Goal: Task Accomplishment & Management: Use online tool/utility

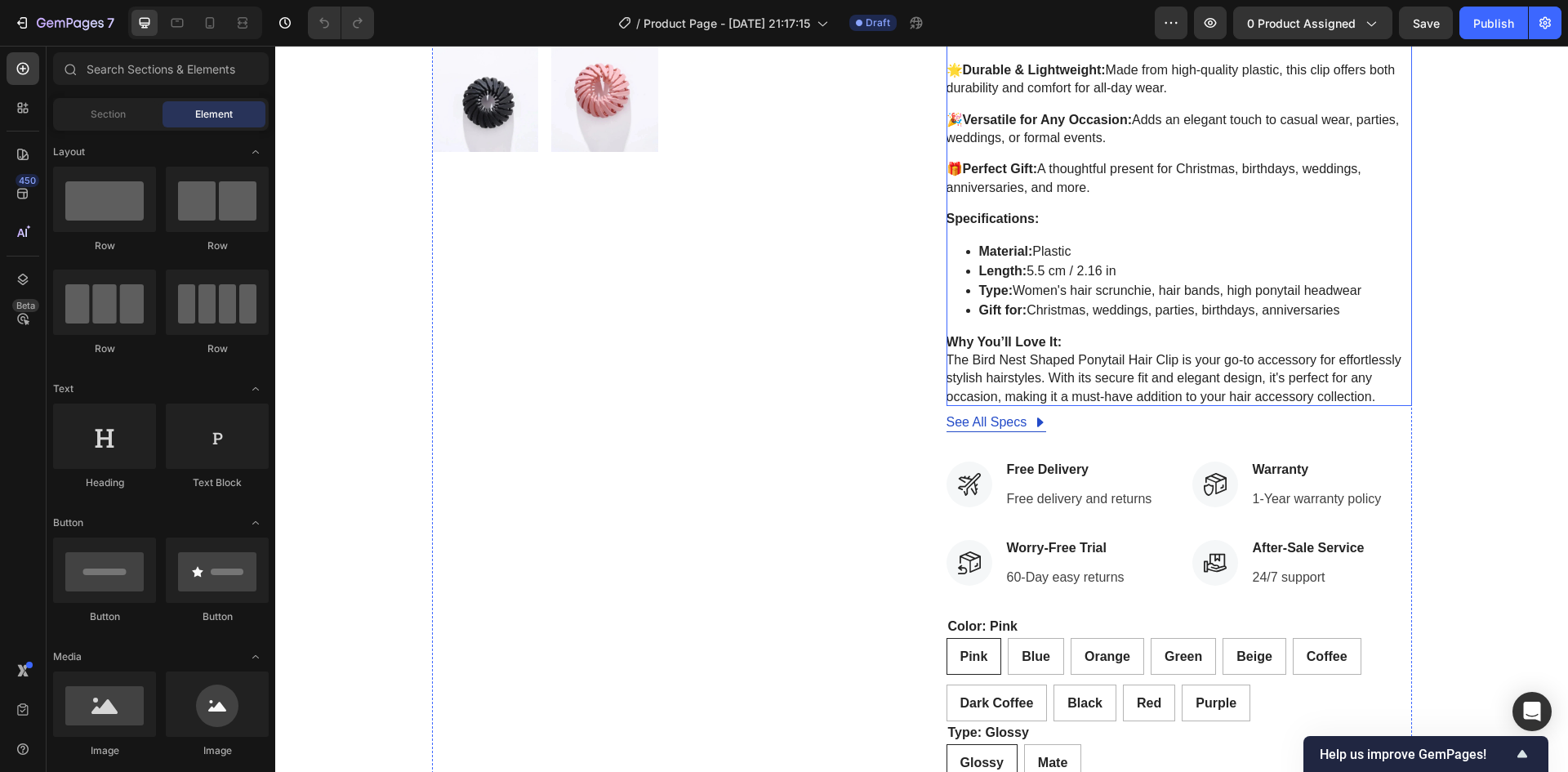
scroll to position [81, 0]
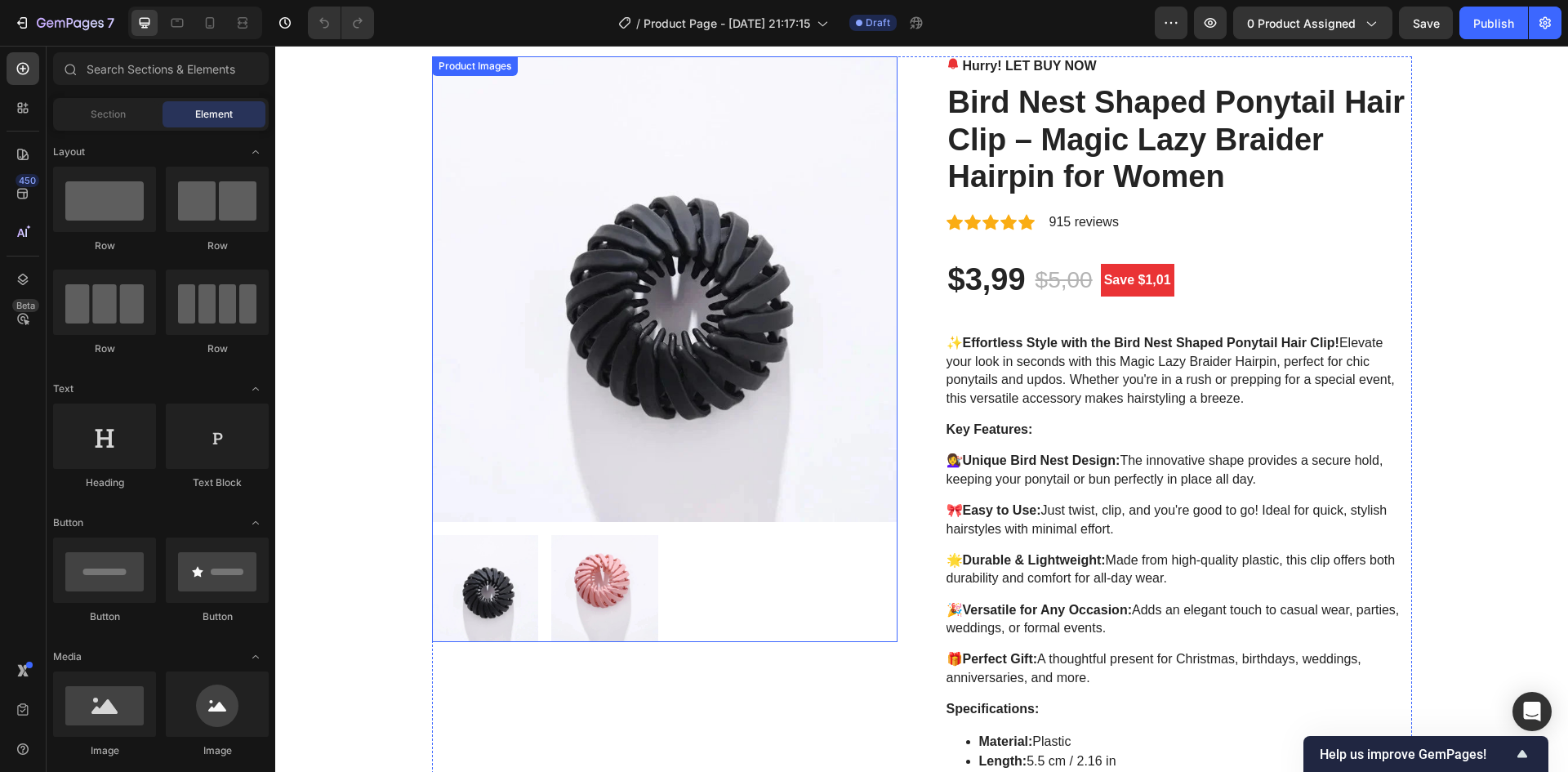
click at [631, 213] on img at bounding box center [664, 289] width 465 height 465
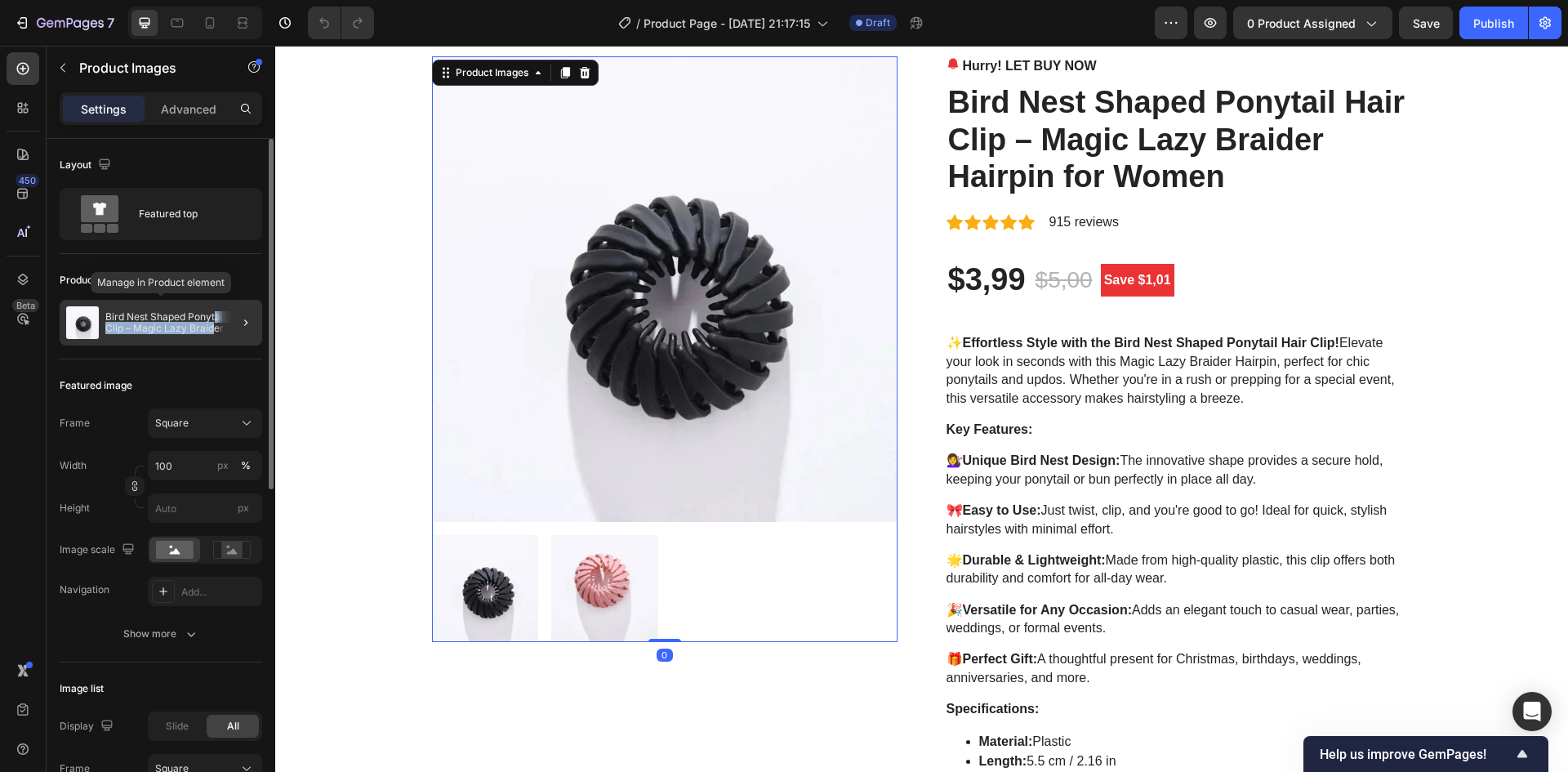
click at [214, 322] on p "Bird Nest Shaped Ponytail Hair Clip – Magic Lazy Braider Hairpin for Women" at bounding box center [180, 322] width 150 height 23
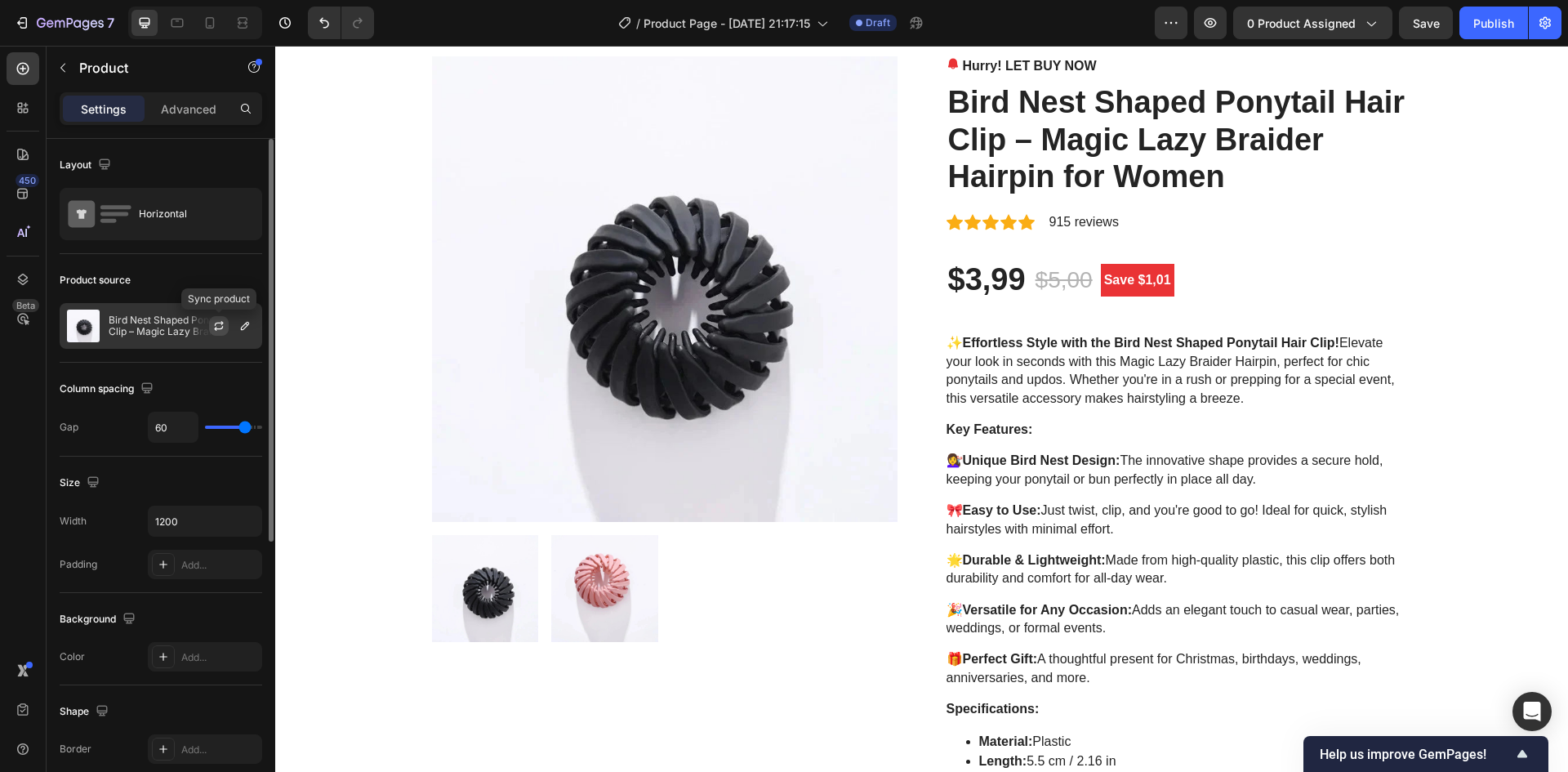
click at [224, 327] on icon "button" at bounding box center [219, 326] width 13 height 13
click at [237, 326] on button "button" at bounding box center [245, 326] width 20 height 20
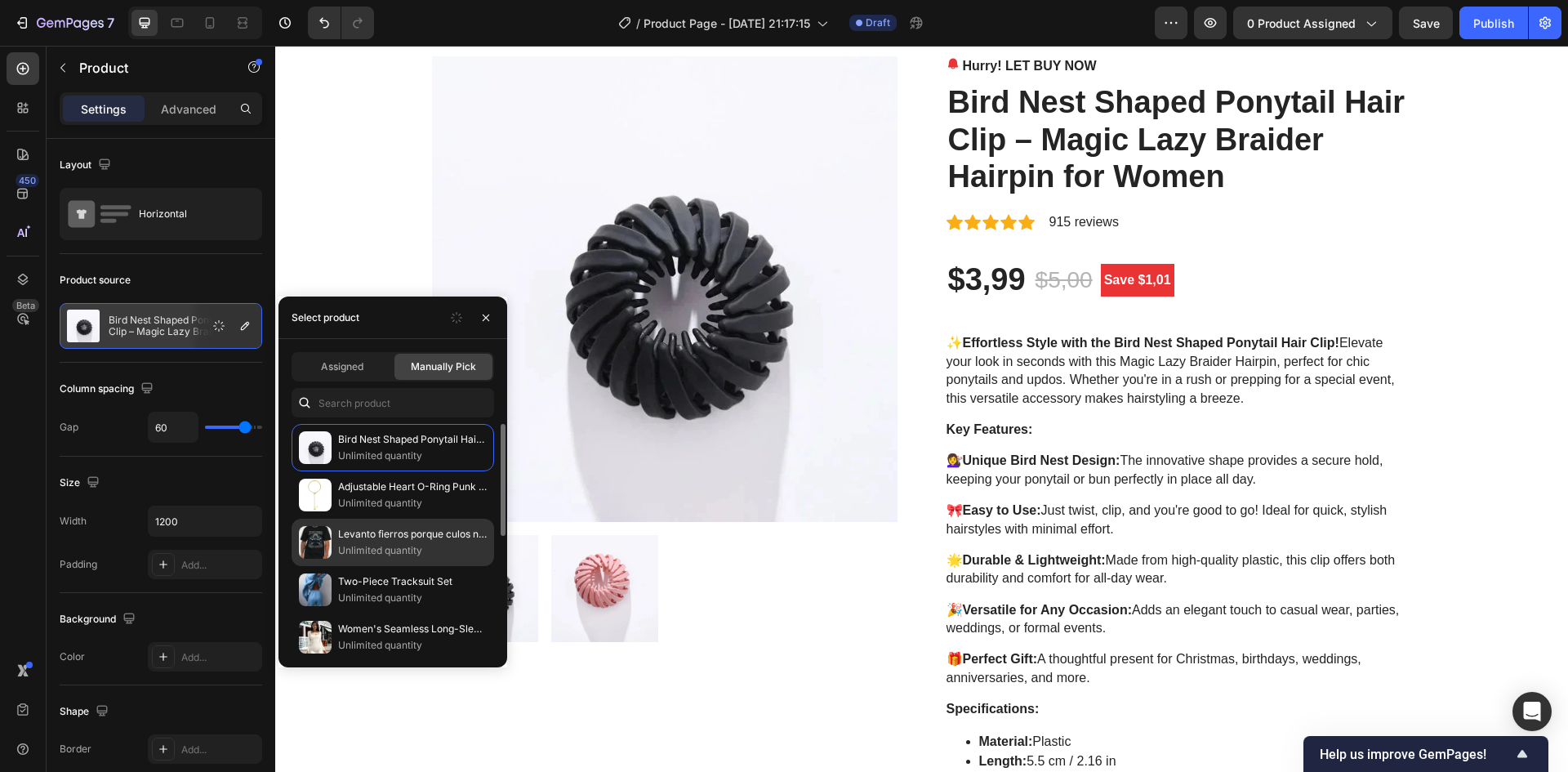
click at [394, 543] on p "Unlimited quantity" at bounding box center [412, 551] width 149 height 16
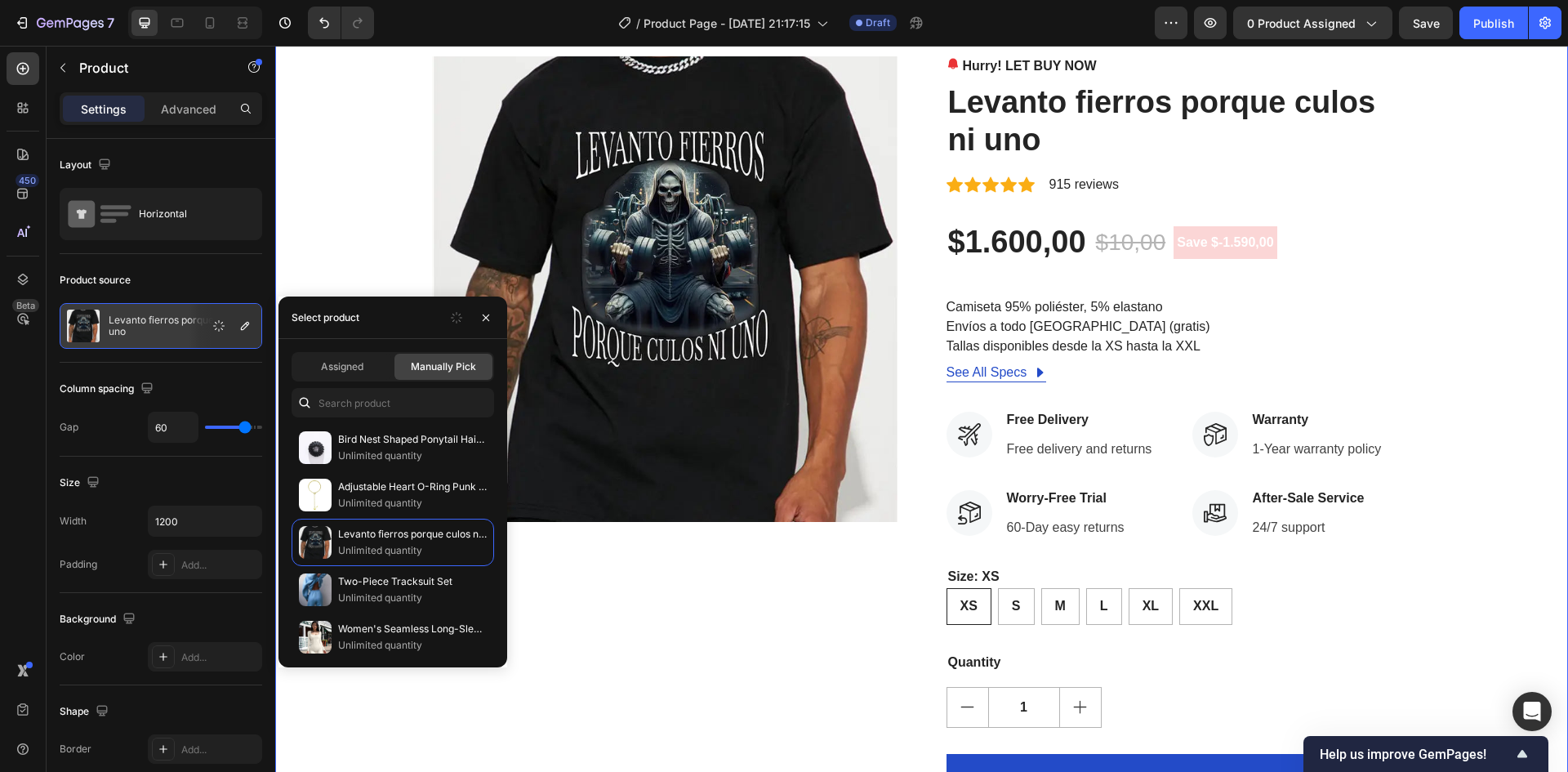
click at [1494, 315] on div "Product Images Hurry! LET BUY NOW Stock Counter Levanto fierros porque culos ni…" at bounding box center [922, 464] width 1269 height 814
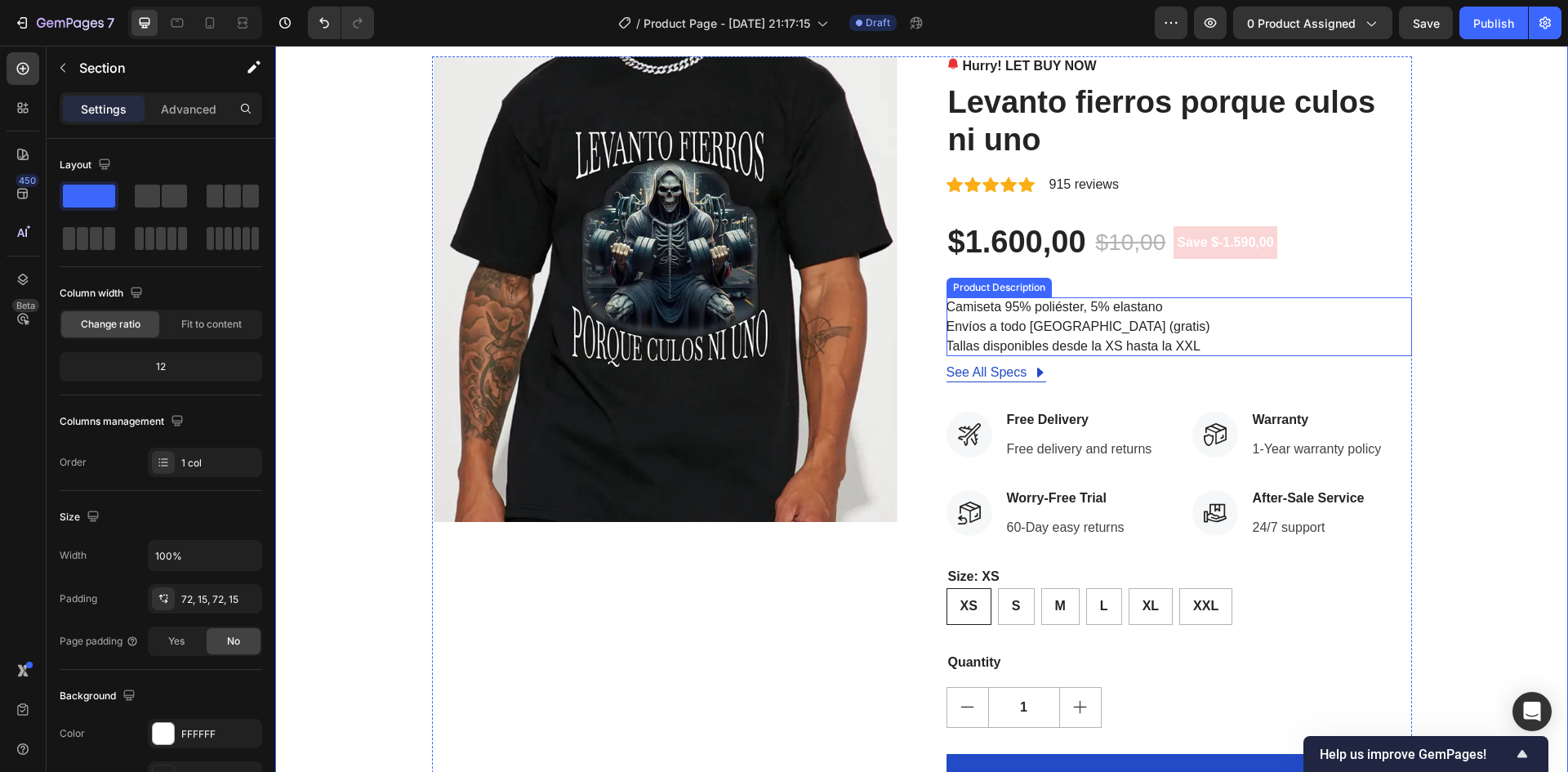
scroll to position [0, 0]
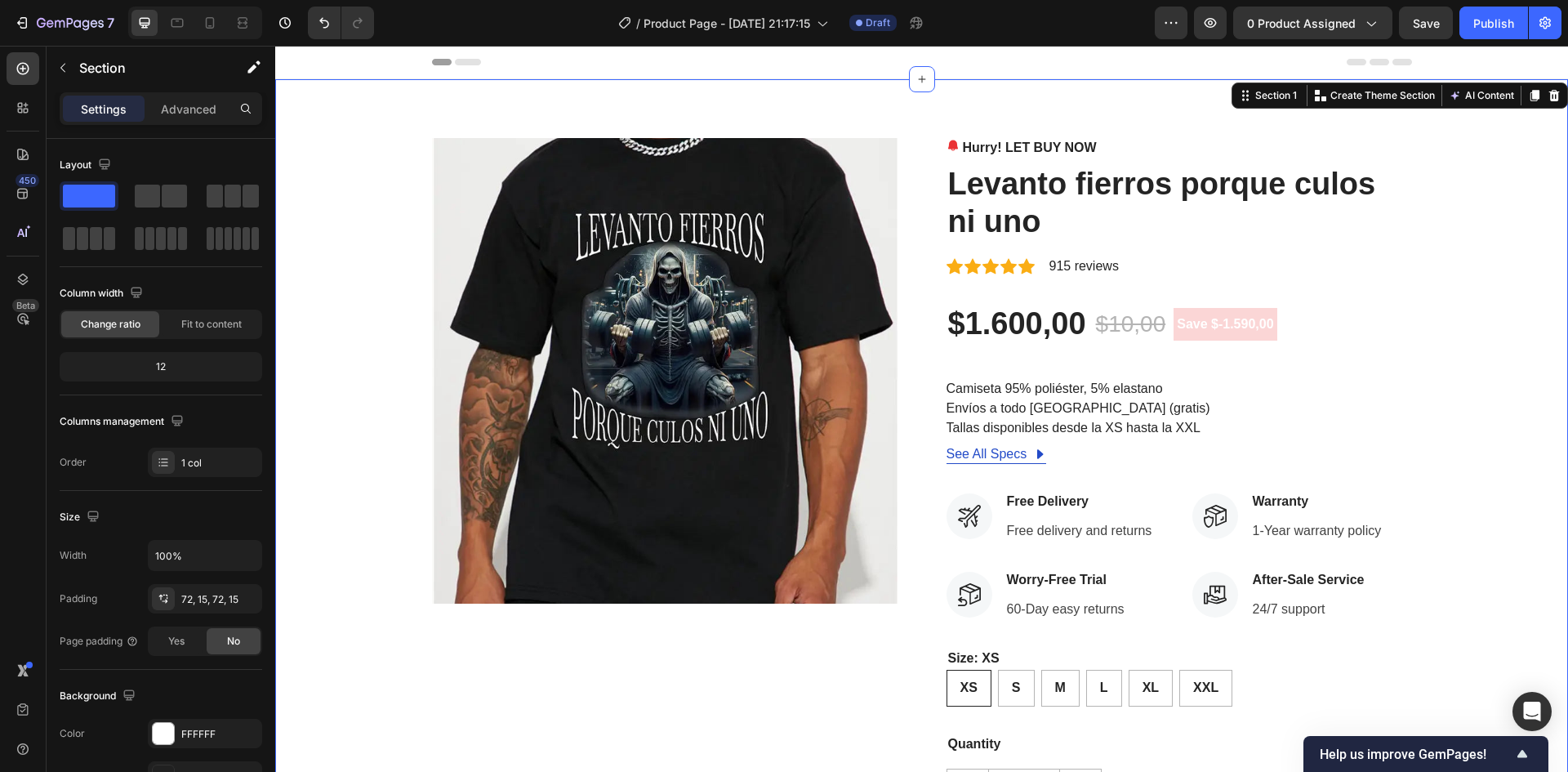
click at [1047, 159] on div "Hurry! LET BUY NOW Stock Counter Levanto fierros porque culos ni uno Product Ti…" at bounding box center [1179, 545] width 465 height 814
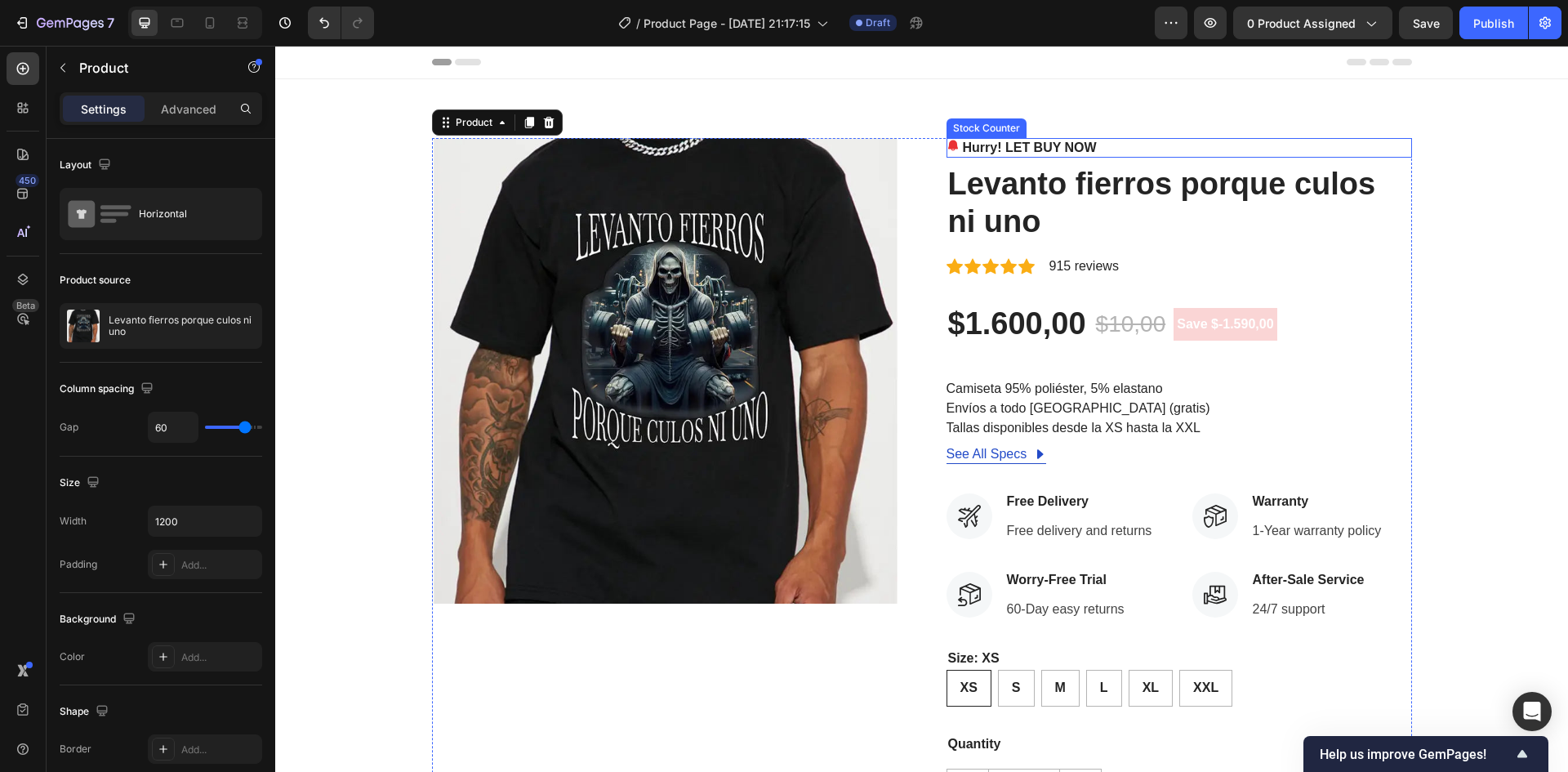
click at [1039, 148] on p "Hurry! LET BUY NOW" at bounding box center [1029, 148] width 134 height 20
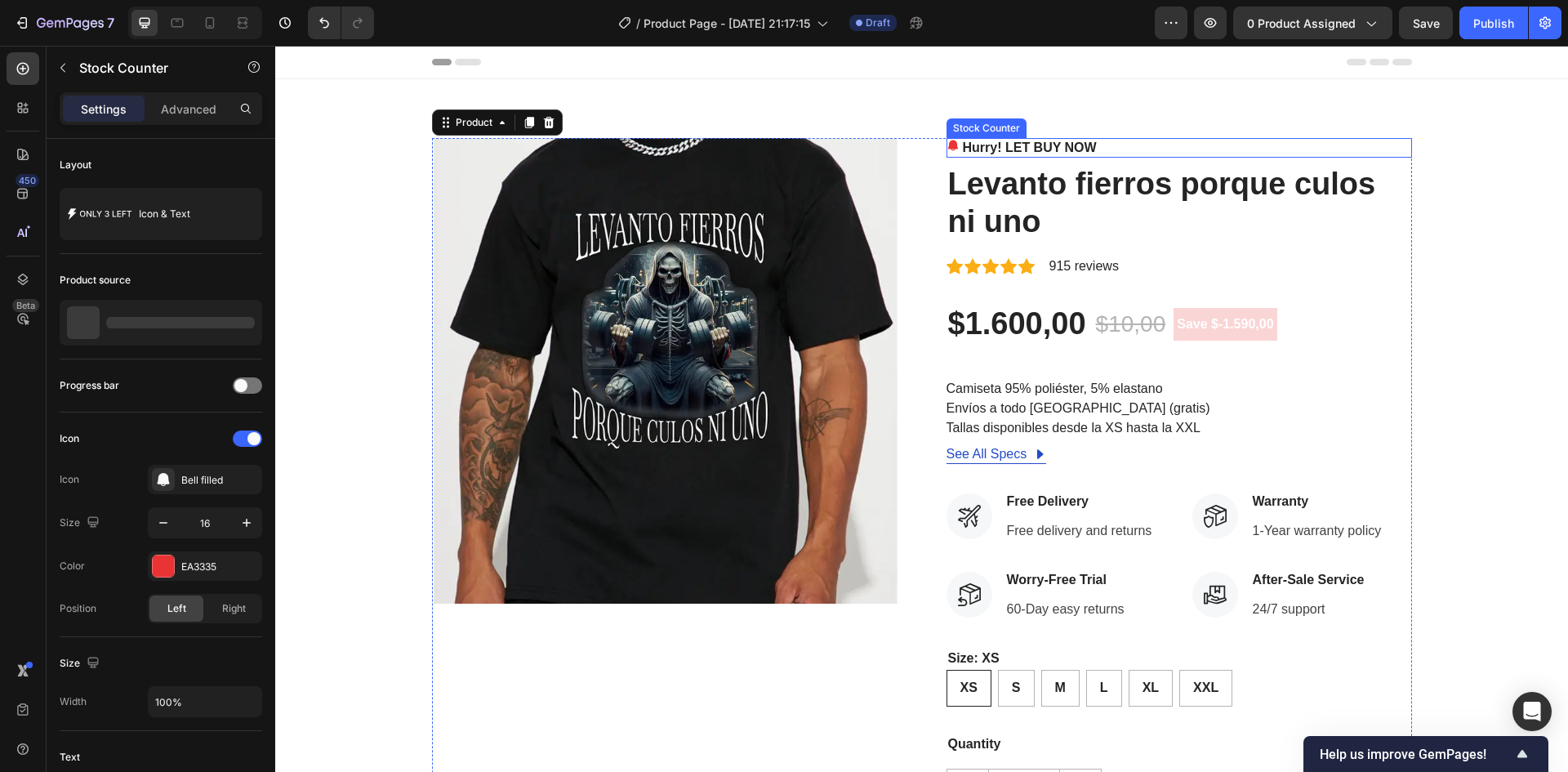
click at [1039, 148] on p "Hurry! LET BUY NOW" at bounding box center [1029, 148] width 134 height 20
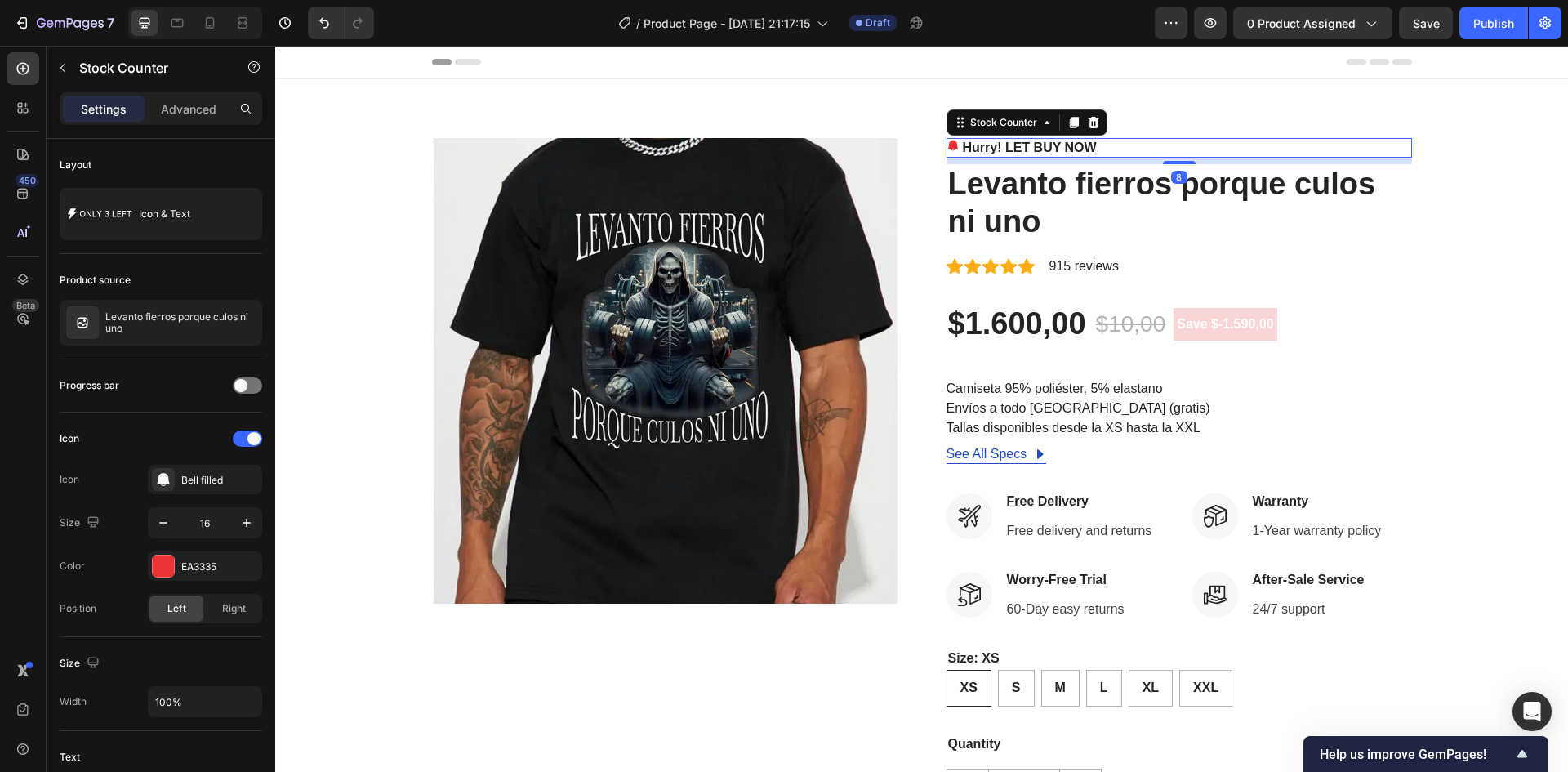
click at [1057, 146] on p "Hurry! LET BUY NOW" at bounding box center [1029, 148] width 134 height 20
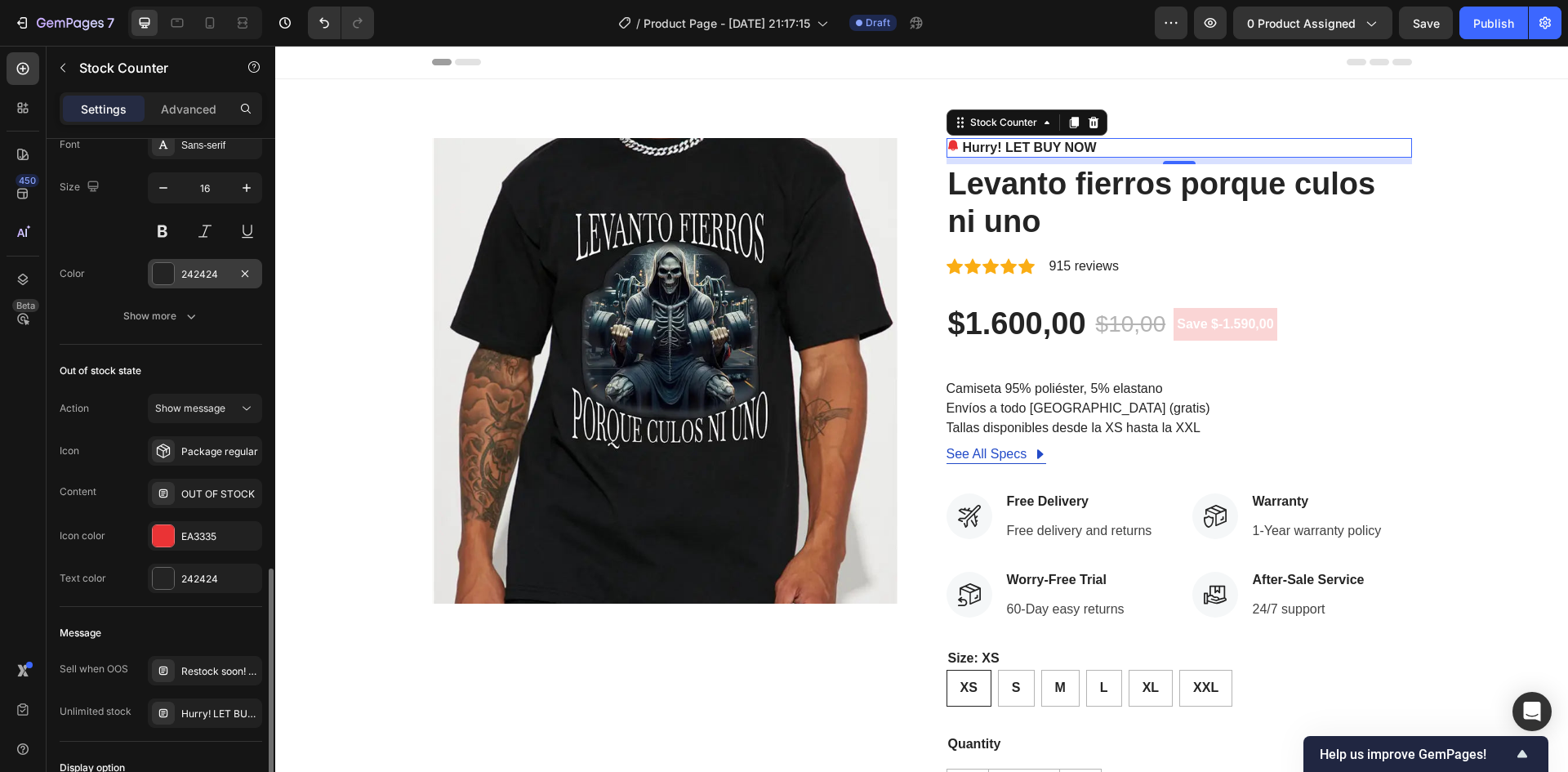
scroll to position [918, 0]
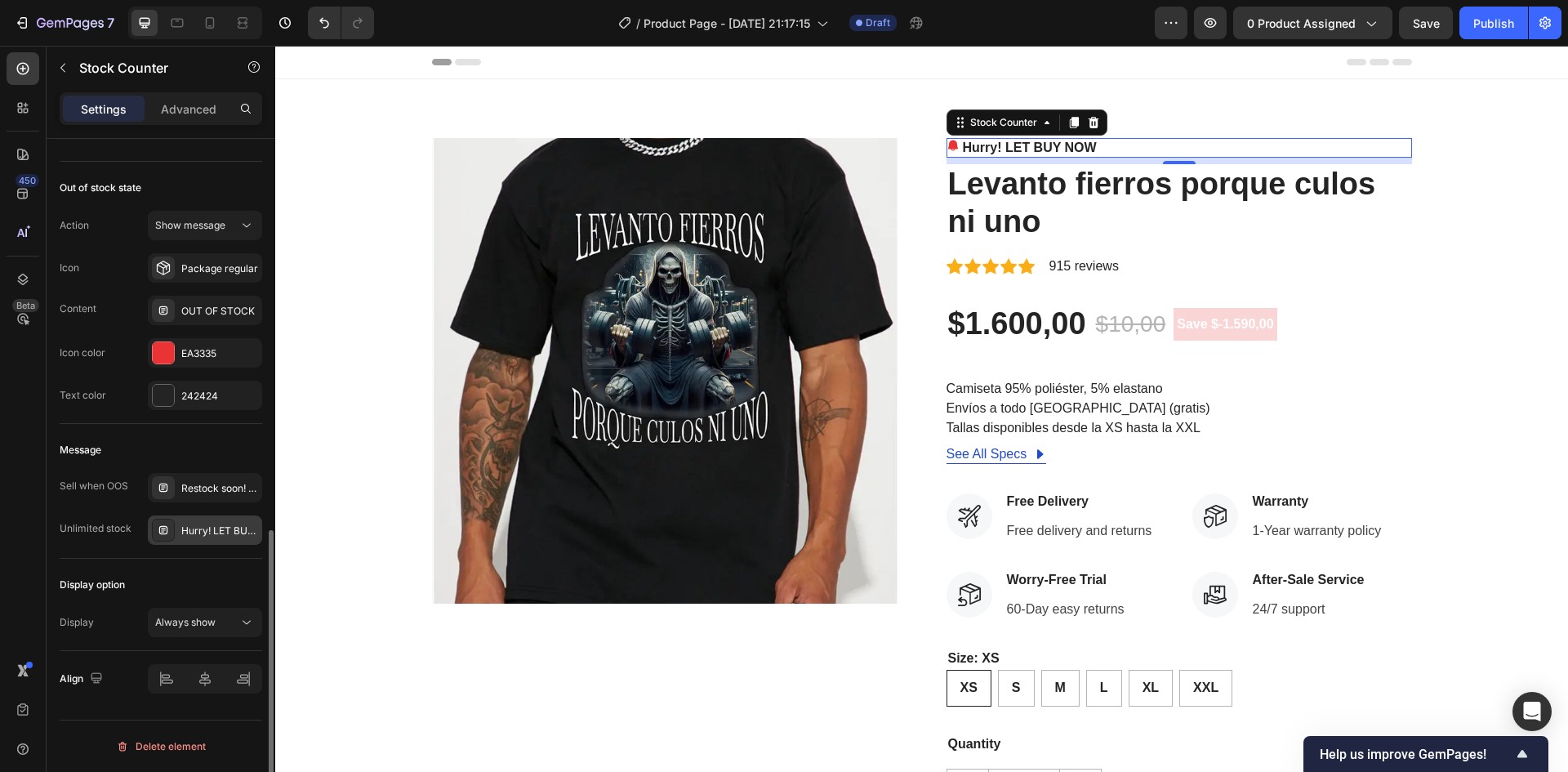
click at [204, 527] on div "Hurry! LET BUY NOW" at bounding box center [220, 531] width 76 height 15
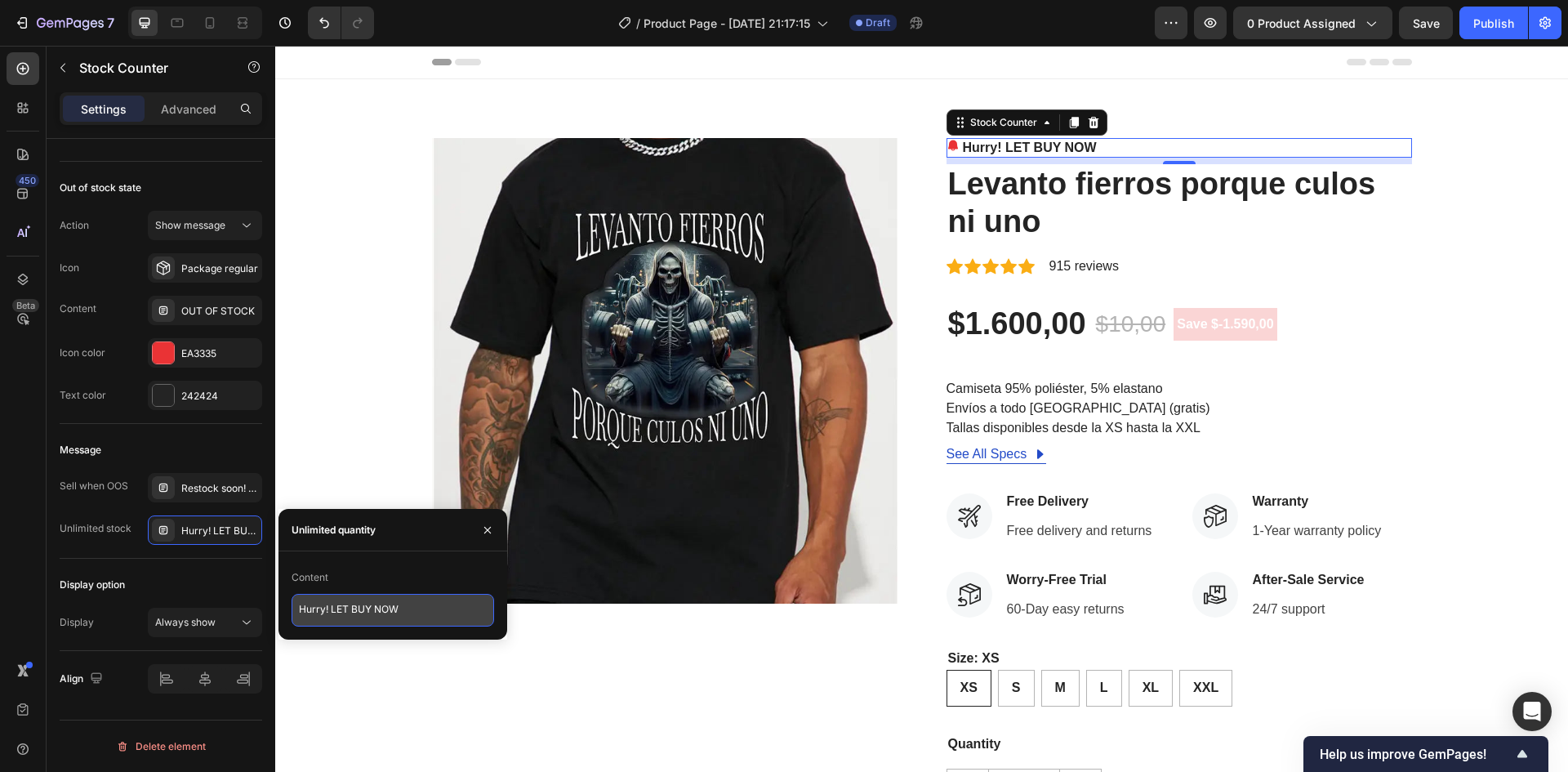
click at [427, 607] on textarea "Hurry! LET BUY NOW" at bounding box center [393, 610] width 202 height 33
click at [427, 608] on textarea "Hurry! LET BUY NOW" at bounding box center [393, 610] width 202 height 33
click at [427, 608] on textarea "Hurry! LET BUY NOW" at bounding box center [393, 610] width 202 height 33
paste textarea "¡Date prisa! ¡COMPRE YA!"
type textarea "¡Date prisa! ¡COMPRE YA!"
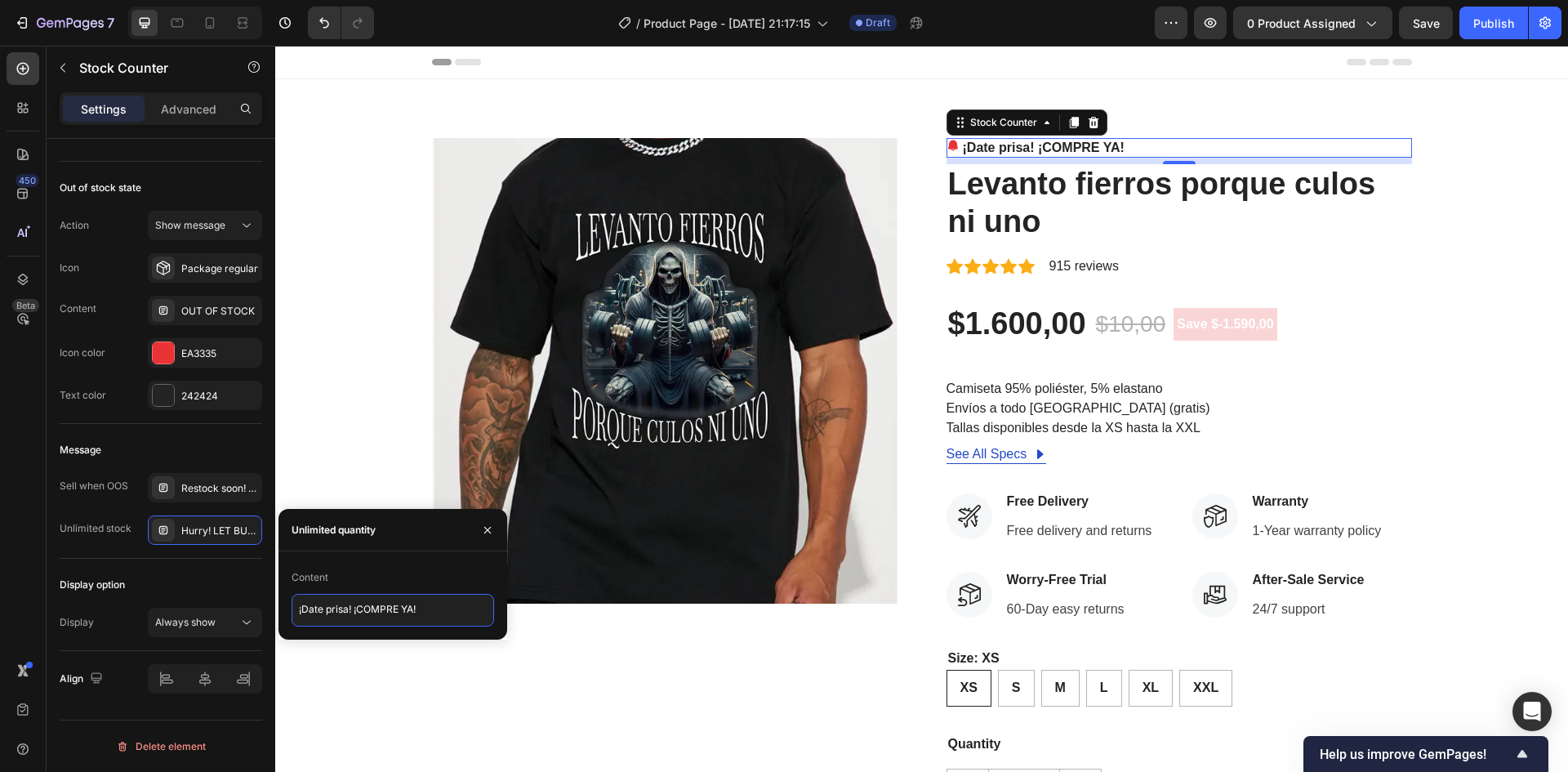
scroll to position [6, 0]
click at [214, 483] on div "Restock soon! PREORDER NOW" at bounding box center [220, 488] width 76 height 15
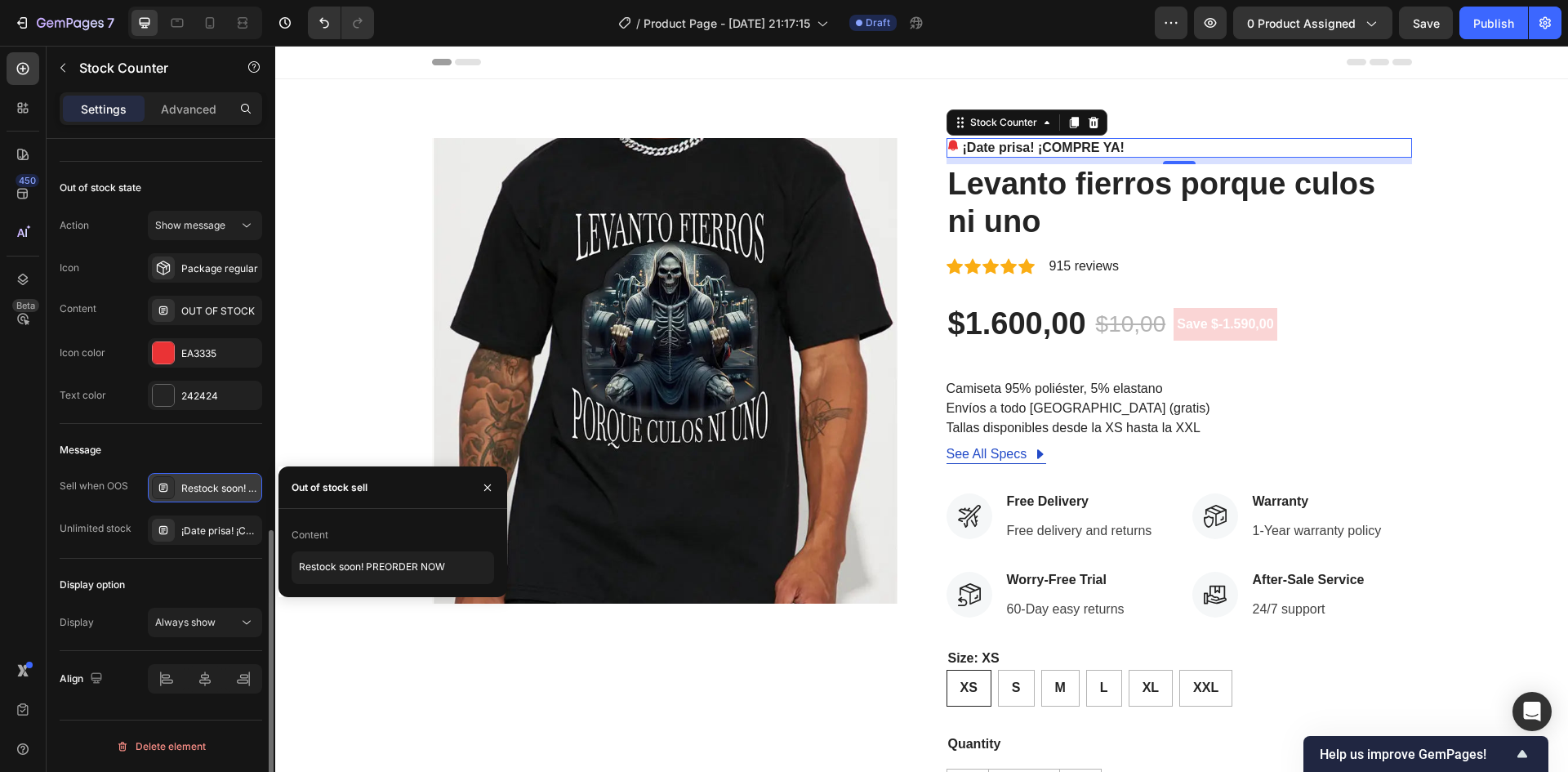
scroll to position [0, 0]
click at [428, 561] on textarea "Restock soon! PREORDER NOW" at bounding box center [393, 567] width 202 height 33
paste textarea "¡Reserva ya!"
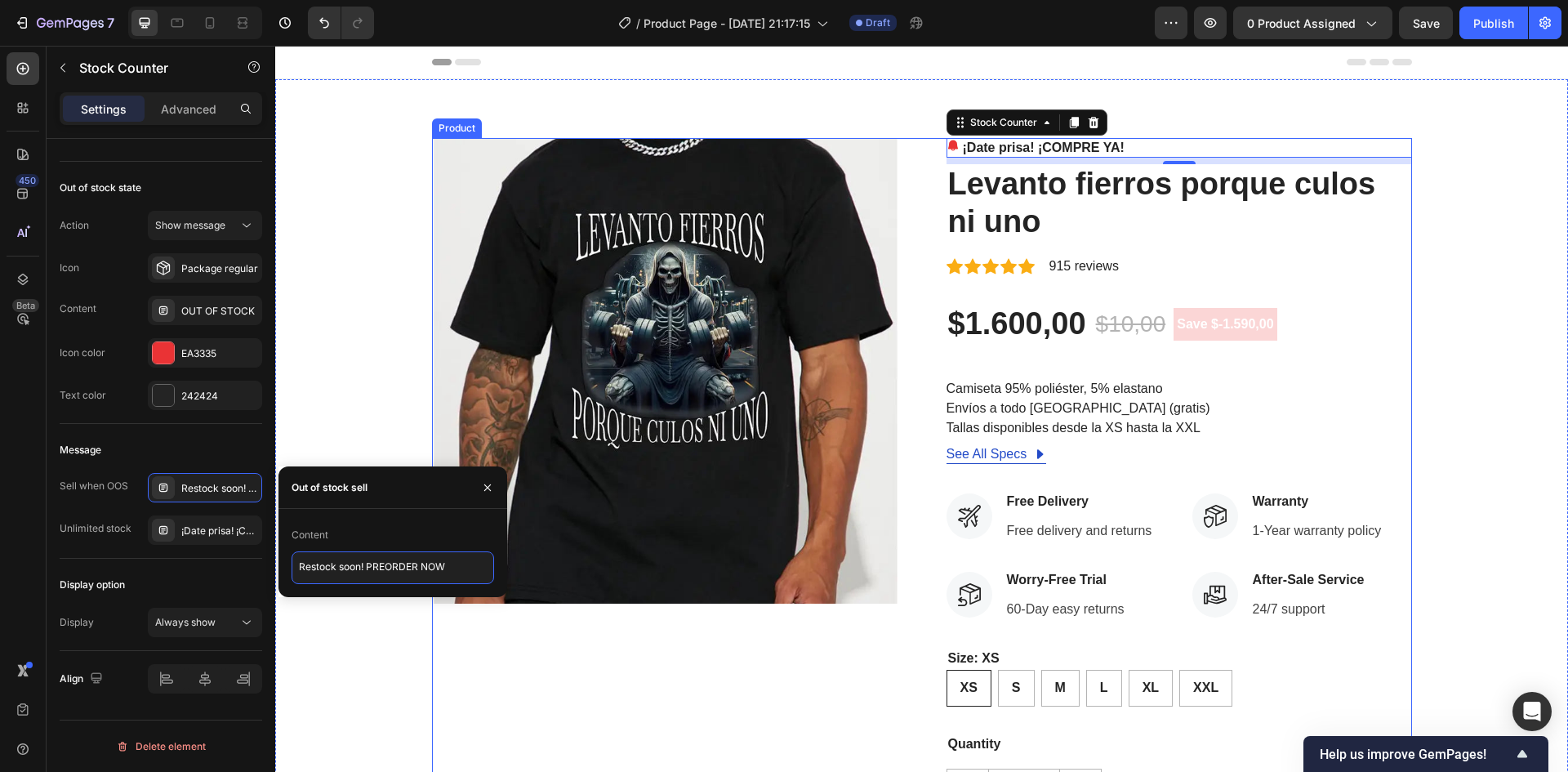
type textarea "¡Reserva ya!"
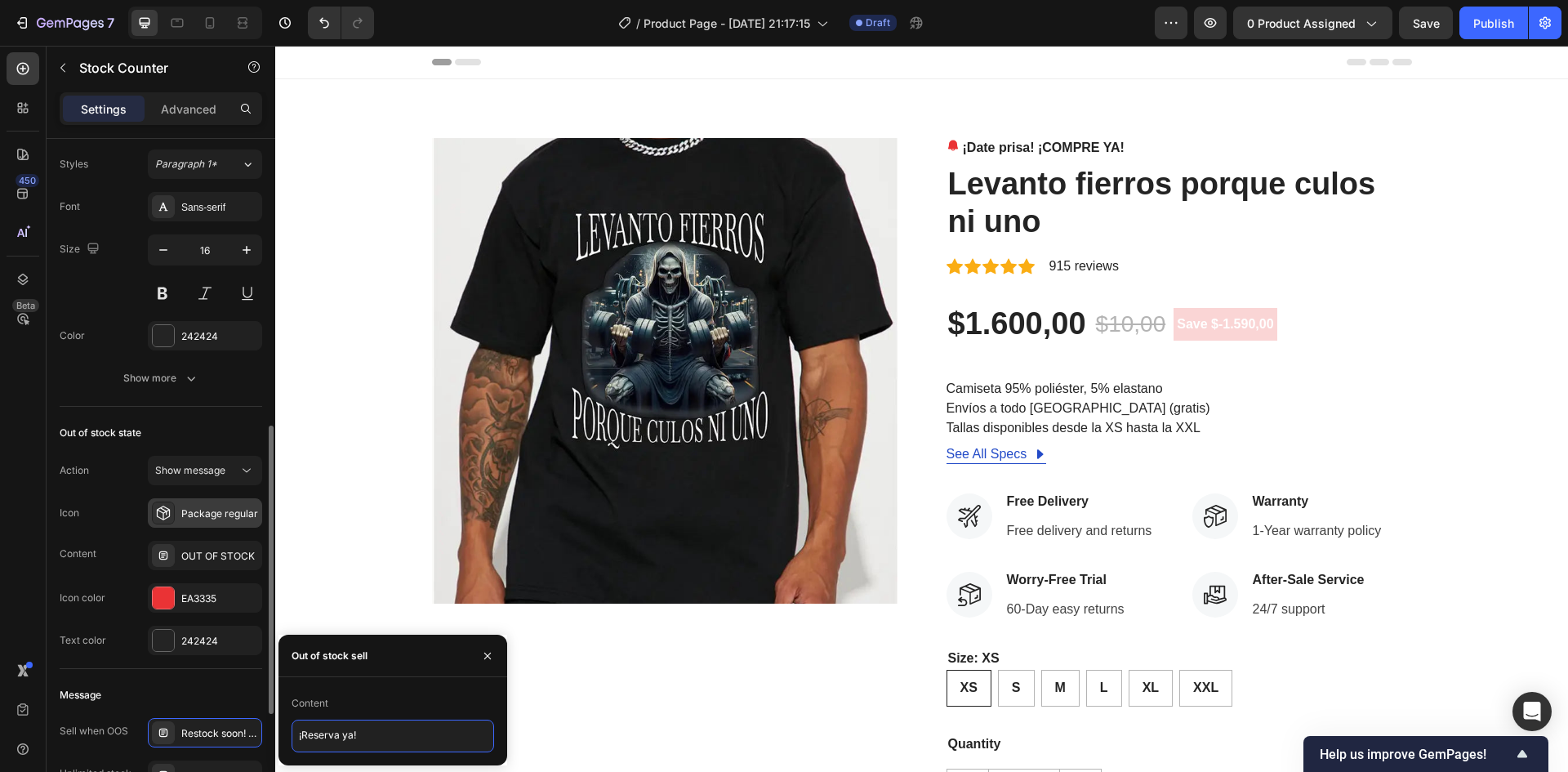
scroll to position [510, 0]
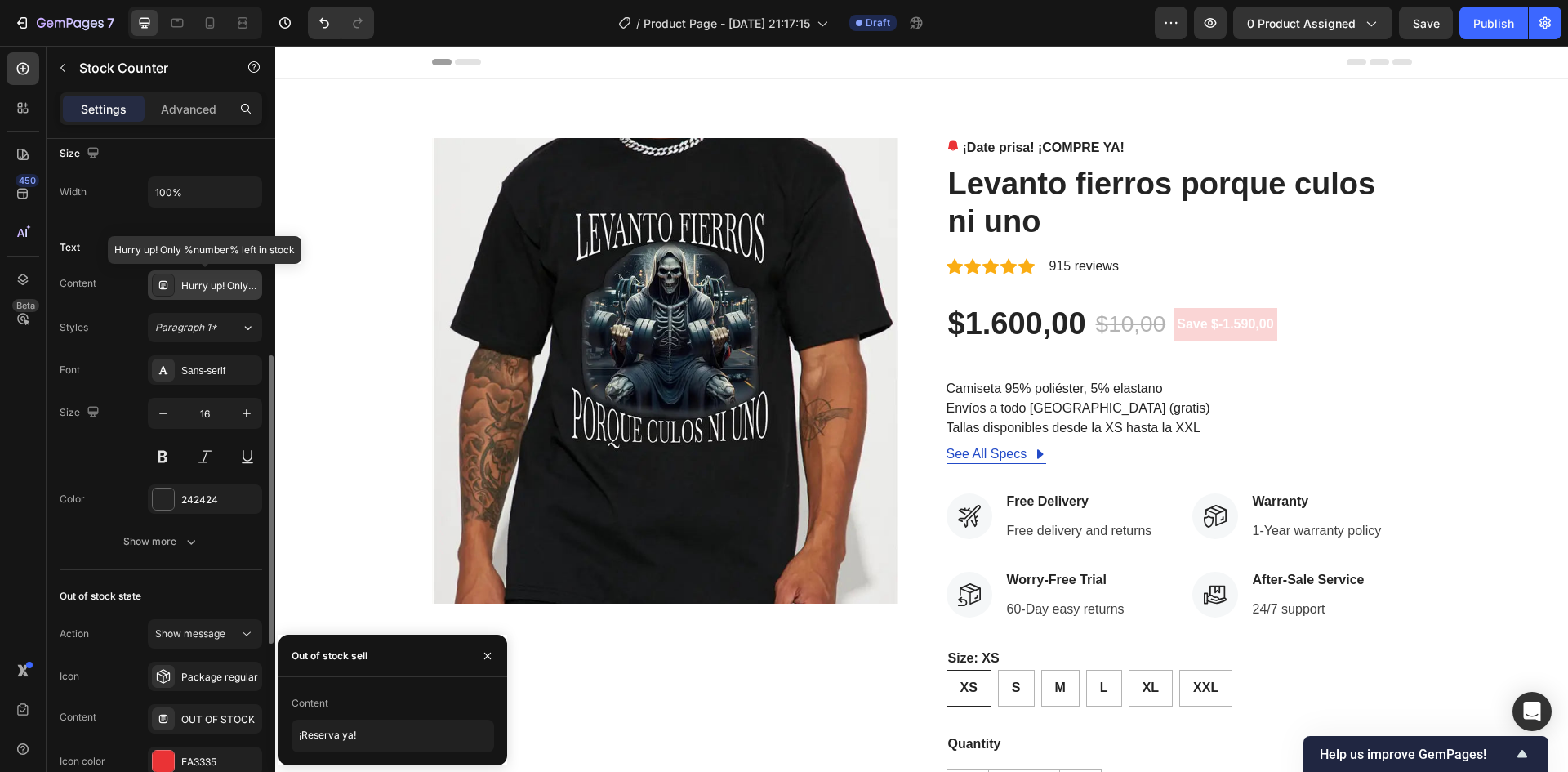
click at [200, 287] on div "Hurry up! Only %number% left in stock" at bounding box center [220, 286] width 76 height 15
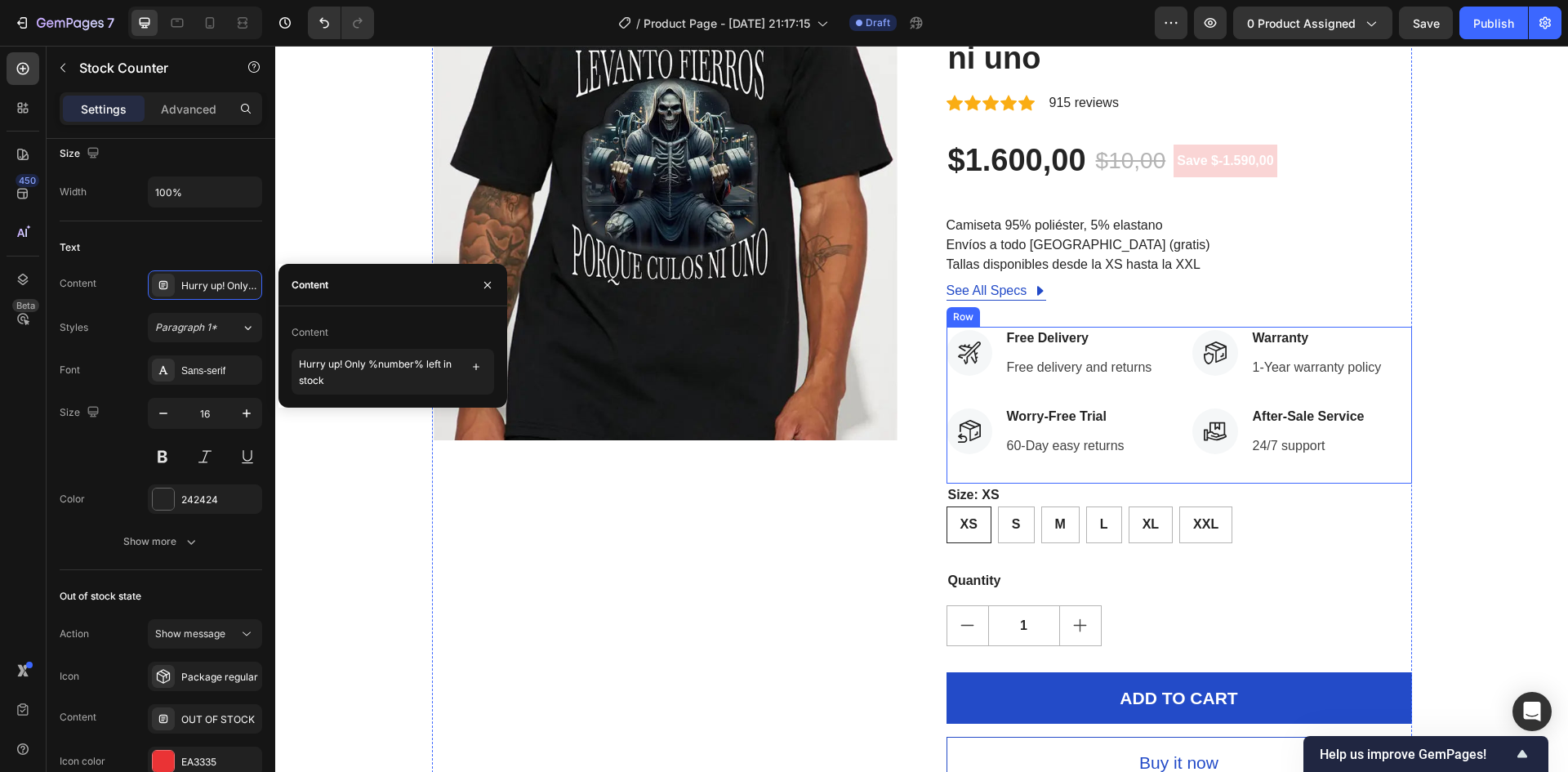
scroll to position [0, 0]
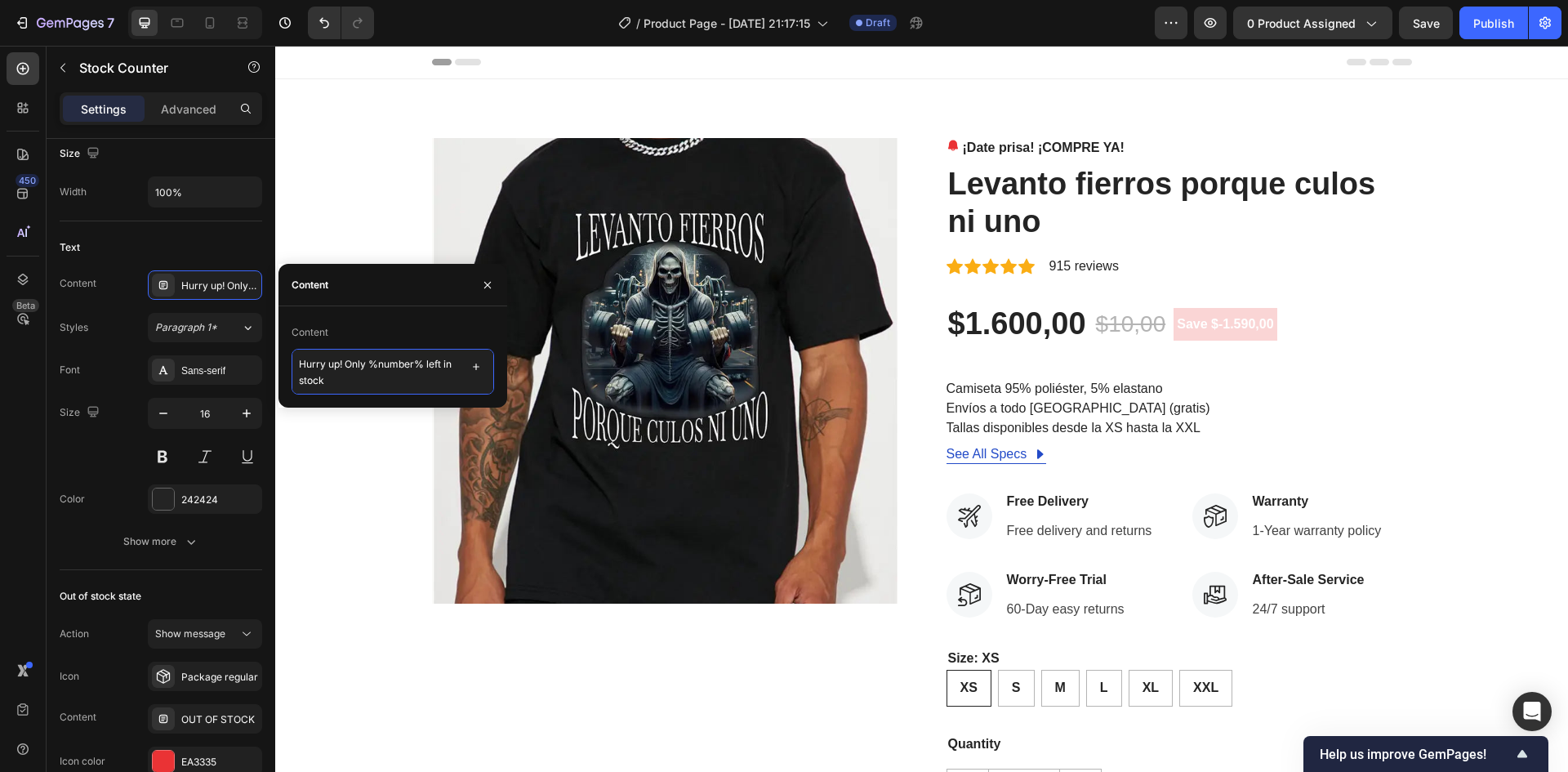
drag, startPoint x: 344, startPoint y: 382, endPoint x: 288, endPoint y: 354, distance: 62.6
click at [288, 354] on div "Content Hurry up! Only %number% left in stock" at bounding box center [393, 356] width 229 height 75
paste textarea "¡Date prisa! Solo quedan %number% en stock."
type textarea "¡Date prisa! Solo quedan %number% en stock."
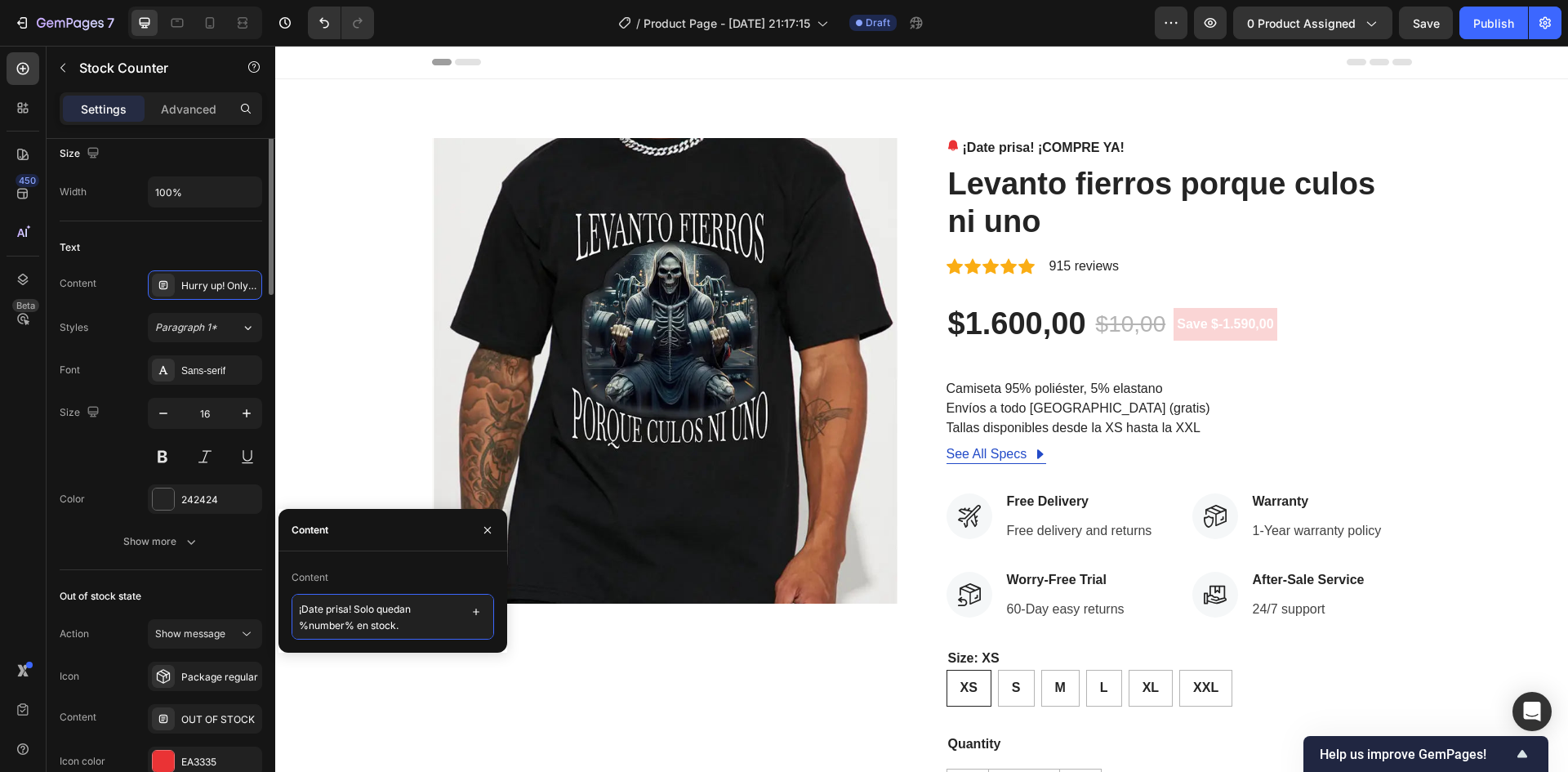
scroll to position [265, 0]
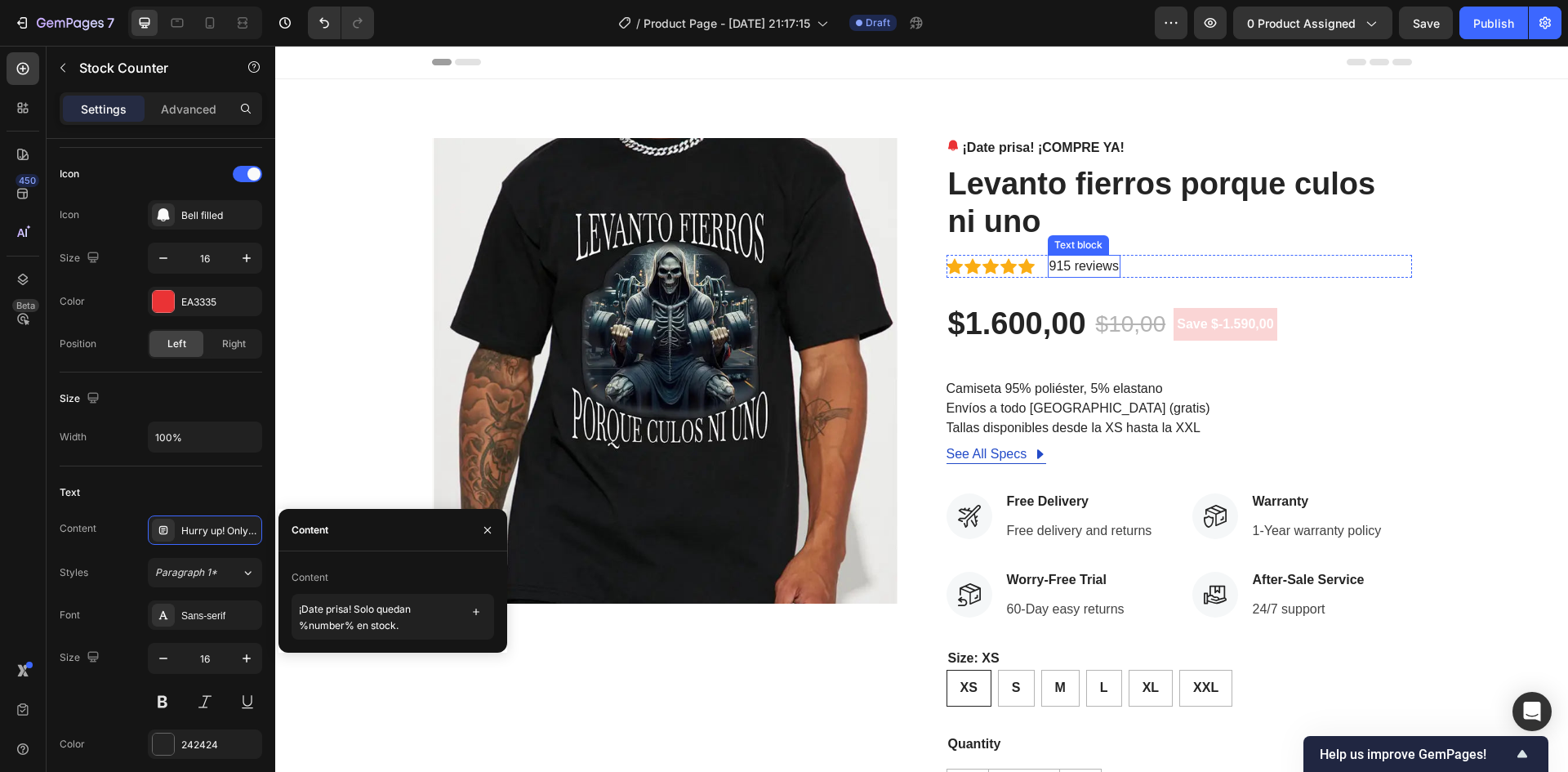
click at [1095, 274] on p "915 reviews" at bounding box center [1084, 266] width 69 height 20
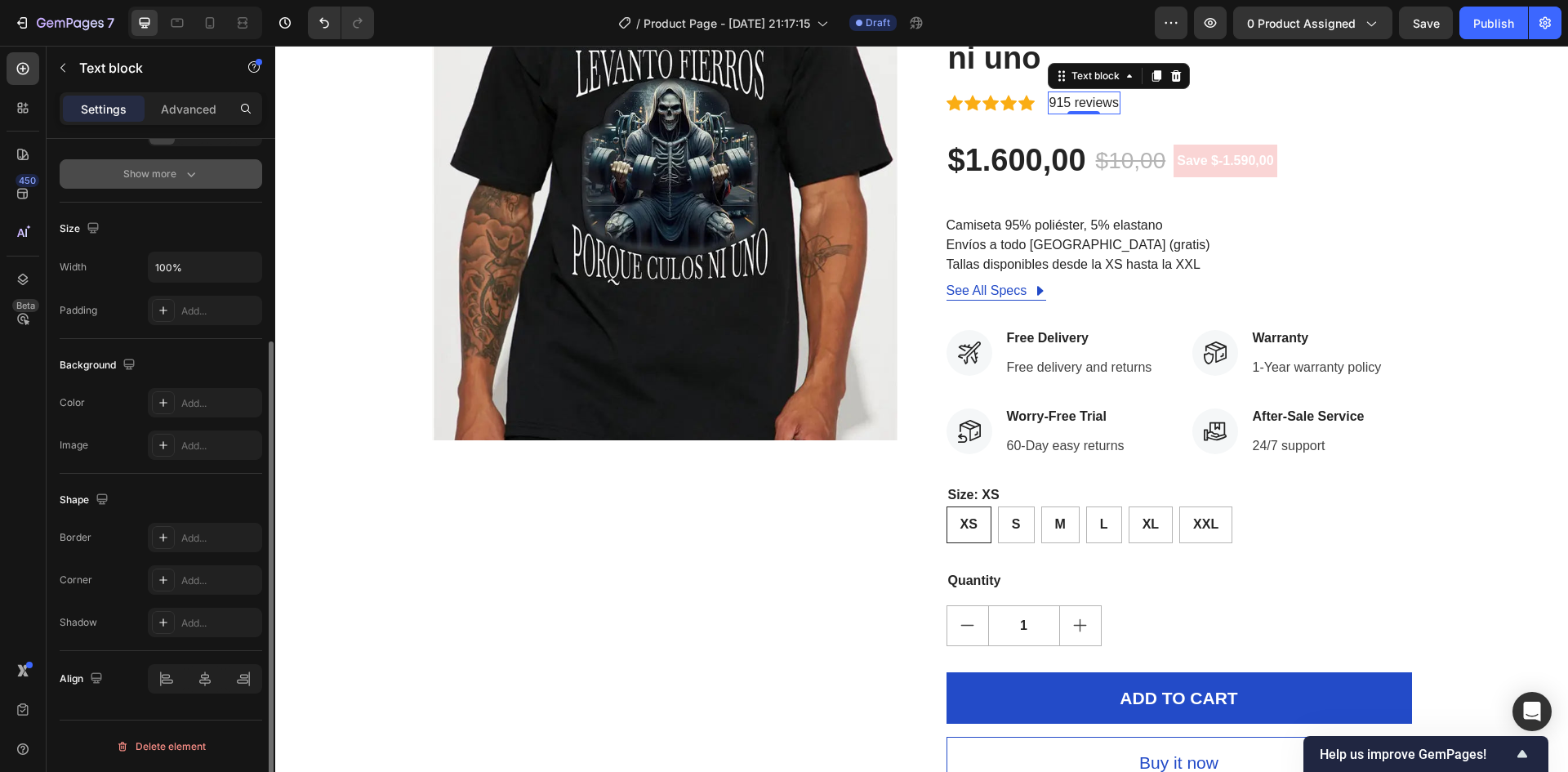
scroll to position [0, 0]
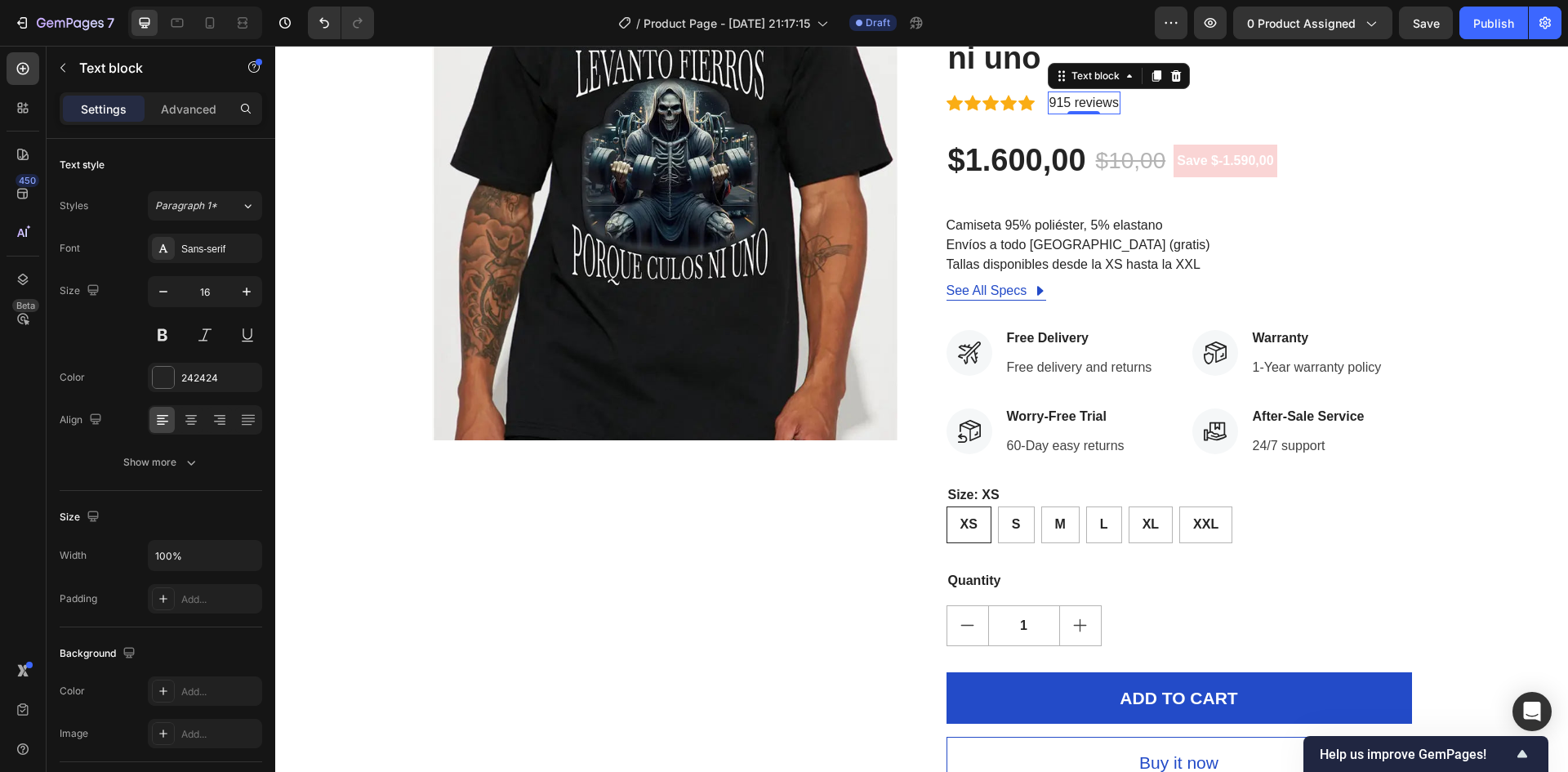
click at [1076, 95] on p "915 reviews" at bounding box center [1084, 103] width 69 height 20
click at [1092, 100] on p "915 reviews" at bounding box center [1084, 103] width 69 height 20
click at [1103, 100] on p "915 reviews" at bounding box center [1084, 103] width 69 height 20
click at [1066, 101] on p "915 reviews" at bounding box center [1084, 103] width 69 height 20
click at [1065, 101] on p "915 reviews" at bounding box center [1084, 103] width 69 height 20
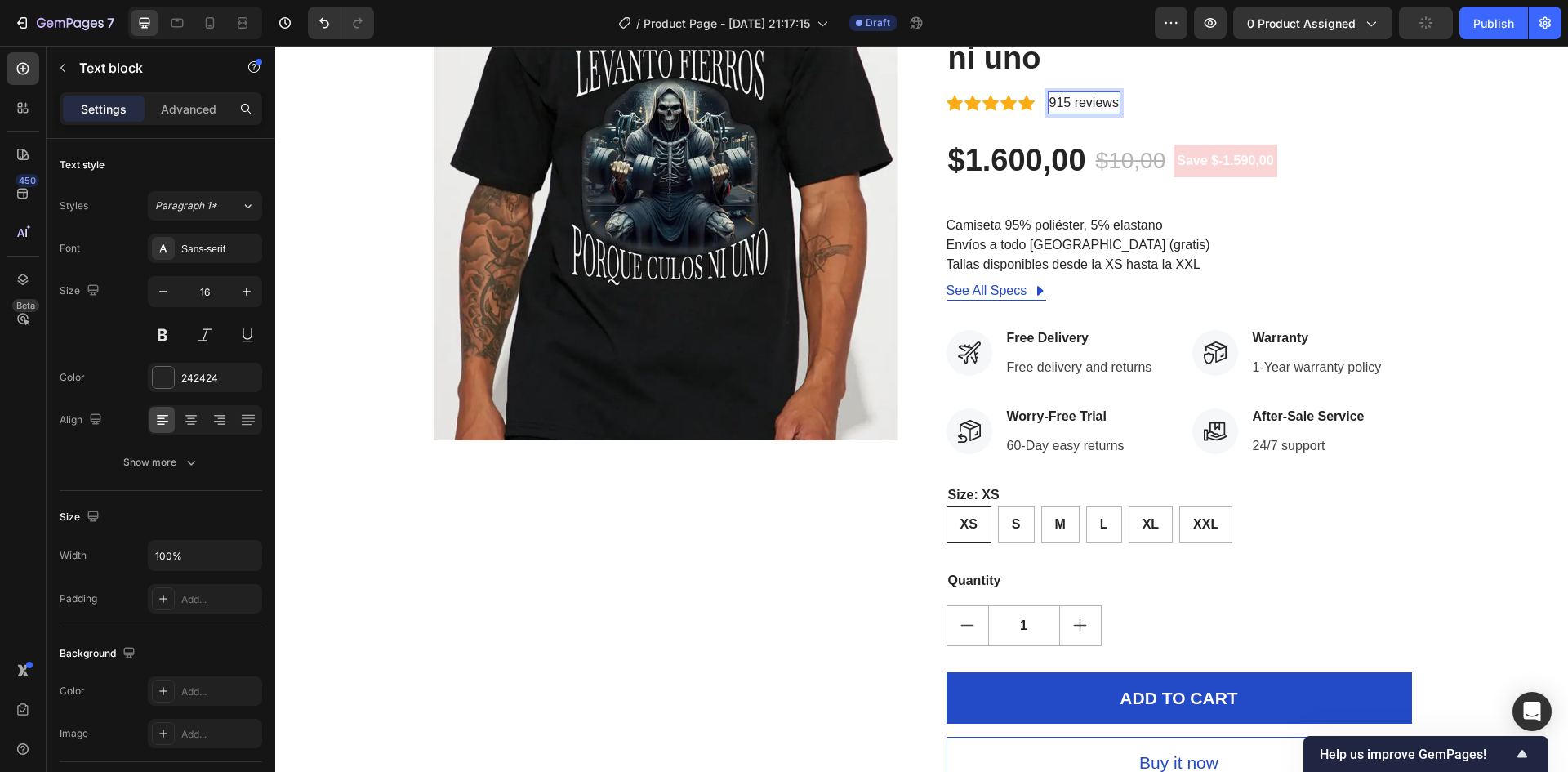
click at [1108, 101] on p "915 reviews" at bounding box center [1084, 103] width 69 height 20
click at [1104, 105] on p "915 reviews" at bounding box center [1084, 103] width 69 height 20
click at [1100, 104] on p "915 revies" at bounding box center [1080, 103] width 61 height 20
click at [1053, 359] on p "Free delivery and returns" at bounding box center [1080, 368] width 146 height 20
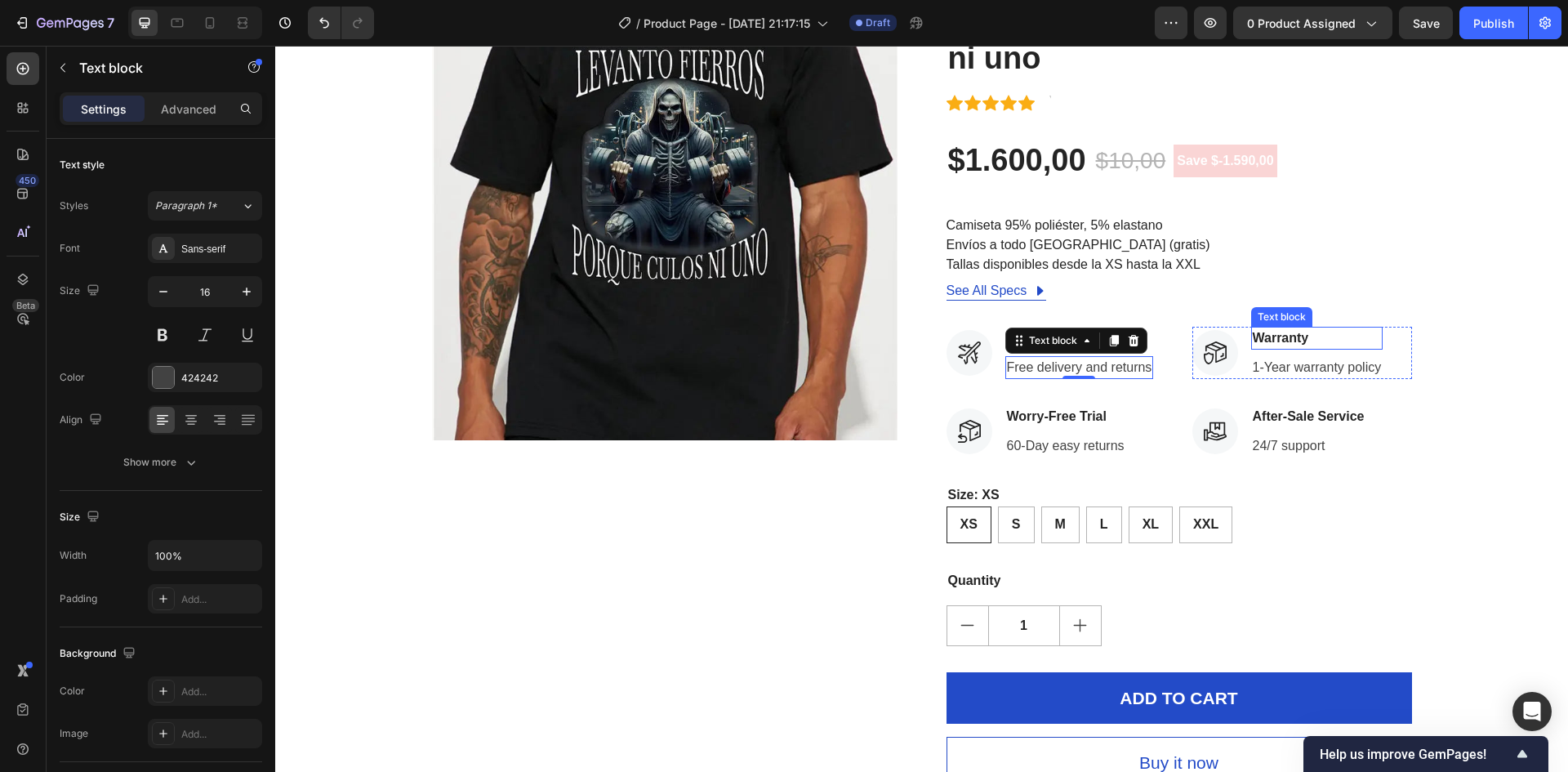
click at [1281, 342] on p "Warranty" at bounding box center [1317, 338] width 129 height 20
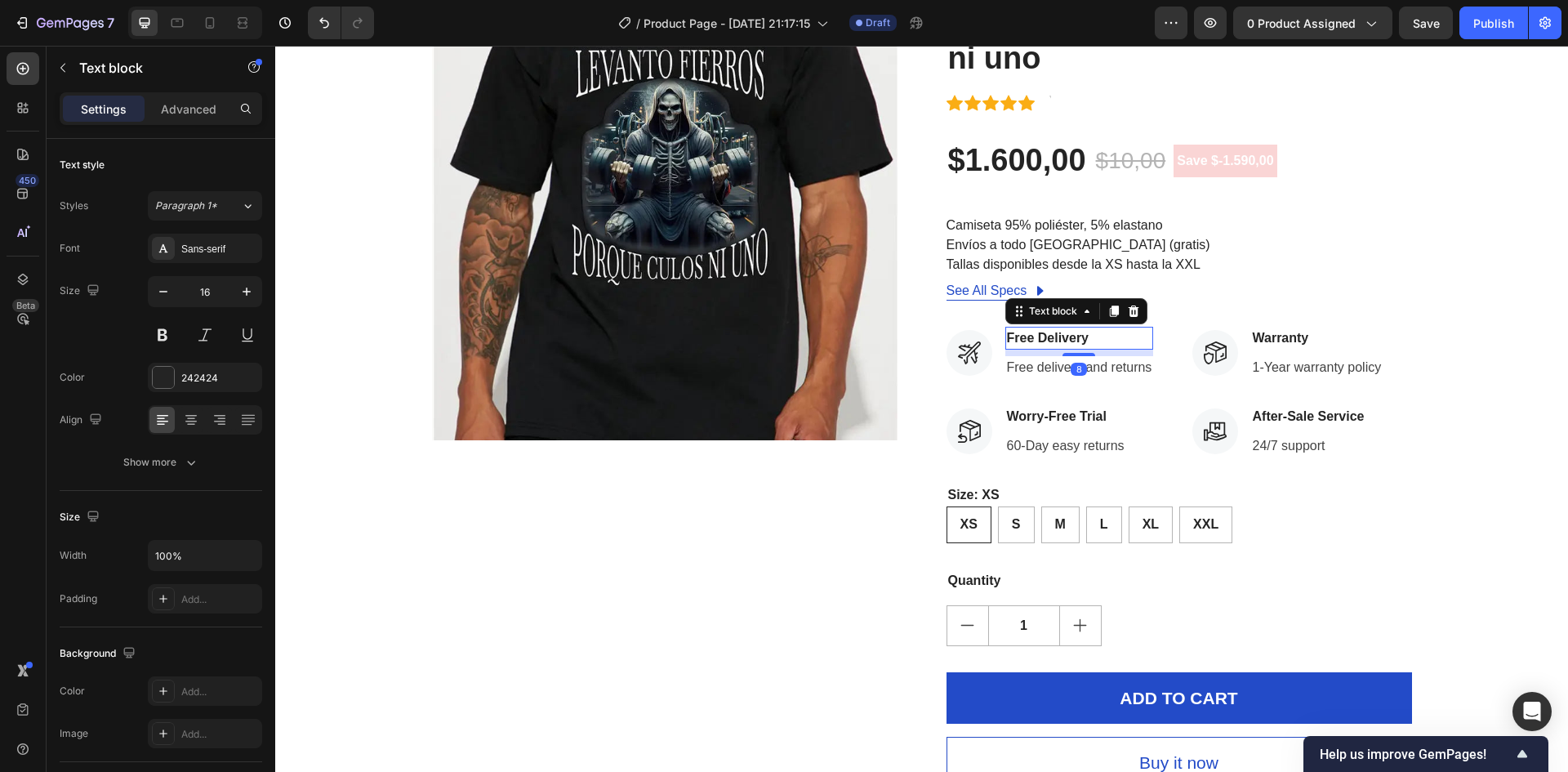
click at [1071, 336] on p "Free Delivery" at bounding box center [1080, 338] width 146 height 20
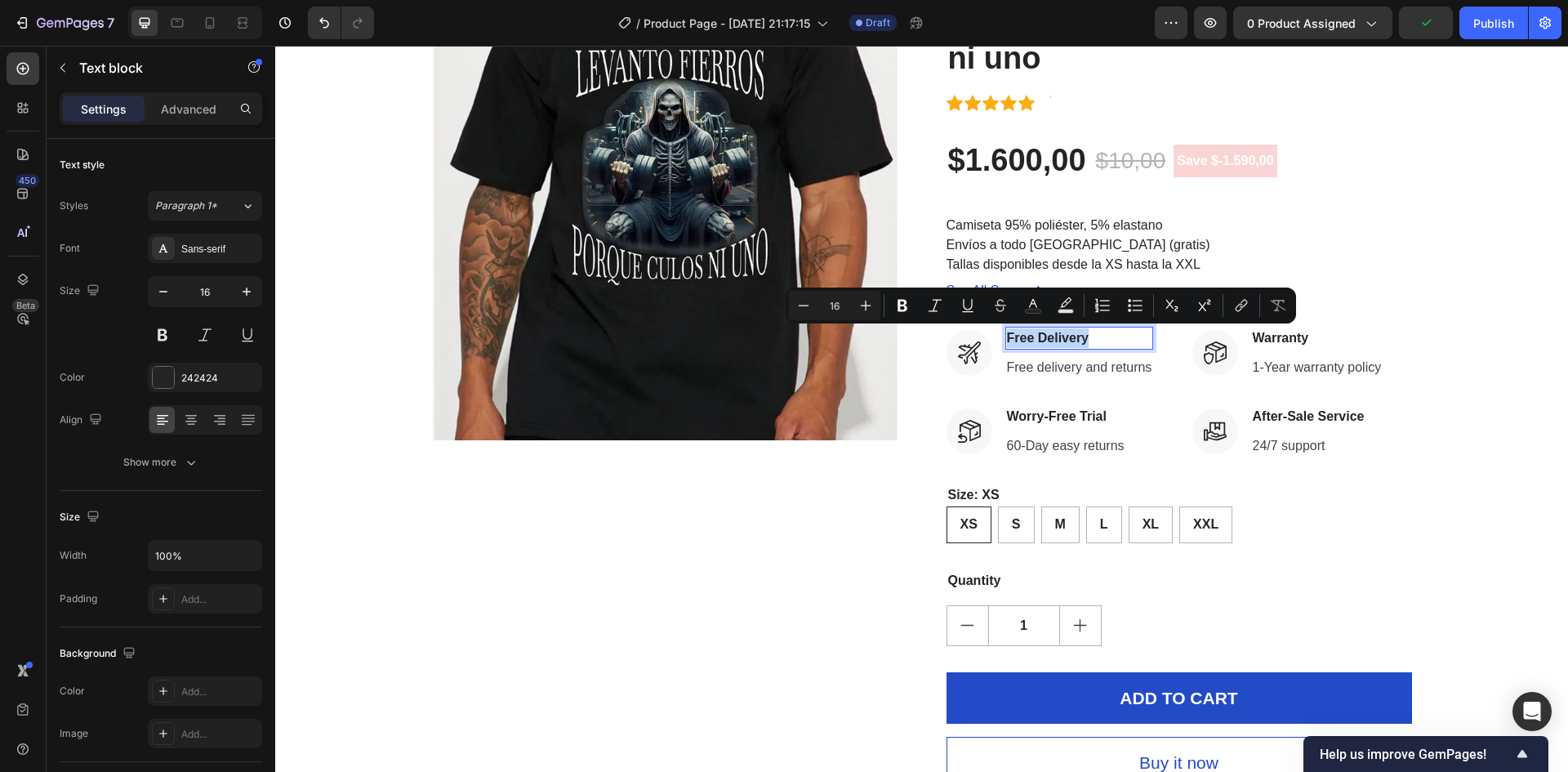
copy p "Free Delivery"
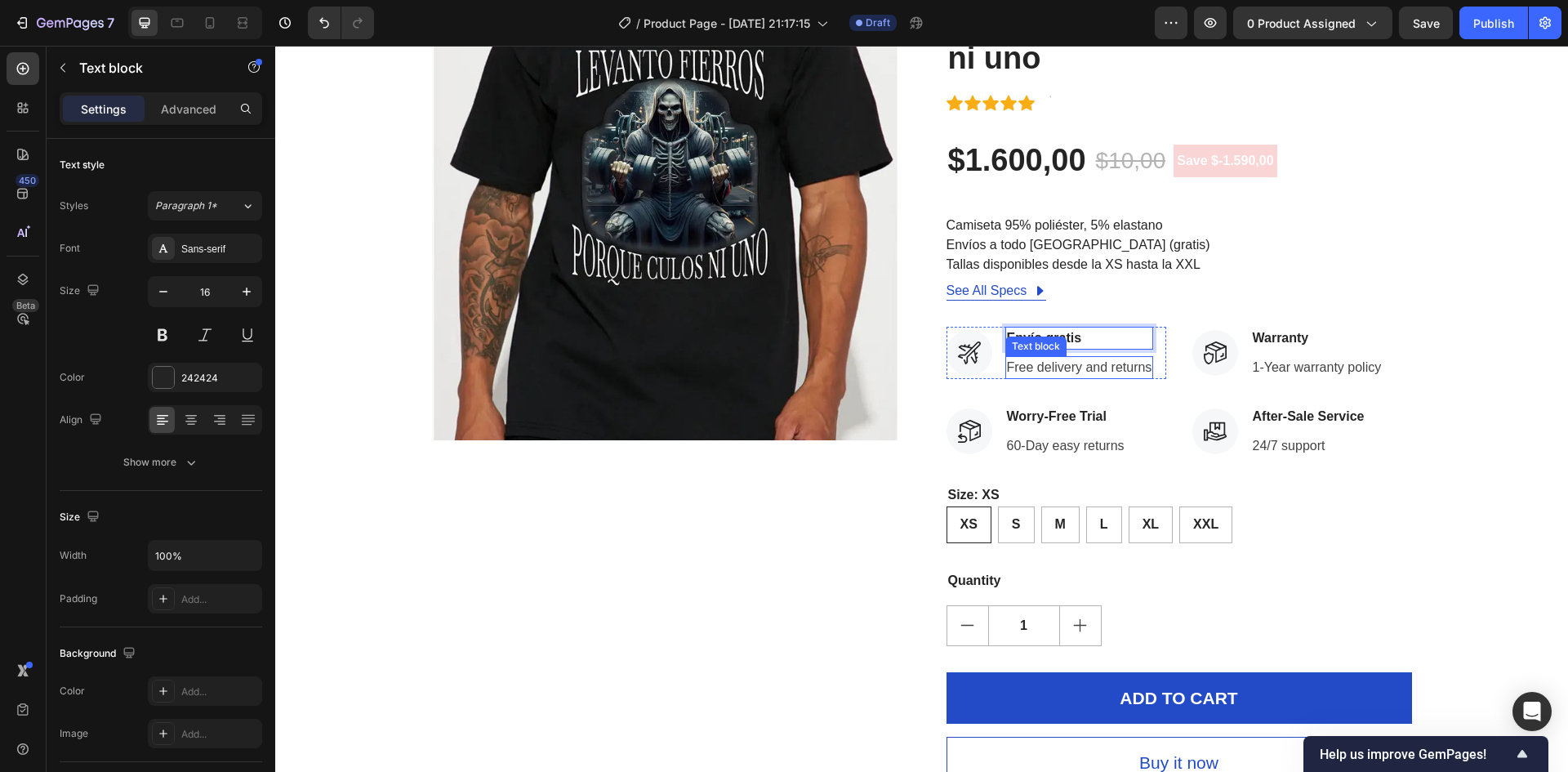
click at [1112, 372] on p "Free delivery and returns" at bounding box center [1080, 368] width 146 height 20
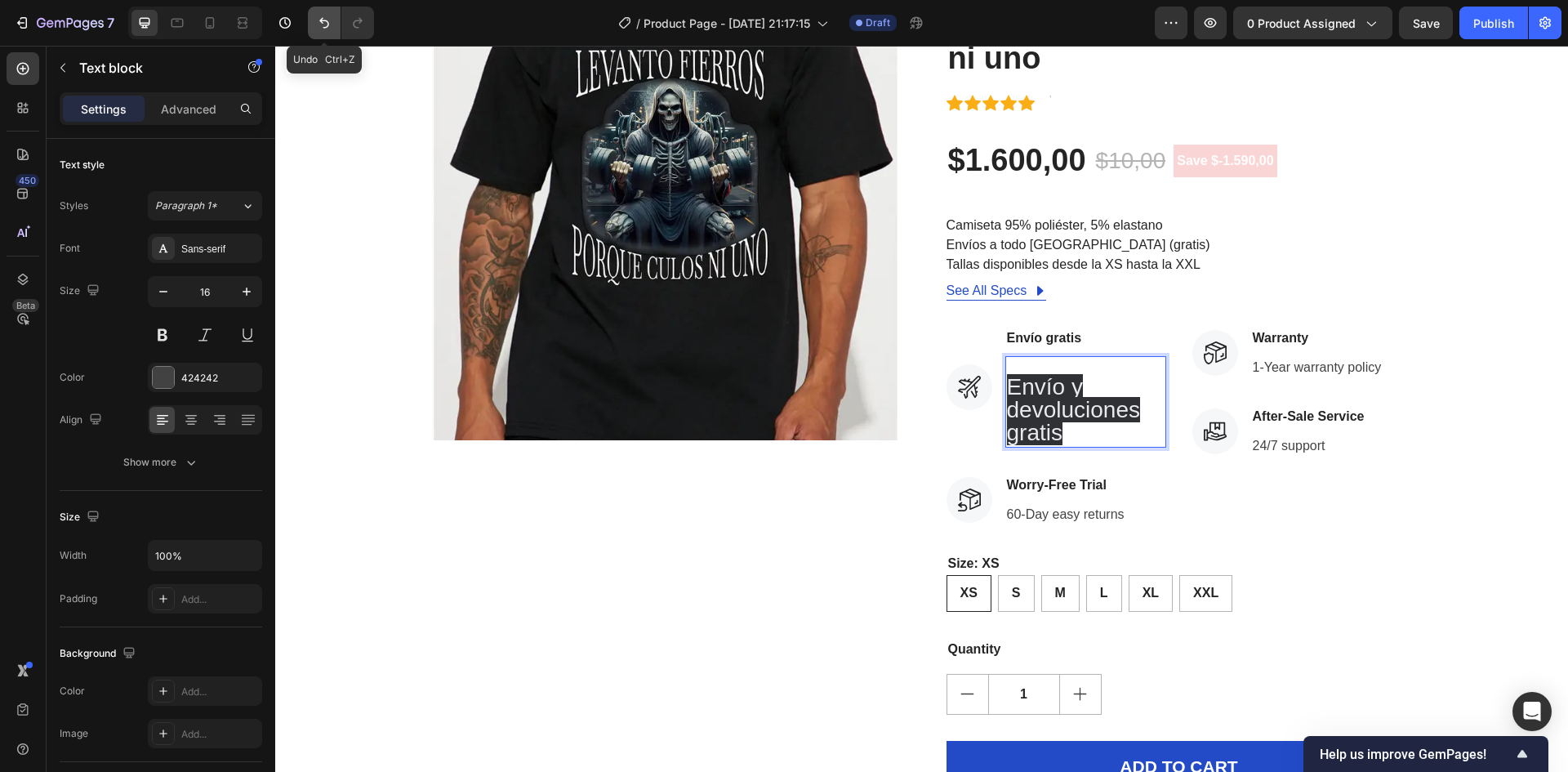
drag, startPoint x: 323, startPoint y: 19, endPoint x: 183, endPoint y: 35, distance: 140.9
click at [323, 19] on icon "Undo/Redo" at bounding box center [324, 23] width 16 height 16
click at [321, 30] on icon "Undo/Redo" at bounding box center [324, 23] width 16 height 16
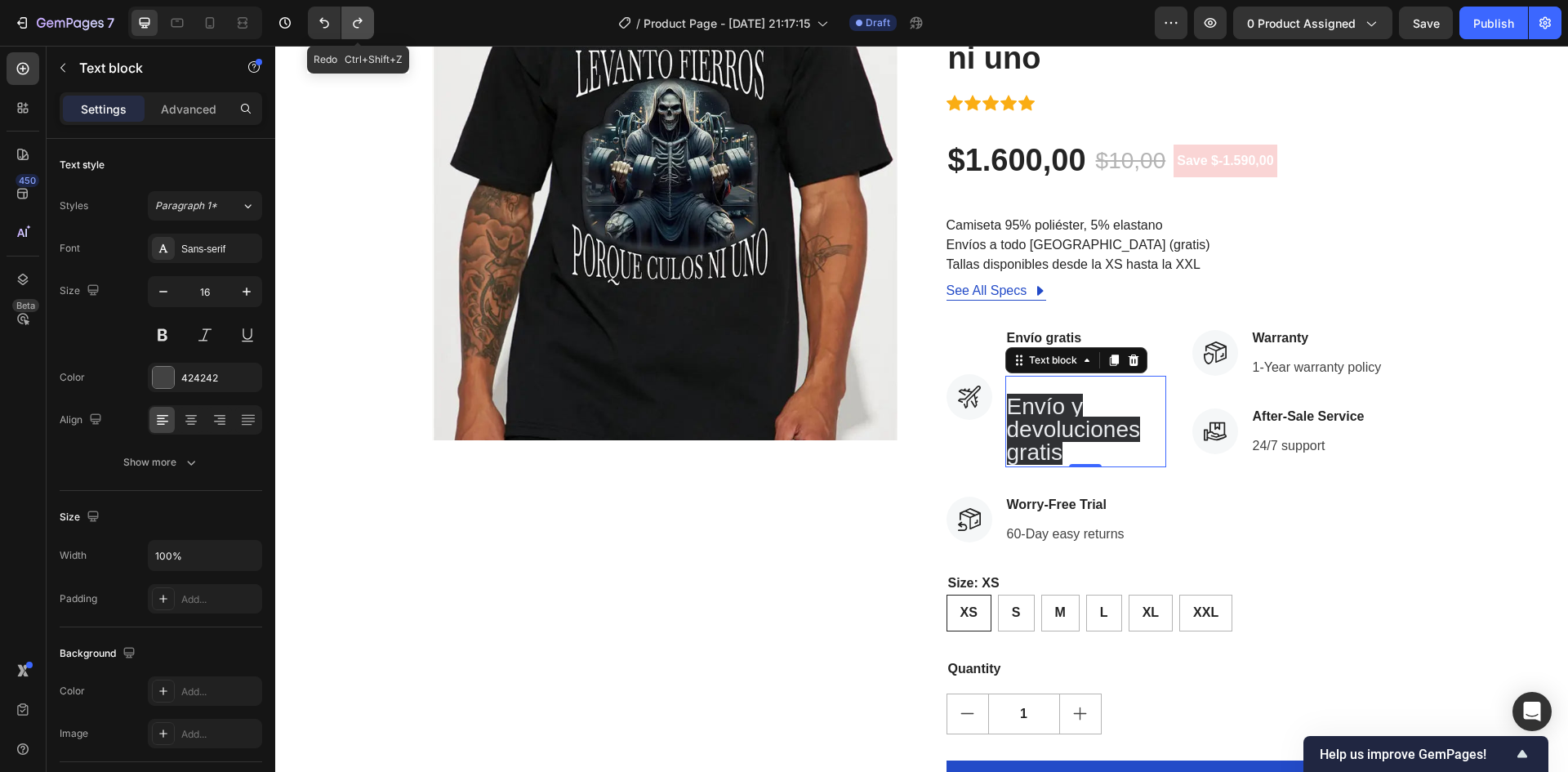
click at [364, 18] on icon "Undo/Redo" at bounding box center [358, 23] width 16 height 16
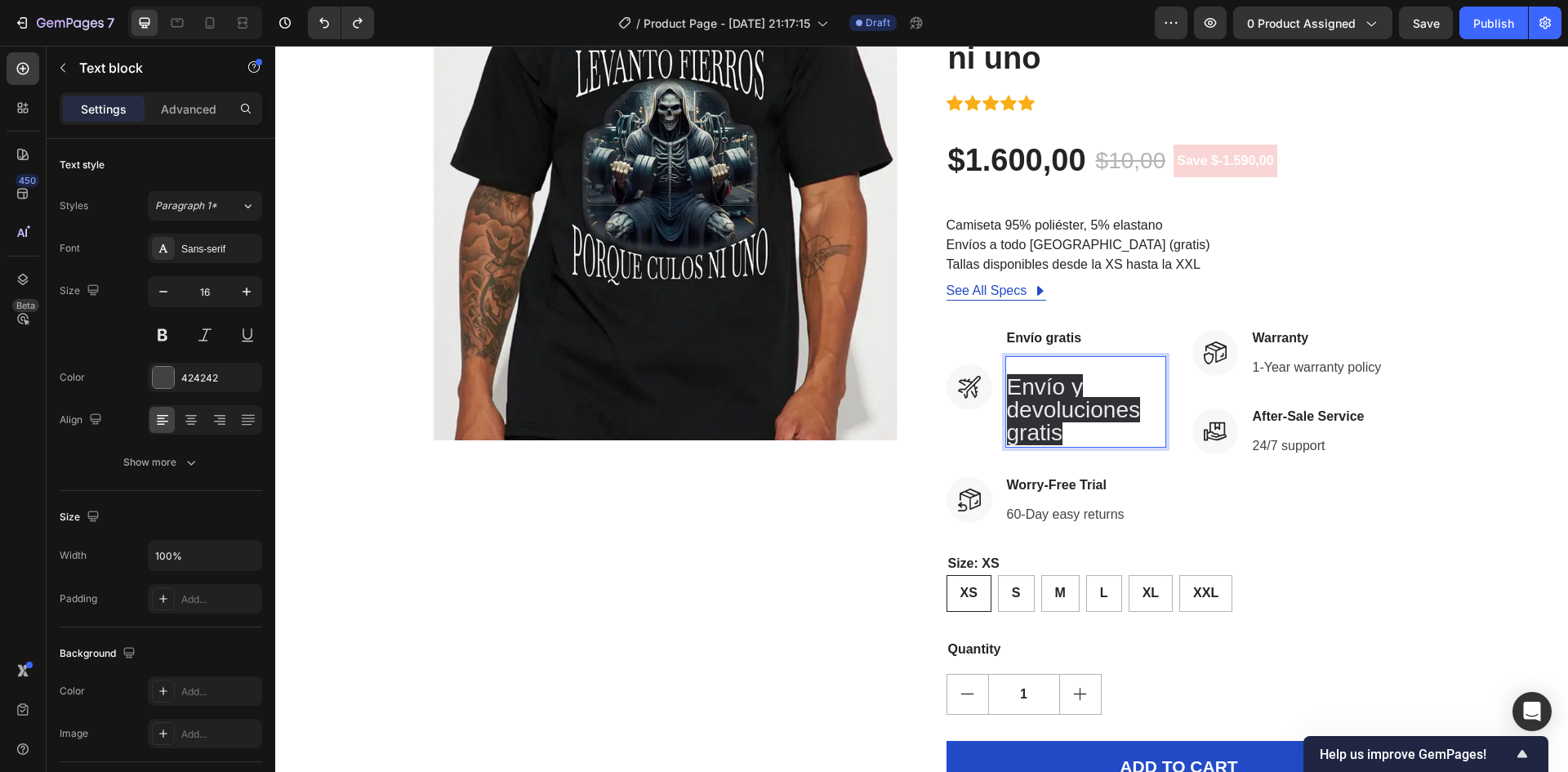
click at [1060, 435] on p "⁠⁠⁠⁠⁠⁠⁠ Envío y devoluciones gratis" at bounding box center [1086, 401] width 158 height 88
click at [1462, 253] on div "Product Images ¡Date prisa! ¡COMPRE YA! Stock Counter Levanto fierros porque cu…" at bounding box center [922, 416] width 1269 height 883
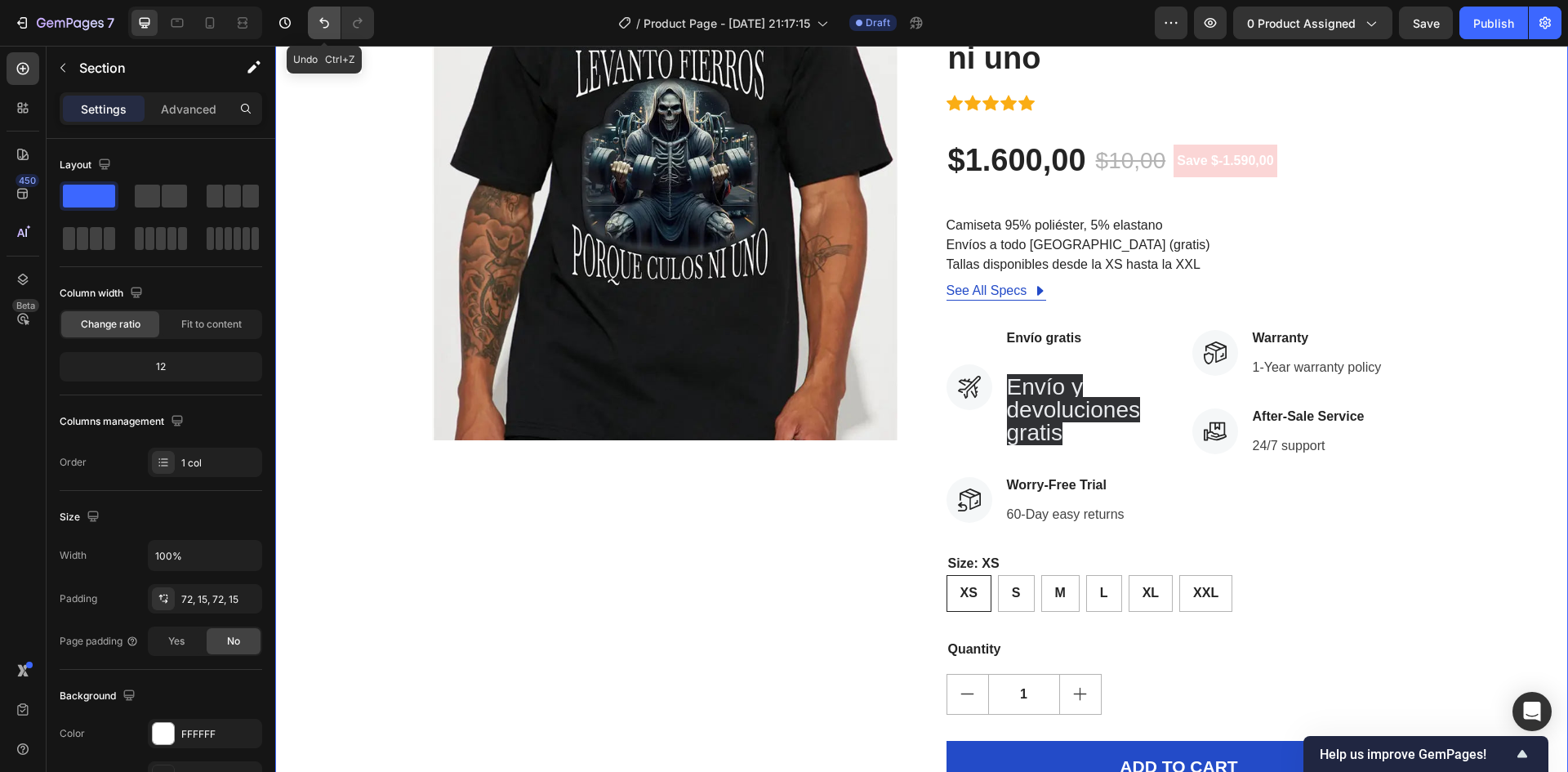
click at [325, 29] on icon "Undo/Redo" at bounding box center [324, 23] width 16 height 16
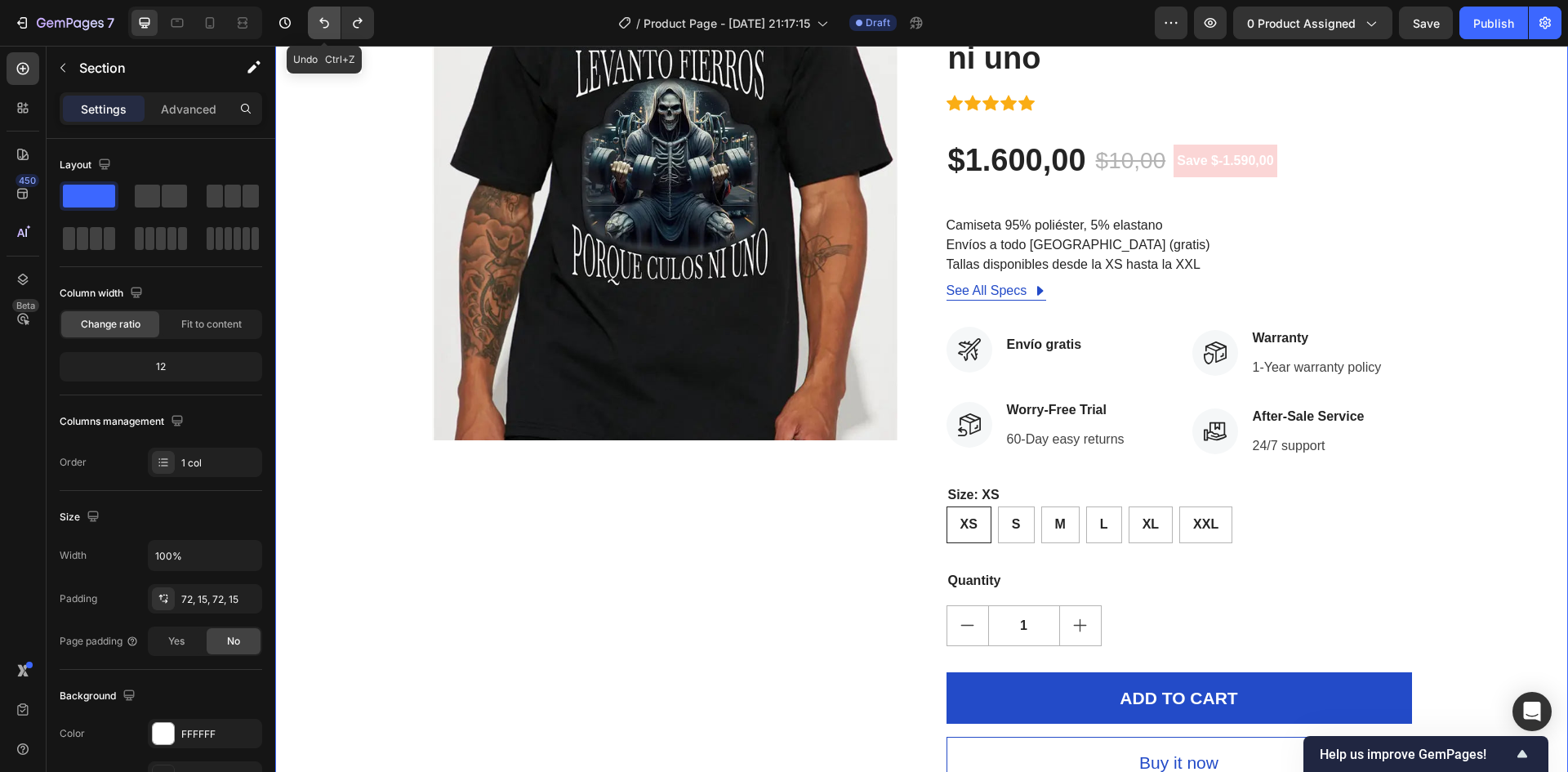
click at [326, 29] on icon "Undo/Redo" at bounding box center [324, 23] width 16 height 16
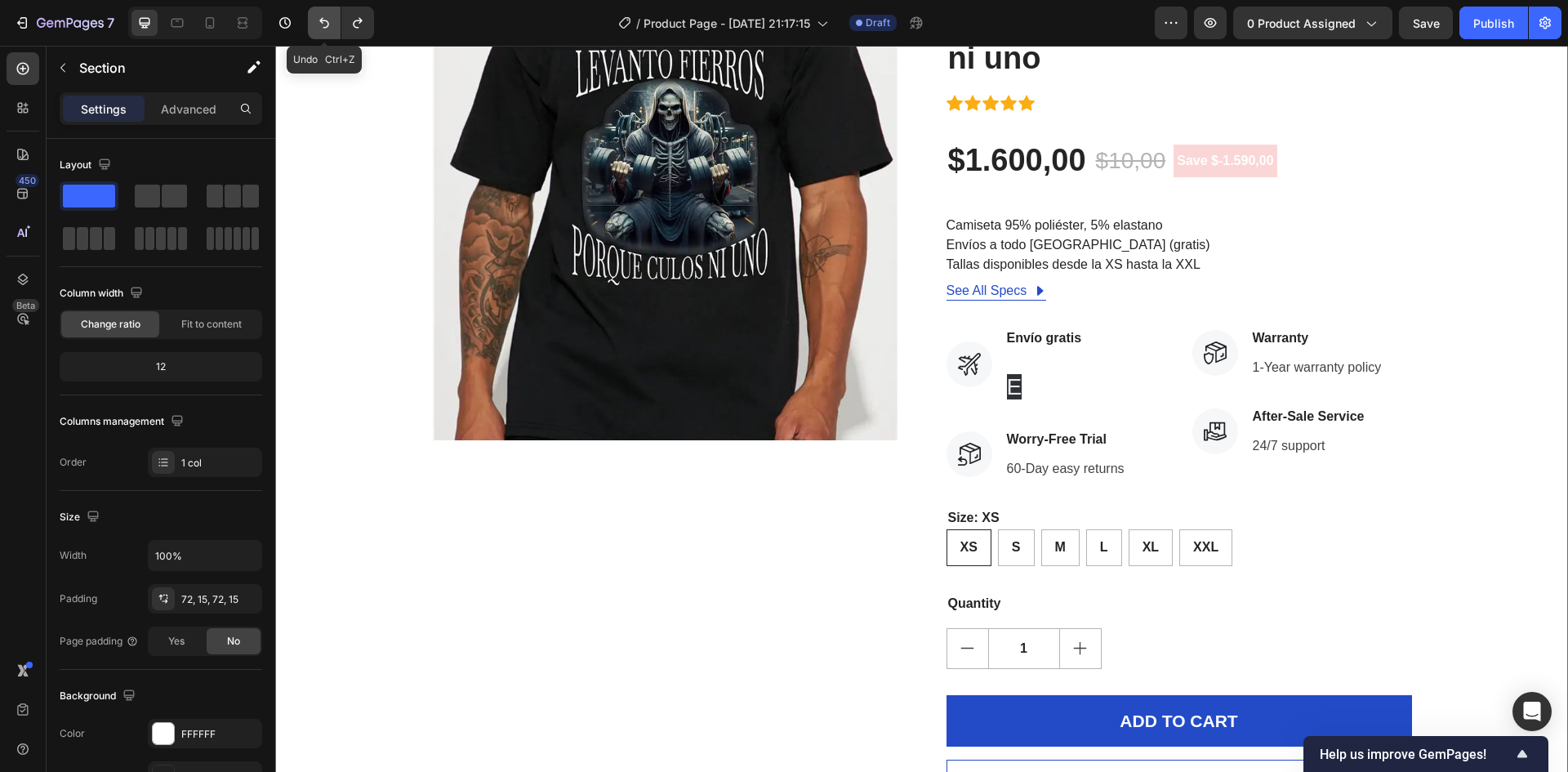
click at [326, 29] on icon "Undo/Redo" at bounding box center [324, 23] width 16 height 16
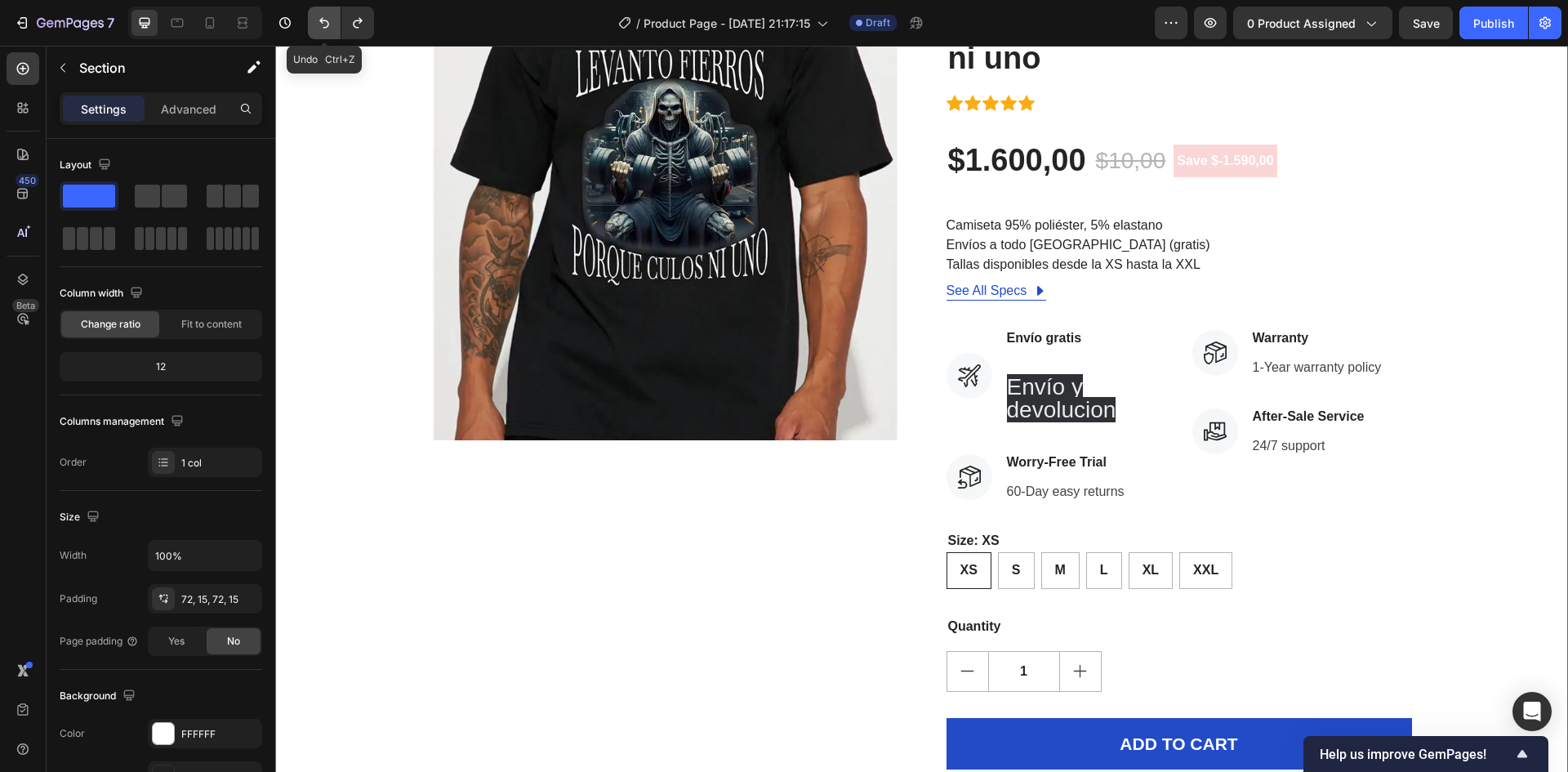
click at [326, 29] on icon "Undo/Redo" at bounding box center [324, 23] width 16 height 16
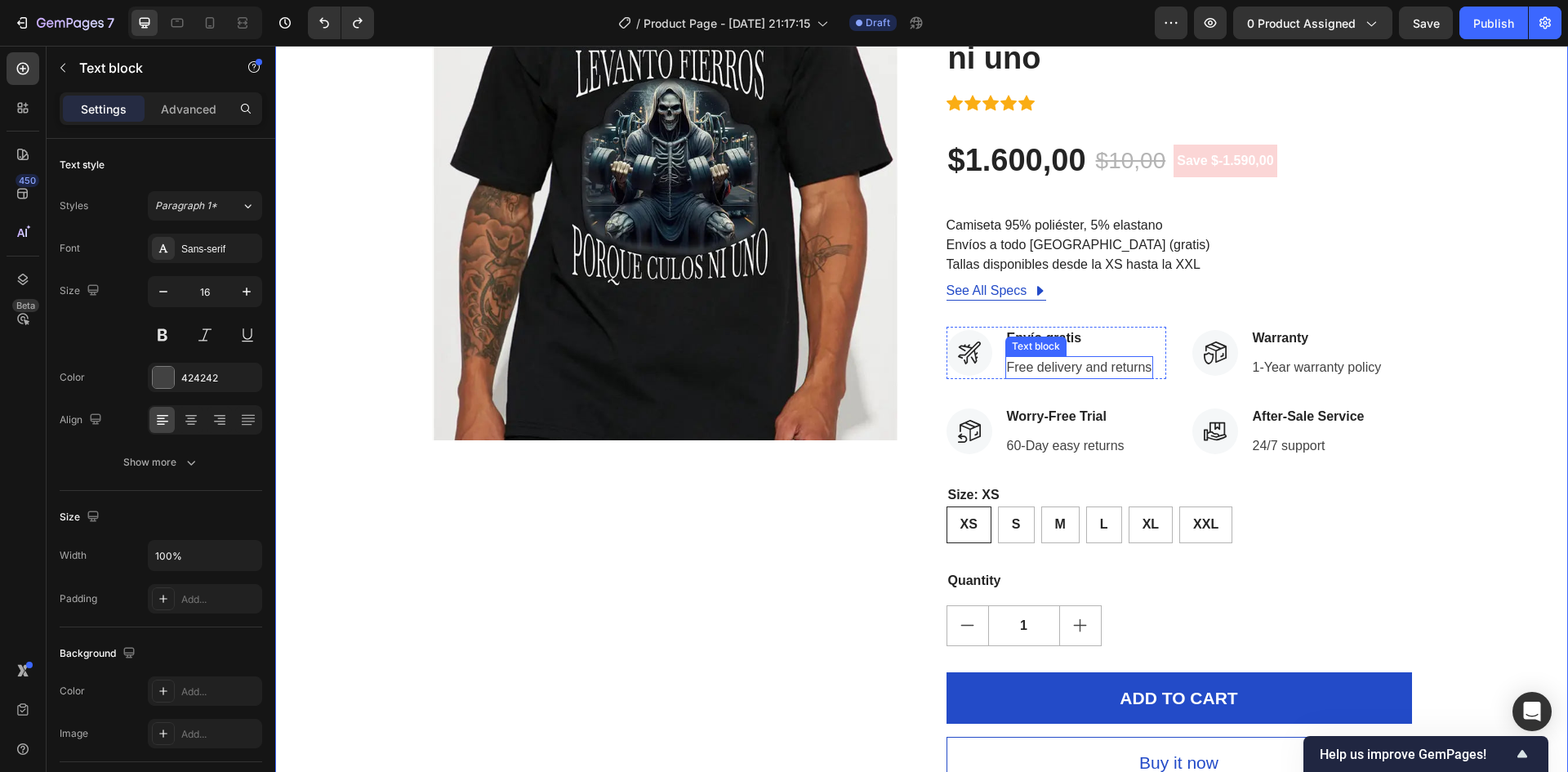
click at [1050, 363] on p "Free delivery and returns" at bounding box center [1080, 368] width 146 height 20
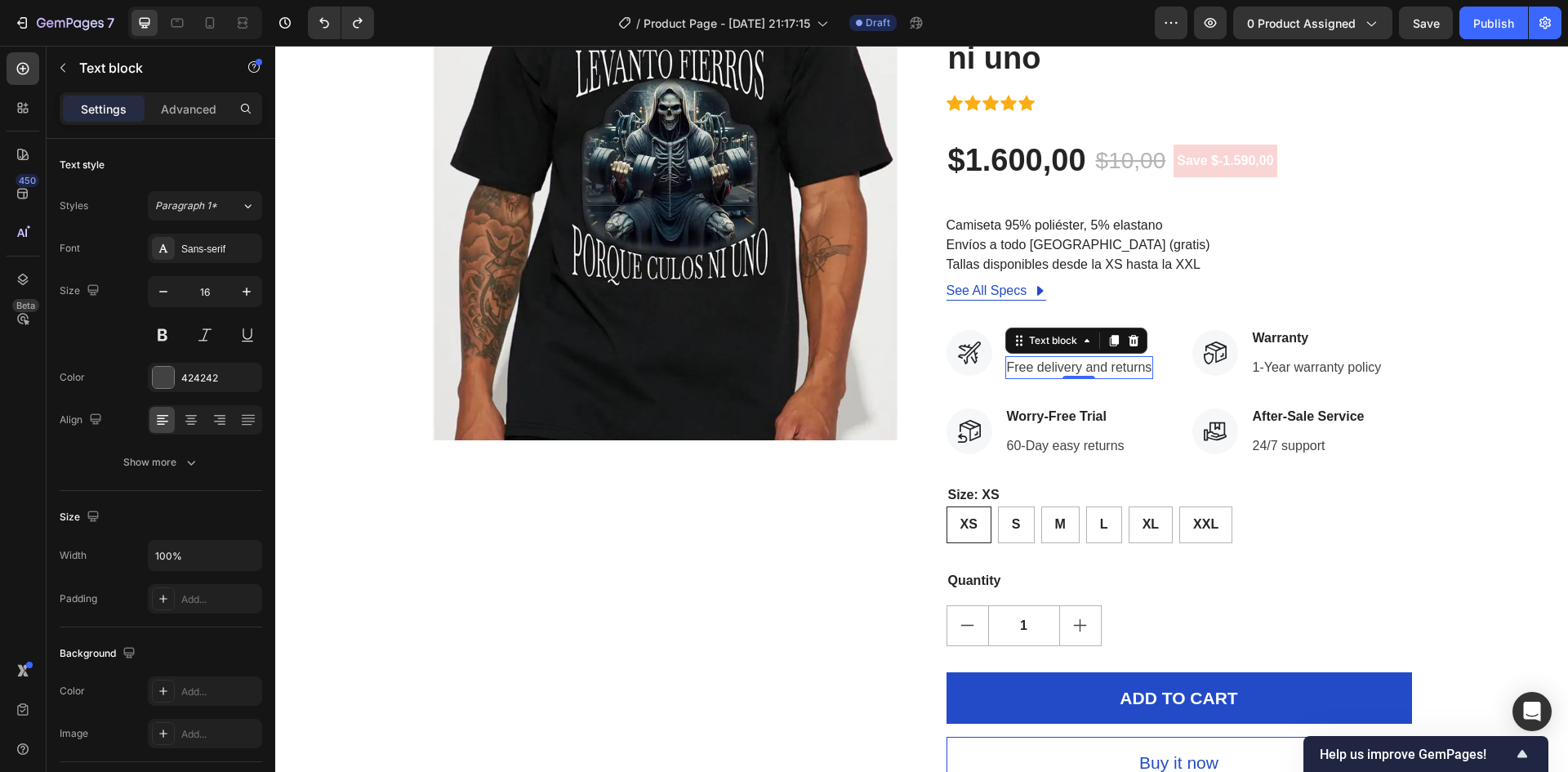
click at [1110, 367] on p "Free delivery and returns" at bounding box center [1080, 368] width 146 height 20
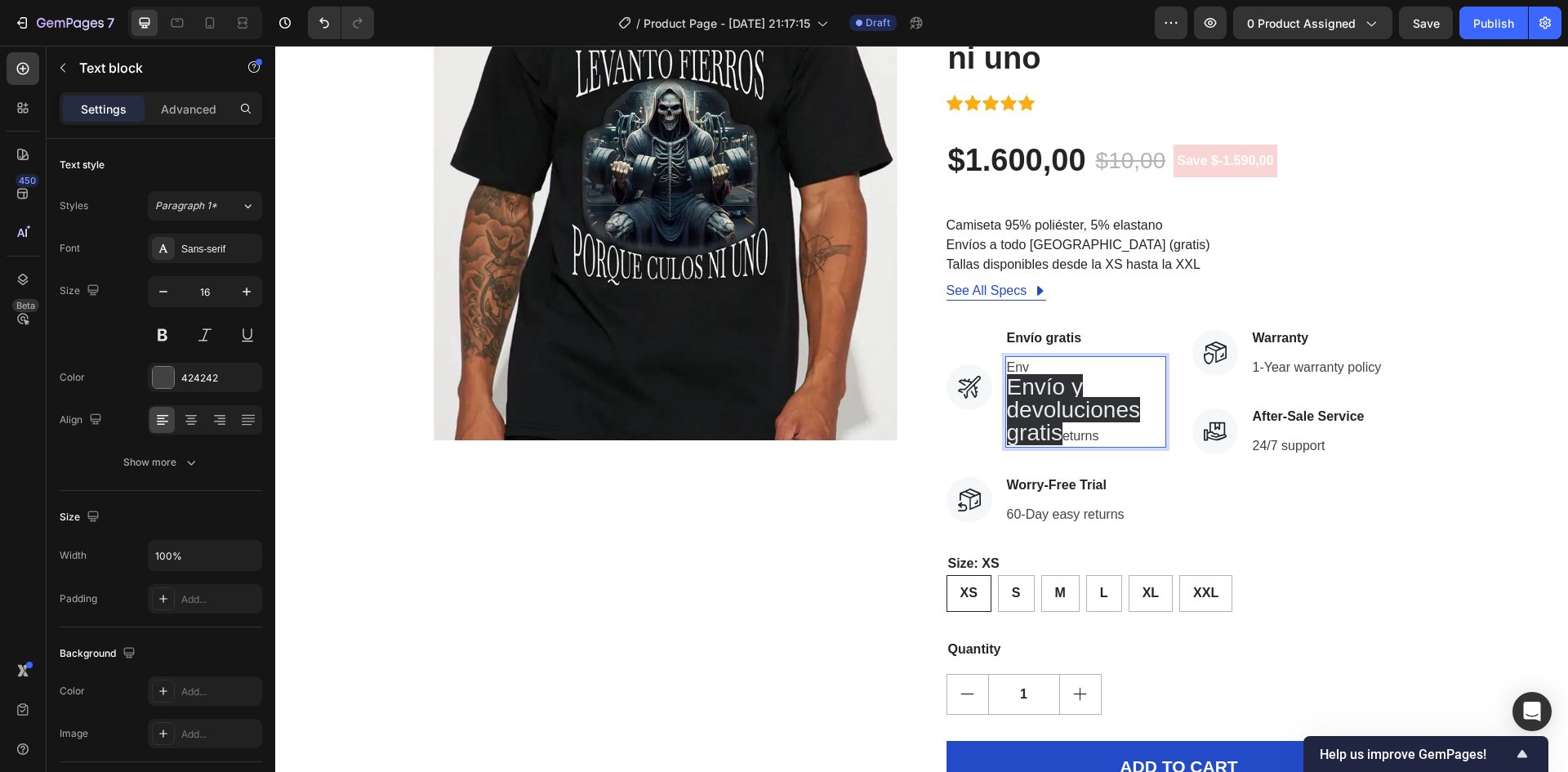
click at [1116, 439] on p "Env Envío y devoluciones gratis eturns" at bounding box center [1086, 401] width 158 height 88
drag, startPoint x: 1116, startPoint y: 433, endPoint x: 1075, endPoint y: 437, distance: 41.2
click at [1075, 437] on p "Env Envío y devoluciones gratis eturns" at bounding box center [1086, 401] width 158 height 88
drag, startPoint x: 1064, startPoint y: 433, endPoint x: 1038, endPoint y: 415, distance: 31.6
click at [1038, 415] on p "Env Envío y devoluciones gratis eturns" at bounding box center [1086, 401] width 158 height 88
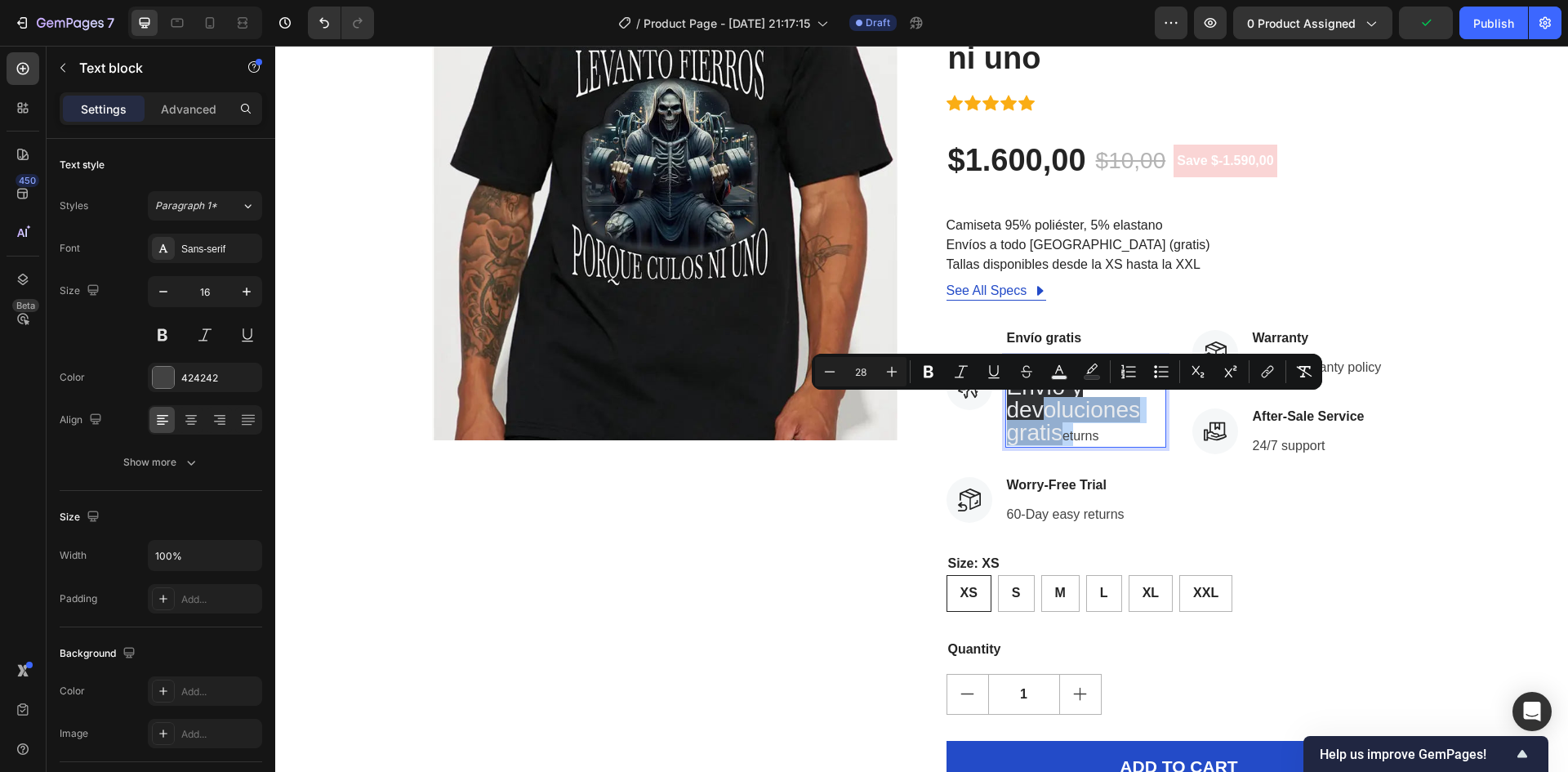
click at [1035, 428] on span "Envío y devoluciones gratis" at bounding box center [1074, 409] width 133 height 71
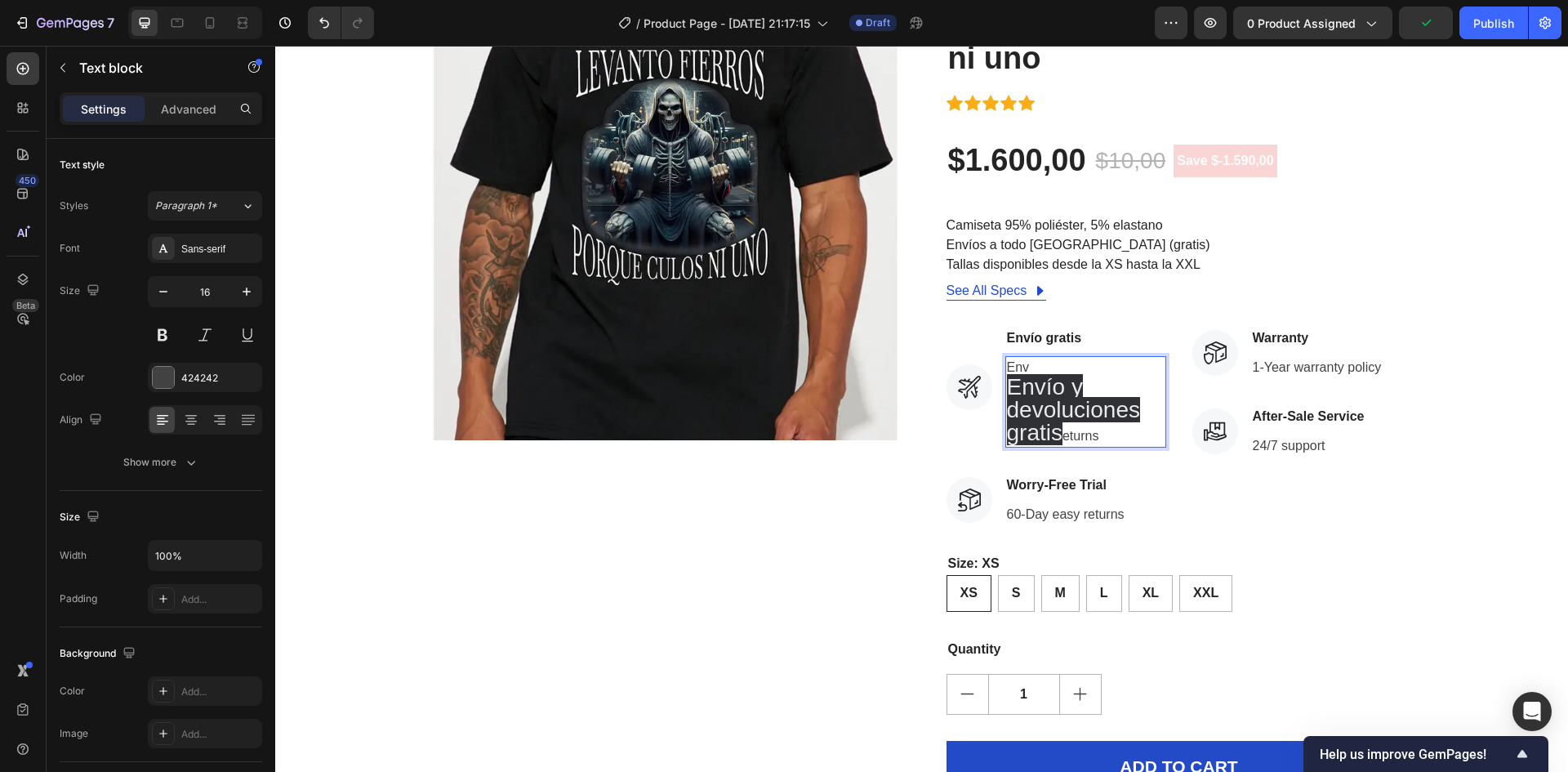
click at [1029, 418] on span "Envío y devoluciones gratis" at bounding box center [1074, 409] width 133 height 71
click at [1036, 432] on span "Envío y devoluciones gratis" at bounding box center [1074, 409] width 133 height 71
click at [1043, 423] on span "Envío y devoluciones gratis" at bounding box center [1074, 409] width 133 height 71
click at [1043, 429] on span "Envío y devoluciones gratis" at bounding box center [1074, 409] width 133 height 71
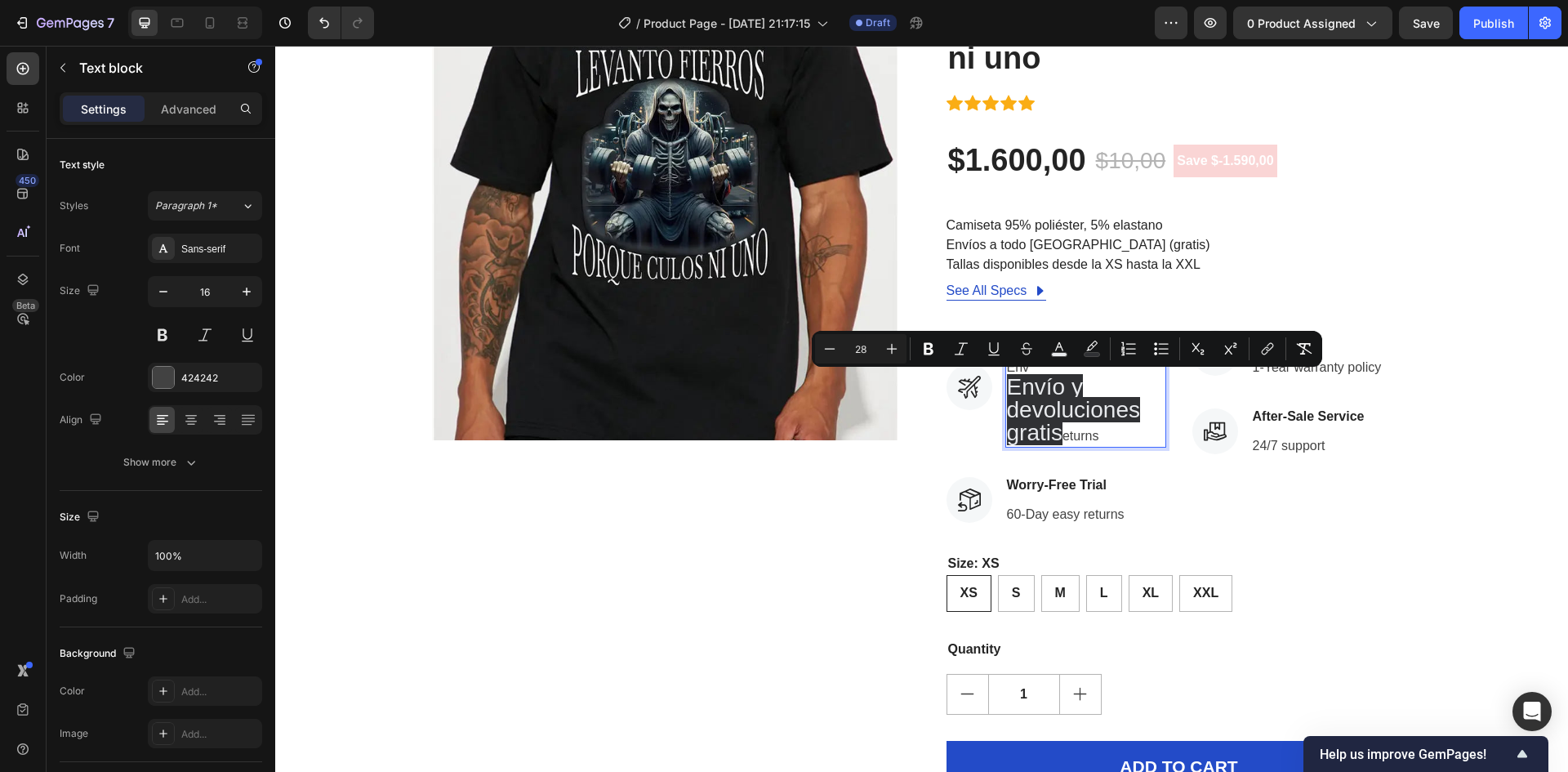
drag, startPoint x: 1122, startPoint y: 438, endPoint x: 1004, endPoint y: 381, distance: 131.0
click at [1007, 381] on p "Env Envío y devoluciones gratis eturns" at bounding box center [1086, 401] width 158 height 88
click at [1052, 417] on span "Envío y devoluciones gratis" at bounding box center [1074, 409] width 133 height 71
drag, startPoint x: 1060, startPoint y: 432, endPoint x: 1009, endPoint y: 392, distance: 64.8
click at [1009, 392] on p "Env Envío y devoluciones gratis eturns" at bounding box center [1086, 401] width 158 height 88
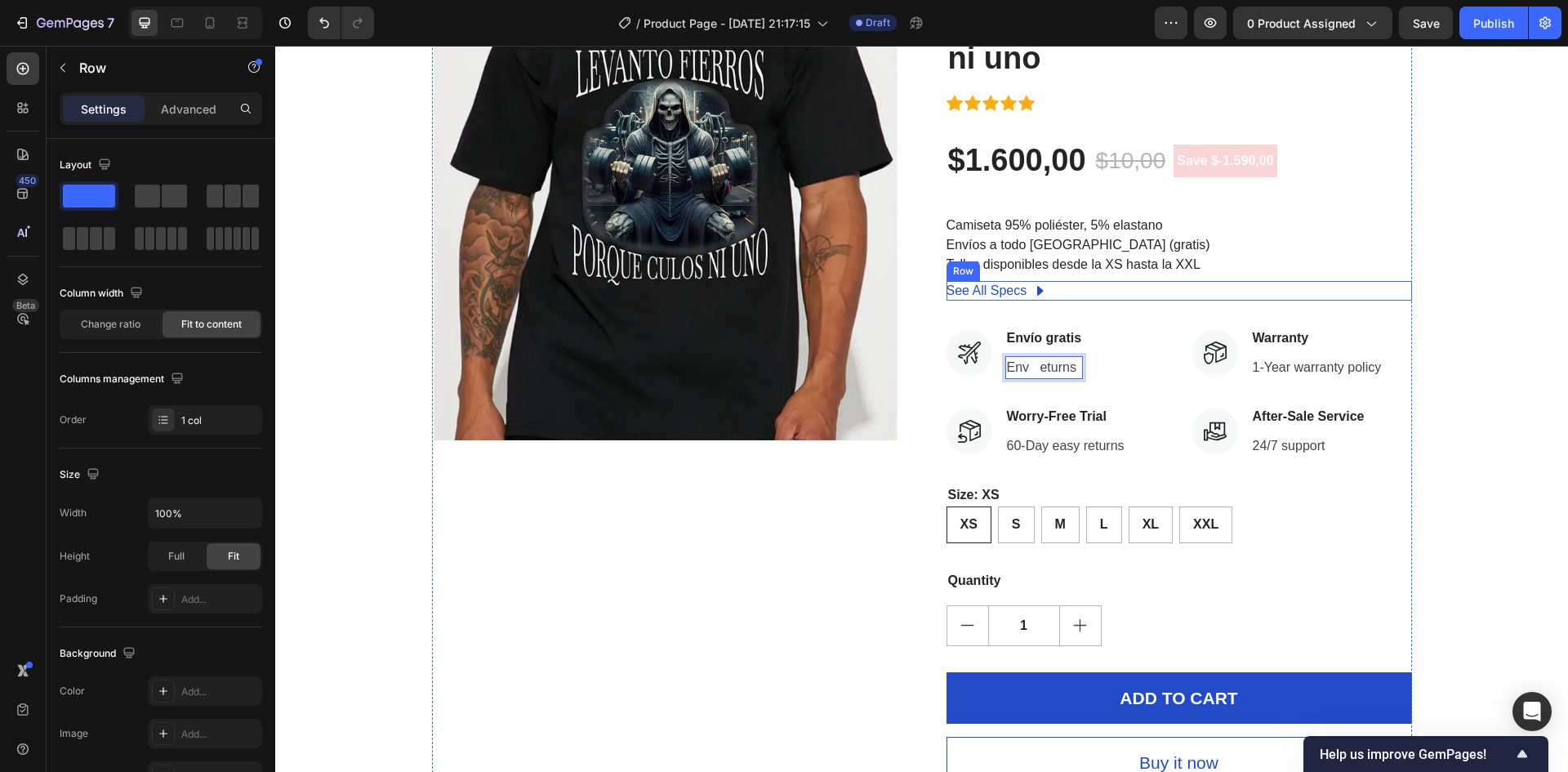
click at [1183, 285] on div "See All Specs Button Row" at bounding box center [1179, 291] width 465 height 20
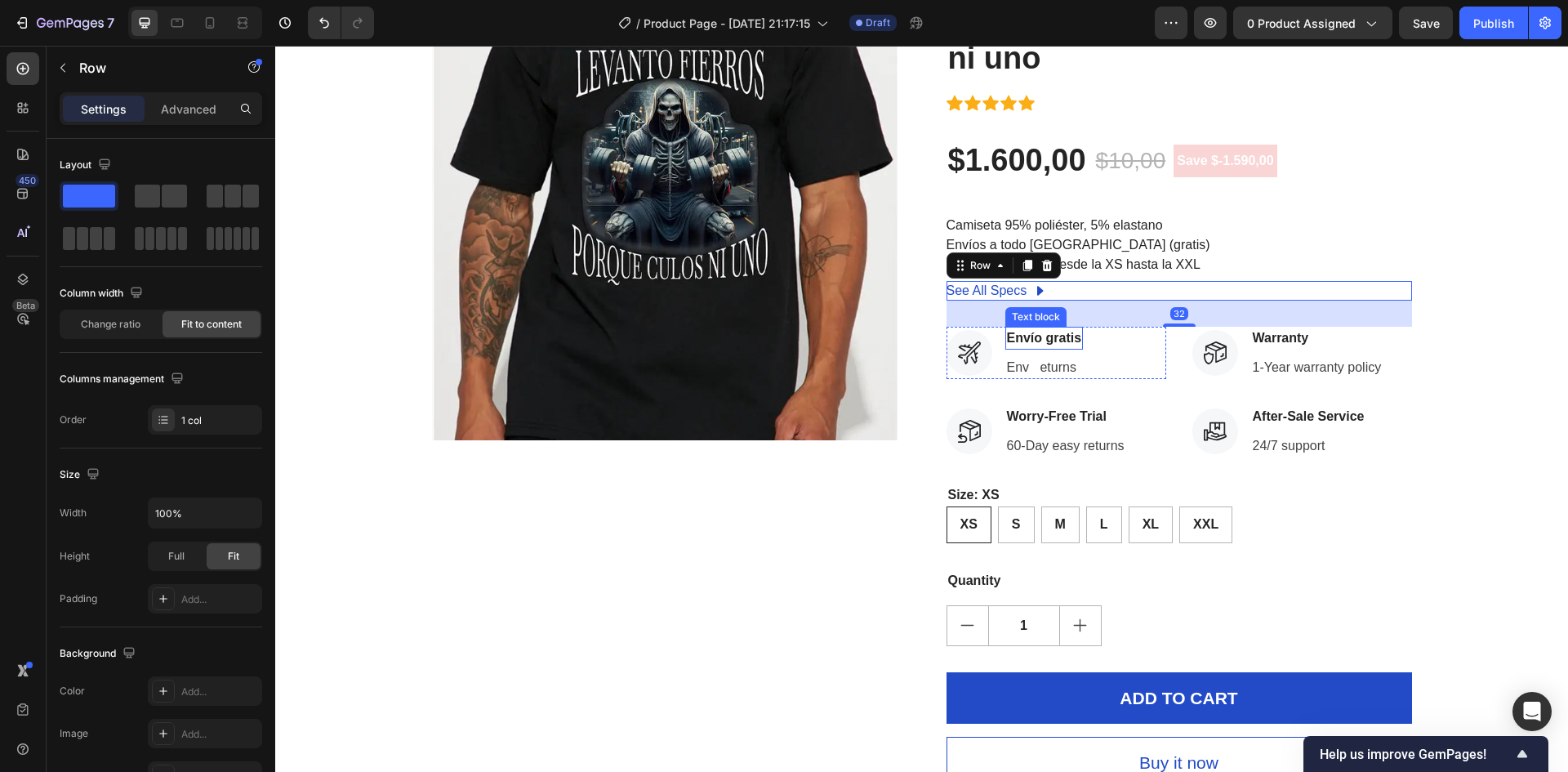
click at [1034, 335] on p "Envío gratis" at bounding box center [1044, 338] width 75 height 20
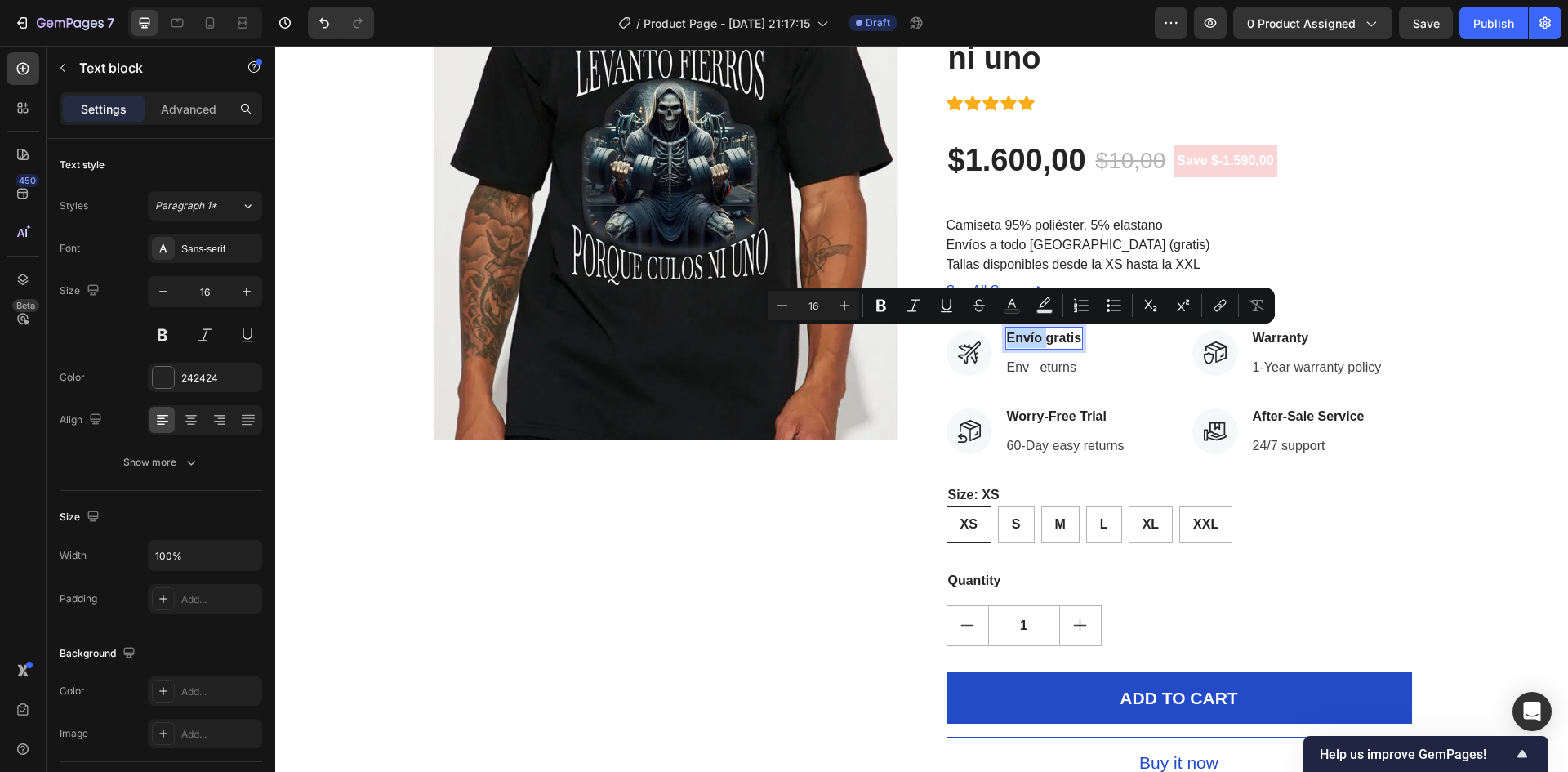
drag, startPoint x: 1034, startPoint y: 340, endPoint x: 1025, endPoint y: 340, distance: 9.0
click at [1025, 340] on p "Envío gratis" at bounding box center [1044, 338] width 75 height 20
click at [1027, 367] on p "Env eturns" at bounding box center [1044, 368] width 75 height 20
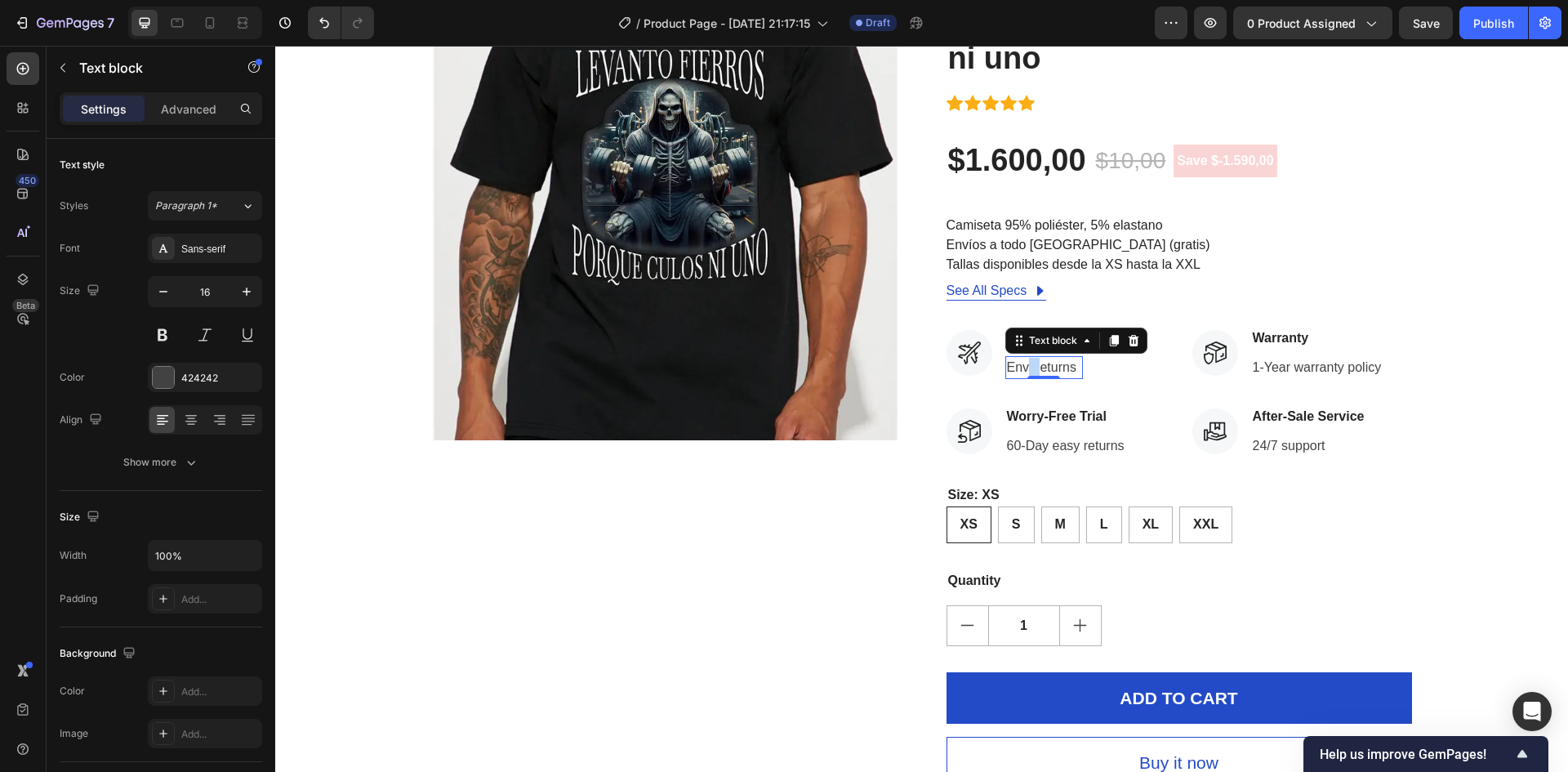
click at [1024, 367] on p "Env eturns" at bounding box center [1044, 368] width 75 height 20
click at [1025, 367] on p "EnvEnvío eturns" at bounding box center [1055, 368] width 95 height 20
click at [1041, 367] on p "Envío eturns" at bounding box center [1044, 368] width 75 height 20
click at [1038, 364] on p "Envío eturns" at bounding box center [1044, 368] width 75 height 20
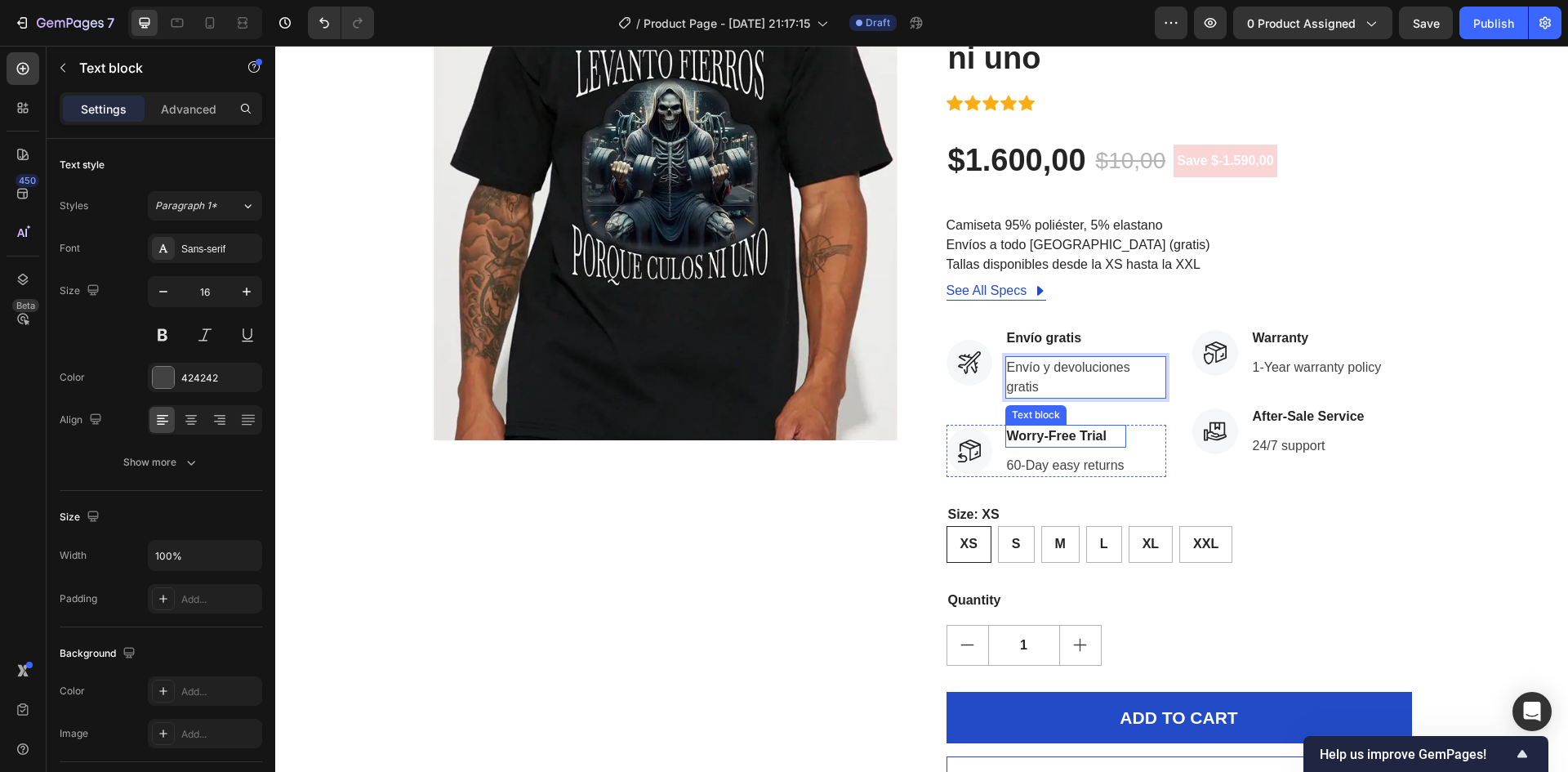
click at [1061, 434] on p "Worry-Free Trial" at bounding box center [1066, 437] width 118 height 20
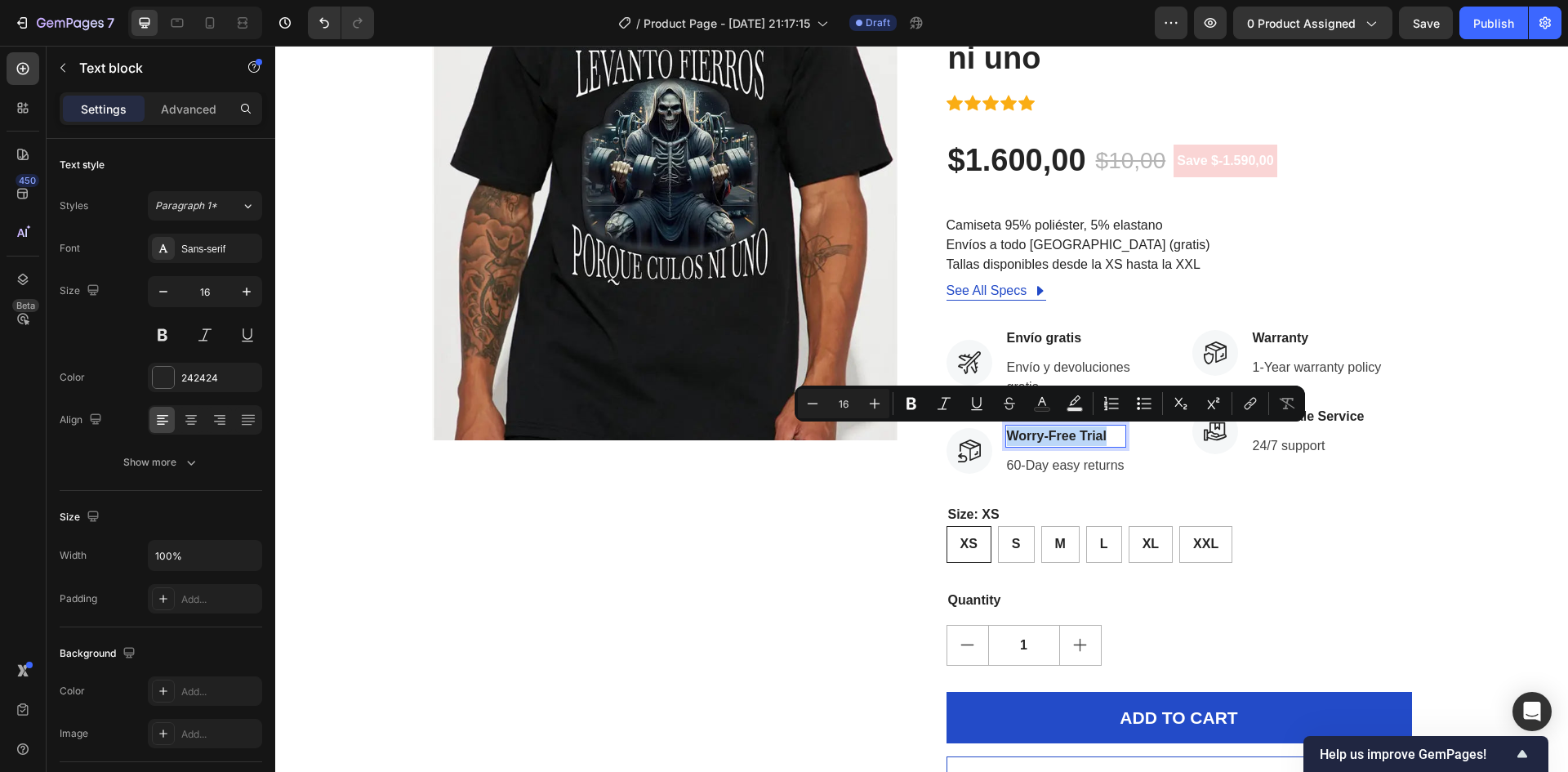
copy p "Worry-Free Trial"
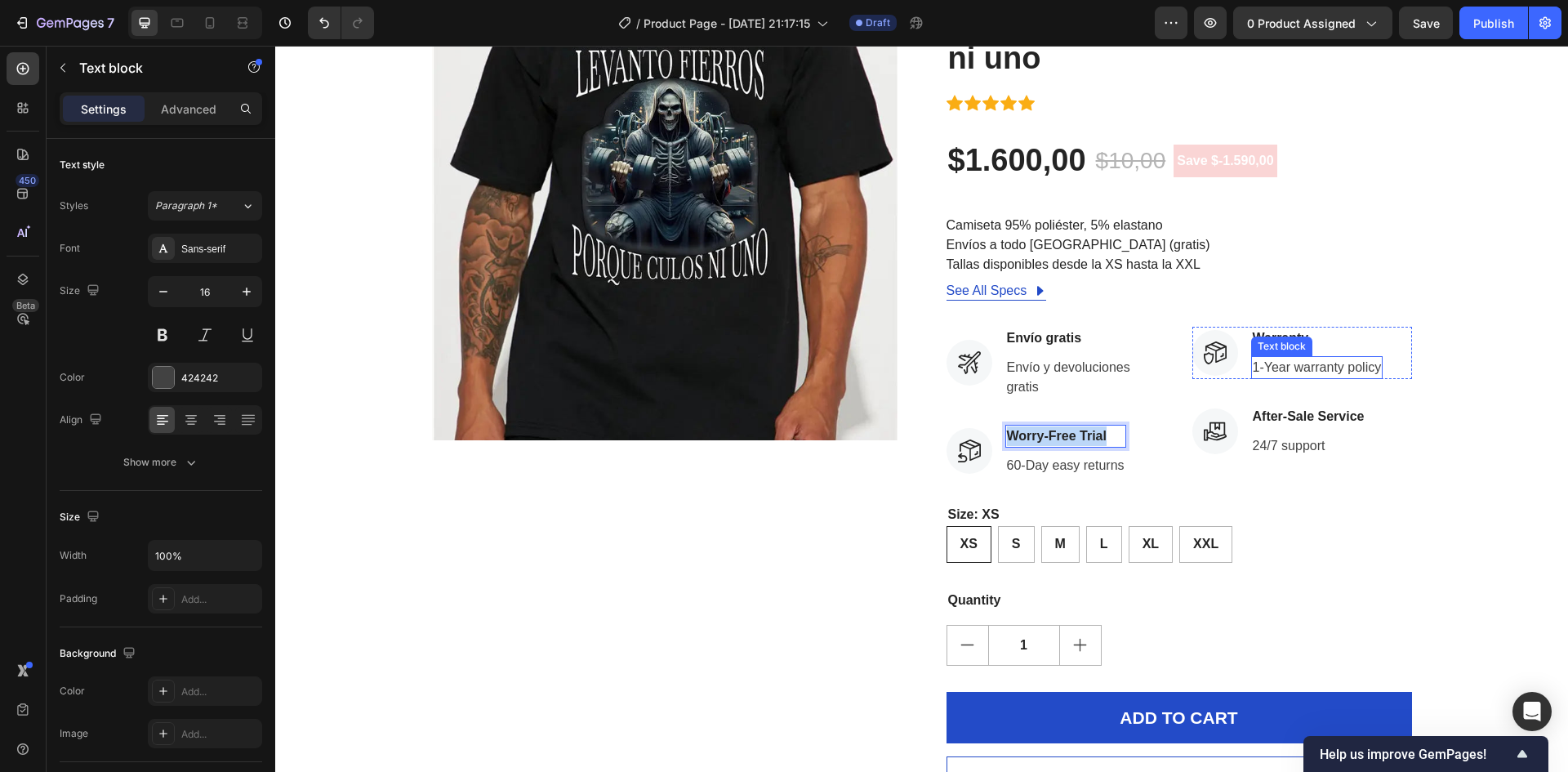
click at [1318, 360] on p "1-Year warranty policy" at bounding box center [1317, 368] width 129 height 20
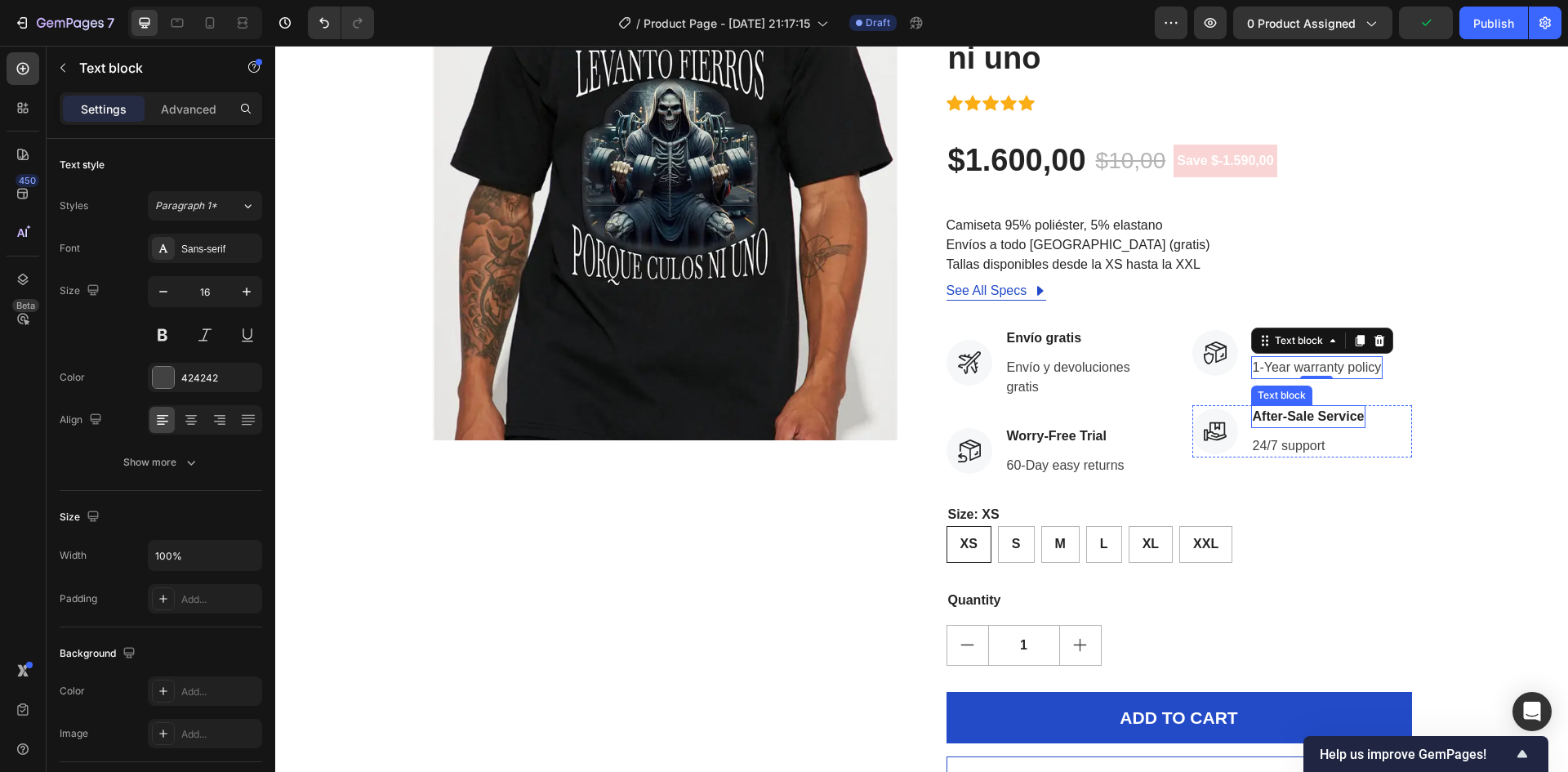
click at [1302, 418] on p "After-Sale Service" at bounding box center [1309, 417] width 112 height 20
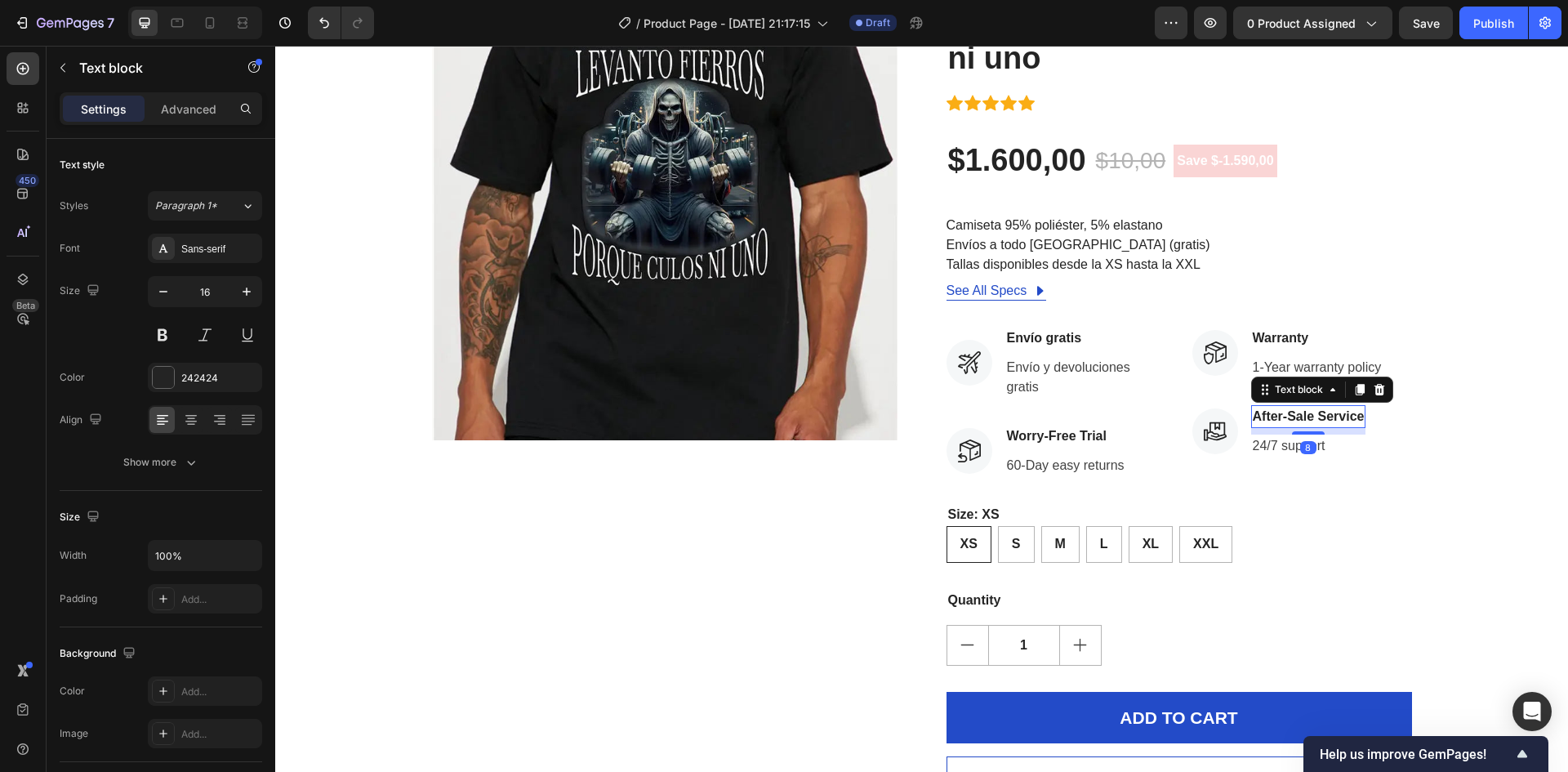
click at [1305, 420] on p "After-Sale Service" at bounding box center [1309, 417] width 112 height 20
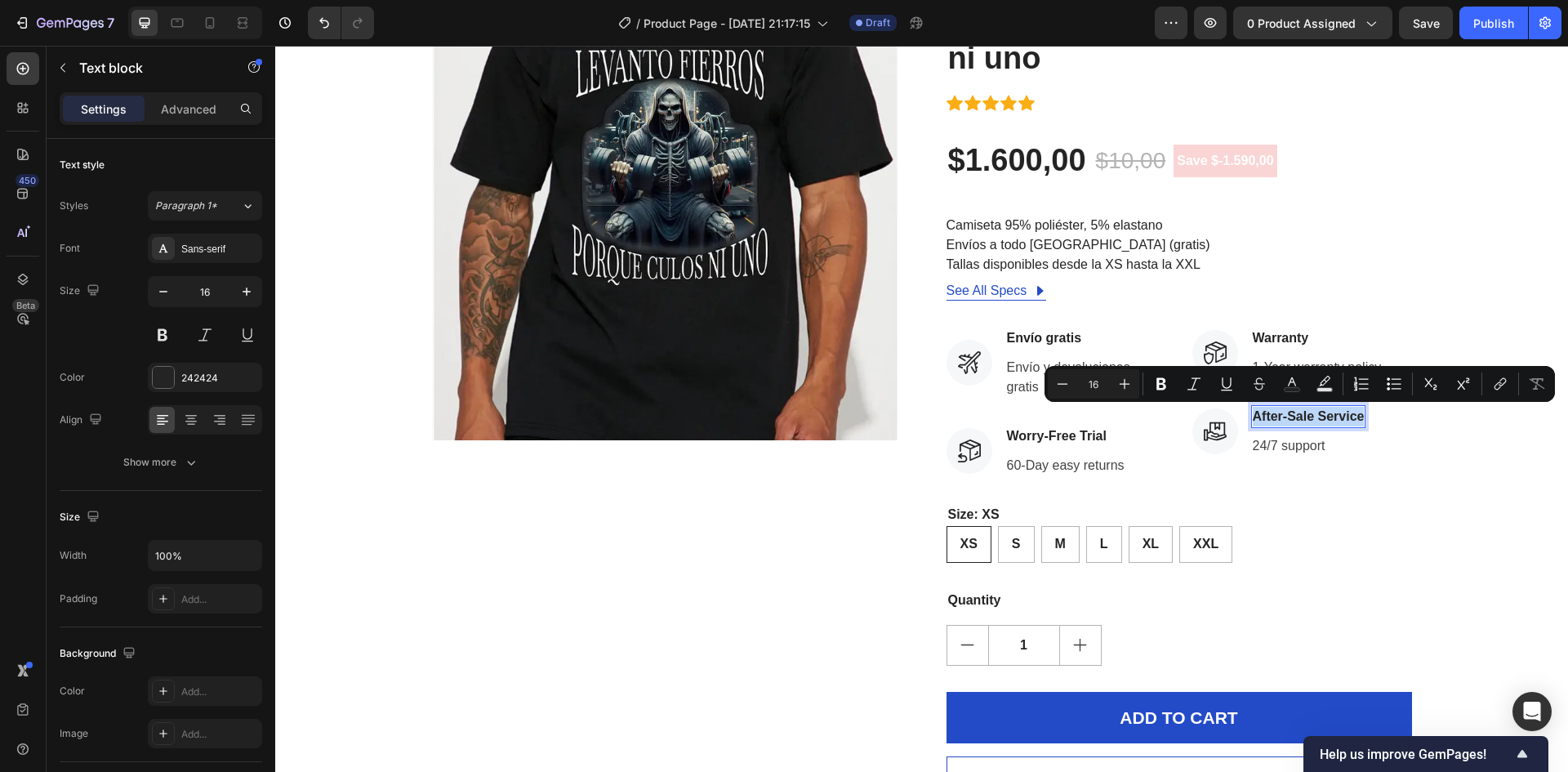
click at [1305, 420] on p "After-Sale Service" at bounding box center [1309, 417] width 112 height 20
copy p "After-Sale Service"
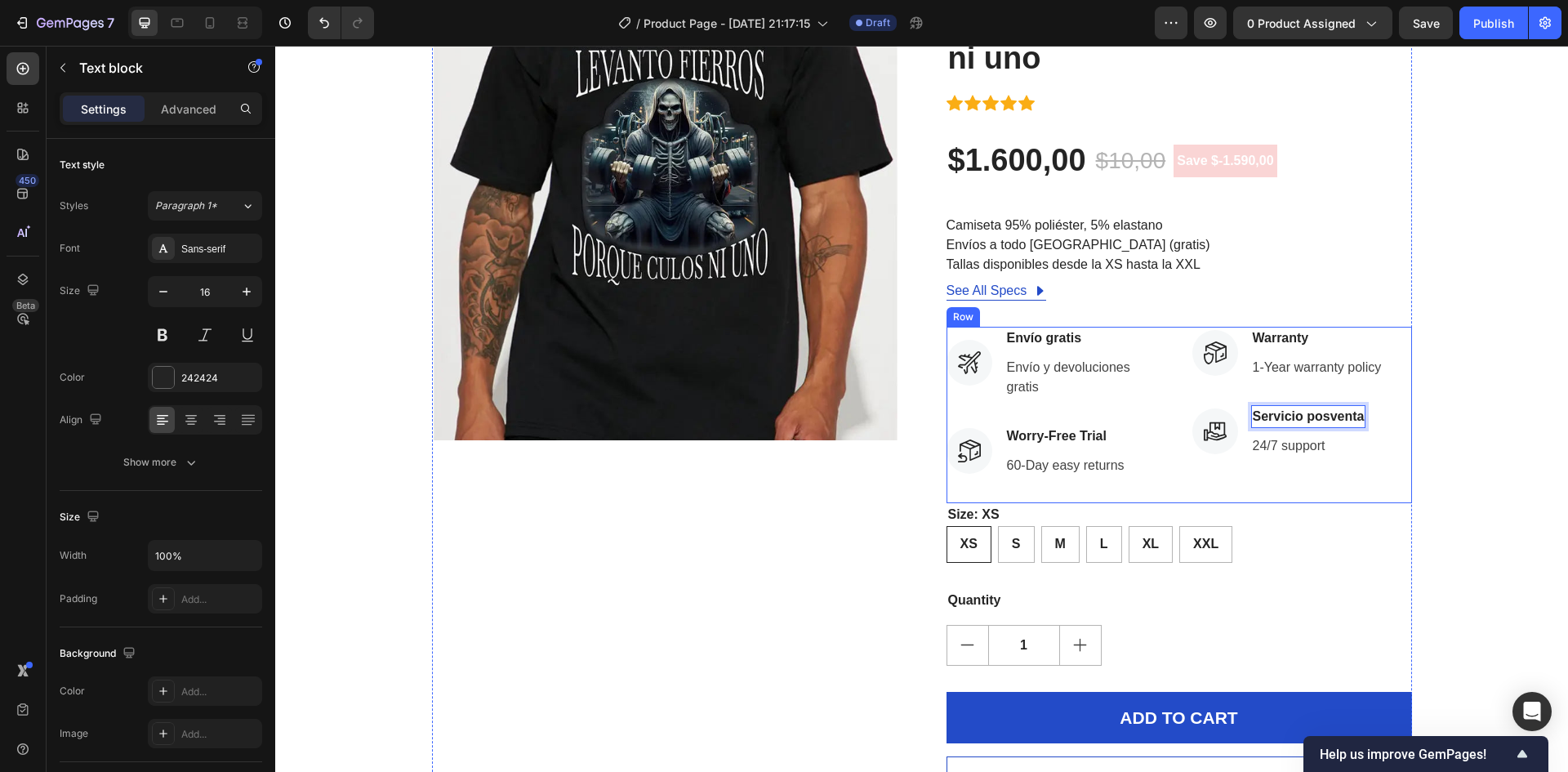
click at [1297, 448] on p "24/7 support" at bounding box center [1309, 446] width 112 height 20
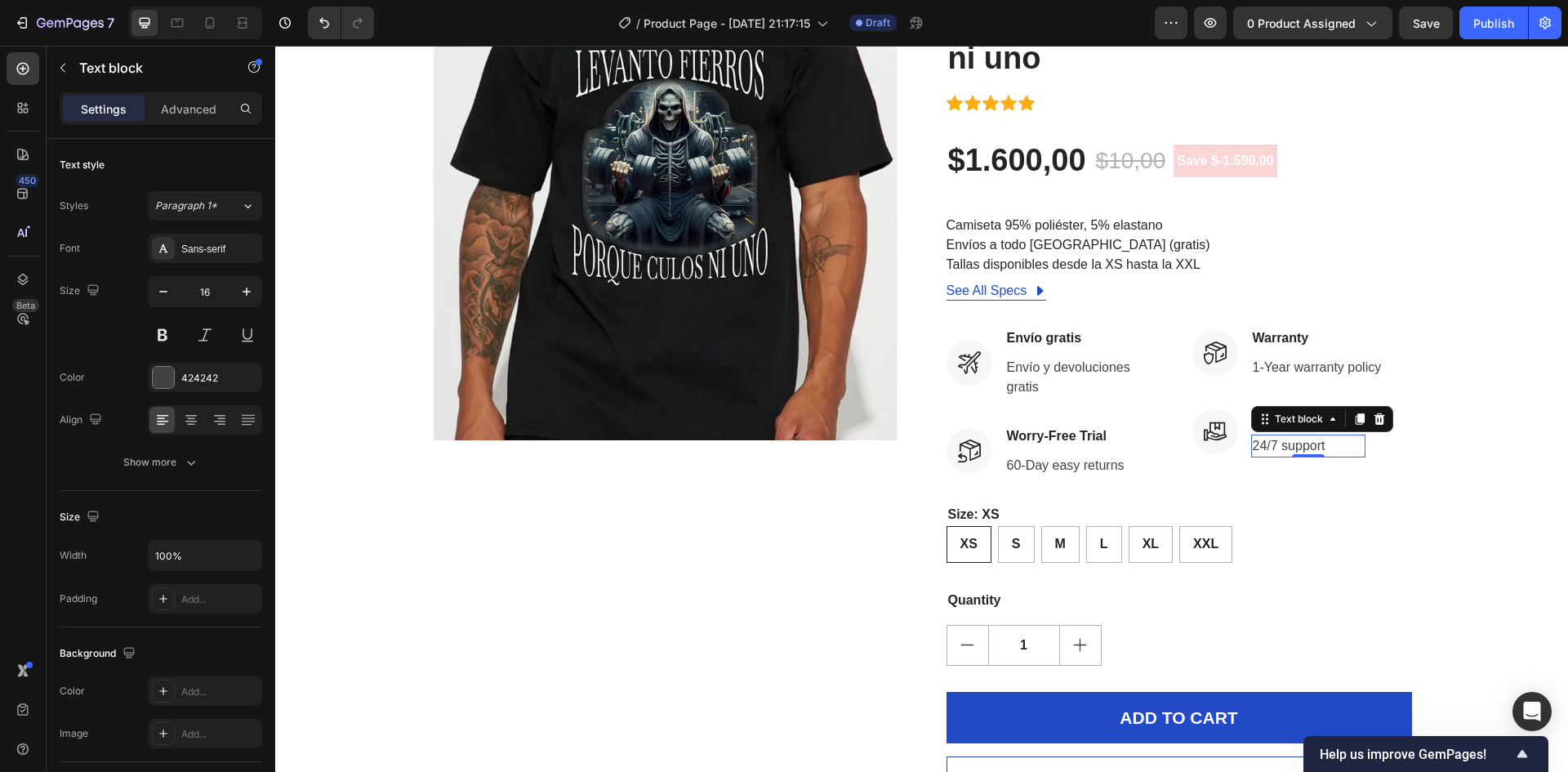
click at [1297, 448] on p "24/7 support" at bounding box center [1309, 446] width 112 height 20
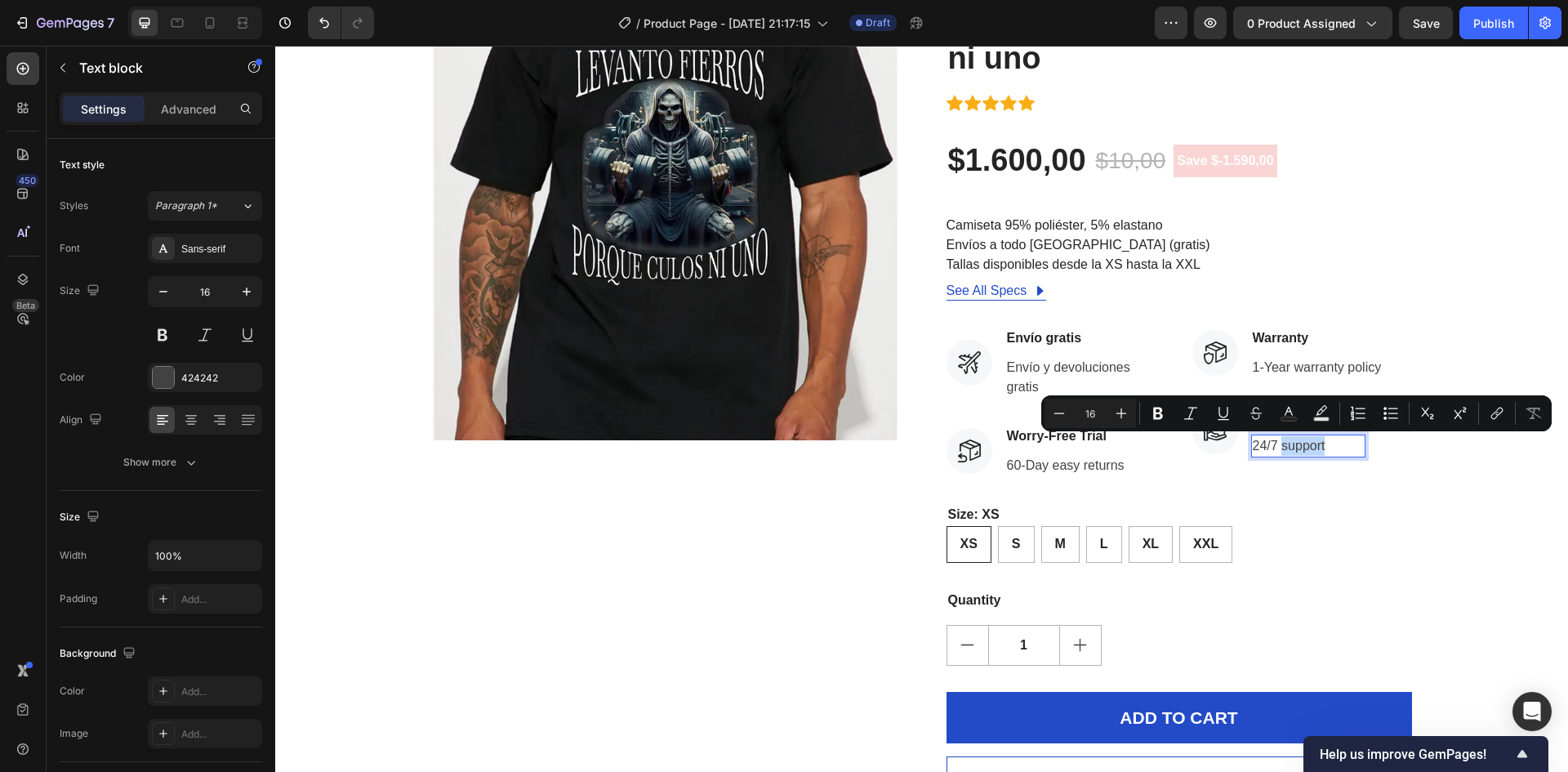
click at [1283, 436] on p "24/7 support" at bounding box center [1309, 446] width 112 height 20
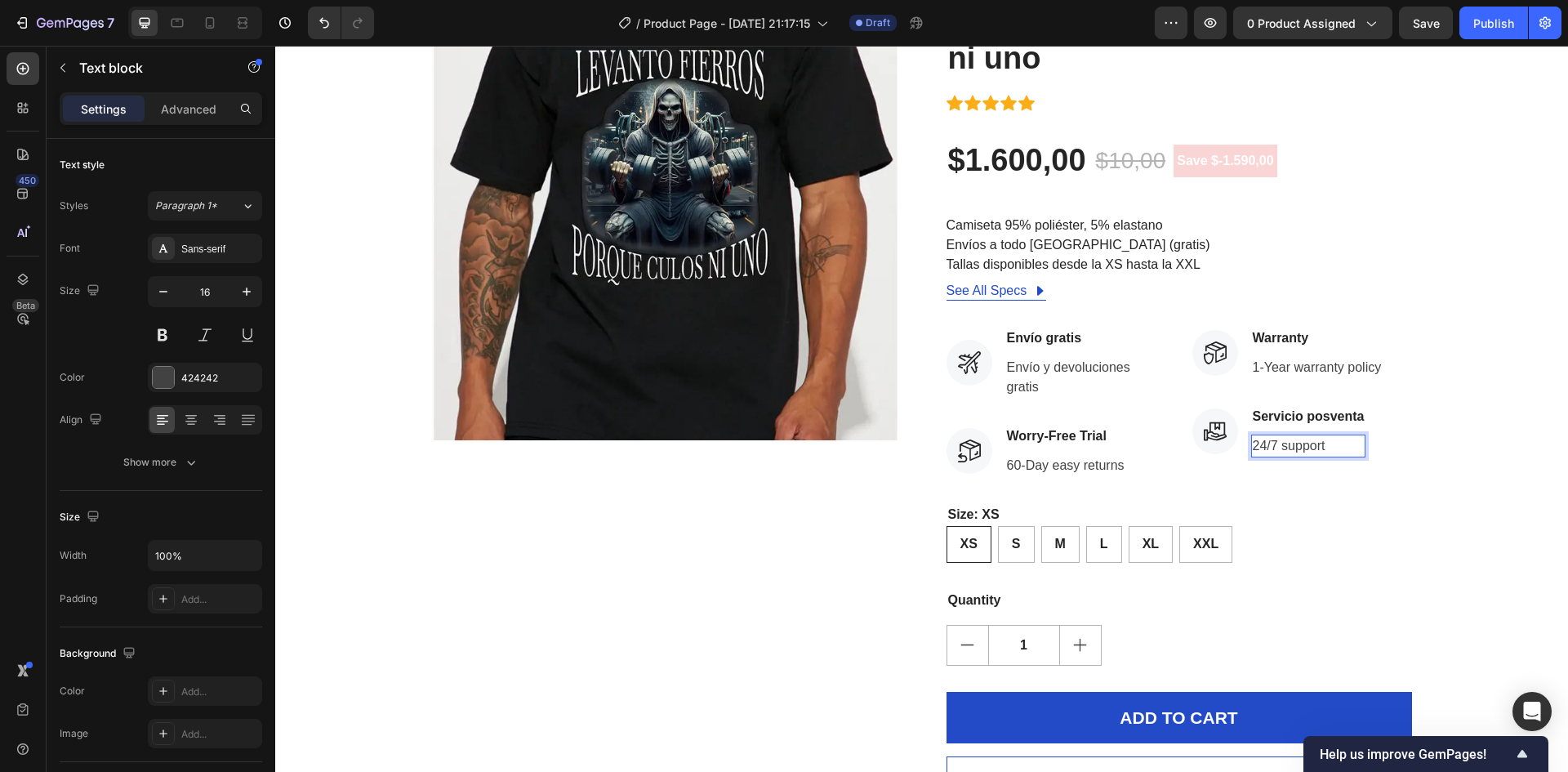
click at [1295, 451] on p "24/7 support" at bounding box center [1309, 446] width 112 height 20
copy p "24/7 support"
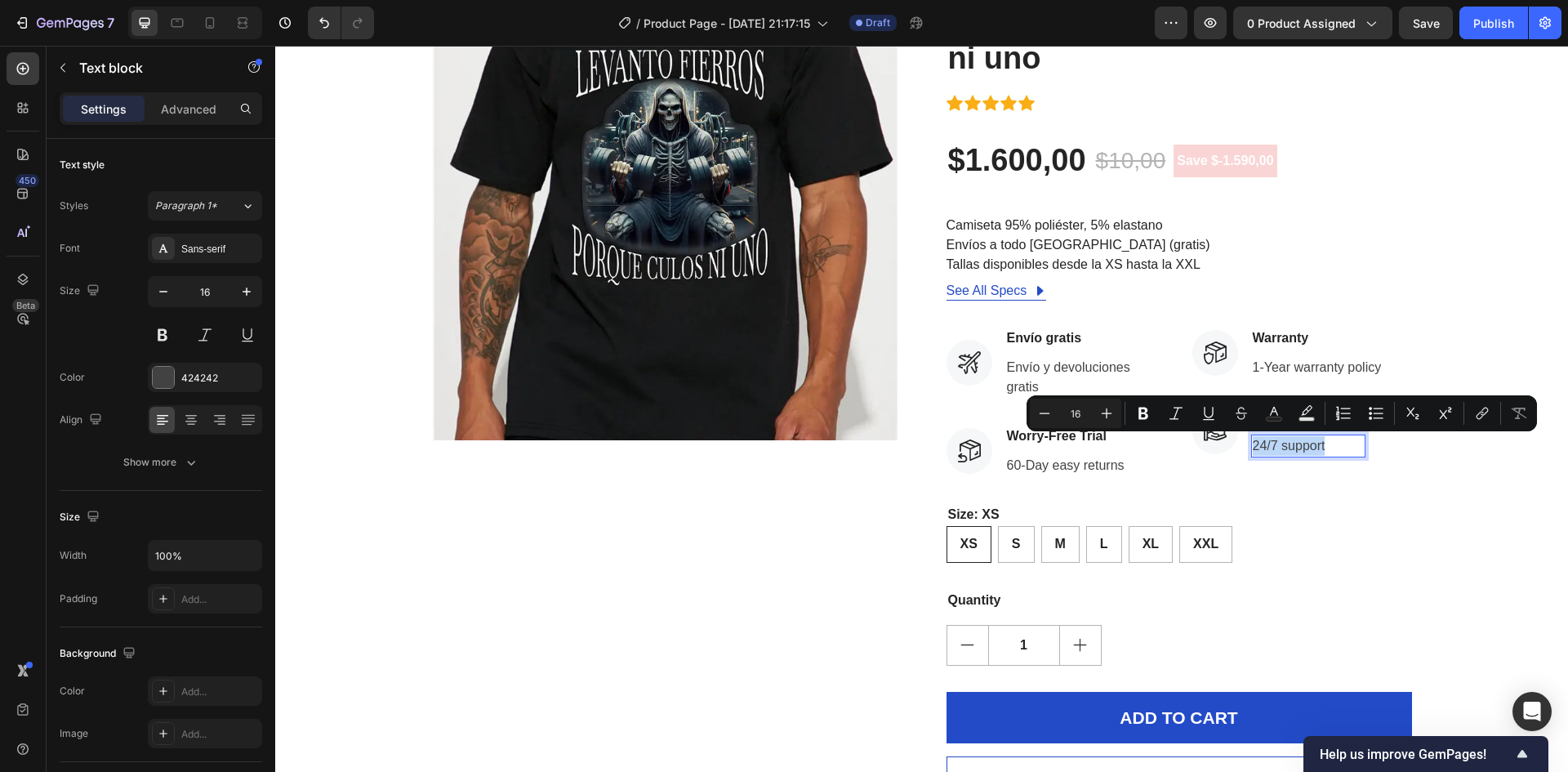
click at [1329, 451] on p "24/7 support" at bounding box center [1309, 446] width 112 height 20
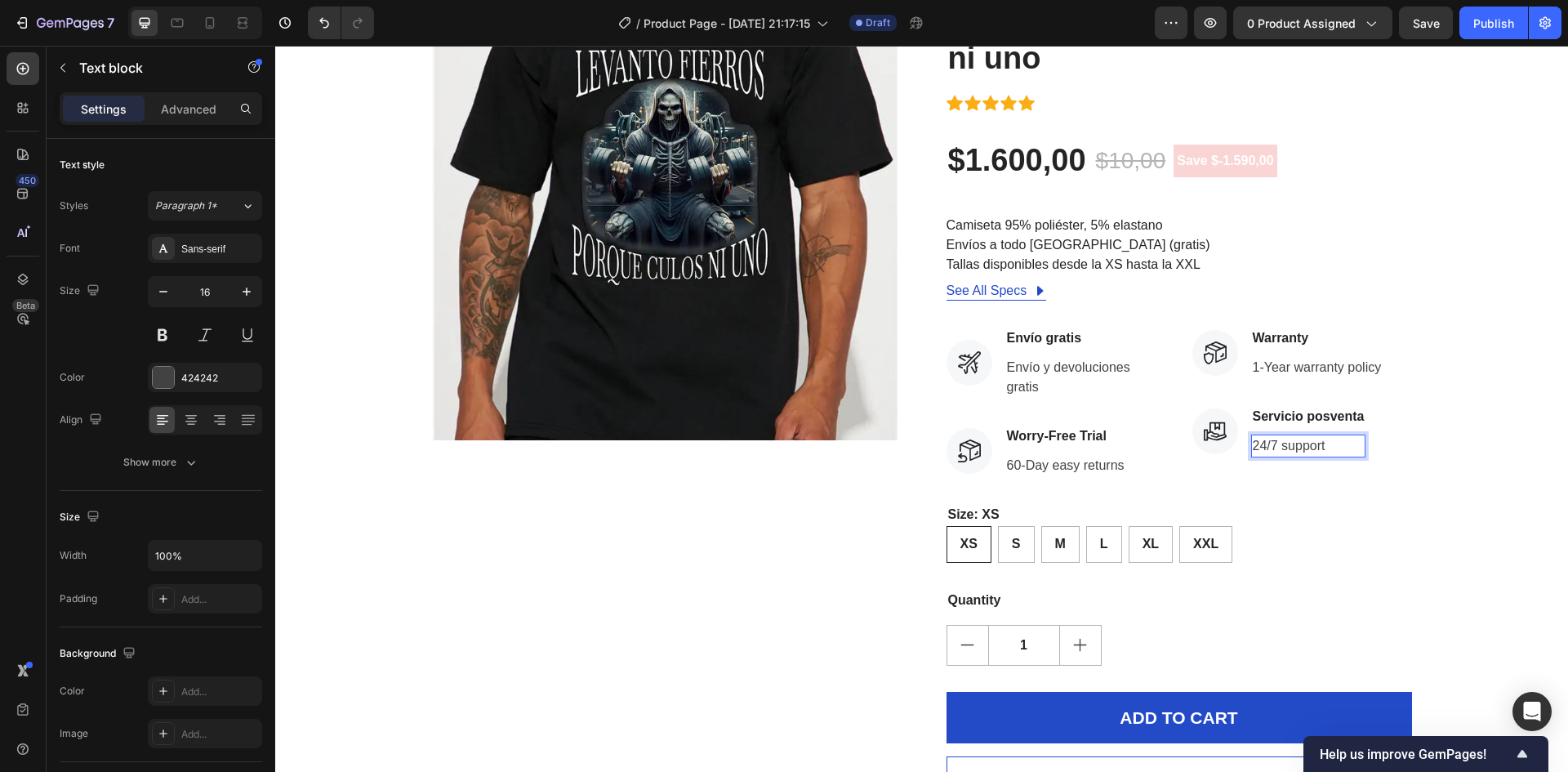
click at [1317, 446] on p "24/7 support" at bounding box center [1309, 446] width 112 height 20
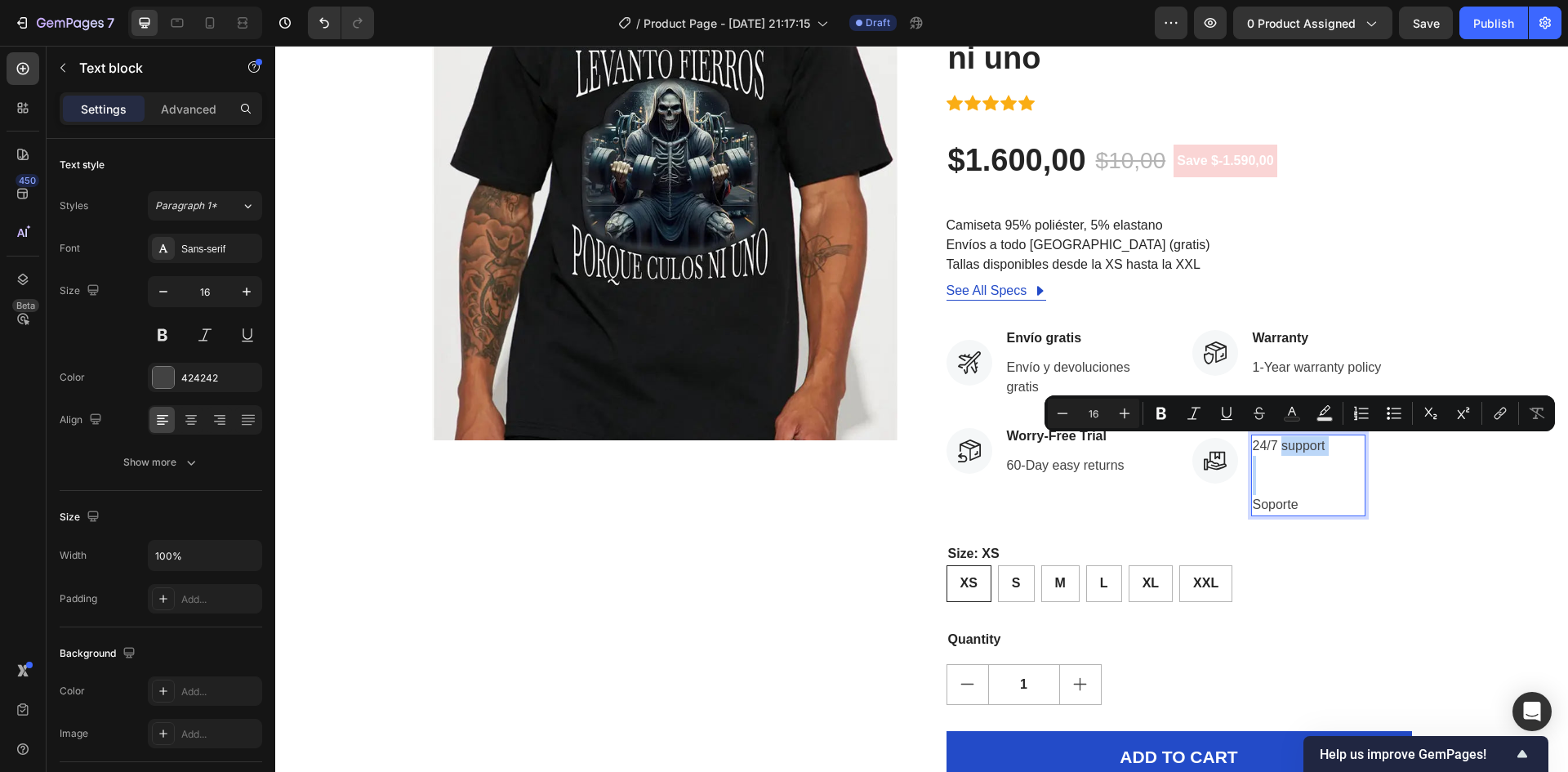
drag, startPoint x: 1247, startPoint y: 502, endPoint x: 1275, endPoint y: 448, distance: 60.8
click at [1275, 448] on div "24/7 support Soporte" at bounding box center [1309, 474] width 115 height 81
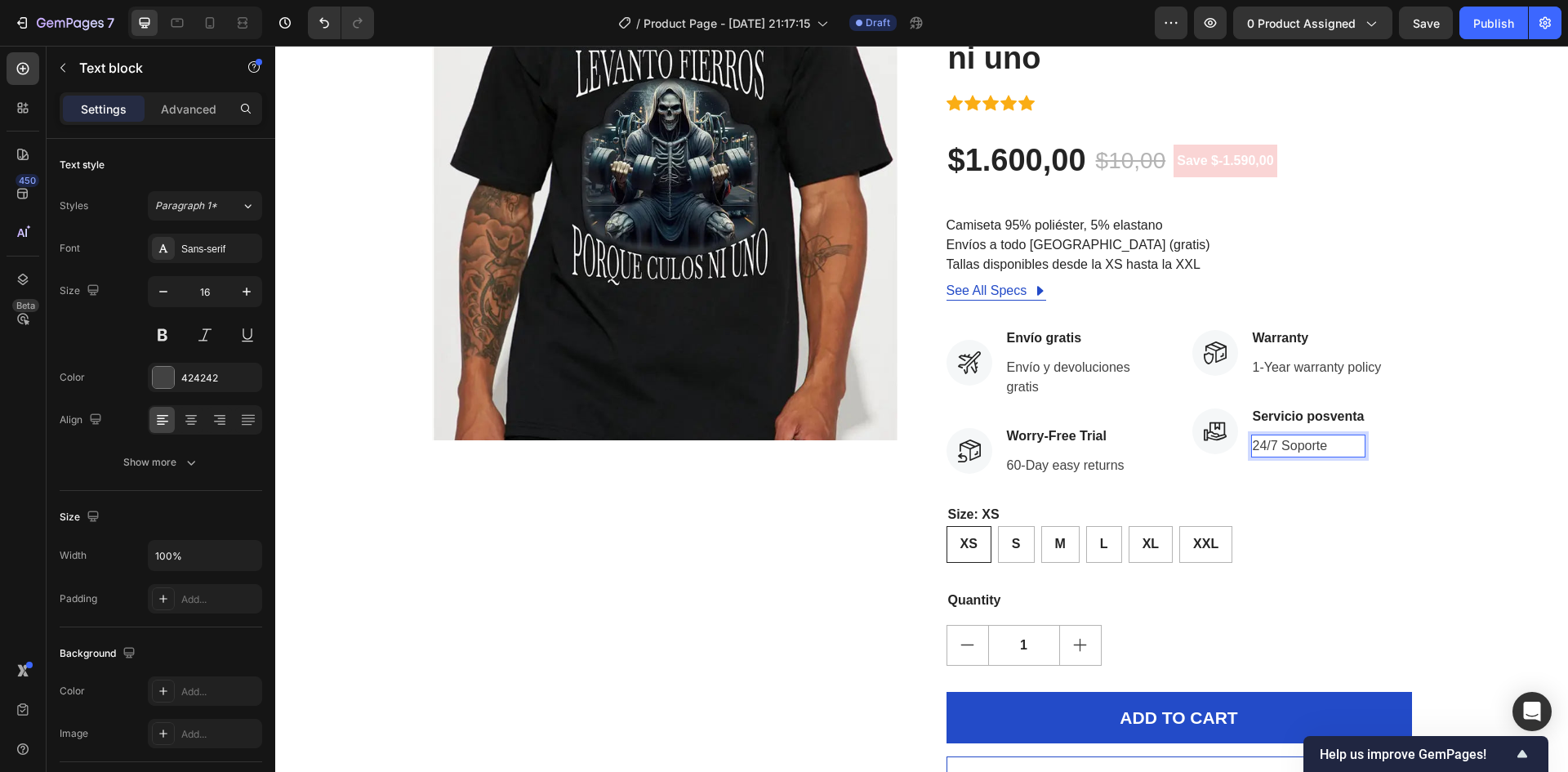
click at [1330, 446] on p "24/7 Soporte" at bounding box center [1309, 446] width 112 height 20
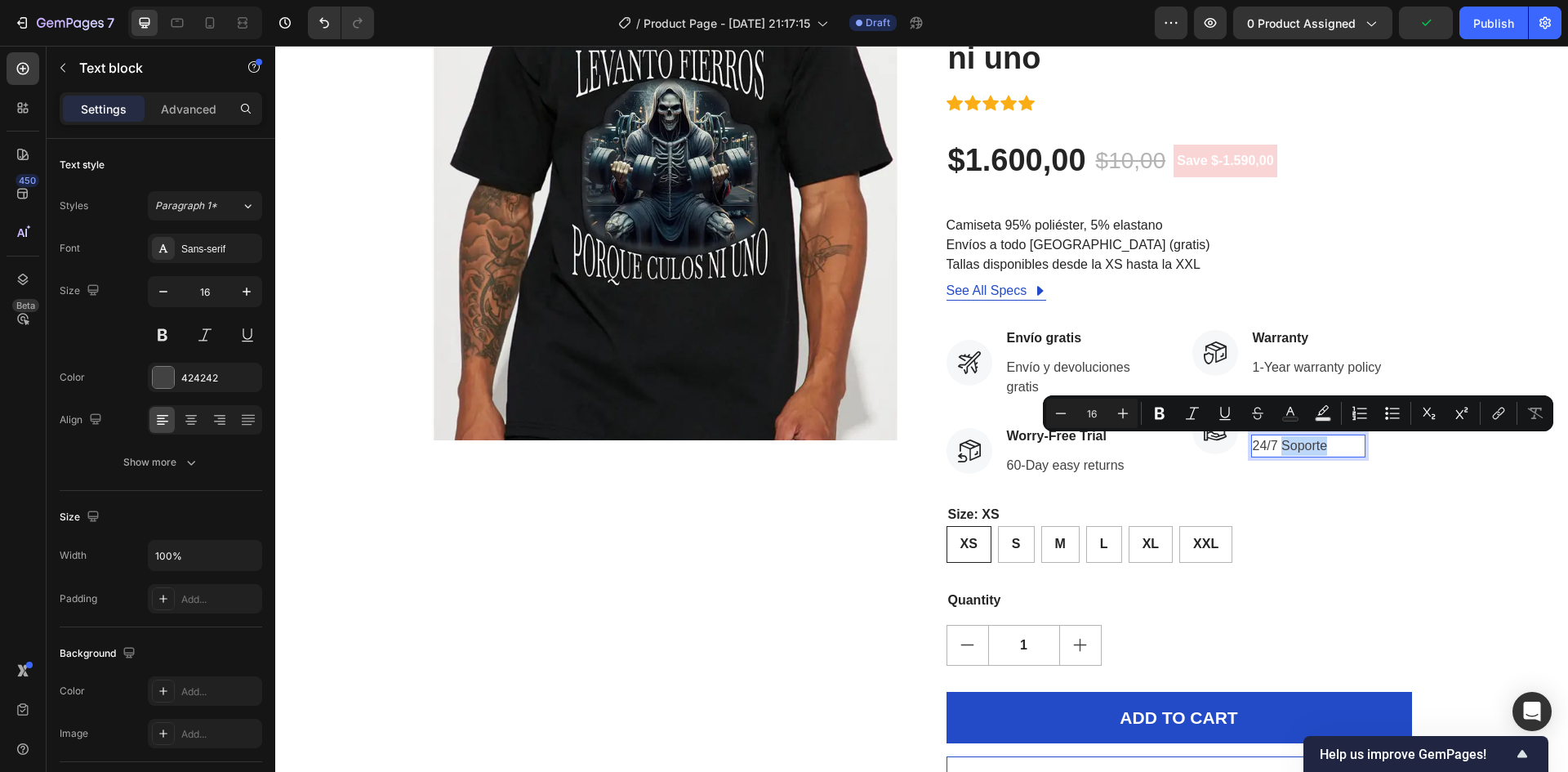
drag, startPoint x: 1323, startPoint y: 445, endPoint x: 1274, endPoint y: 446, distance: 49.0
click at [1274, 446] on p "24/7 Soporte" at bounding box center [1309, 446] width 112 height 20
copy p "Soporte"
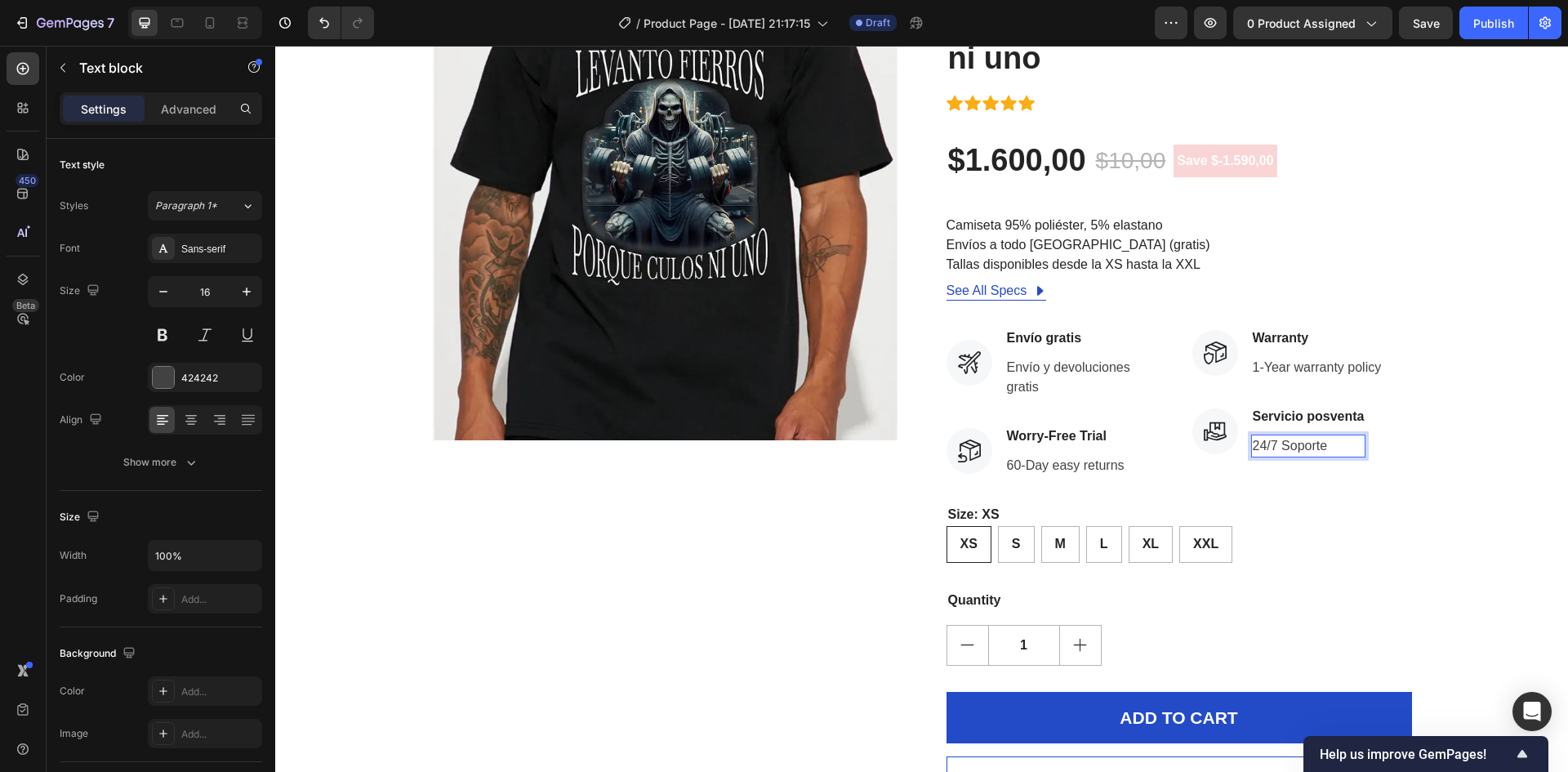
click at [1253, 449] on p "24/7 Soporte" at bounding box center [1309, 446] width 112 height 20
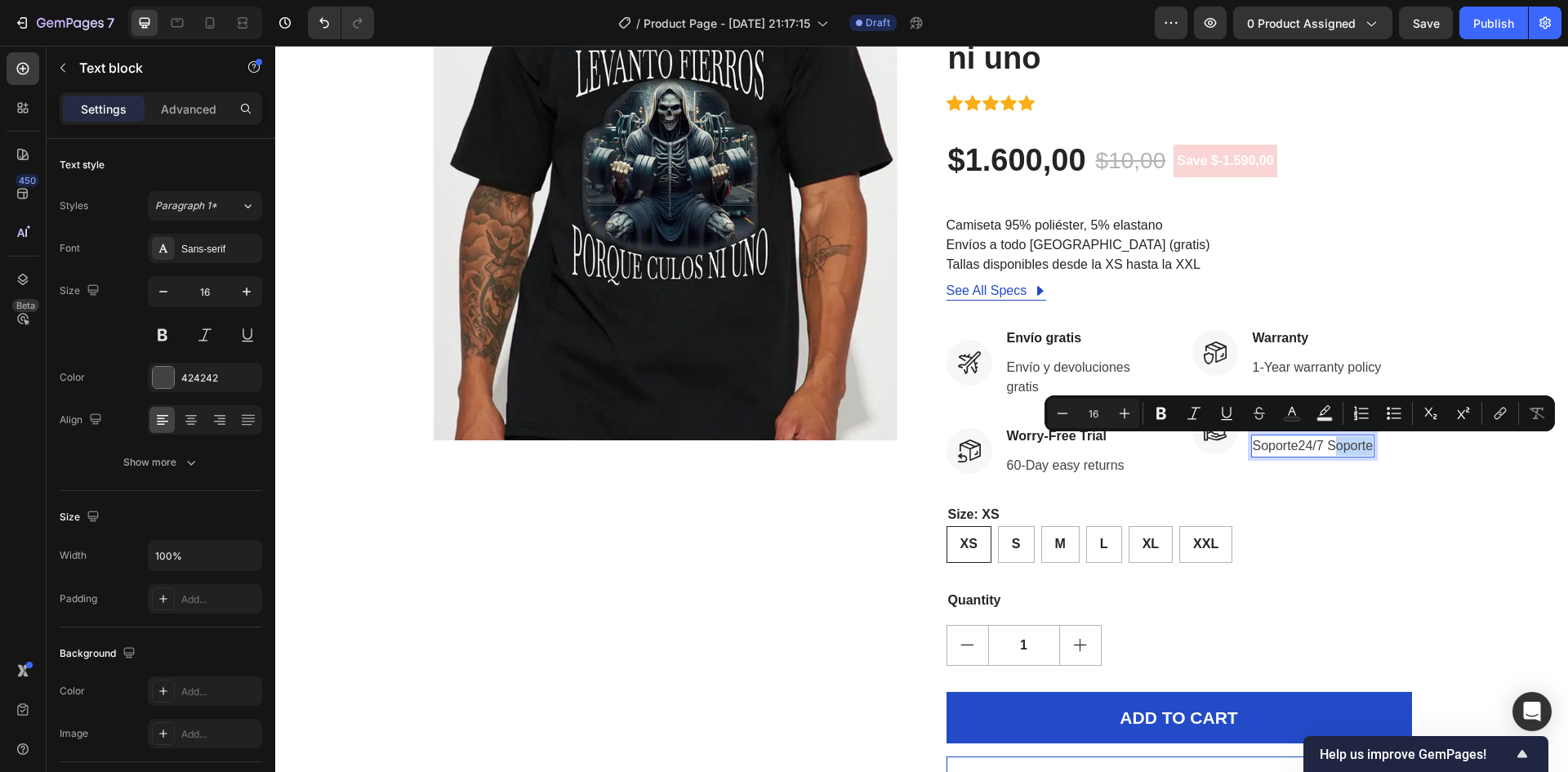
drag, startPoint x: 1365, startPoint y: 444, endPoint x: 1328, endPoint y: 448, distance: 37.2
click at [1328, 448] on p "Soporte24/7 Soporte" at bounding box center [1313, 446] width 121 height 20
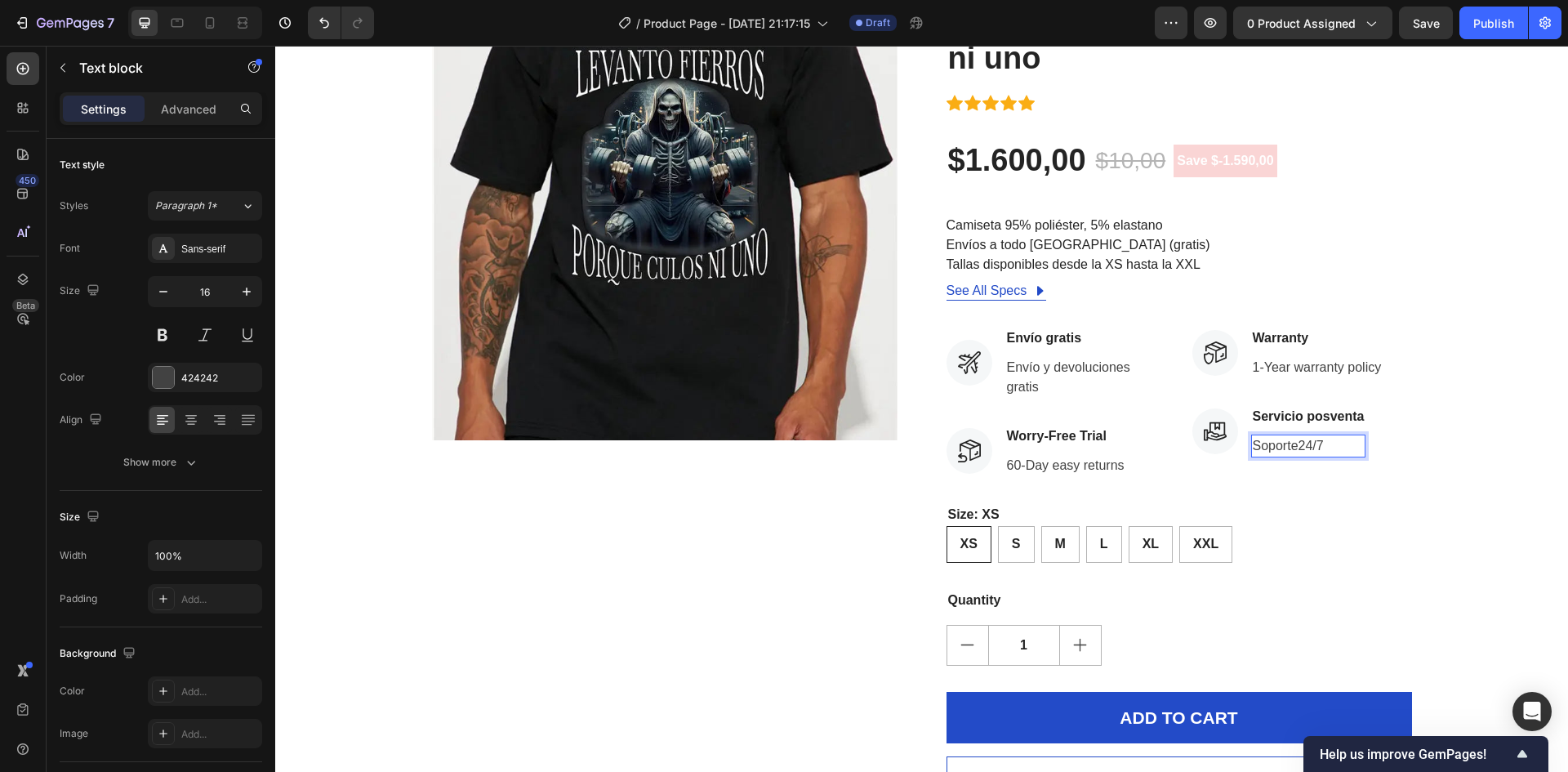
click at [1293, 442] on p "Soporte24/7" at bounding box center [1309, 446] width 112 height 20
click at [1288, 344] on p "Warranty" at bounding box center [1317, 338] width 129 height 20
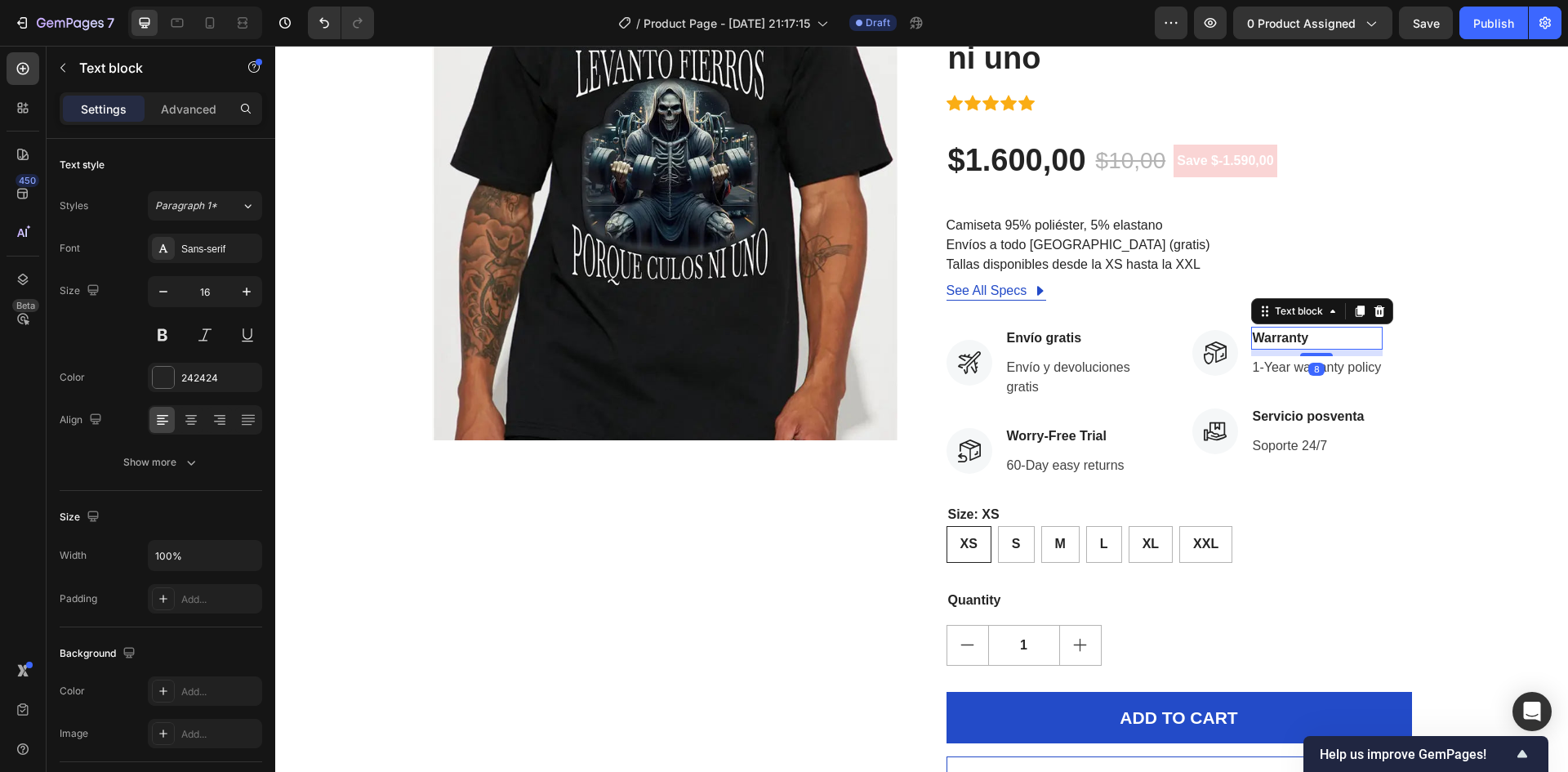
click at [1285, 340] on p "Warranty" at bounding box center [1317, 338] width 129 height 20
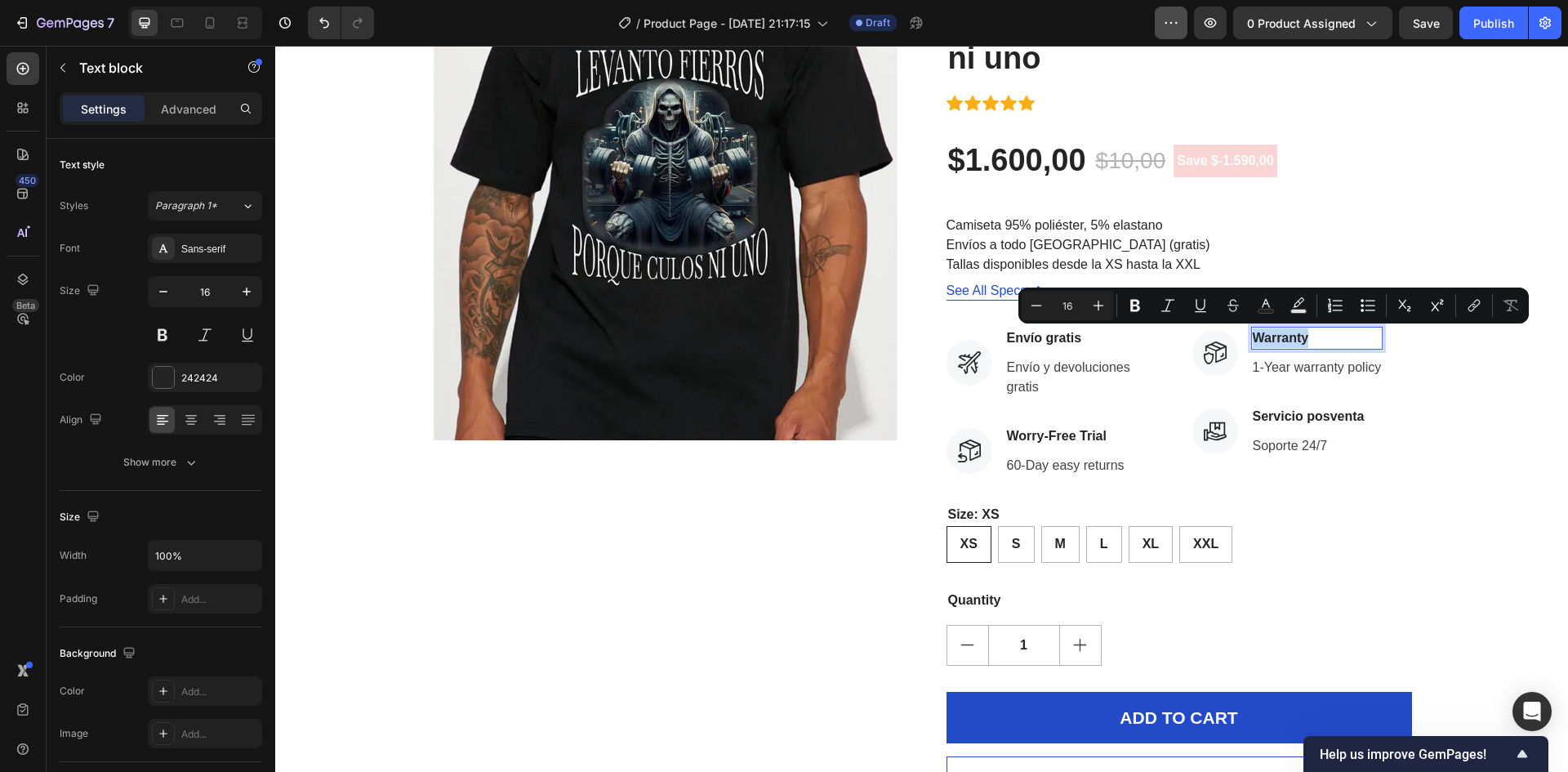
copy p "Warranty"
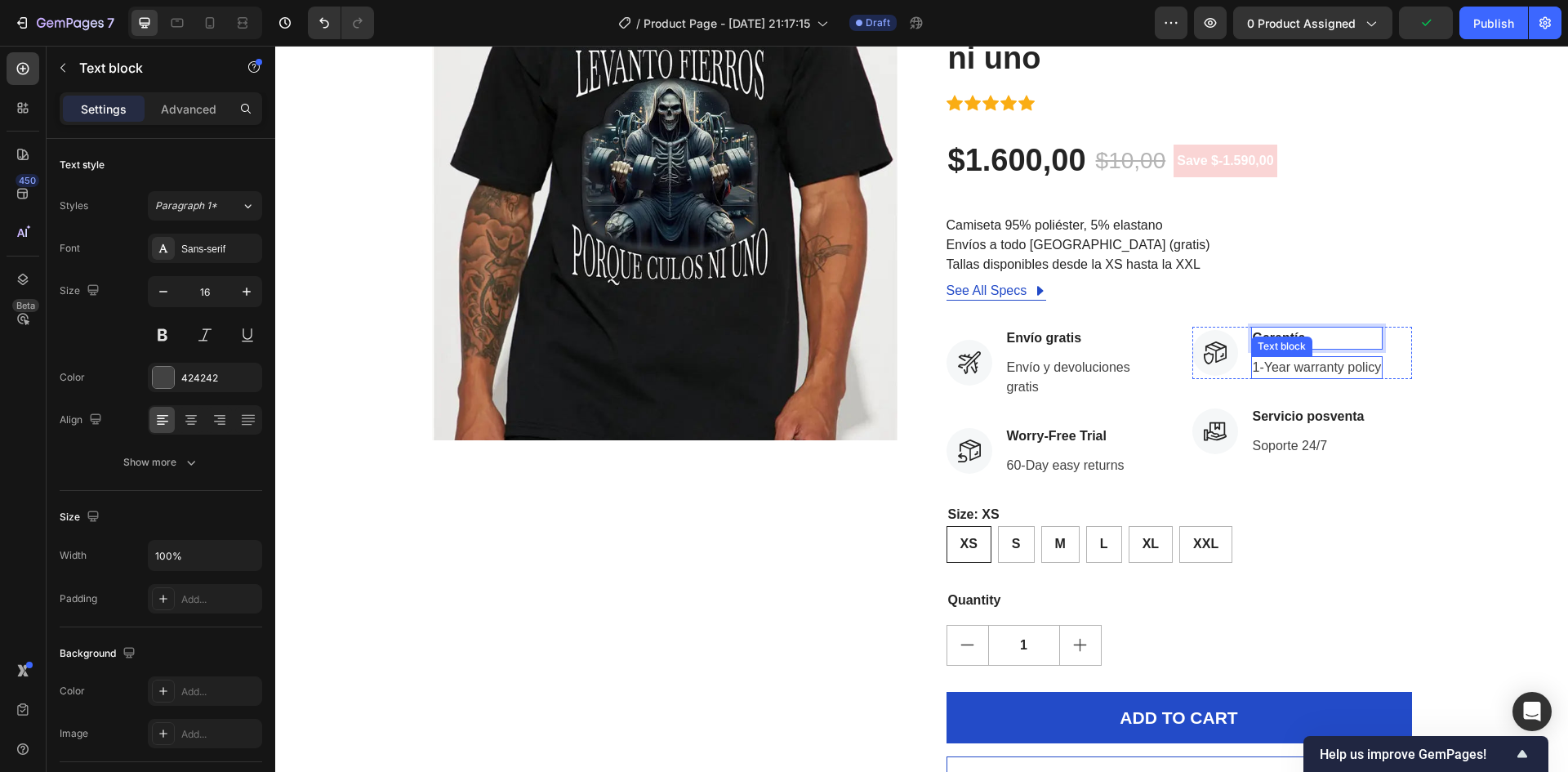
click at [1310, 365] on p "1-Year warranty policy" at bounding box center [1317, 368] width 129 height 20
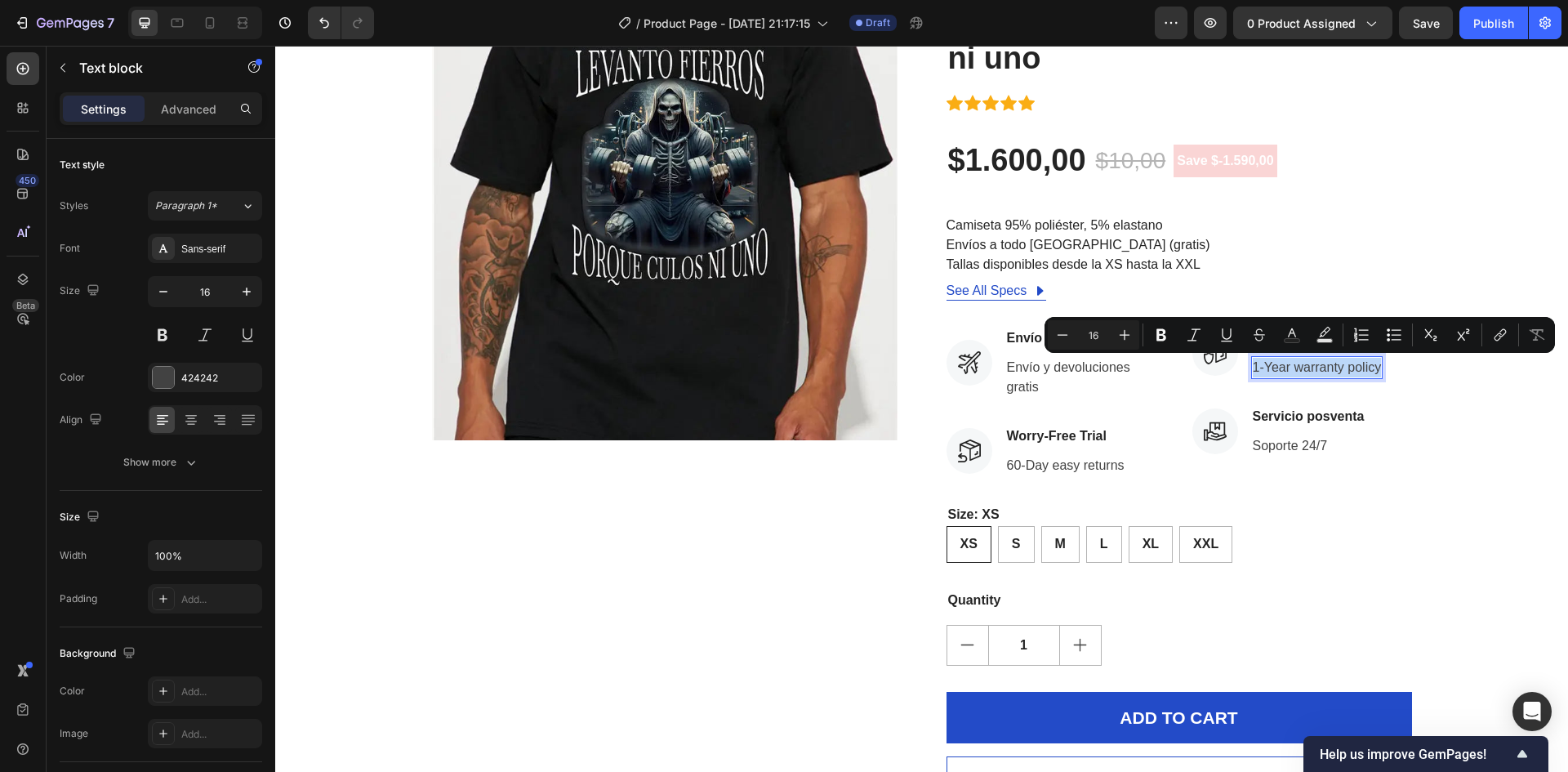
copy p "1-Year warranty policy"
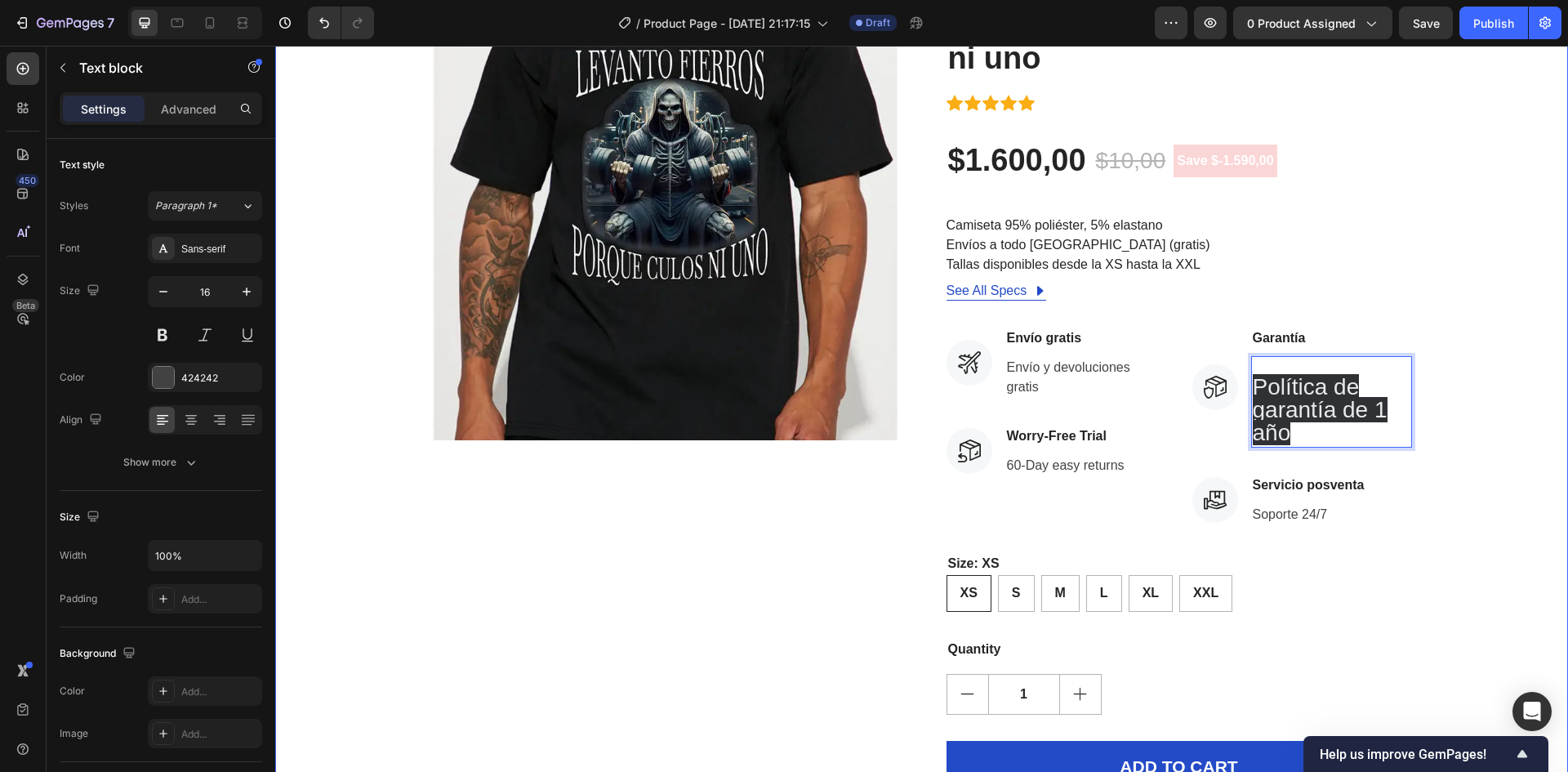
click at [1494, 392] on div "Product Images ¡Date prisa! ¡COMPRE YA! Stock Counter Levanto fierros porque cu…" at bounding box center [922, 416] width 1269 height 883
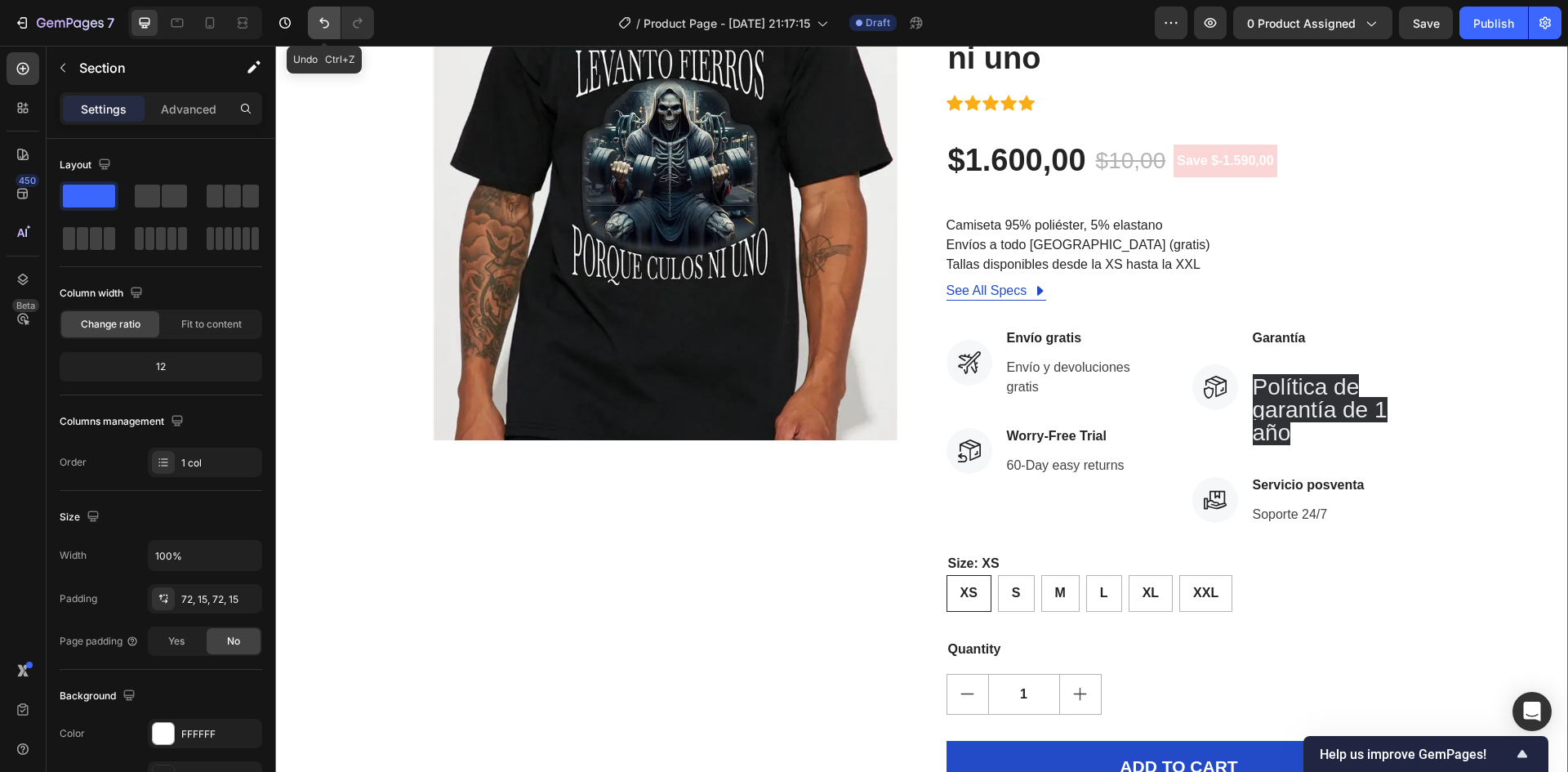
click at [326, 21] on icon "Undo/Redo" at bounding box center [324, 23] width 10 height 11
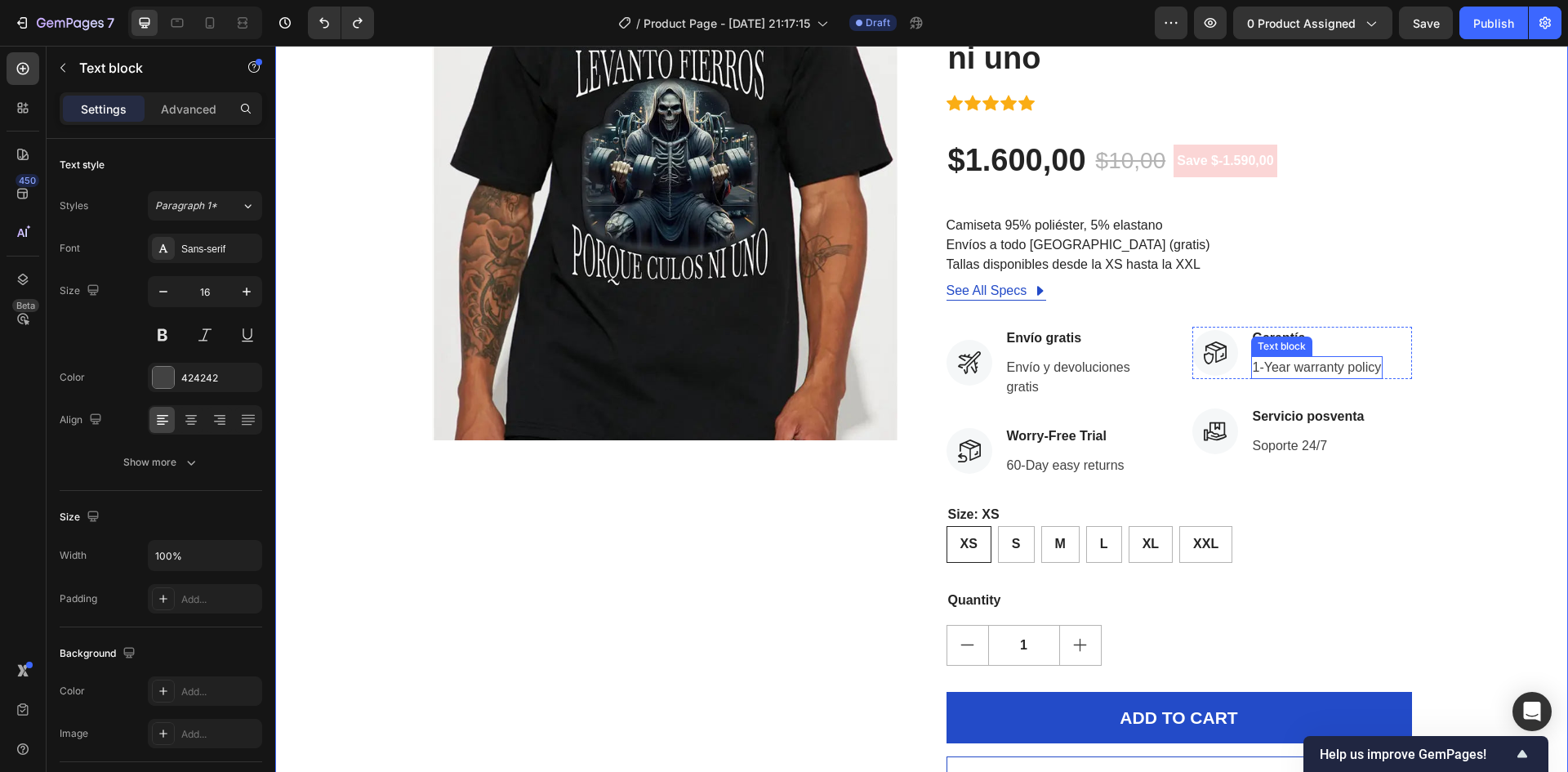
click at [1310, 372] on div "1-Year warranty policy Text block" at bounding box center [1317, 368] width 132 height 23
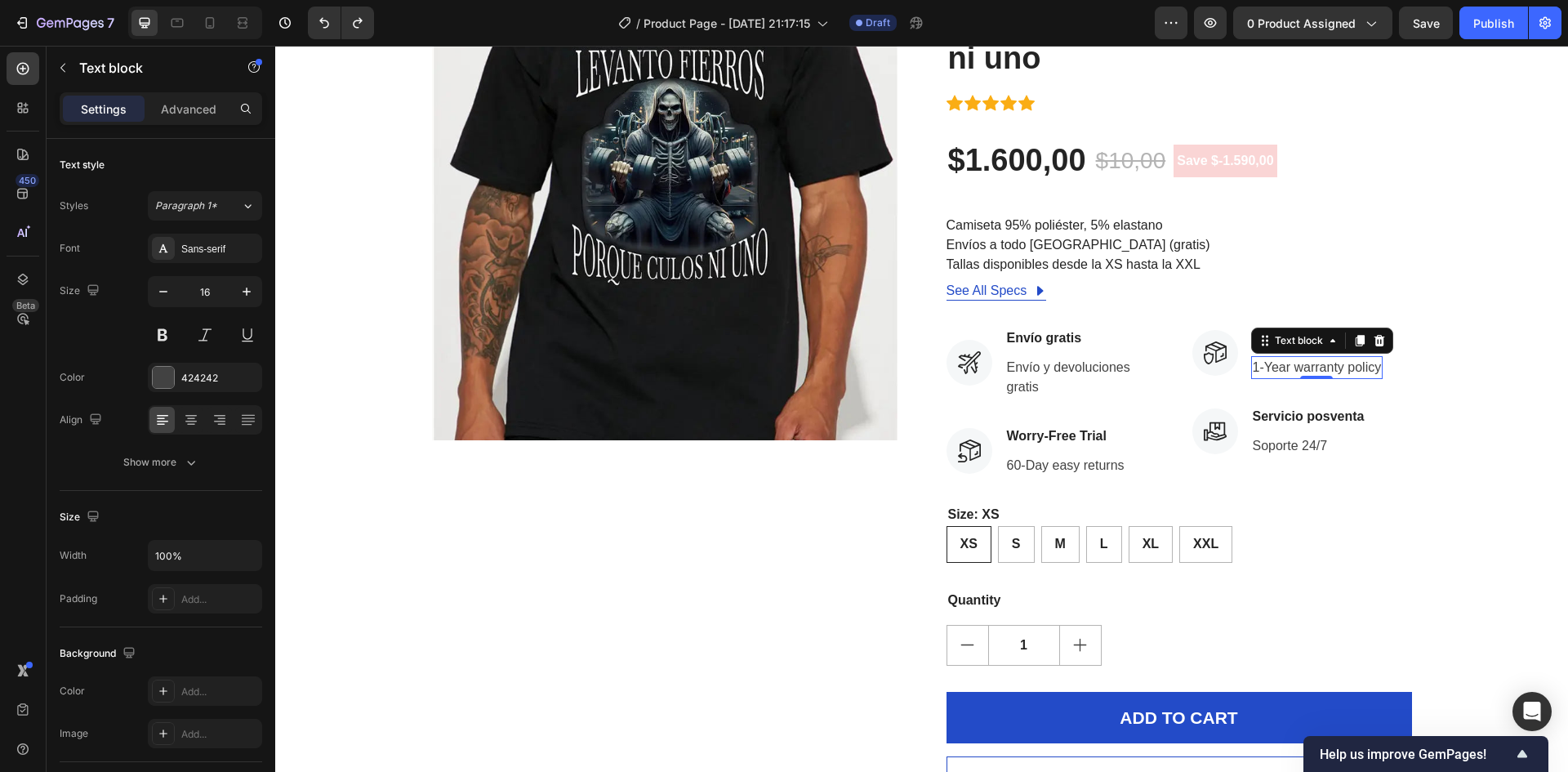
click at [1310, 372] on div "0" at bounding box center [1316, 379] width 16 height 13
click at [1369, 369] on p "1-Year warranty policy" at bounding box center [1317, 368] width 129 height 20
drag, startPoint x: 1369, startPoint y: 369, endPoint x: 1330, endPoint y: 369, distance: 39.0
click at [1330, 369] on p "1-Year warranty policy" at bounding box center [1317, 368] width 129 height 20
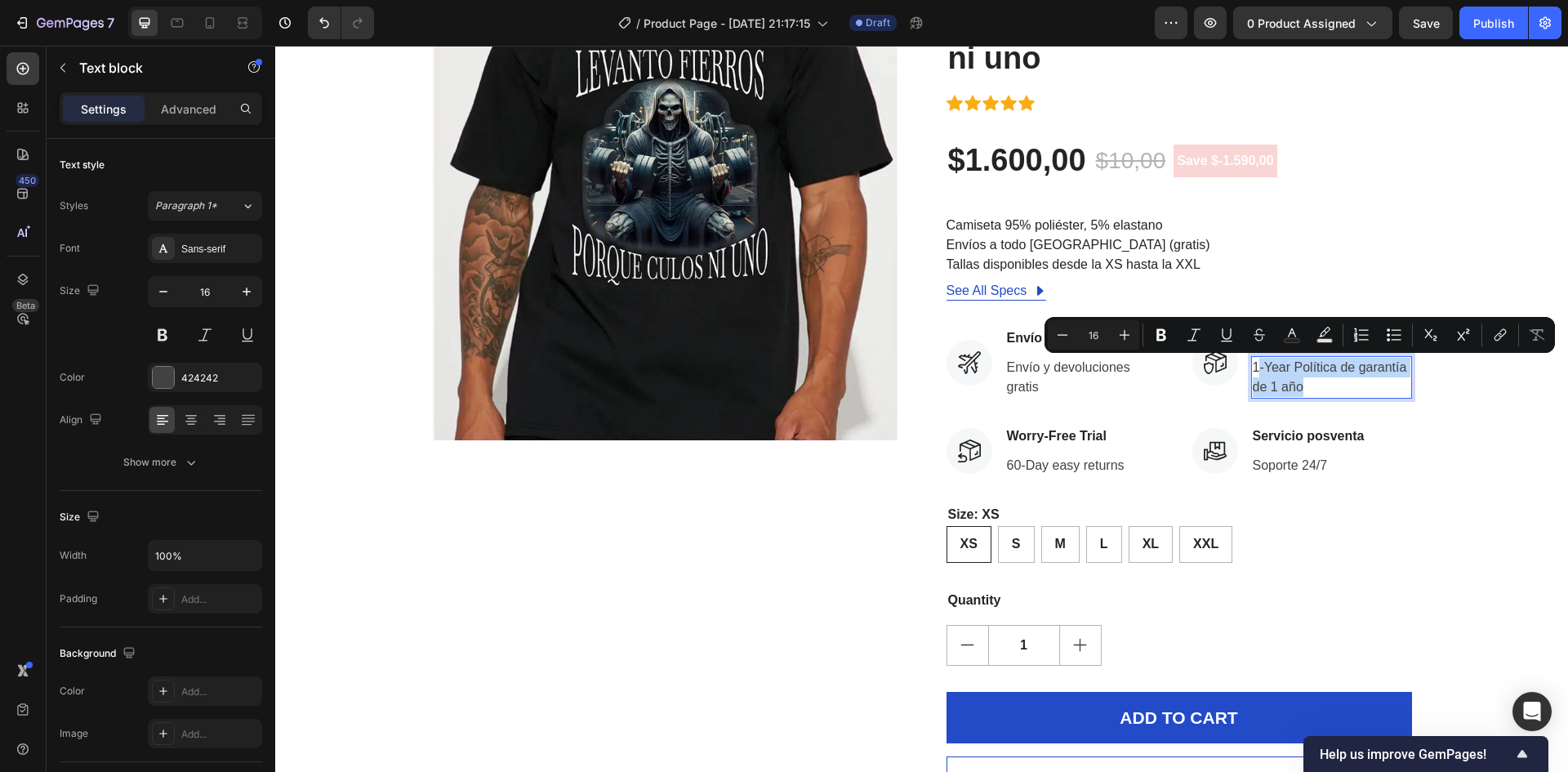
drag, startPoint x: 1314, startPoint y: 388, endPoint x: 1251, endPoint y: 370, distance: 65.5
click at [1253, 370] on p "1-Year Política de garantía de 1 año" at bounding box center [1332, 377] width 158 height 39
click at [1288, 371] on p "1-Year Política de garantía de 1 año" at bounding box center [1332, 377] width 158 height 39
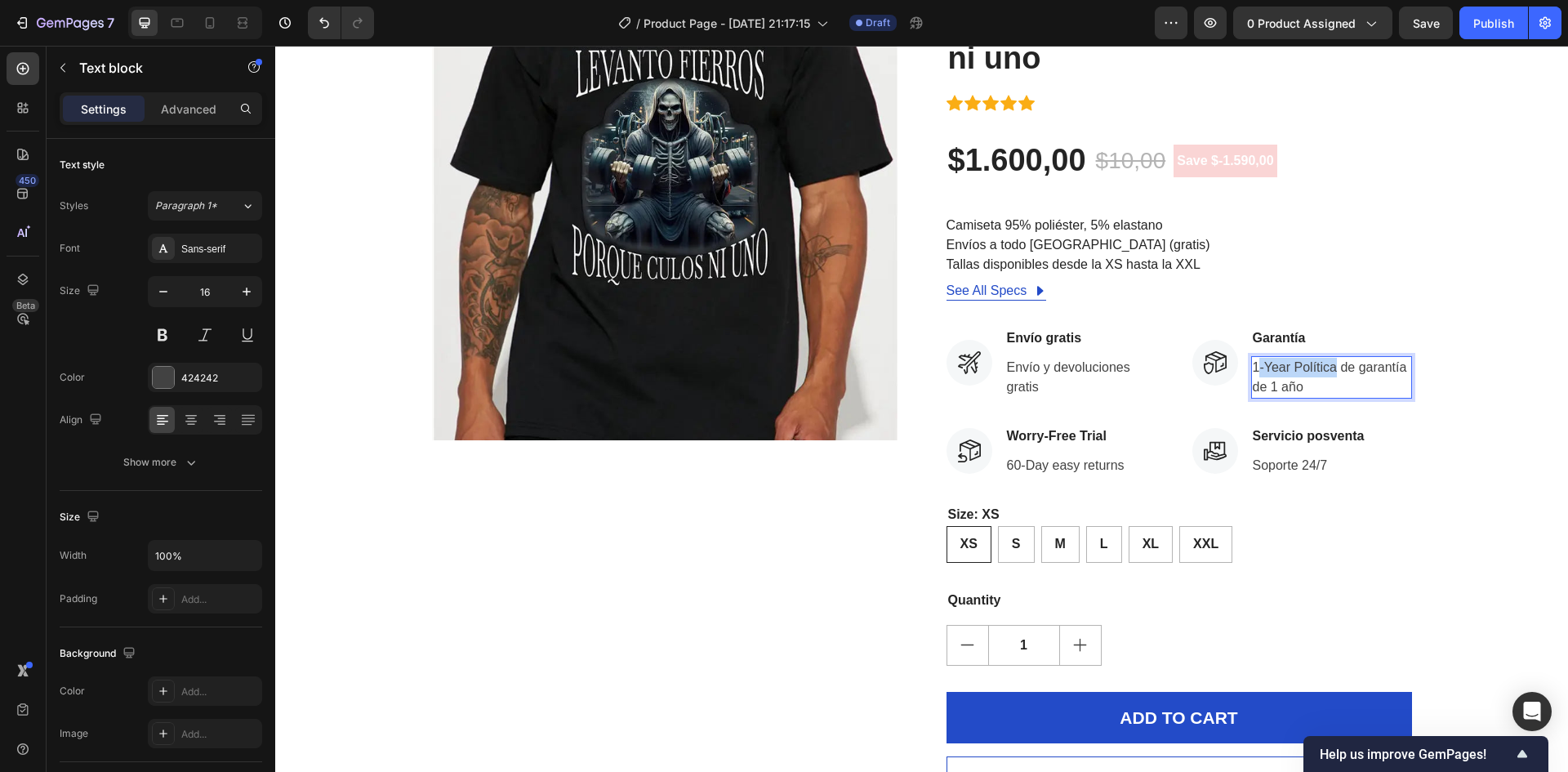
drag, startPoint x: 1288, startPoint y: 370, endPoint x: 1256, endPoint y: 372, distance: 32.1
click at [1256, 372] on p "1-Year Política de garantía de 1 año" at bounding box center [1332, 377] width 158 height 39
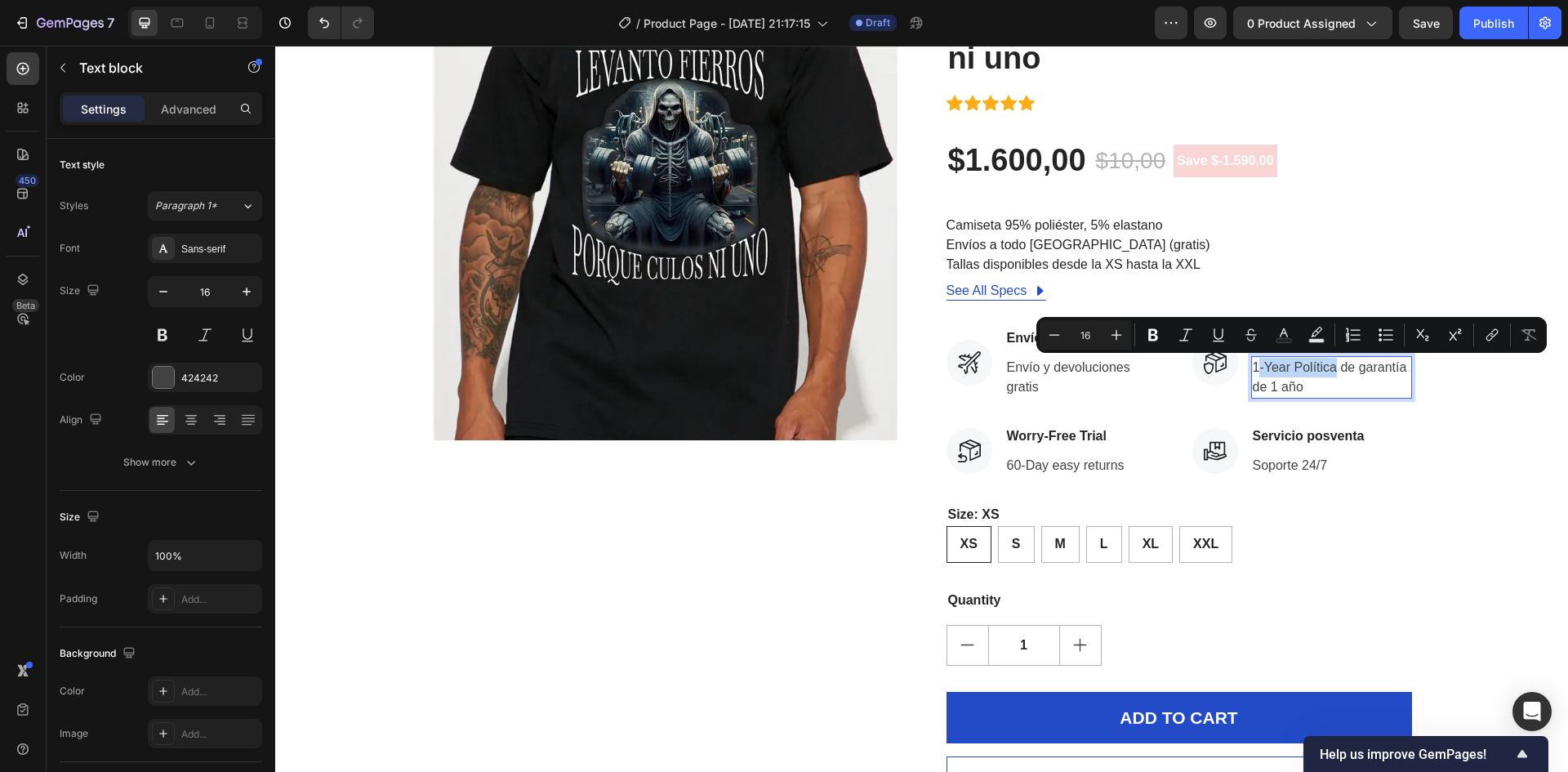
click at [1282, 372] on p "1-Year Política de garantía de 1 año" at bounding box center [1332, 377] width 158 height 39
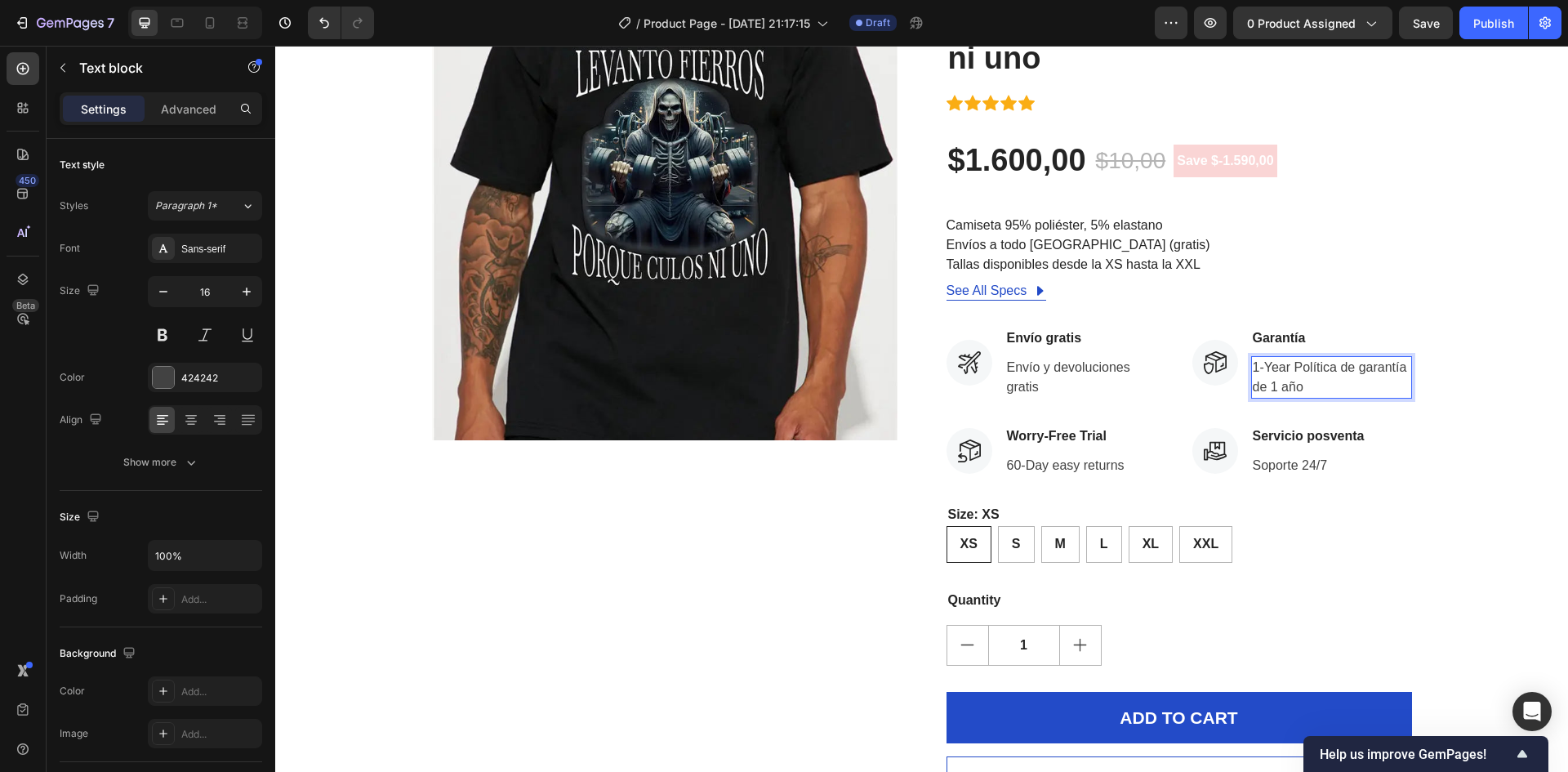
click at [1287, 372] on p "1-Year Política de garantía de 1 año" at bounding box center [1332, 377] width 158 height 39
click at [1391, 372] on p "Política de garantía de 1 año" at bounding box center [1332, 377] width 158 height 39
click at [1316, 384] on p "Política de garantía de 1 año" at bounding box center [1332, 377] width 158 height 39
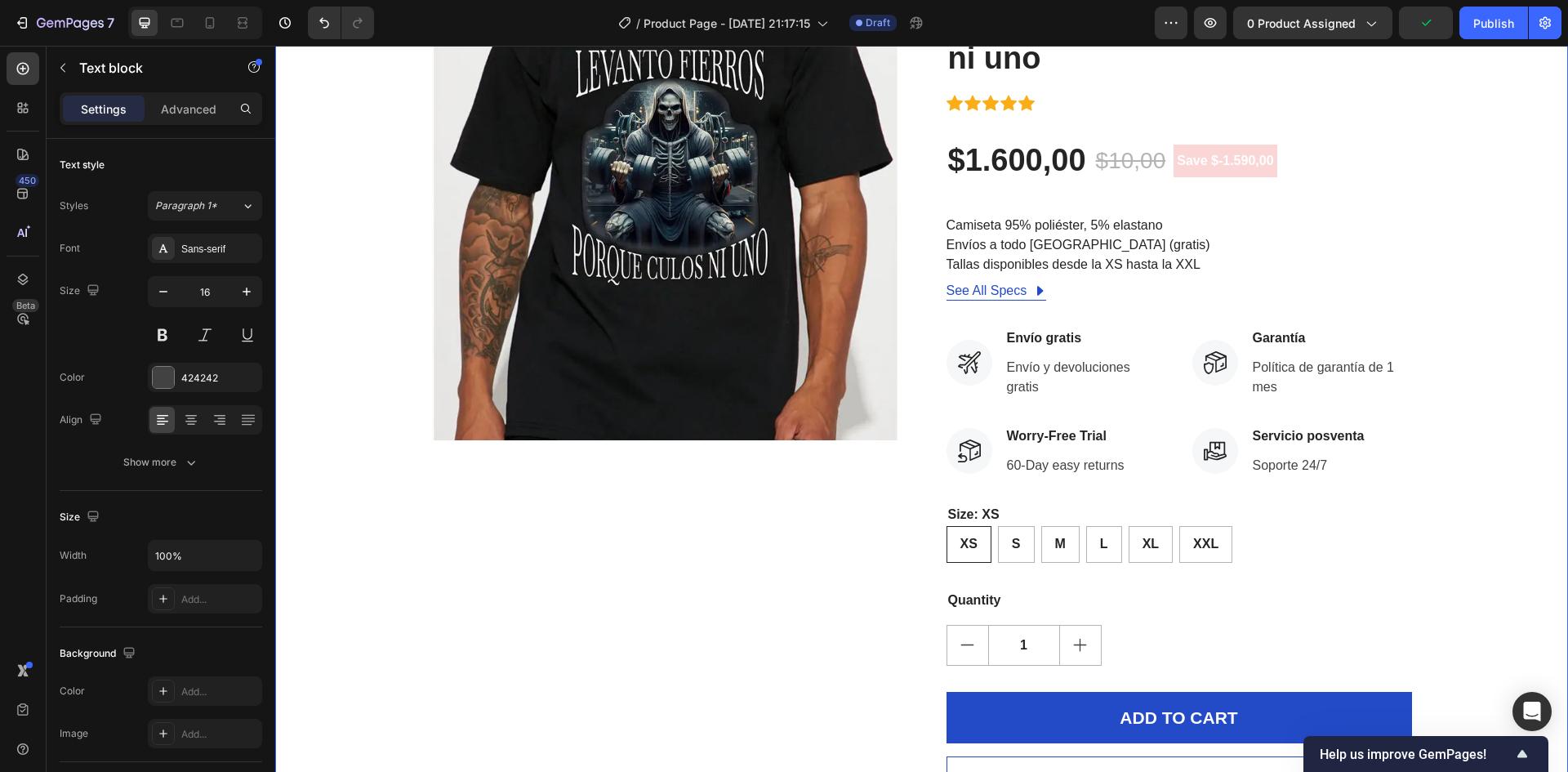
click at [1488, 428] on div "Product Images ¡Date prisa! ¡COMPRE YA! Stock Counter Levanto fierros porque cu…" at bounding box center [922, 391] width 1269 height 834
click at [1043, 438] on p "Worry-Free Trial" at bounding box center [1066, 437] width 118 height 20
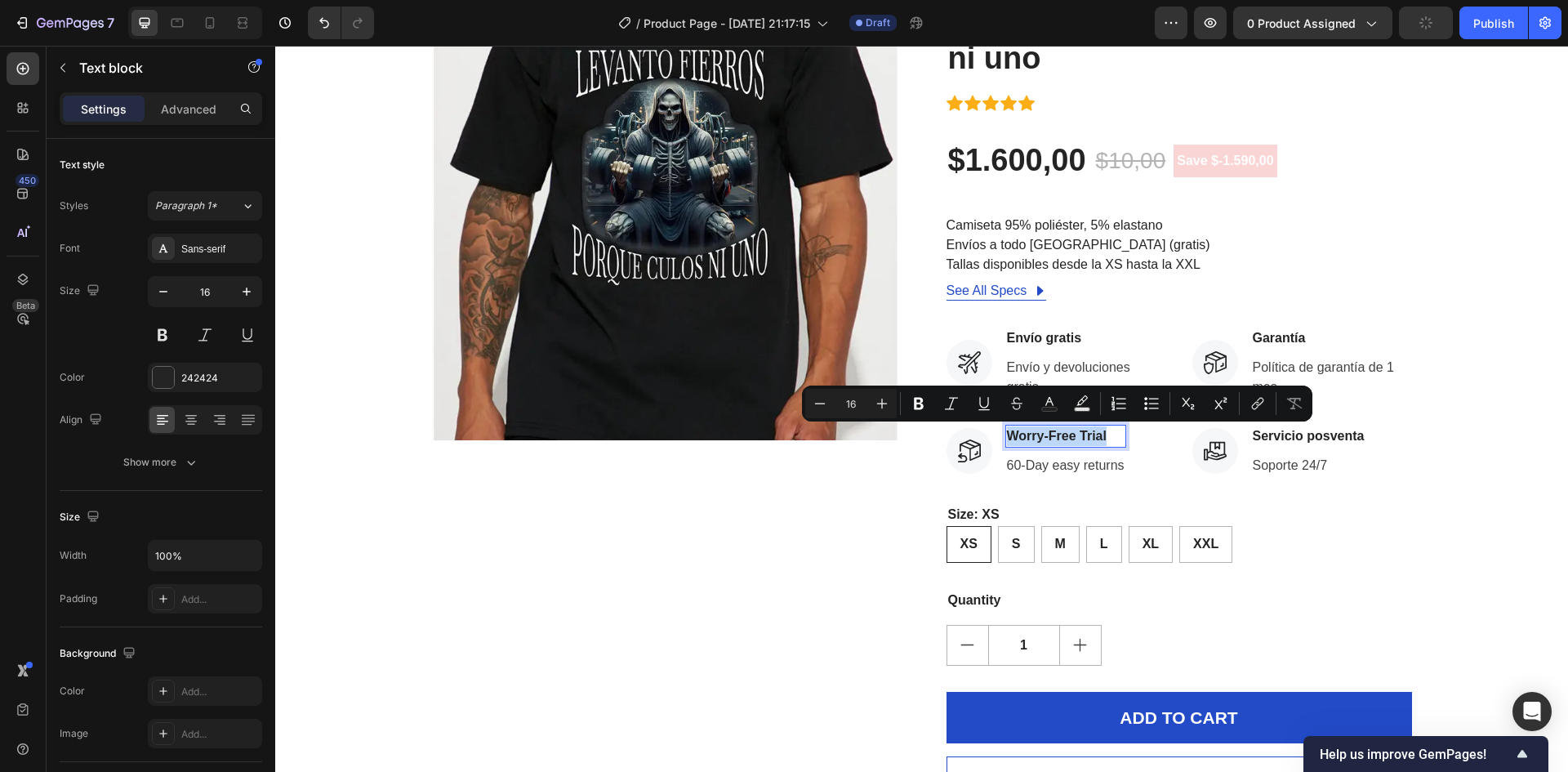
click at [1045, 437] on p "Worry-Free Trial" at bounding box center [1066, 437] width 118 height 20
click at [1464, 507] on div "Product Images ¡Date prisa! ¡COMPRE YA! Stock Counter Levanto fierros porque cu…" at bounding box center [922, 391] width 1269 height 834
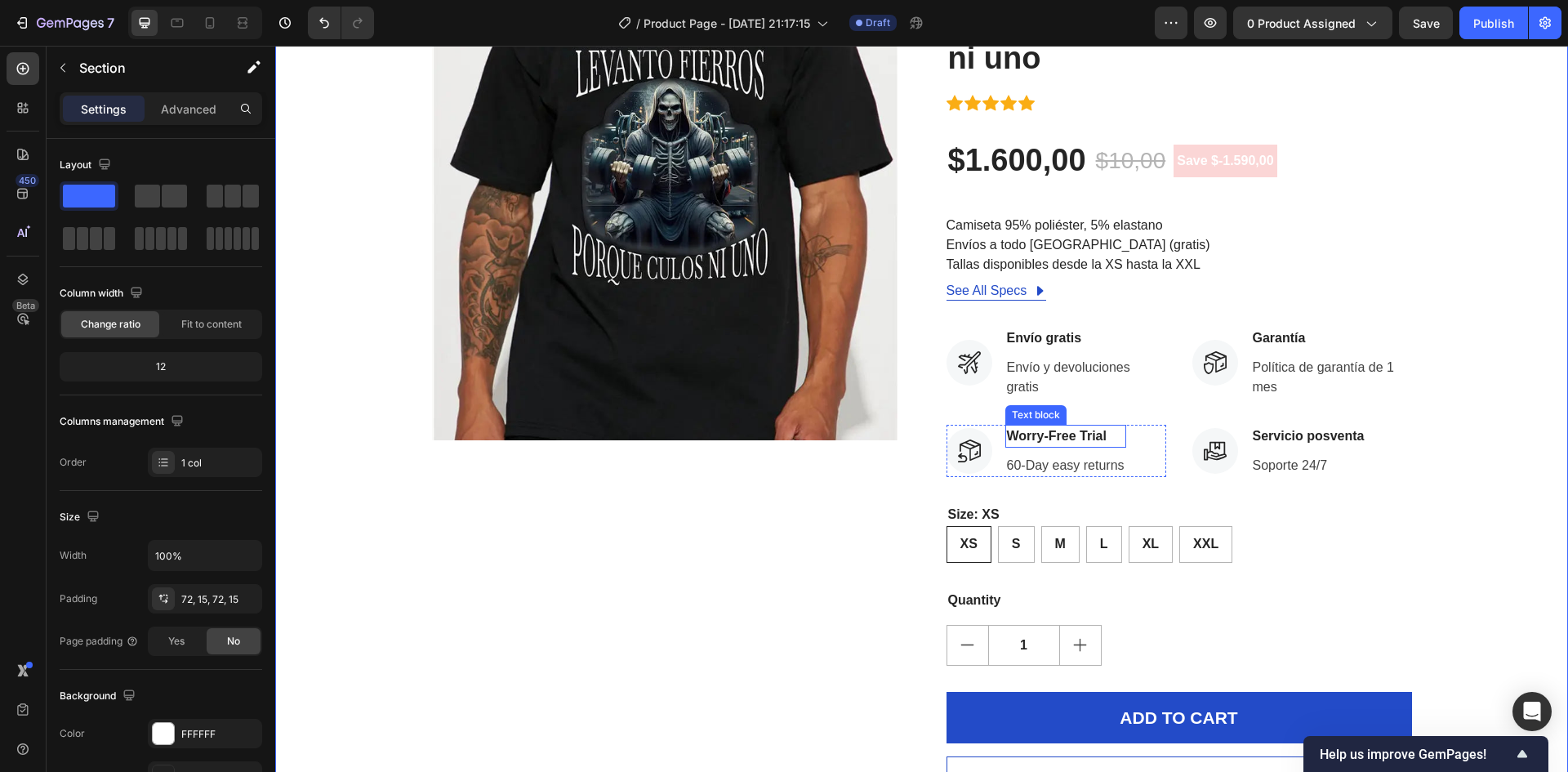
click at [1064, 430] on p "Worry-Free Trial" at bounding box center [1066, 437] width 118 height 20
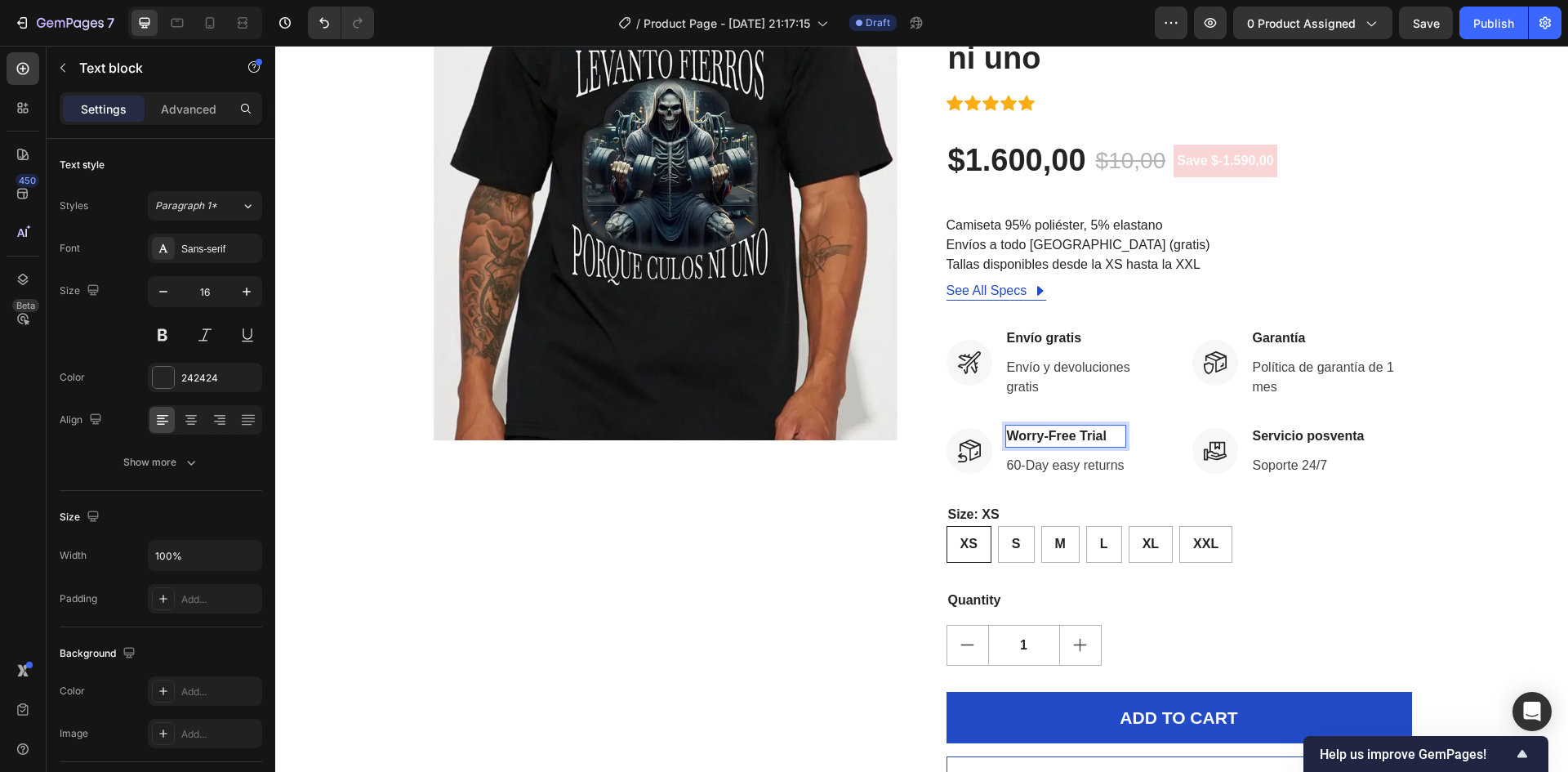
click at [1064, 430] on p "Worry-Free Trial" at bounding box center [1066, 437] width 118 height 20
click at [1065, 434] on p "Worry-Free Trial" at bounding box center [1066, 437] width 118 height 20
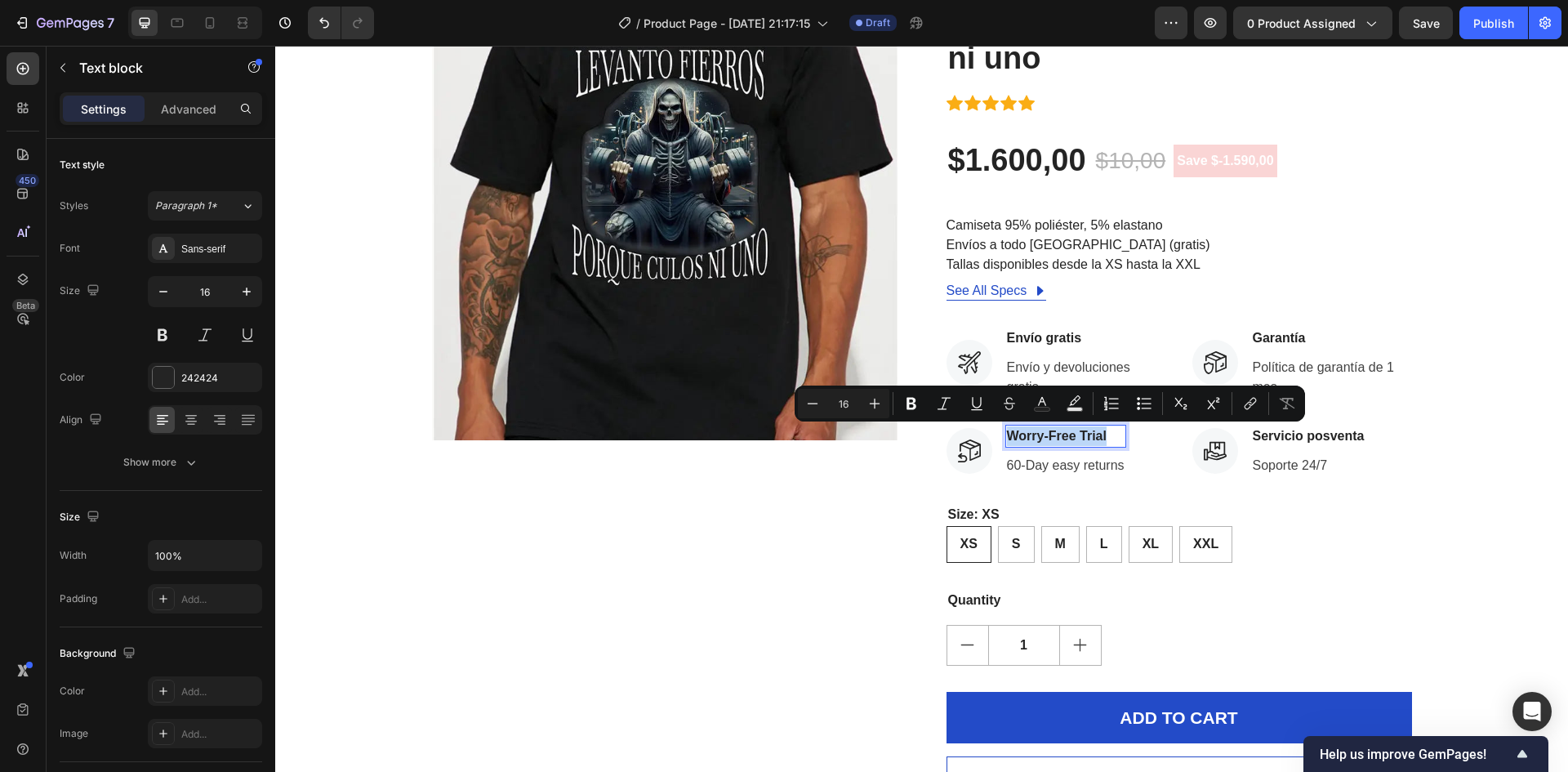
click at [1065, 434] on p "Worry-Free Trial" at bounding box center [1066, 437] width 118 height 20
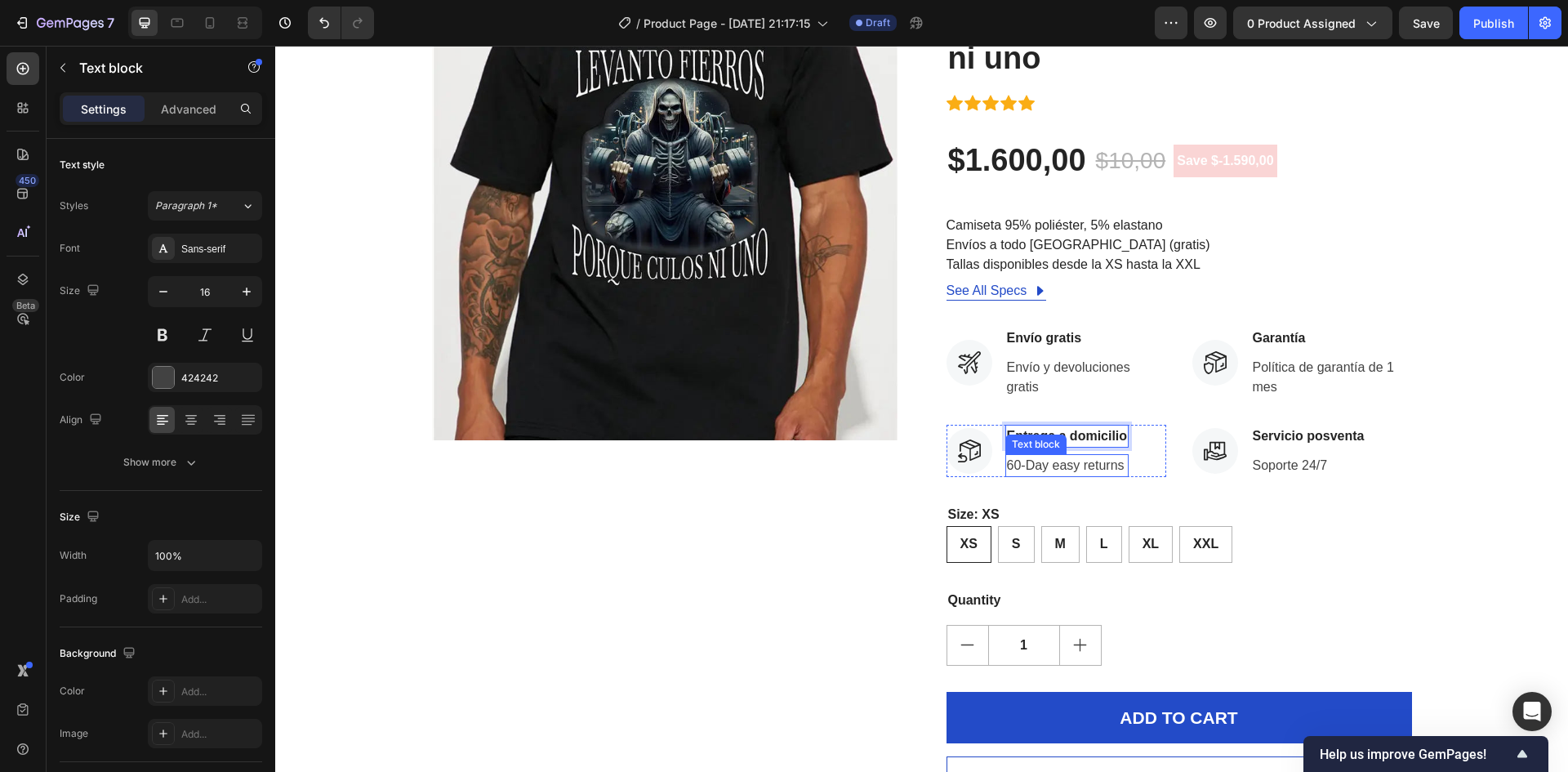
click at [1065, 468] on p "60-Day easy returns" at bounding box center [1067, 465] width 121 height 20
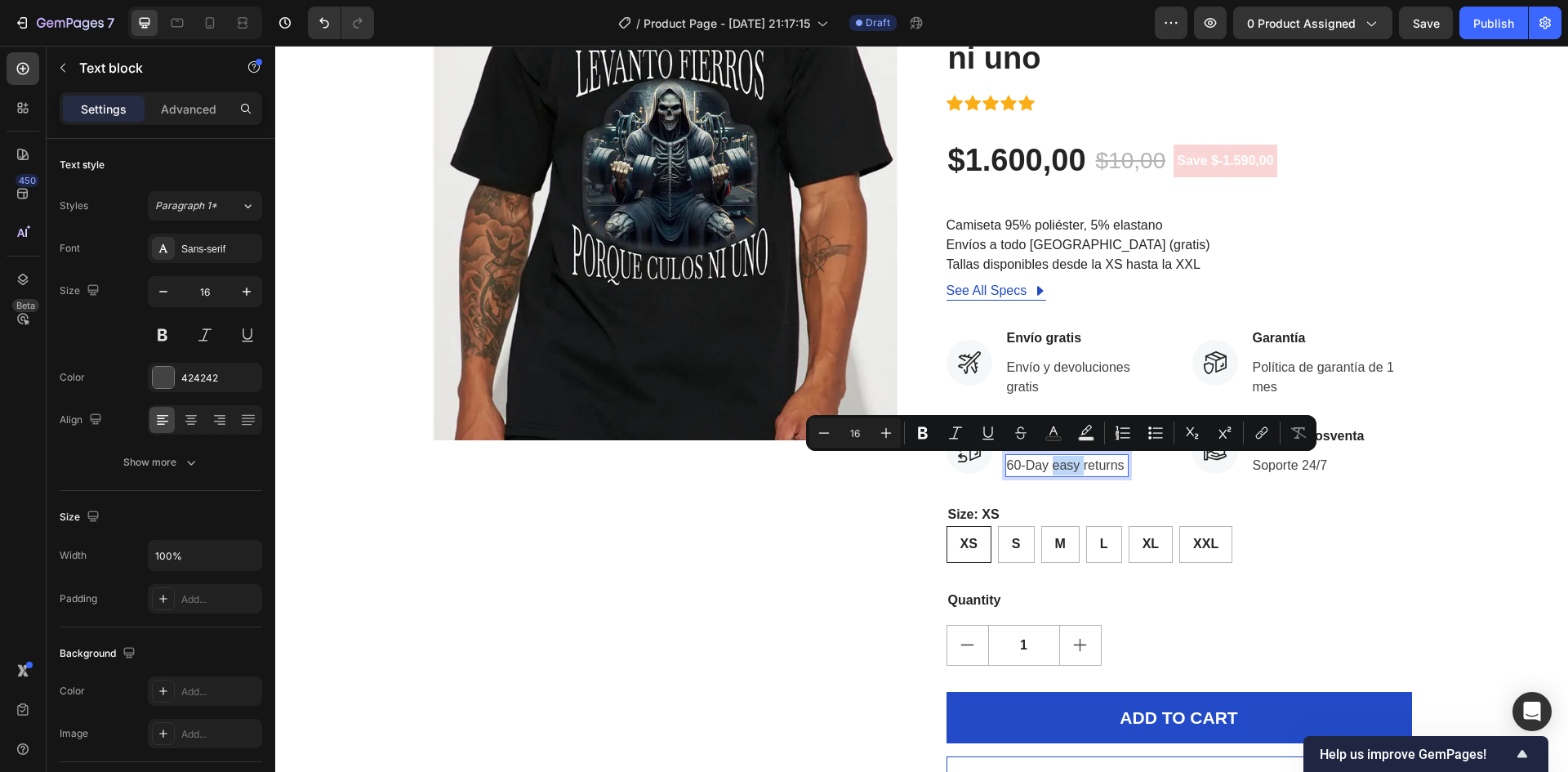
click at [1071, 466] on p "60-Day easy returns" at bounding box center [1067, 465] width 121 height 20
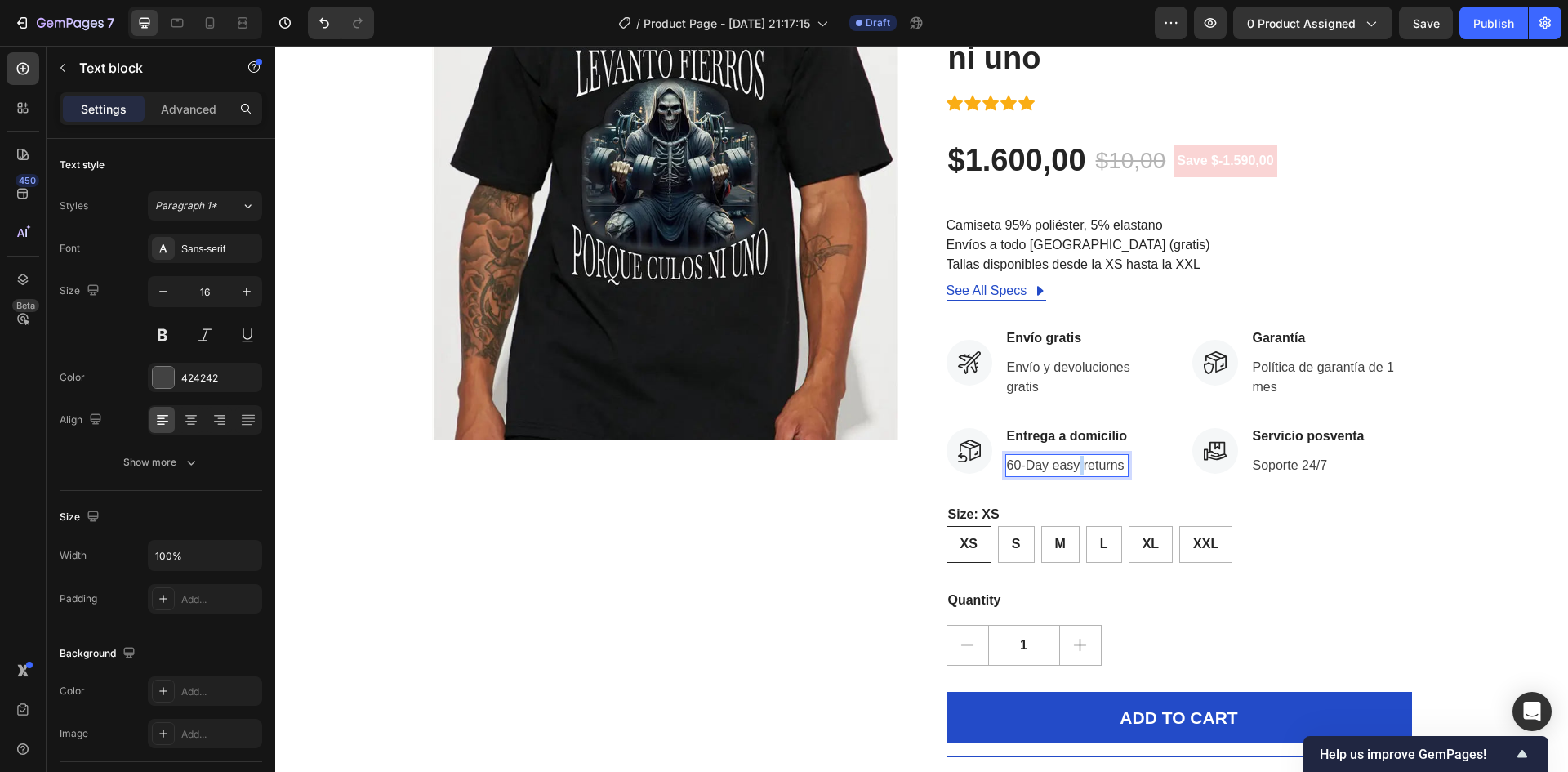
click at [1071, 466] on p "60-Day easy returns" at bounding box center [1067, 465] width 121 height 20
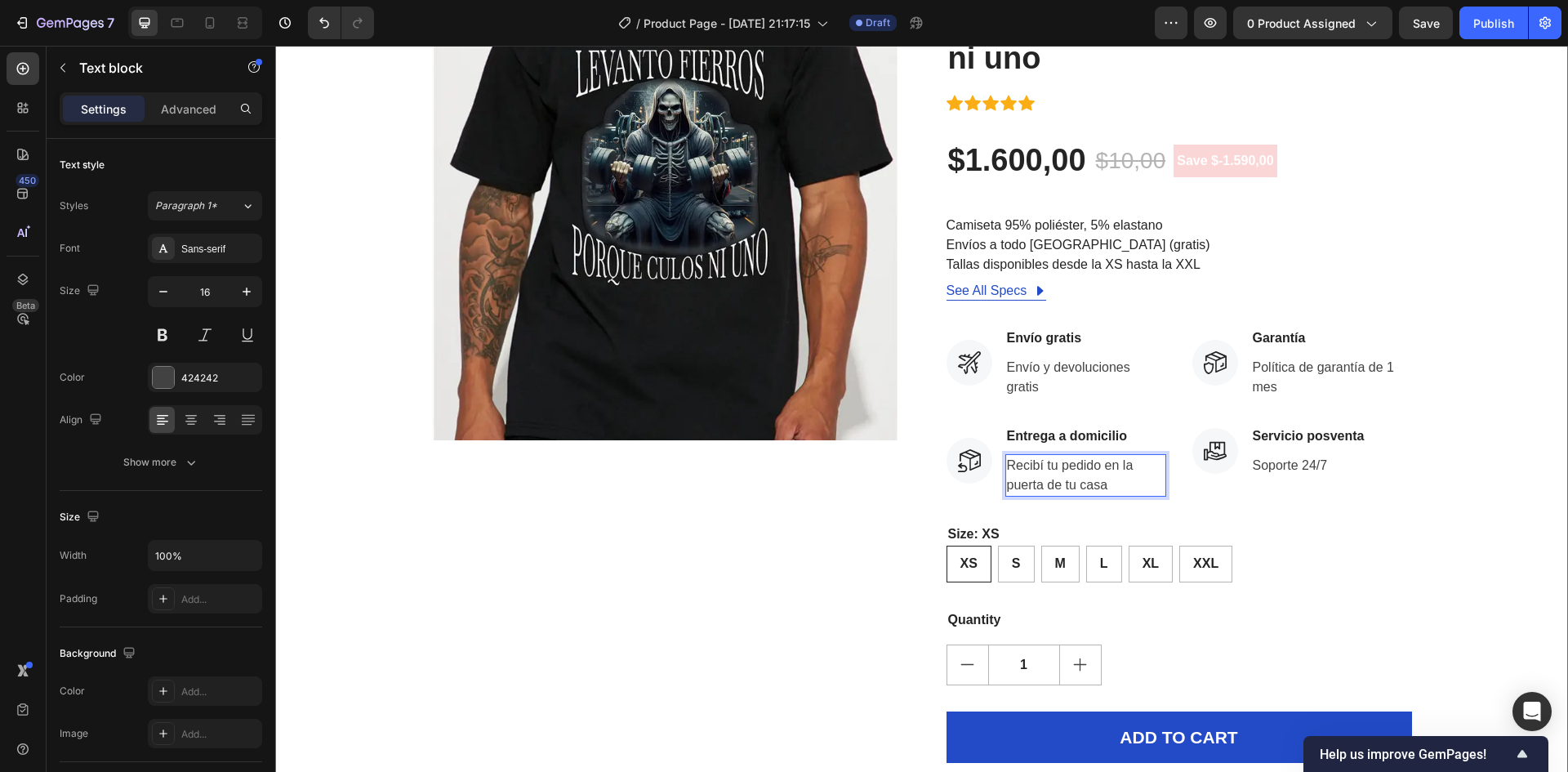
click at [1517, 506] on div "Product Images ¡Date prisa! ¡COMPRE YA! Stock Counter Levanto fierros porque cu…" at bounding box center [922, 401] width 1269 height 853
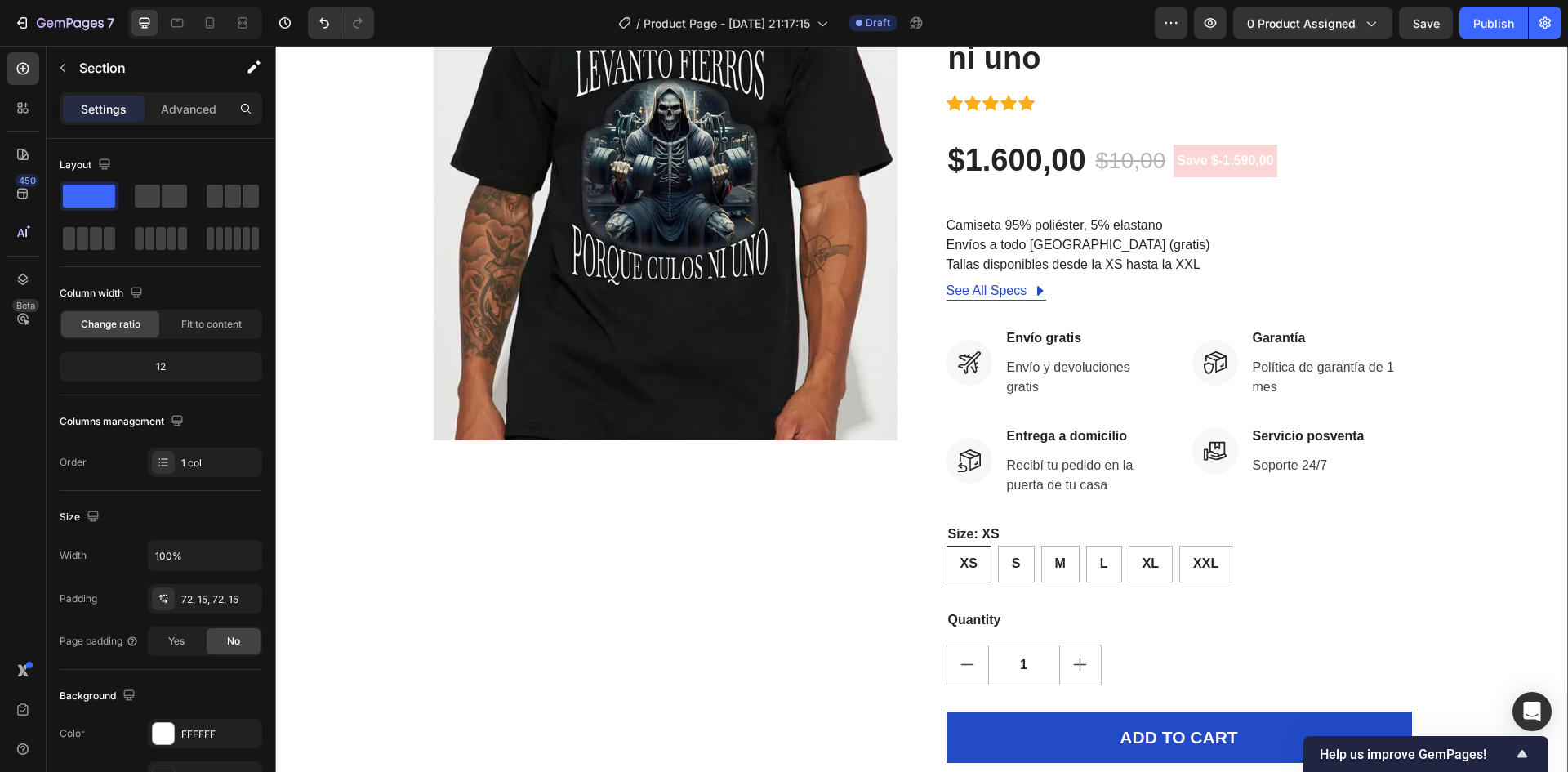
scroll to position [326, 0]
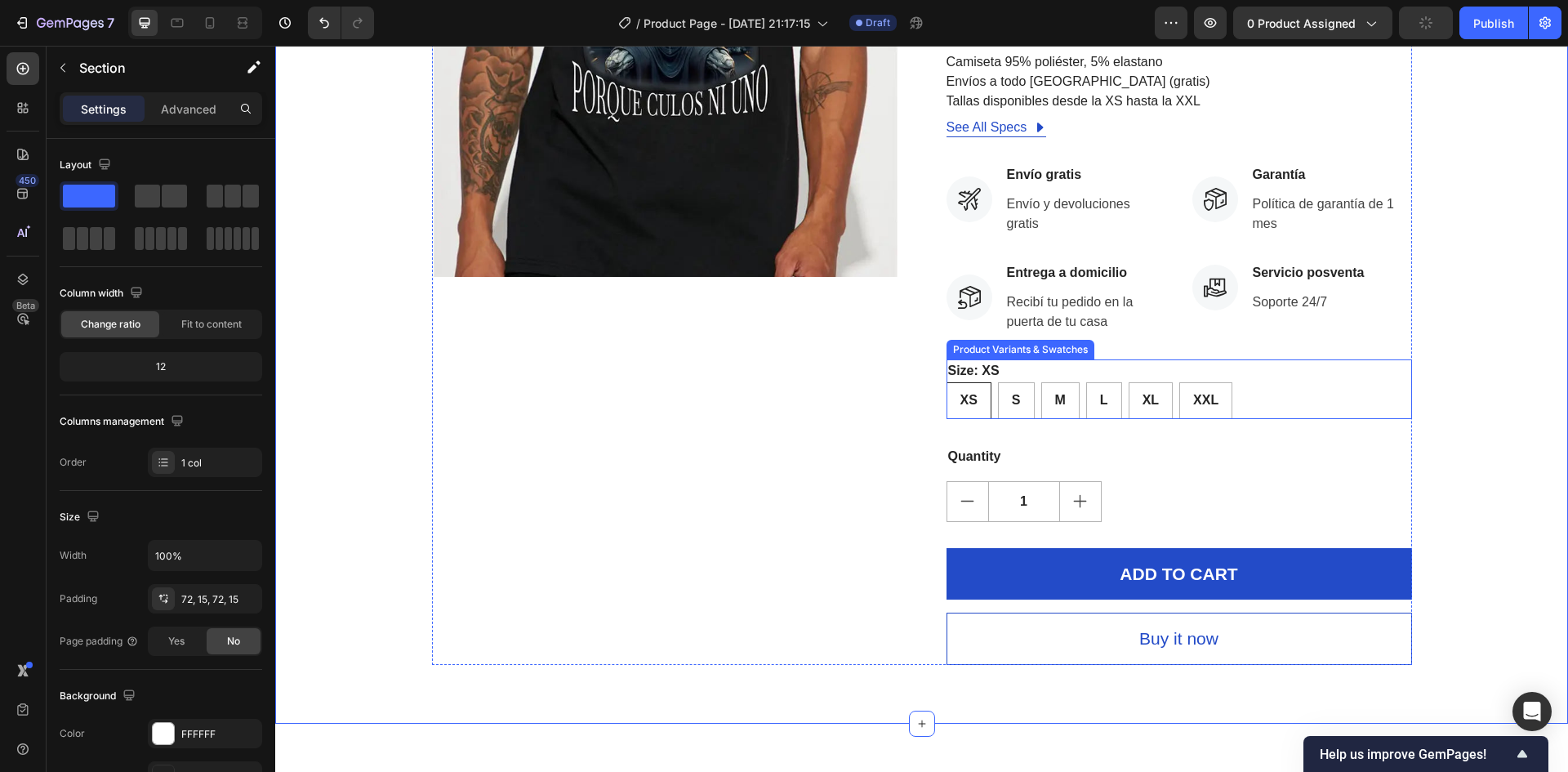
click at [958, 373] on legend "Size: XS" at bounding box center [974, 371] width 55 height 23
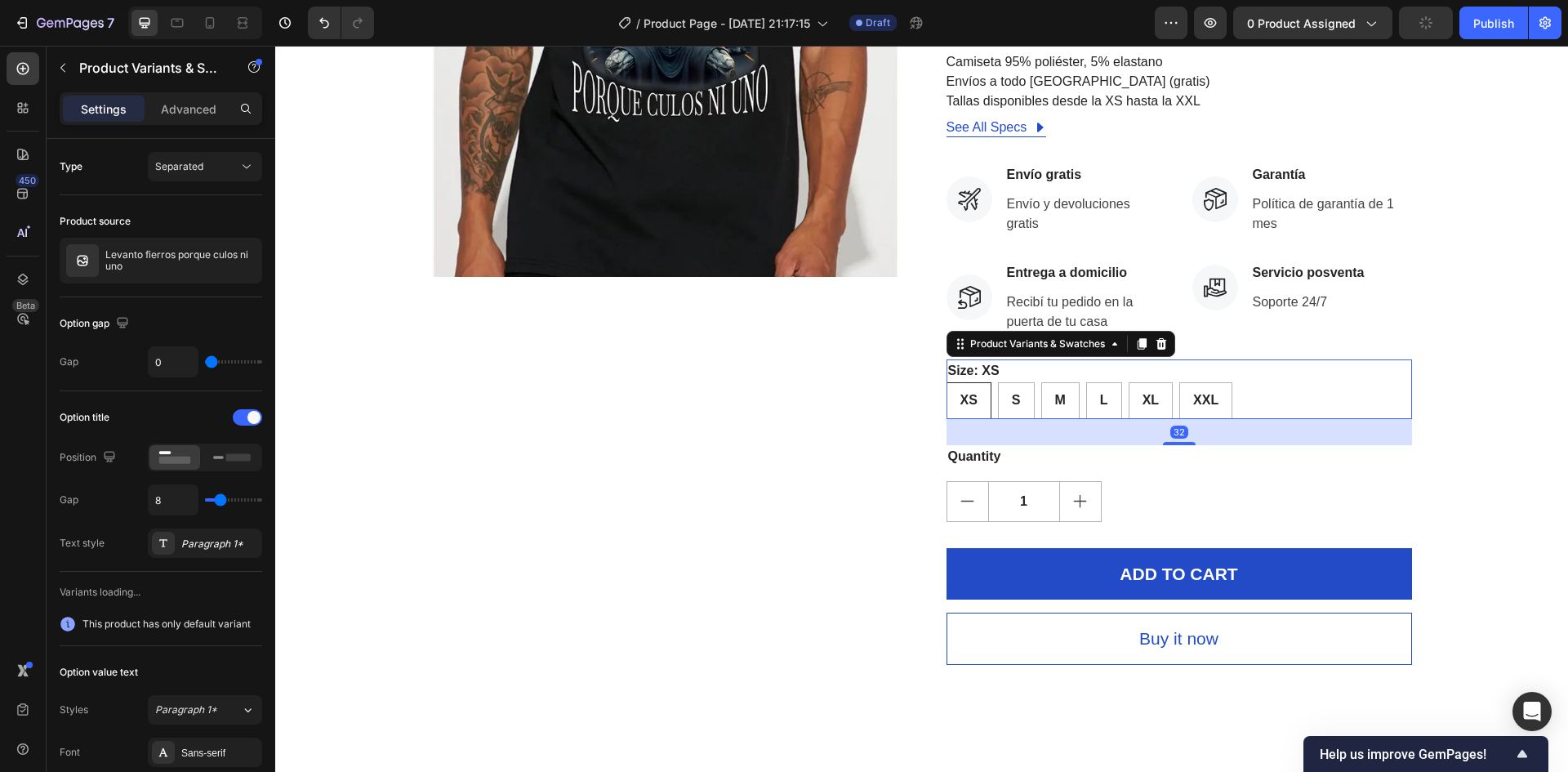
click at [958, 373] on legend "Size: XS" at bounding box center [974, 371] width 55 height 23
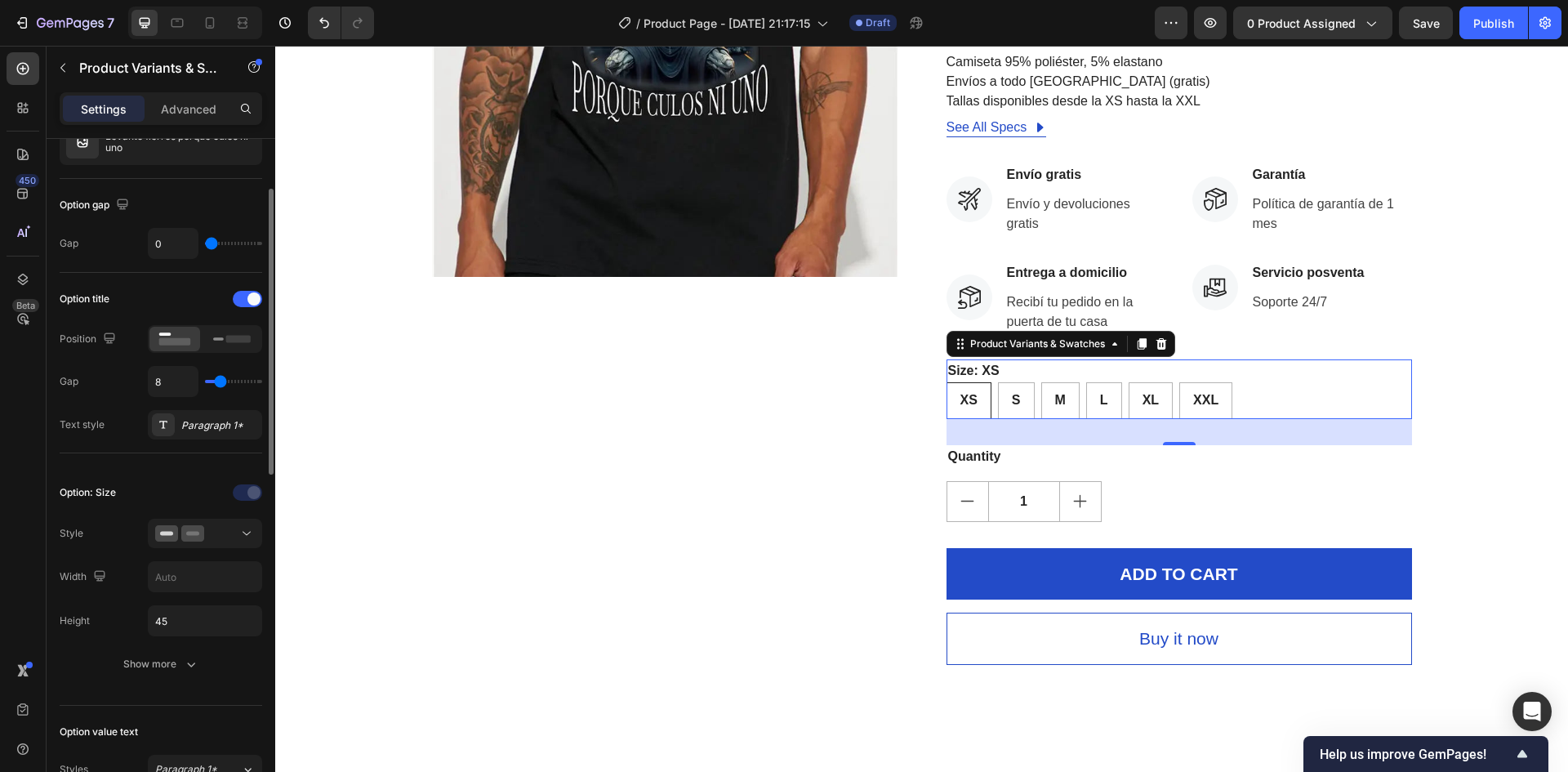
scroll to position [445, 0]
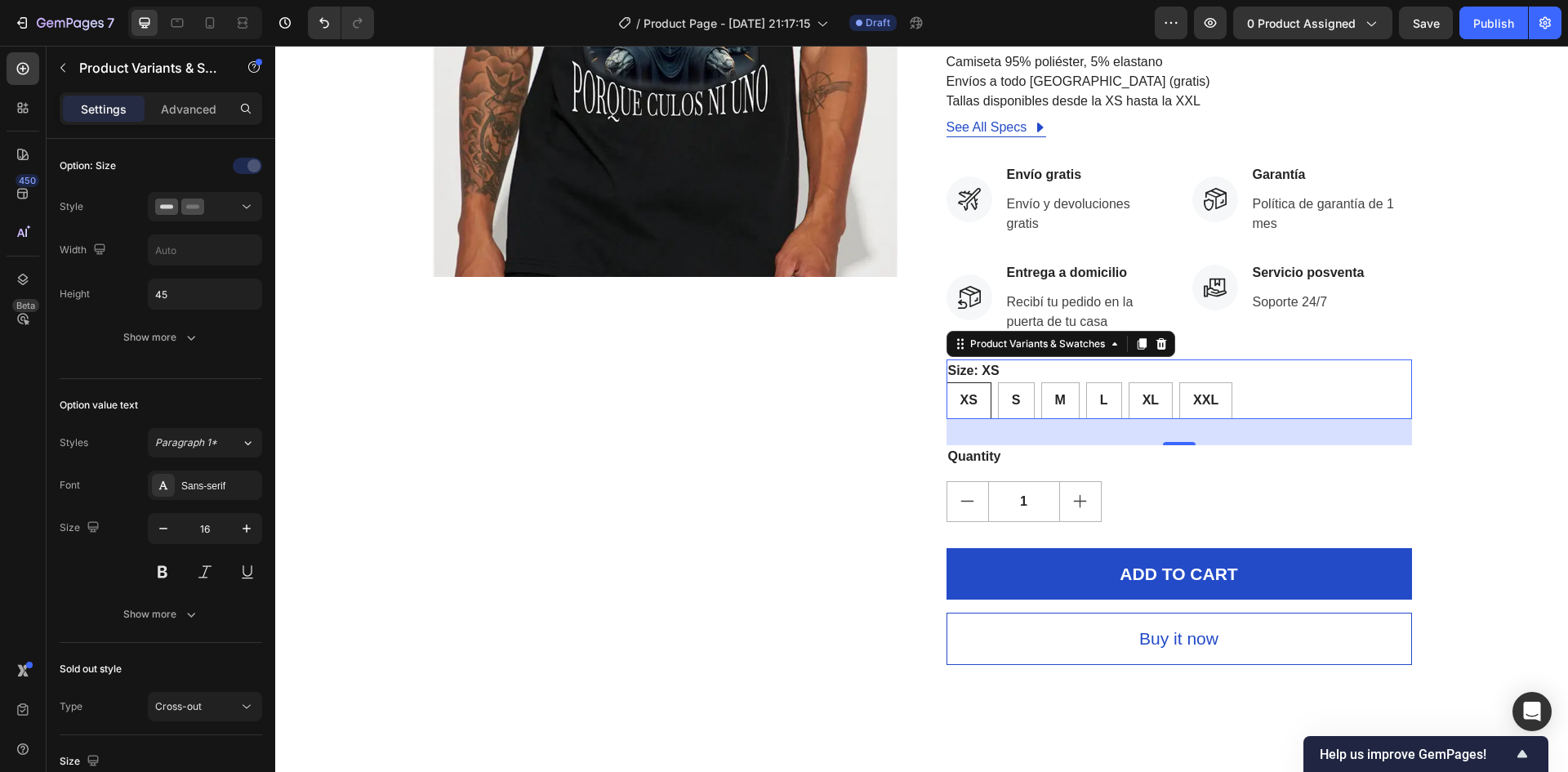
click at [988, 368] on legend "Size: XS" at bounding box center [974, 371] width 55 height 23
click at [988, 371] on legend "Size: XS" at bounding box center [974, 371] width 55 height 23
click at [951, 371] on legend "Size: XS" at bounding box center [974, 371] width 55 height 23
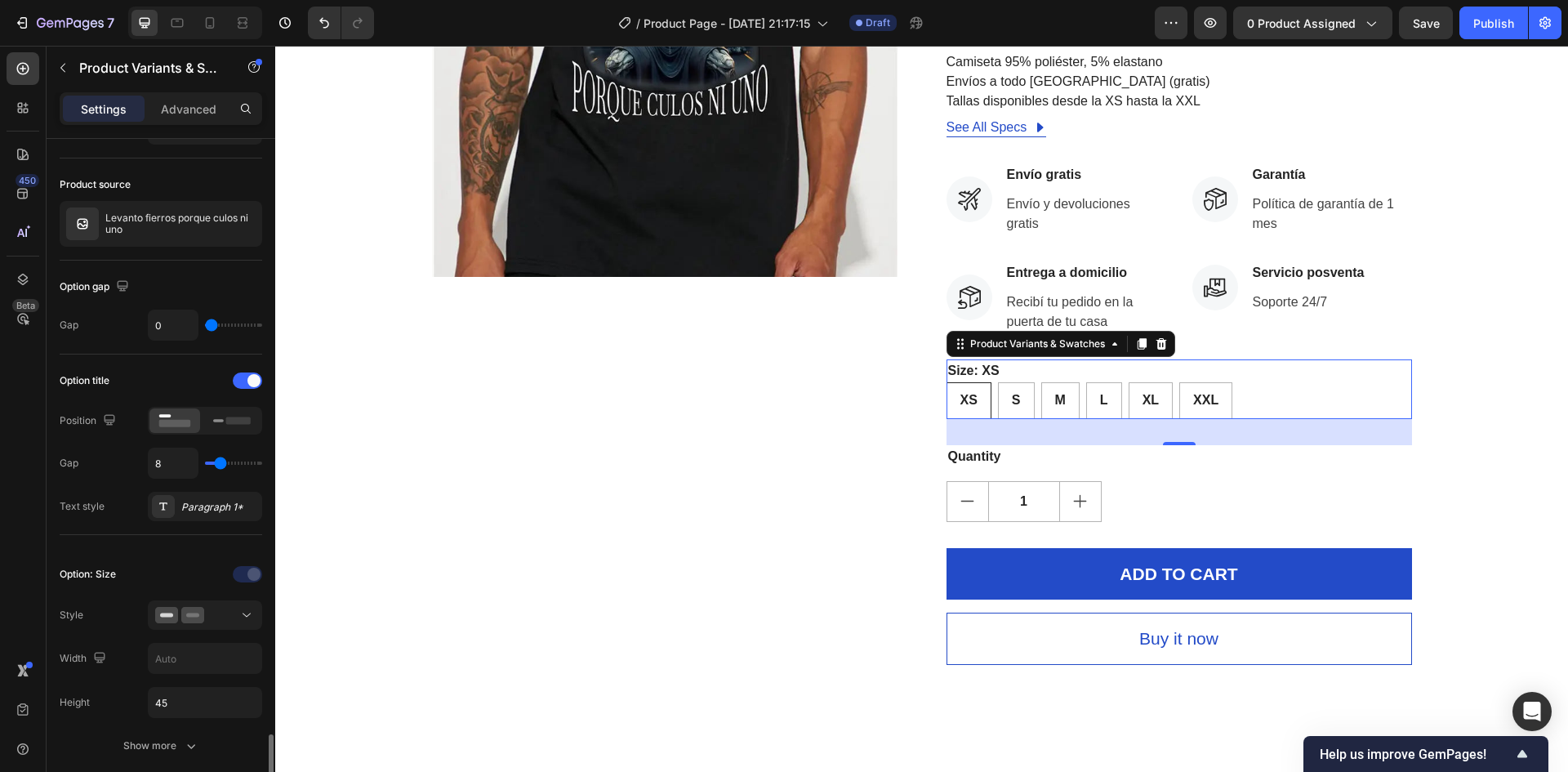
scroll to position [0, 0]
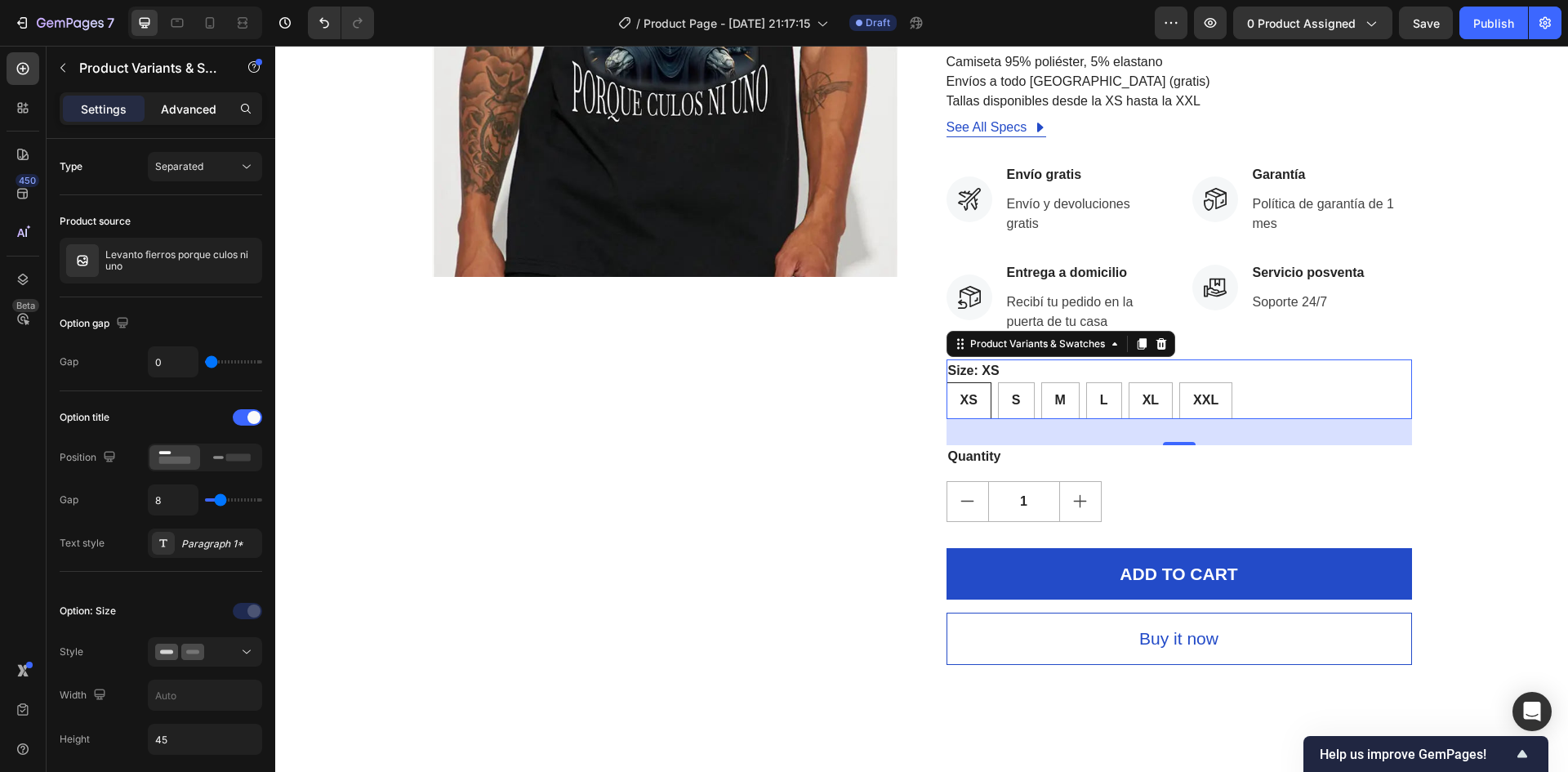
click at [181, 109] on p "Advanced" at bounding box center [189, 109] width 56 height 17
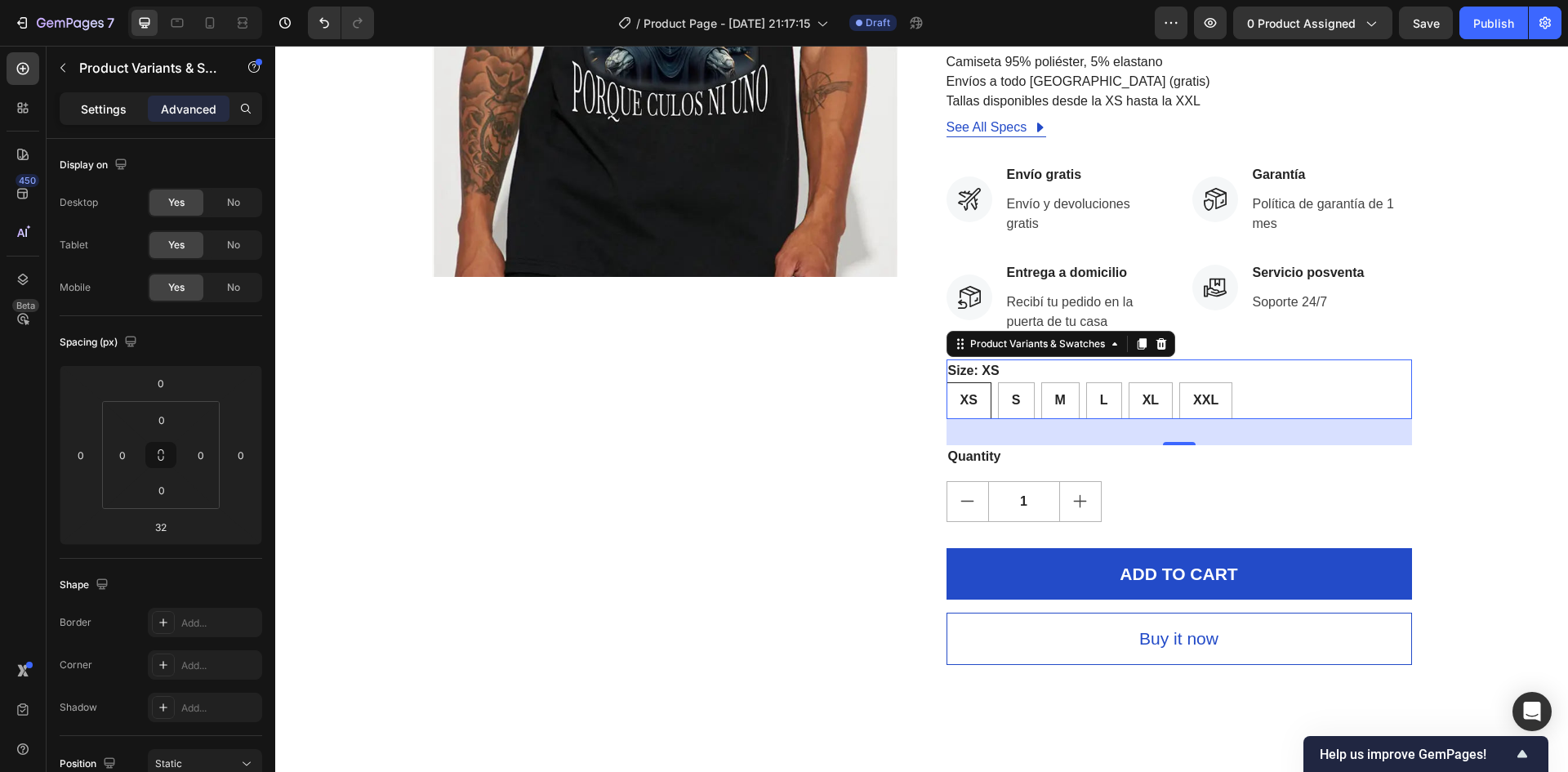
click at [103, 97] on div "Settings" at bounding box center [103, 109] width 81 height 26
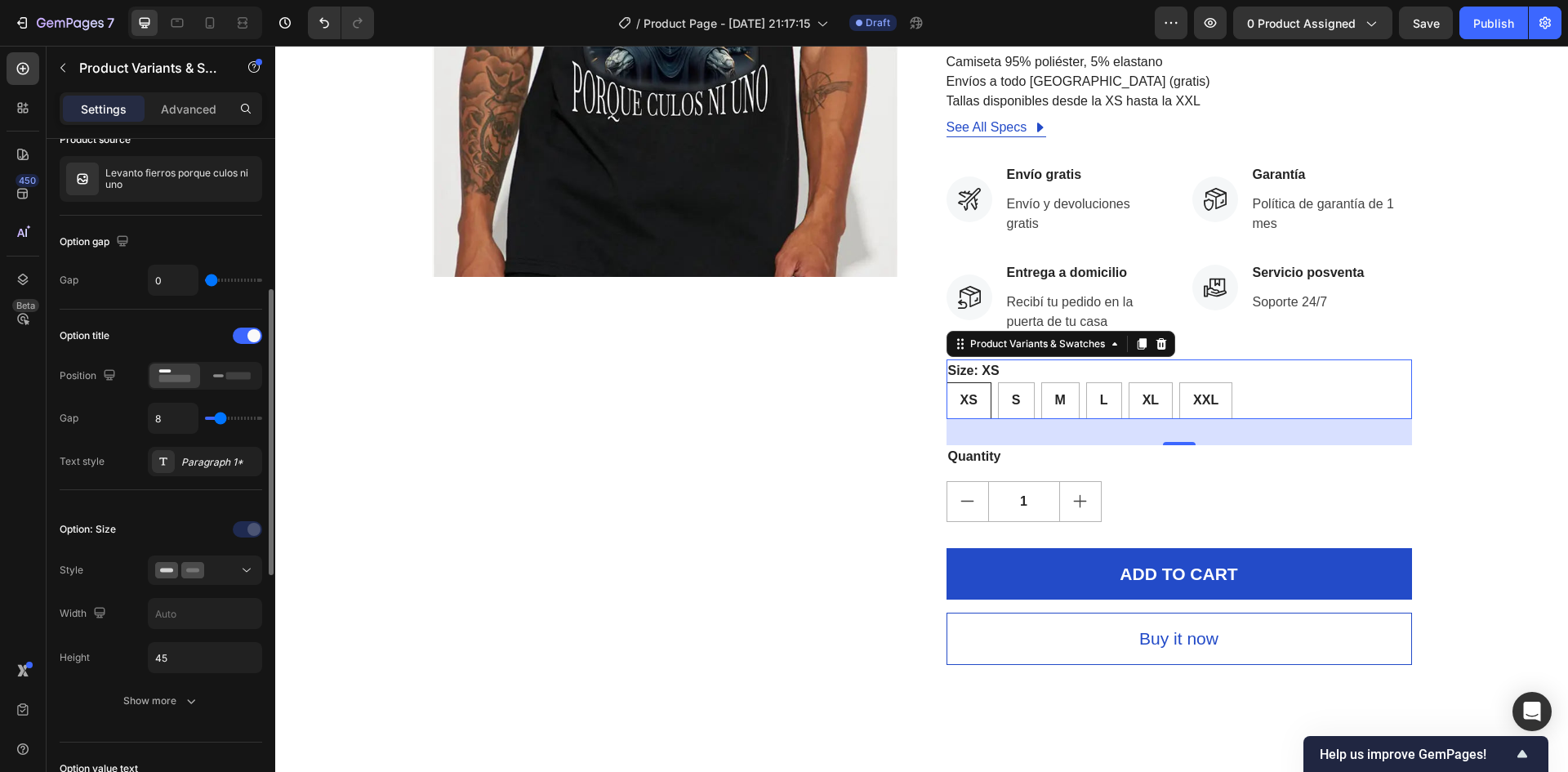
scroll to position [245, 0]
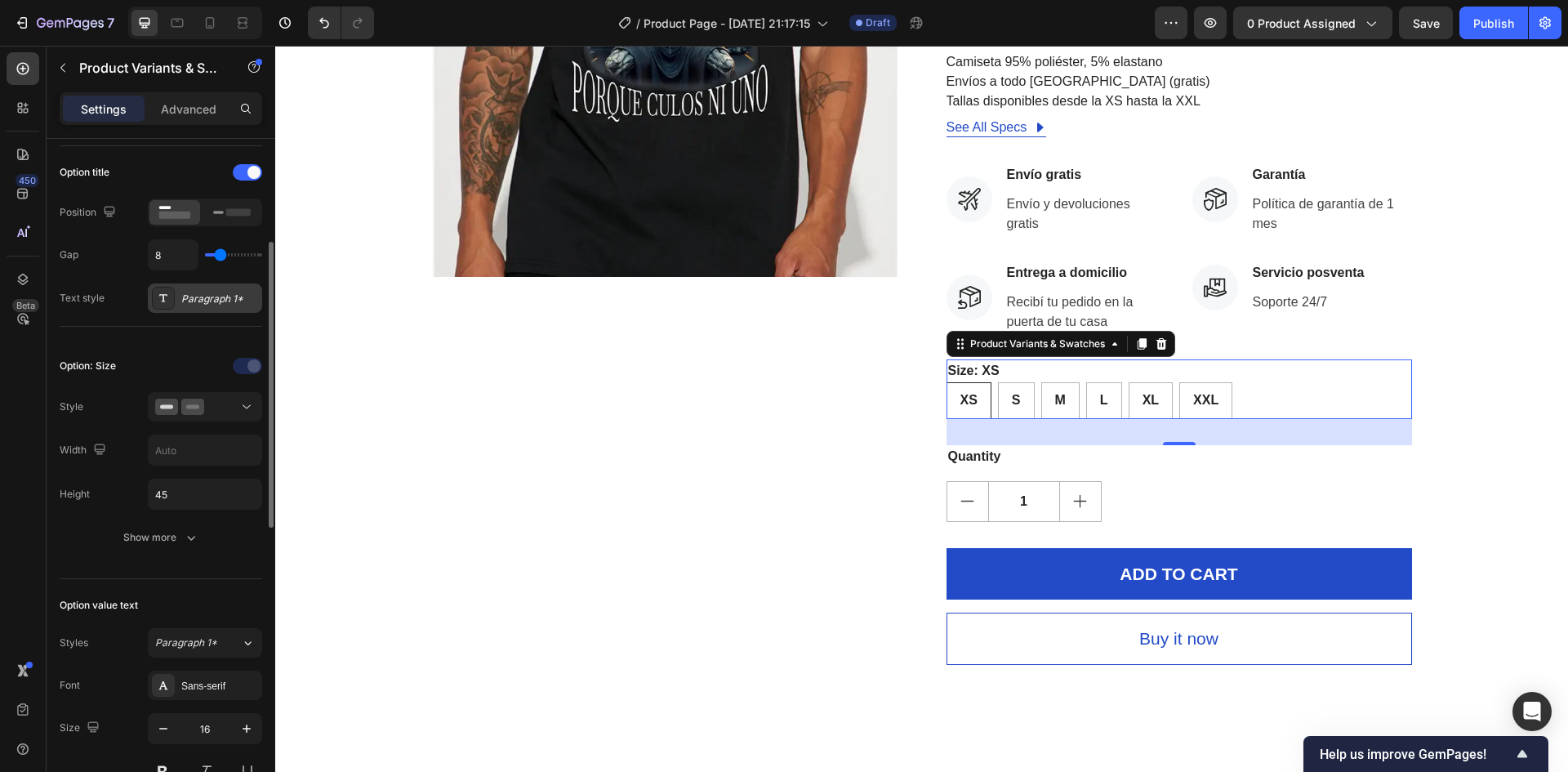
click at [206, 292] on div "Paragraph 1*" at bounding box center [220, 299] width 76 height 15
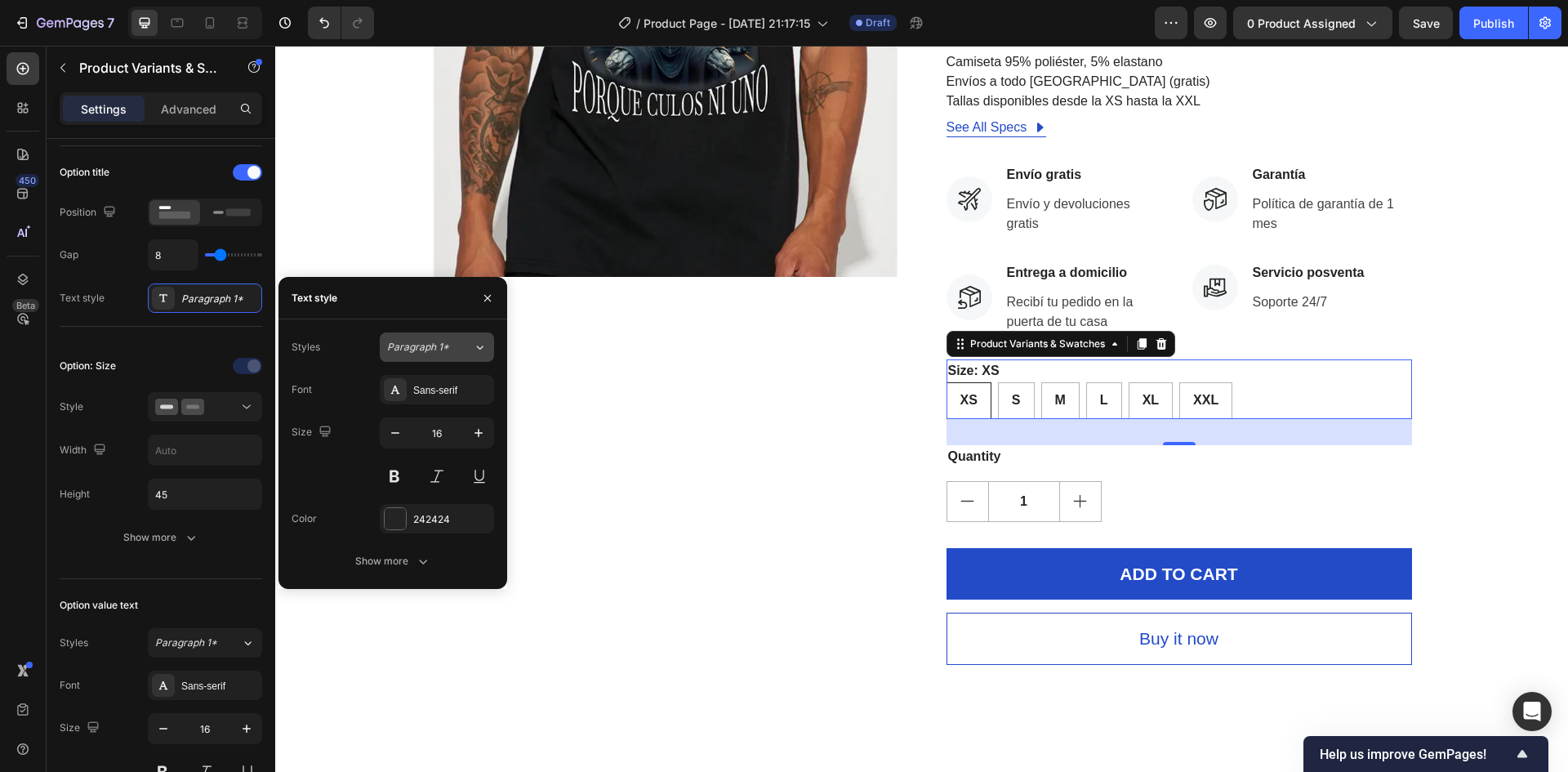
click at [461, 344] on div "Paragraph 1*" at bounding box center [430, 347] width 86 height 15
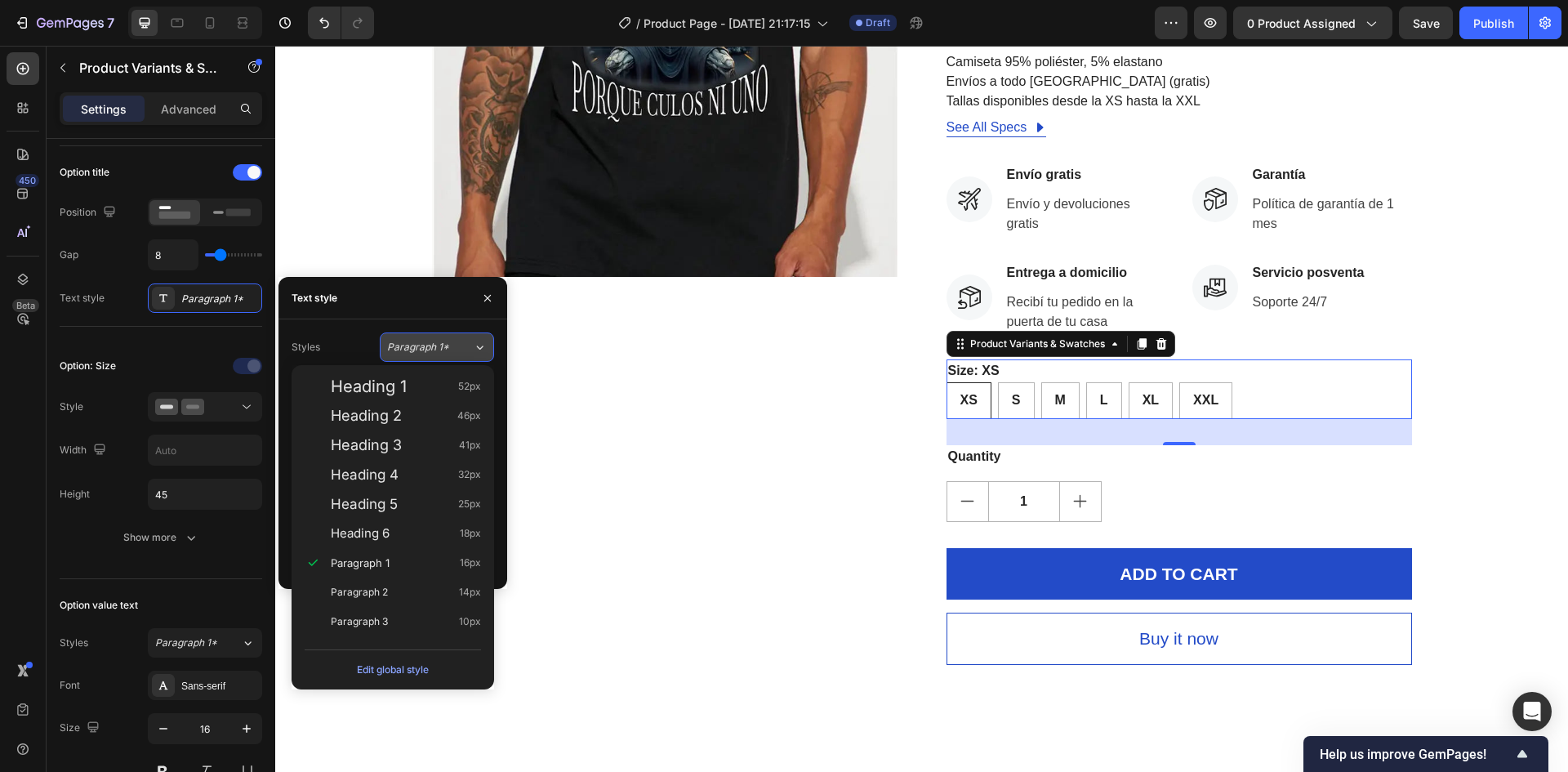
click at [461, 344] on div "Paragraph 1*" at bounding box center [430, 347] width 86 height 15
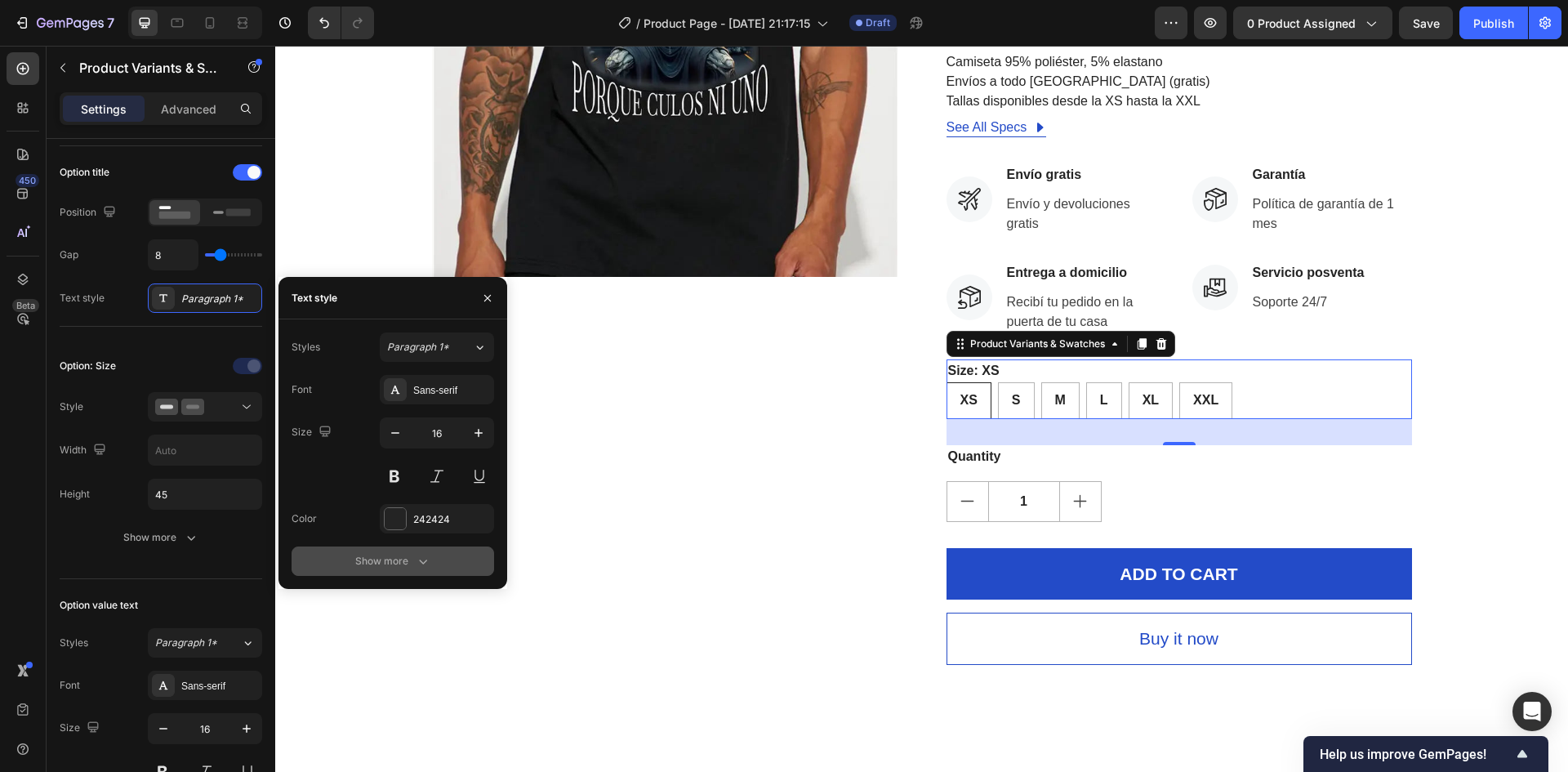
click at [391, 566] on div "Show more" at bounding box center [393, 561] width 76 height 16
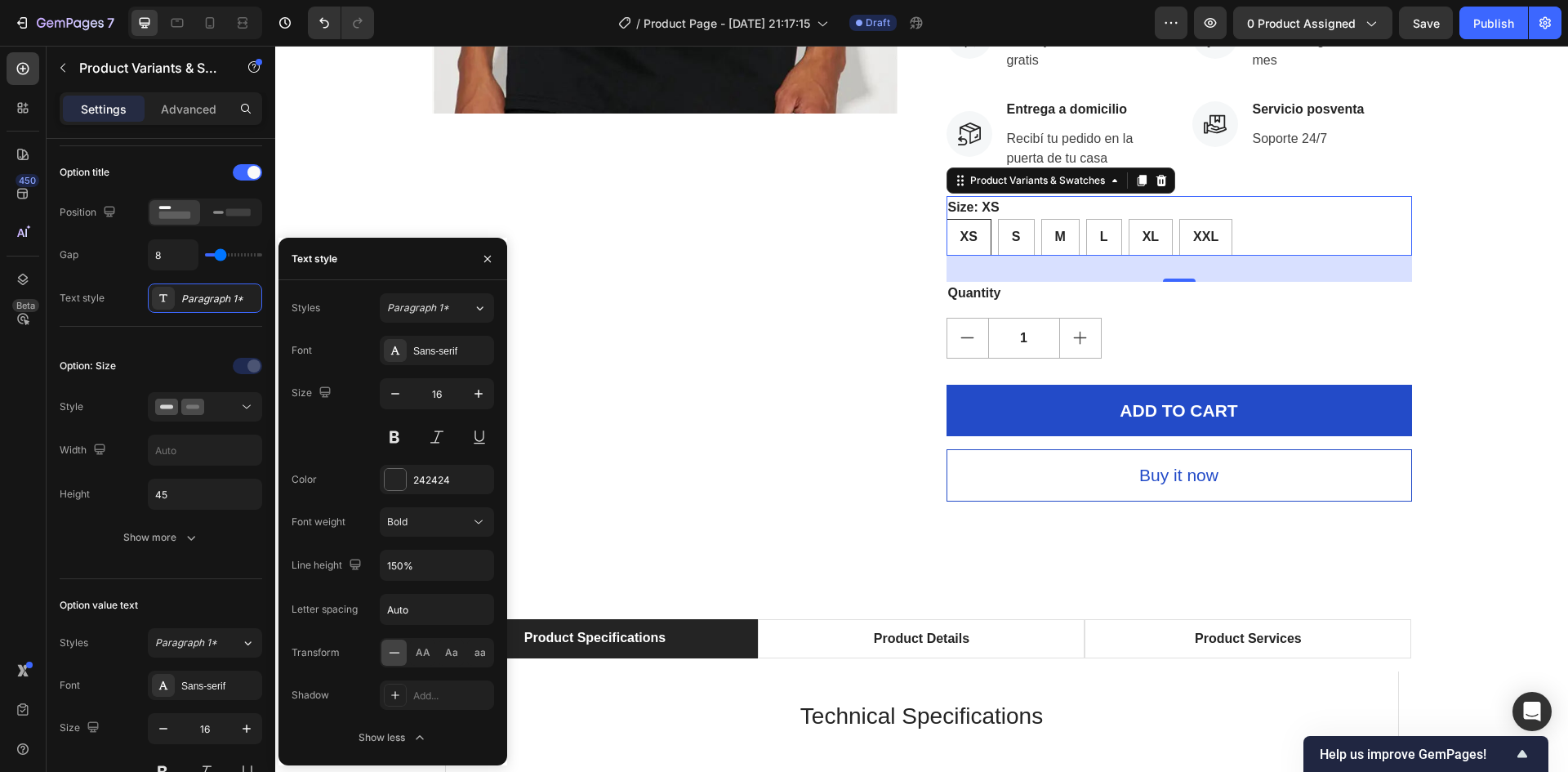
scroll to position [326, 0]
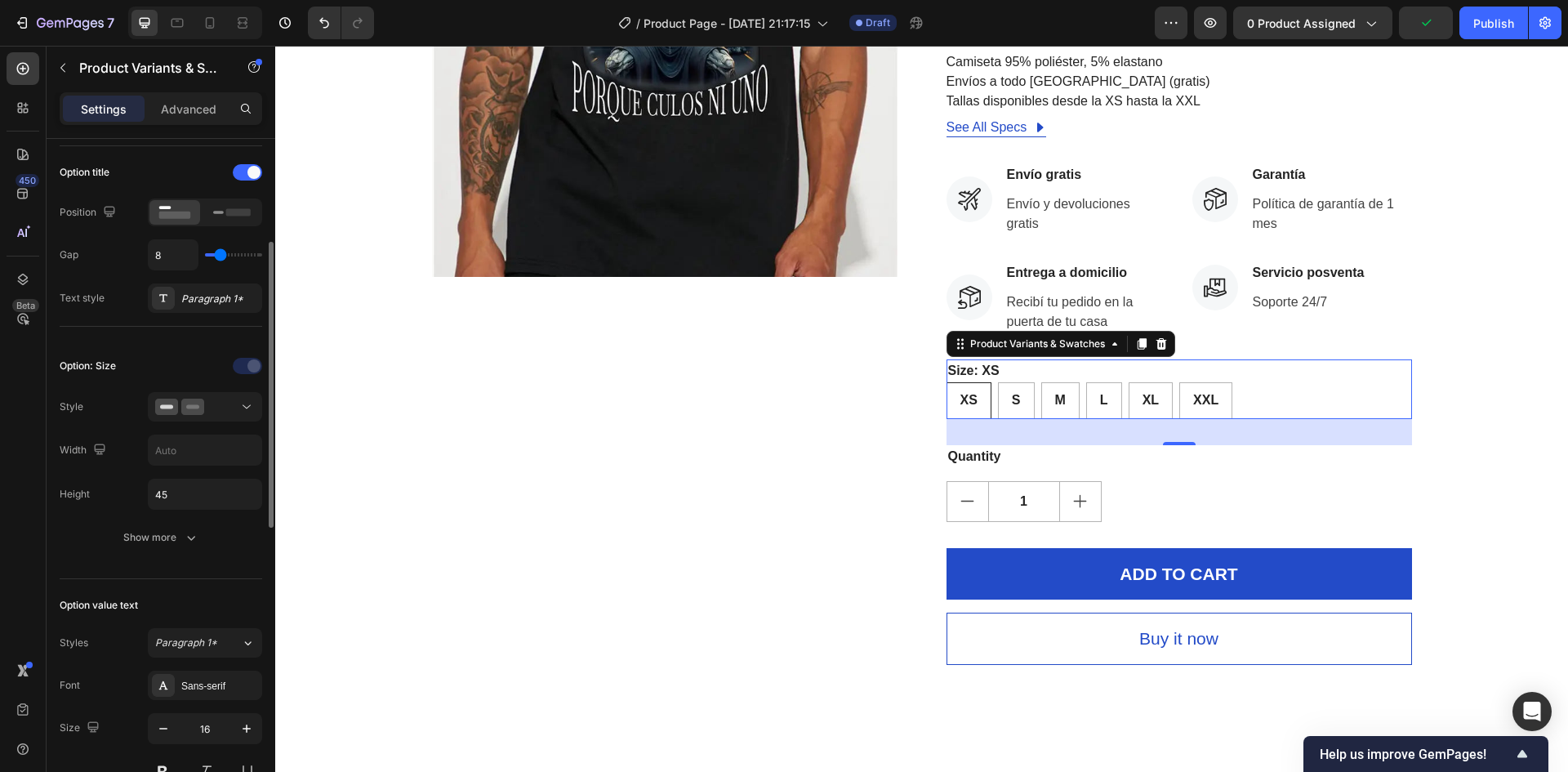
click at [130, 354] on div "Option: Size" at bounding box center [161, 366] width 202 height 26
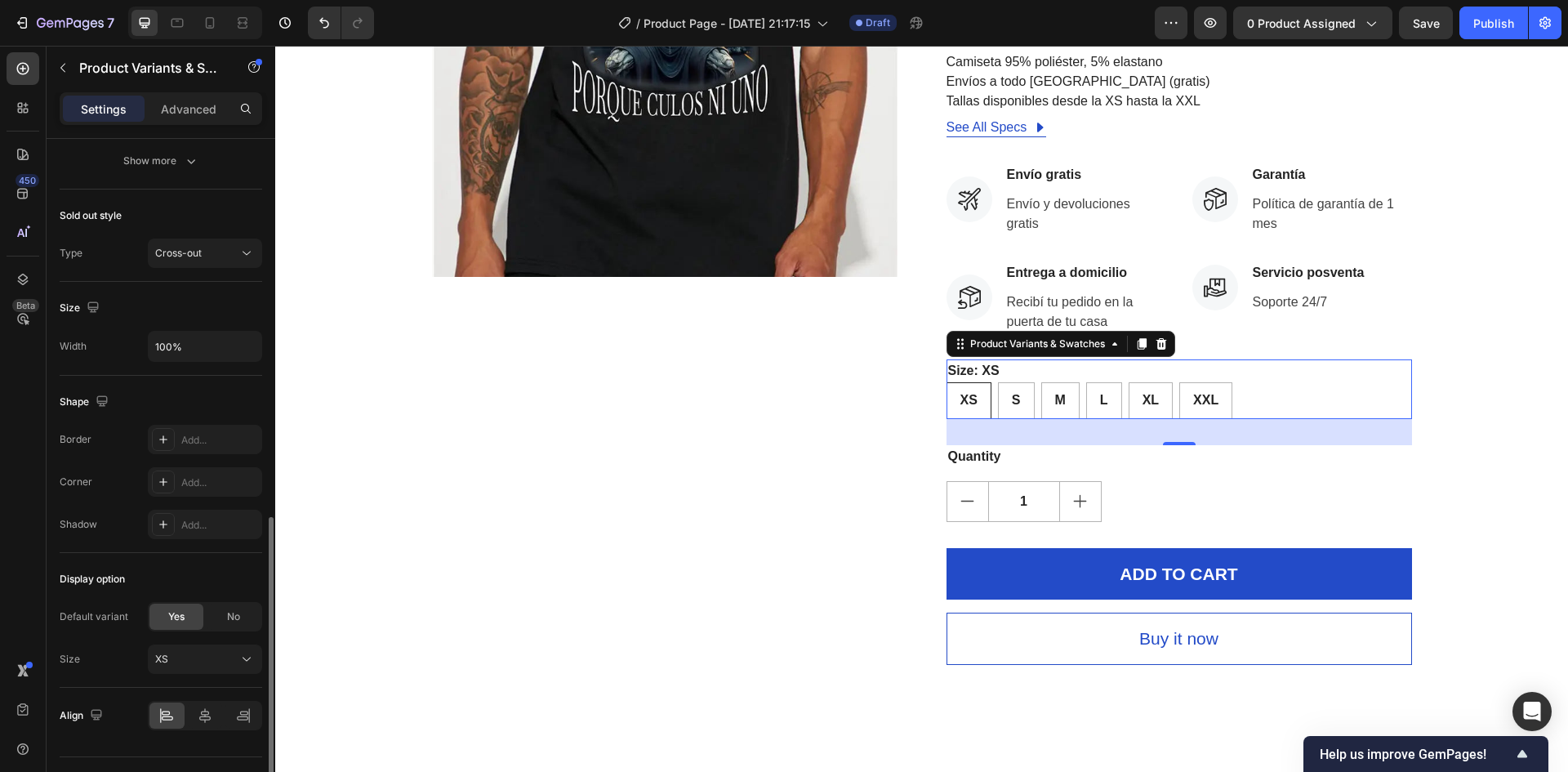
scroll to position [935, 0]
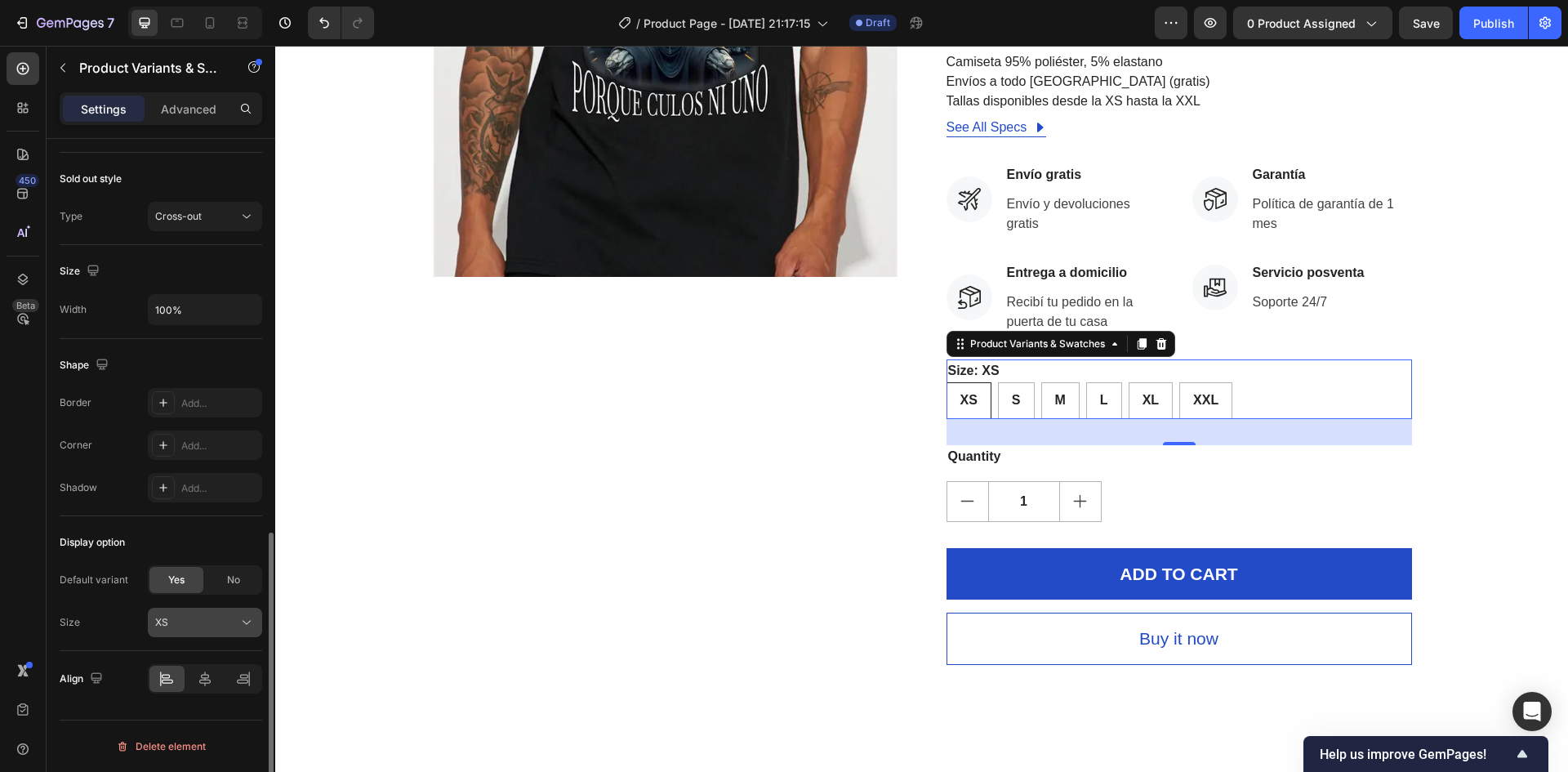
click at [230, 632] on button "XS" at bounding box center [205, 622] width 114 height 30
click at [67, 622] on div "Size" at bounding box center [70, 622] width 21 height 15
drag, startPoint x: 77, startPoint y: 621, endPoint x: 60, endPoint y: 622, distance: 17.0
click at [60, 622] on div "Size" at bounding box center [70, 622] width 21 height 15
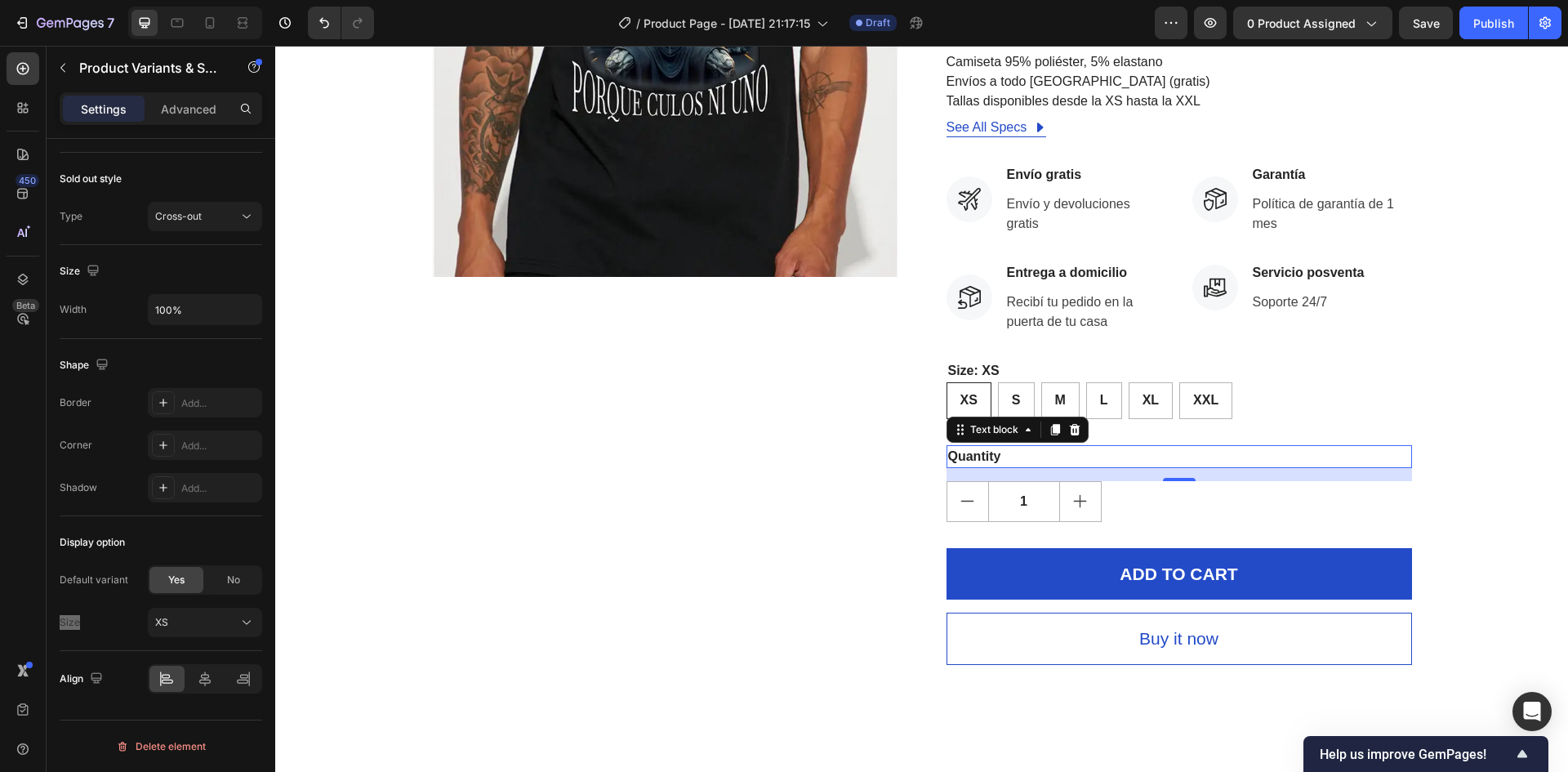
click at [976, 460] on div "Quantity" at bounding box center [1179, 456] width 465 height 23
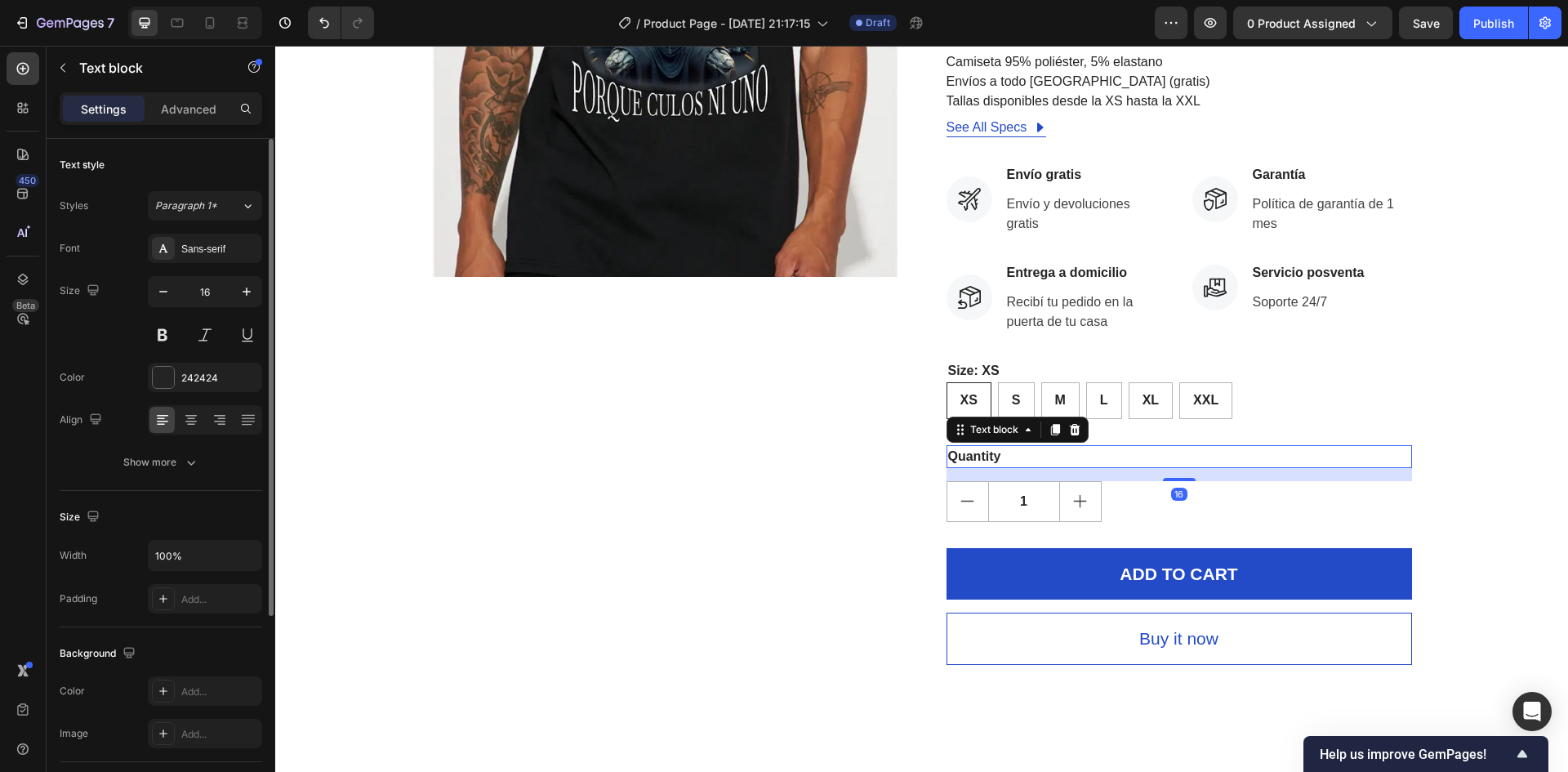
drag, startPoint x: 978, startPoint y: 457, endPoint x: 969, endPoint y: 372, distance: 85.5
click at [978, 456] on div "Quantity" at bounding box center [1179, 456] width 465 height 23
click at [961, 372] on div "XS" at bounding box center [969, 363] width 26 height 21
click at [946, 381] on input "XS XS XS" at bounding box center [946, 381] width 1 height 1
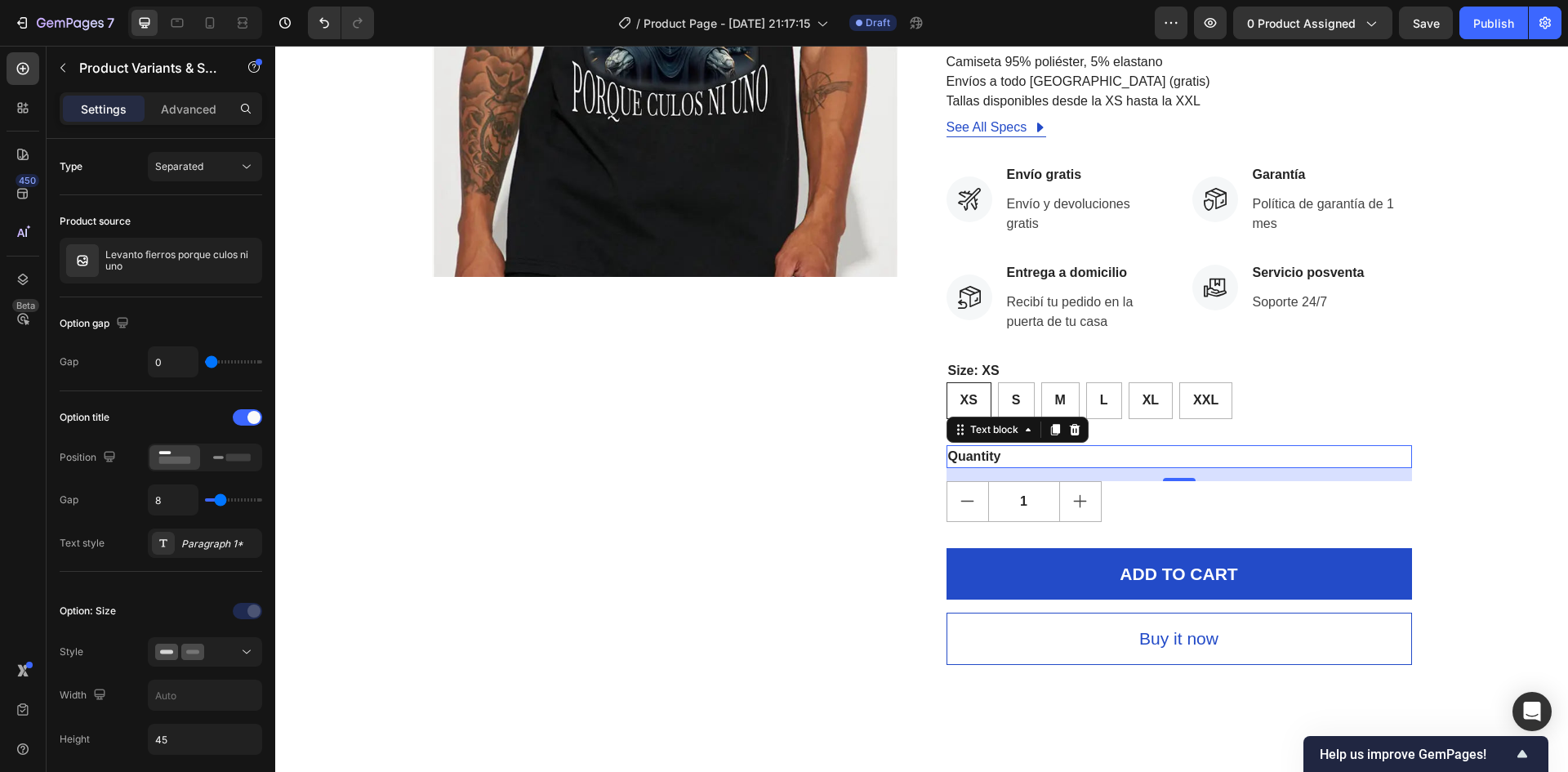
click at [978, 448] on p "Quantity" at bounding box center [1179, 456] width 462 height 20
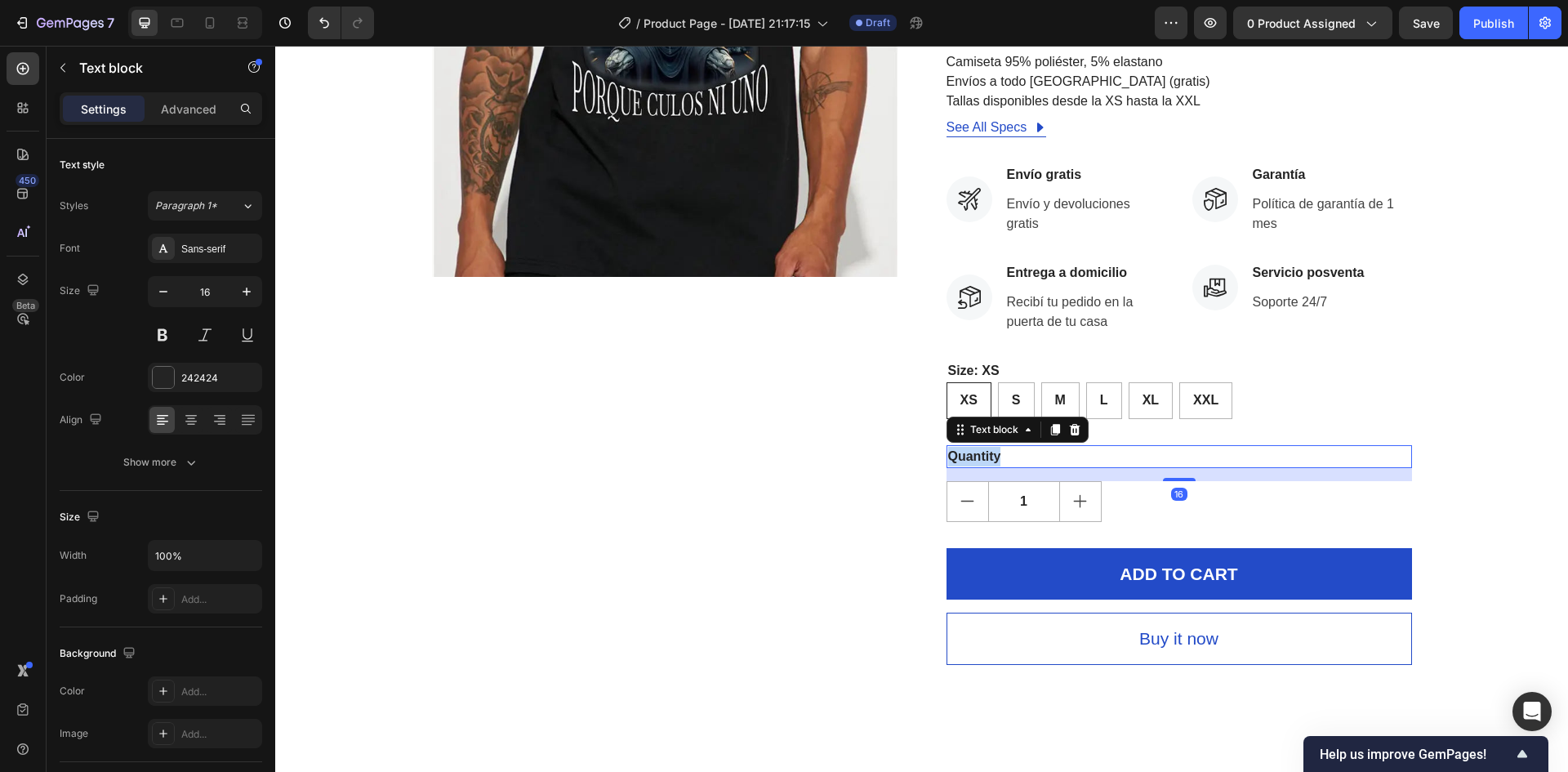
click at [978, 455] on p "Quantity" at bounding box center [1179, 456] width 462 height 20
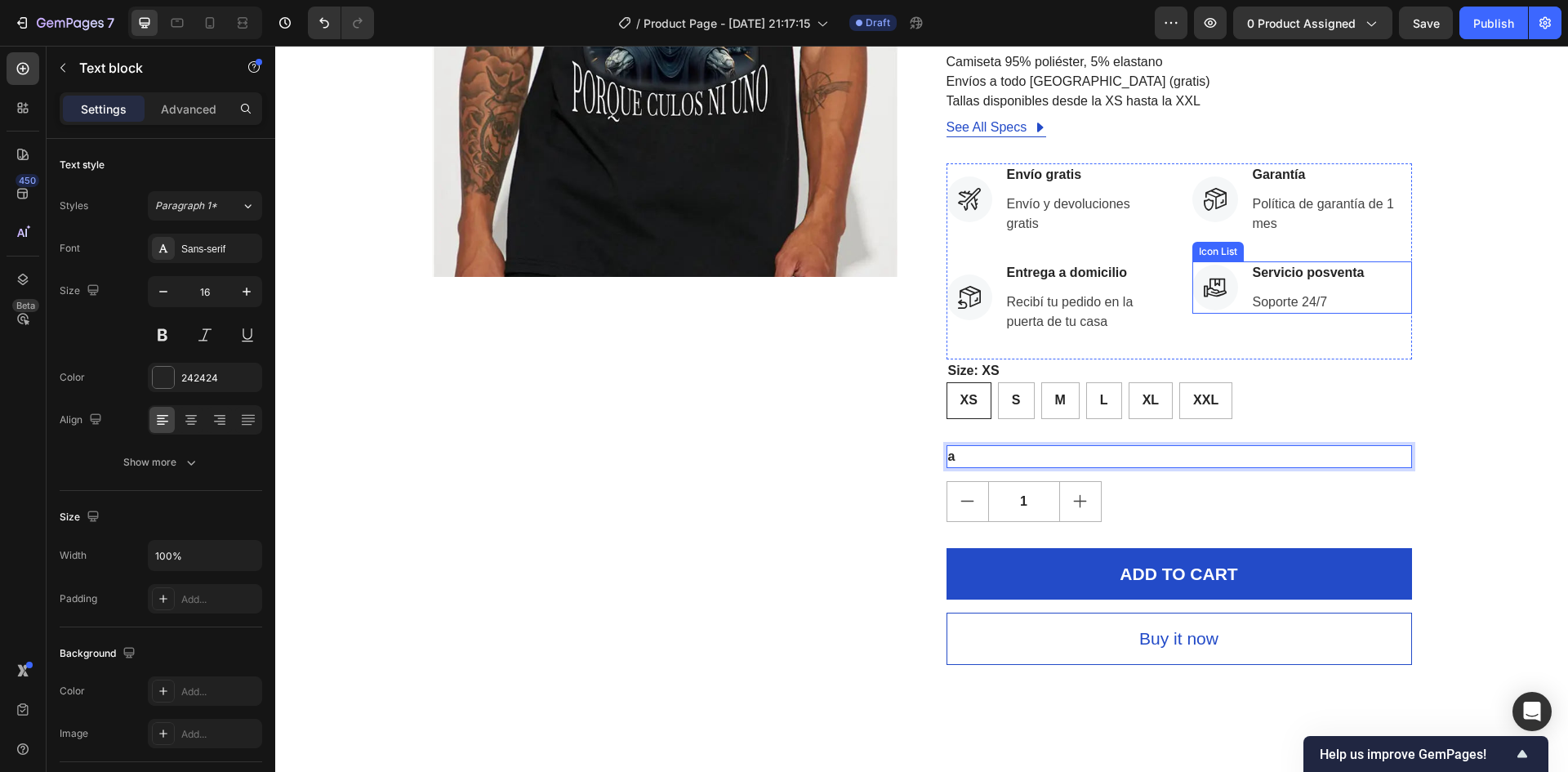
click at [1547, 345] on div "Product Images ¡Date prisa! ¡COMPRE YA! Stock Counter Levanto fierros porque cu…" at bounding box center [922, 238] width 1293 height 971
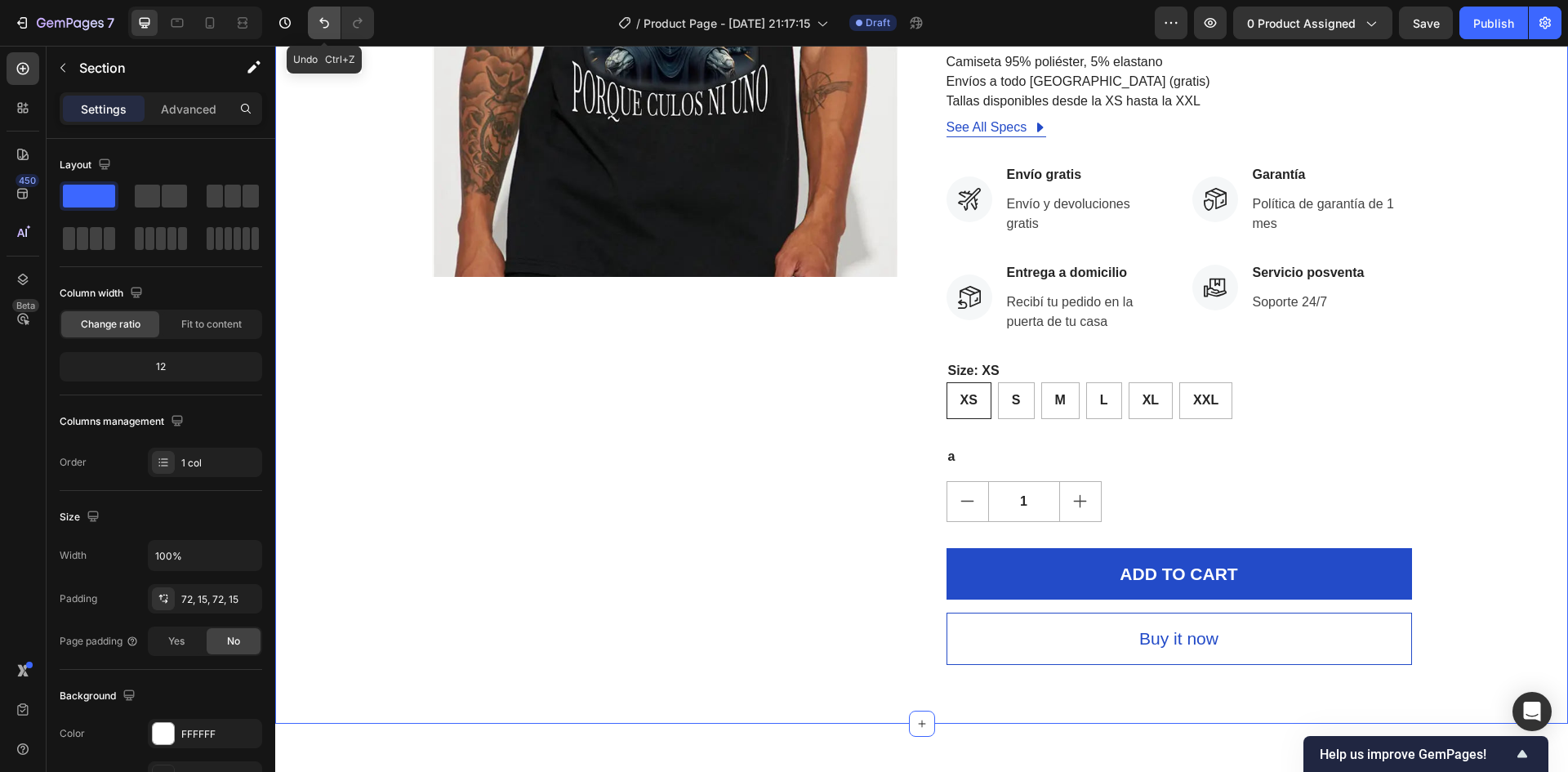
drag, startPoint x: 329, startPoint y: 24, endPoint x: 168, endPoint y: 54, distance: 163.8
click at [329, 24] on icon "Undo/Redo" at bounding box center [324, 23] width 16 height 16
click at [968, 460] on div "Quantity" at bounding box center [1179, 456] width 465 height 23
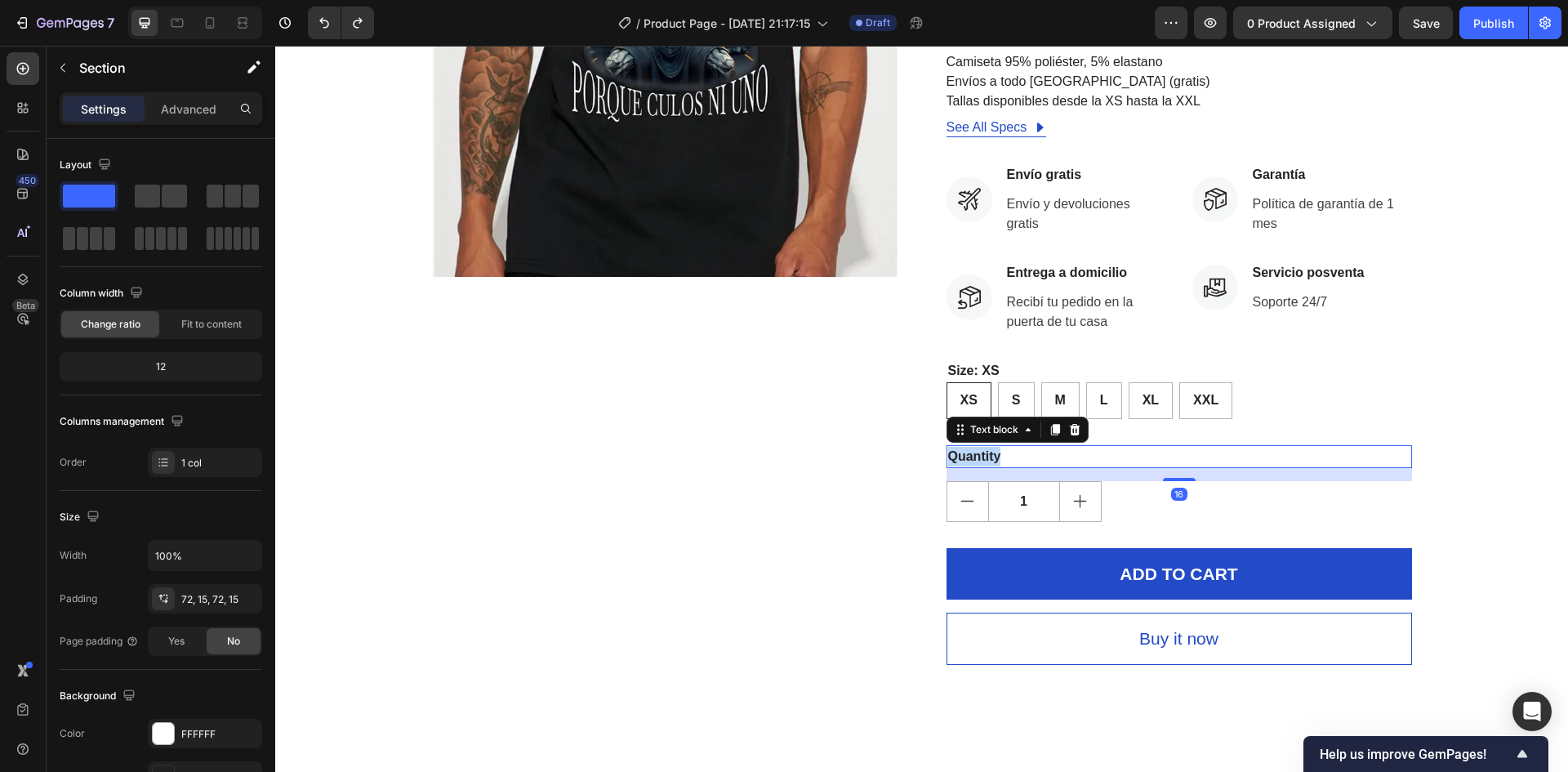
click at [968, 460] on div "Quantity" at bounding box center [1179, 456] width 465 height 23
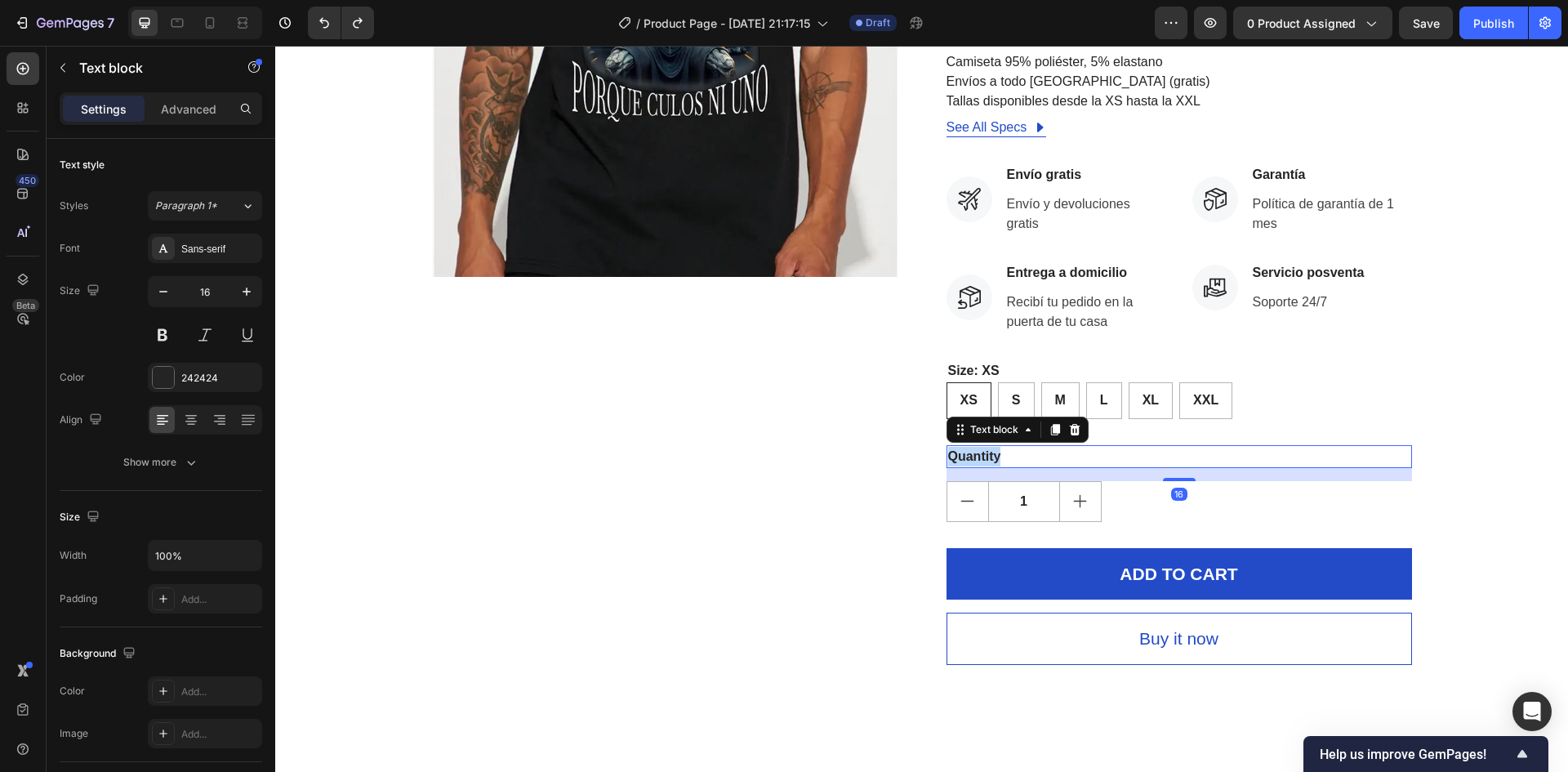
click at [968, 460] on p "Quantity" at bounding box center [1179, 456] width 462 height 20
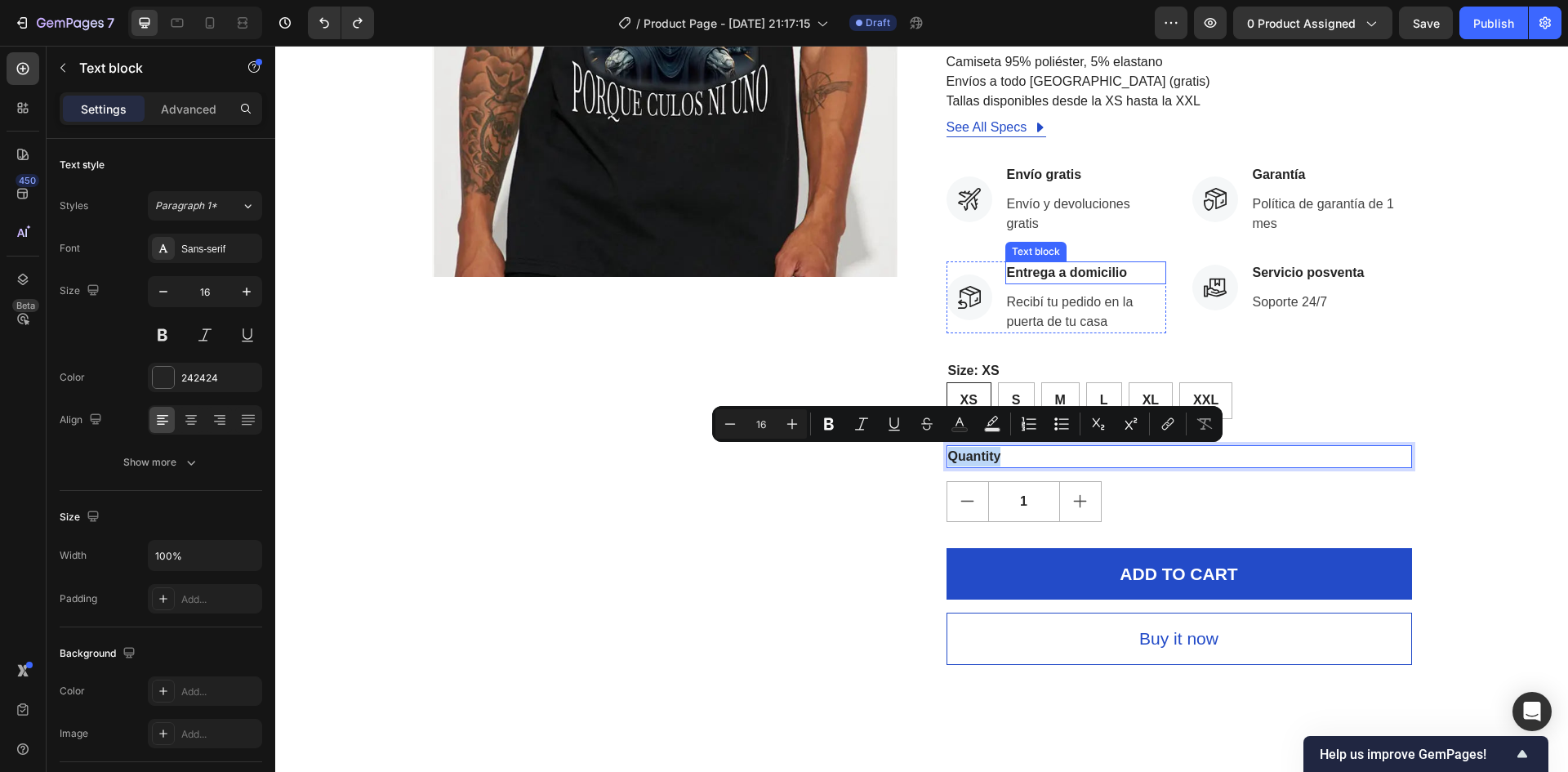
copy p "Quantity"
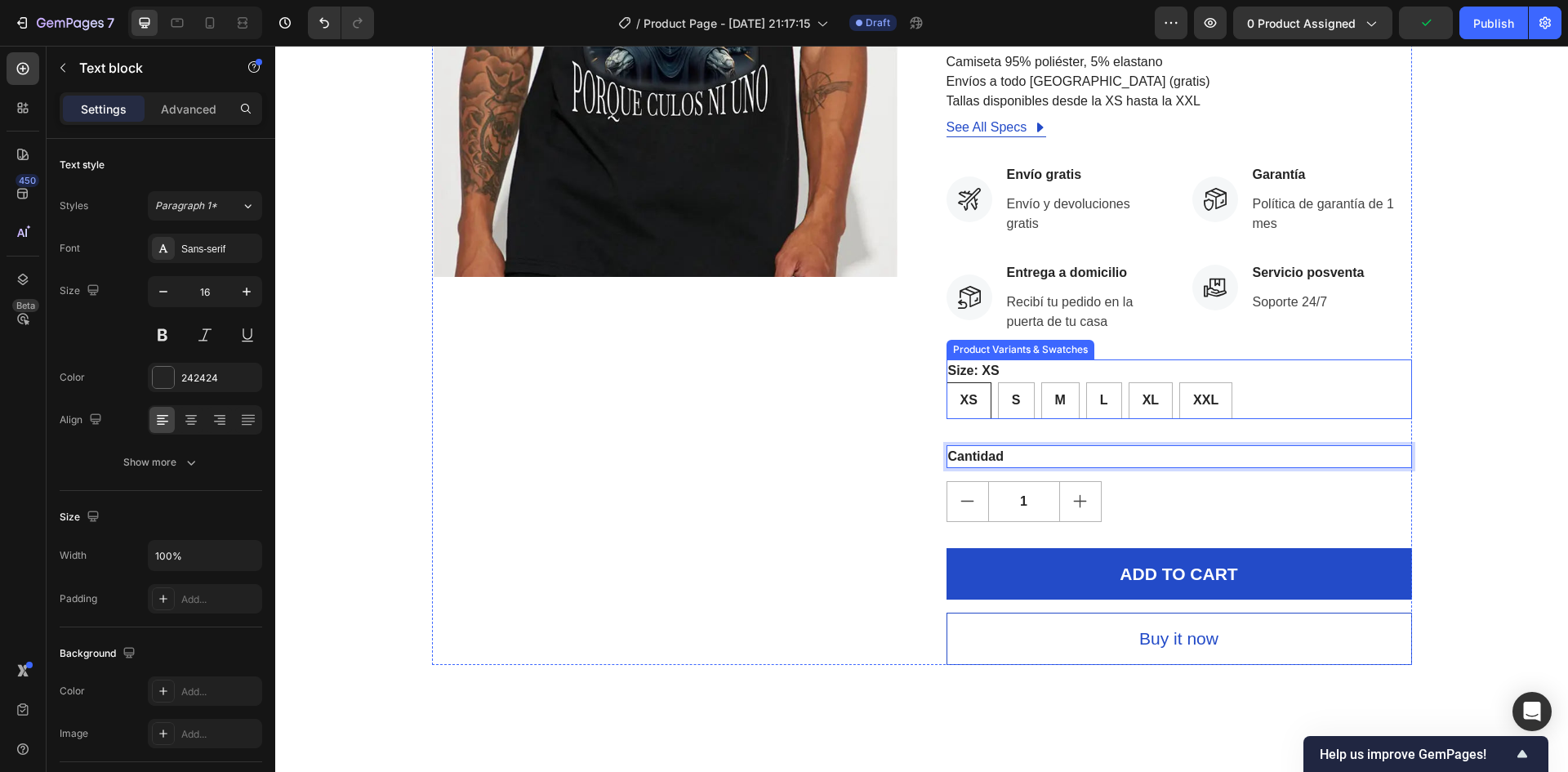
click at [976, 367] on div "Size: XS XS XS XS S S S M M M L L L XL XL XL XXL XXL XXL" at bounding box center [1179, 389] width 465 height 60
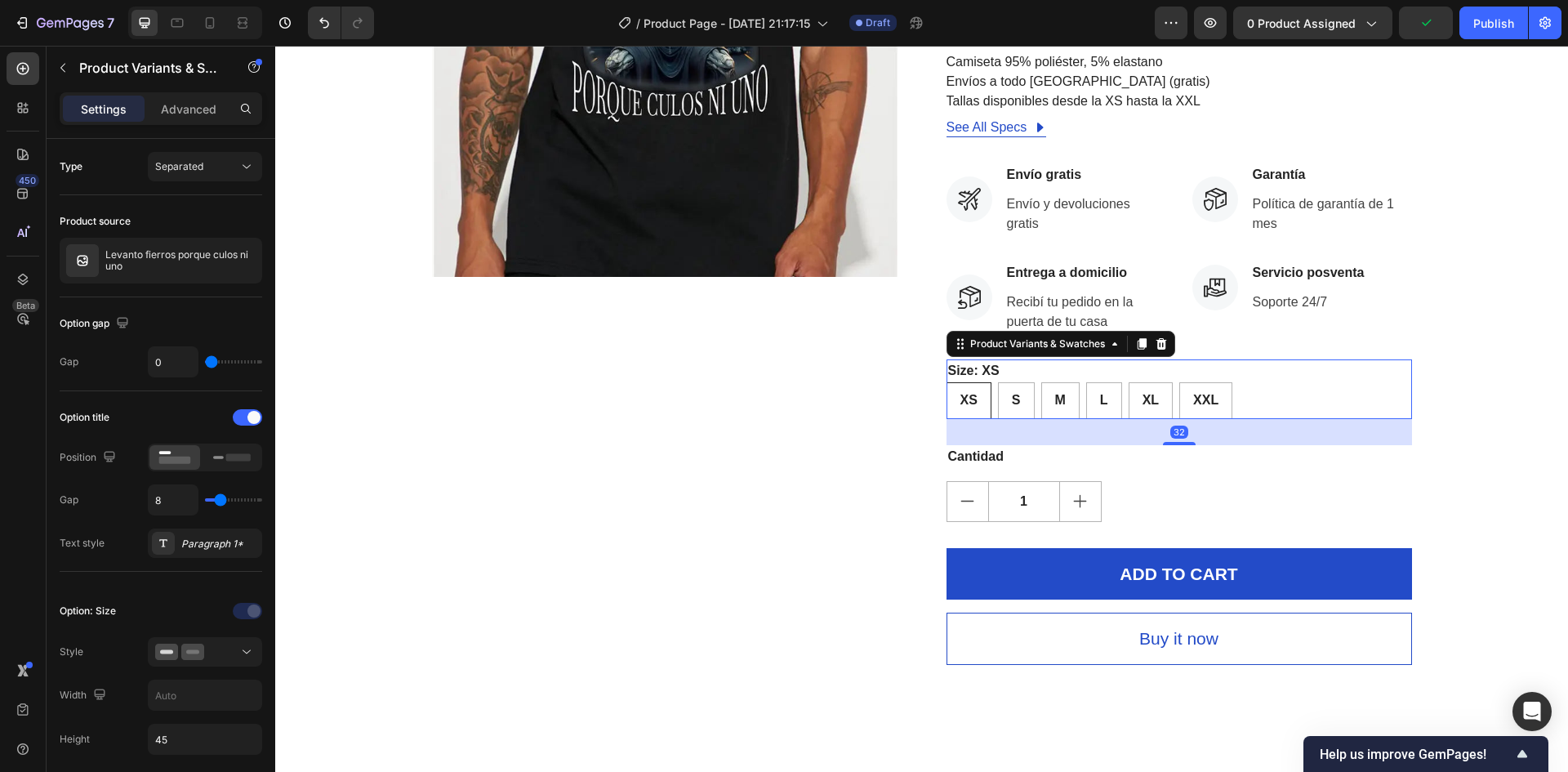
click at [964, 367] on legend "Size: XS" at bounding box center [974, 371] width 55 height 23
click at [957, 369] on legend "Size: XS" at bounding box center [974, 371] width 55 height 23
click at [1022, 372] on div "Size: XS XS XS XS S S S M M M L L L XL XL XL XXL XXL XXL" at bounding box center [1179, 389] width 465 height 60
click at [1043, 372] on div "Size: XS XS XS XS S S S M M M L L L XL XL XL XXL XXL XXL" at bounding box center [1179, 389] width 465 height 60
click at [1034, 376] on div "Size: XS XS XS XS S S S M M M L L L XL XL XL XXL XXL XXL" at bounding box center [1179, 389] width 465 height 60
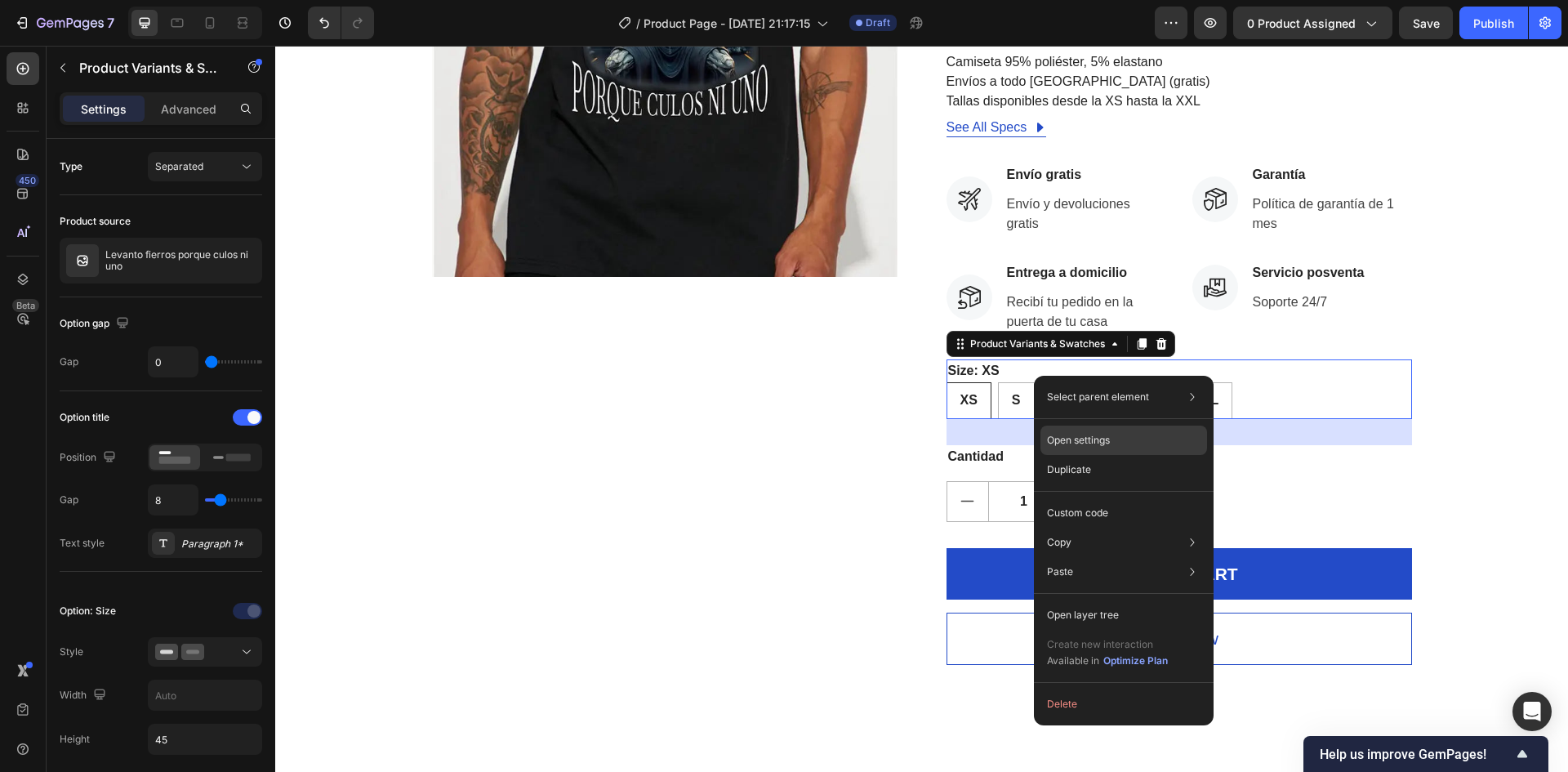
click at [1065, 441] on p "Open settings" at bounding box center [1078, 440] width 62 height 15
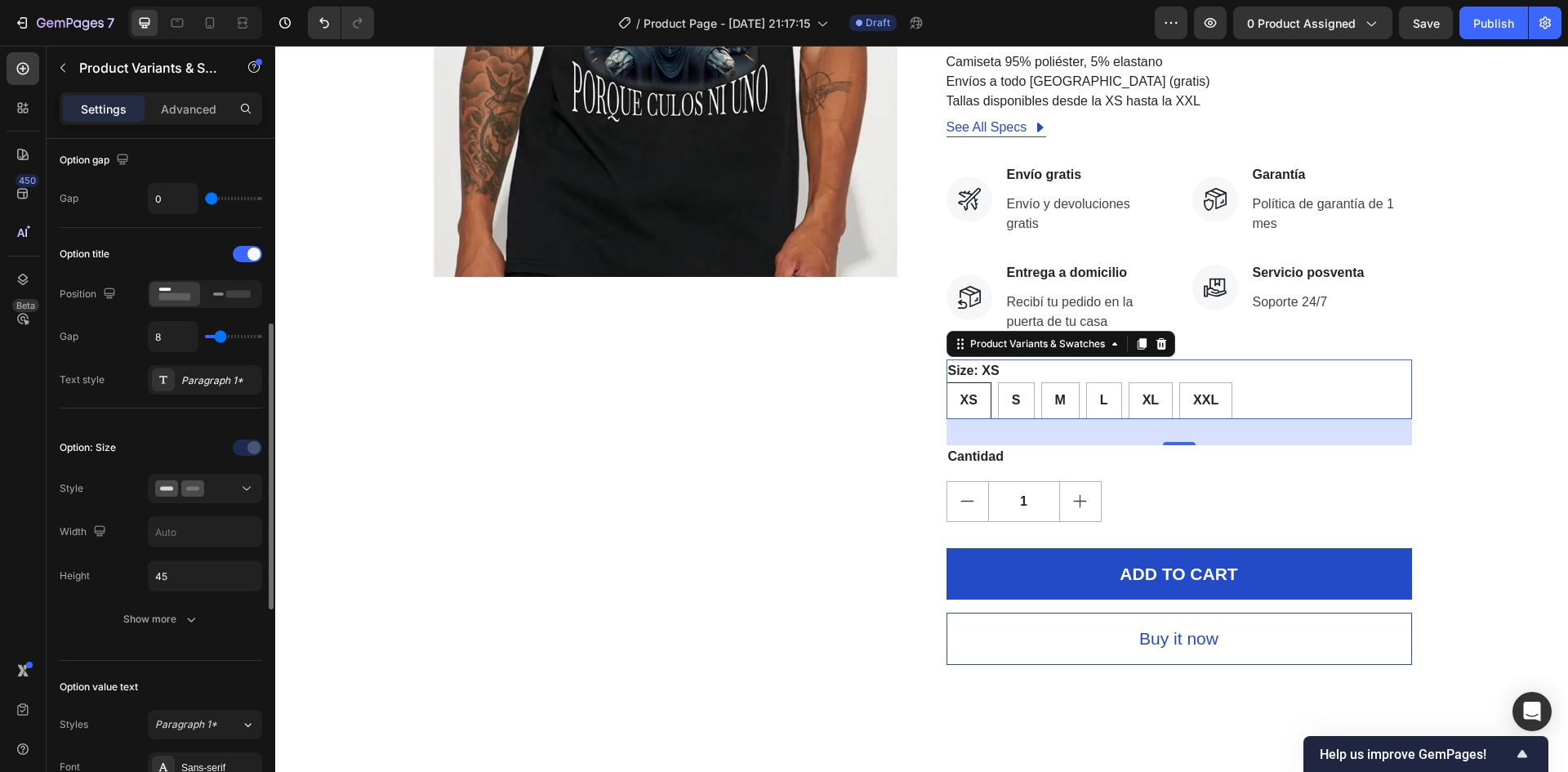
scroll to position [409, 0]
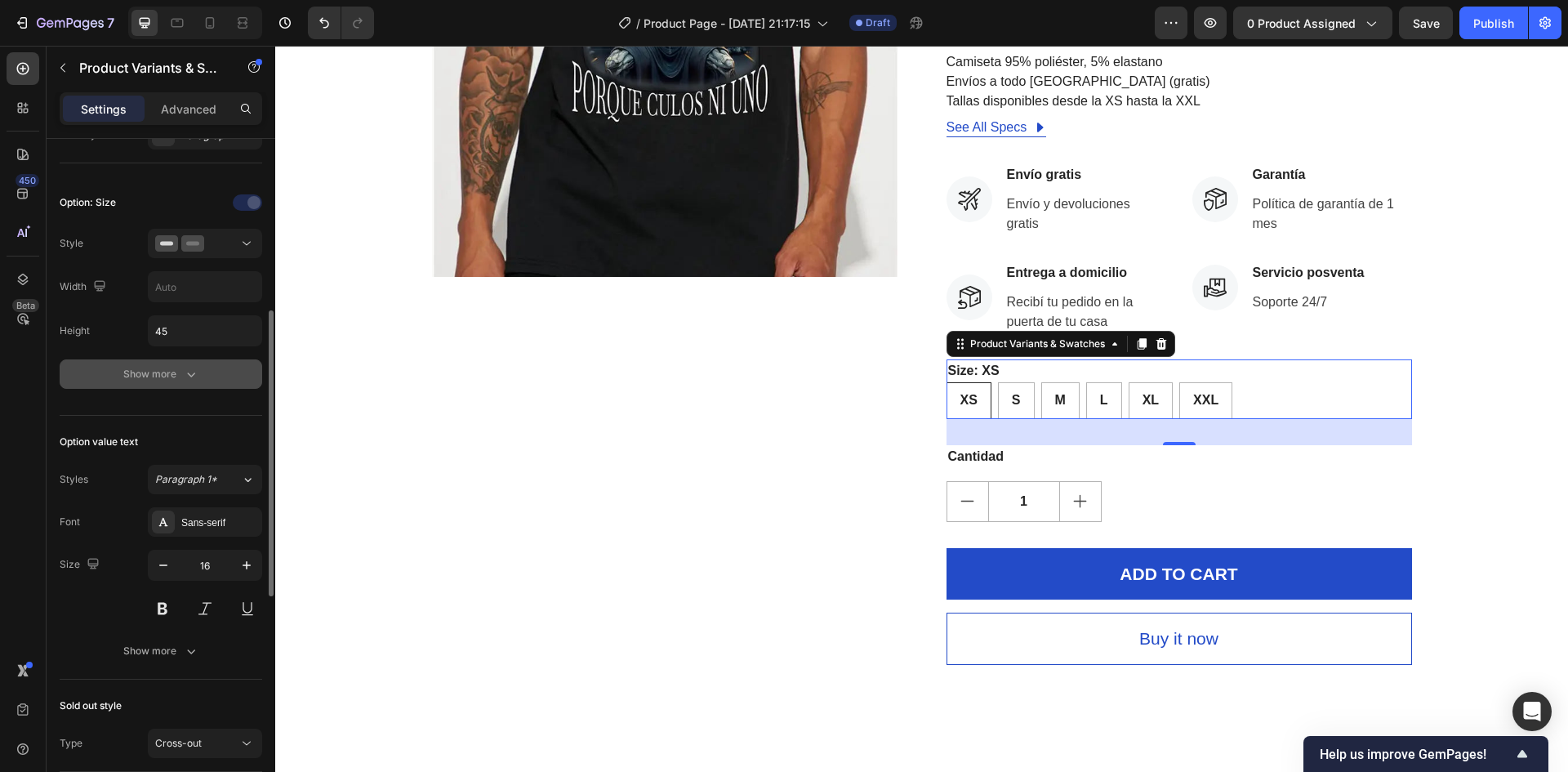
click at [150, 383] on button "Show more" at bounding box center [161, 374] width 202 height 30
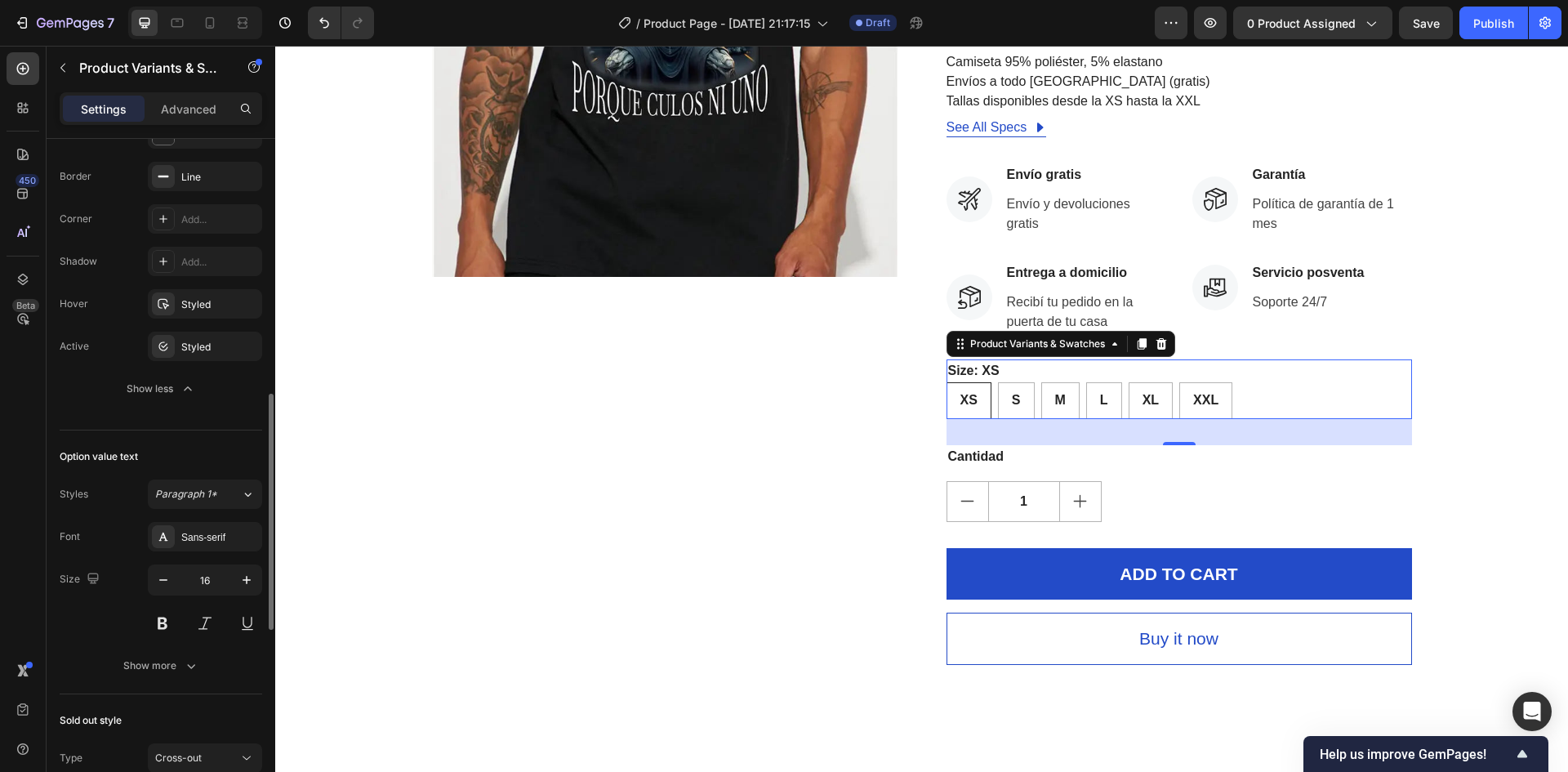
scroll to position [980, 0]
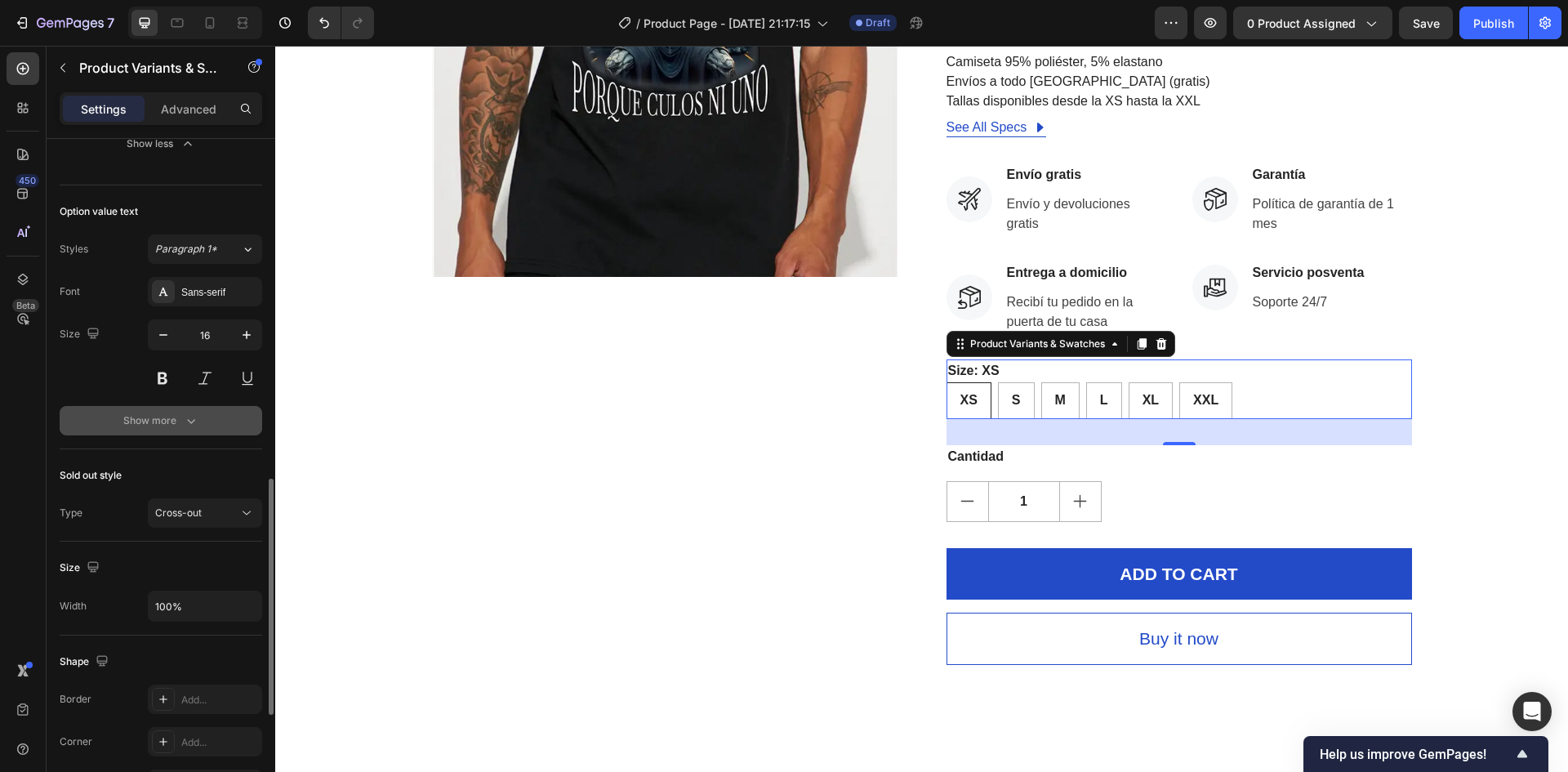
click at [153, 413] on div "Show more" at bounding box center [161, 421] width 76 height 16
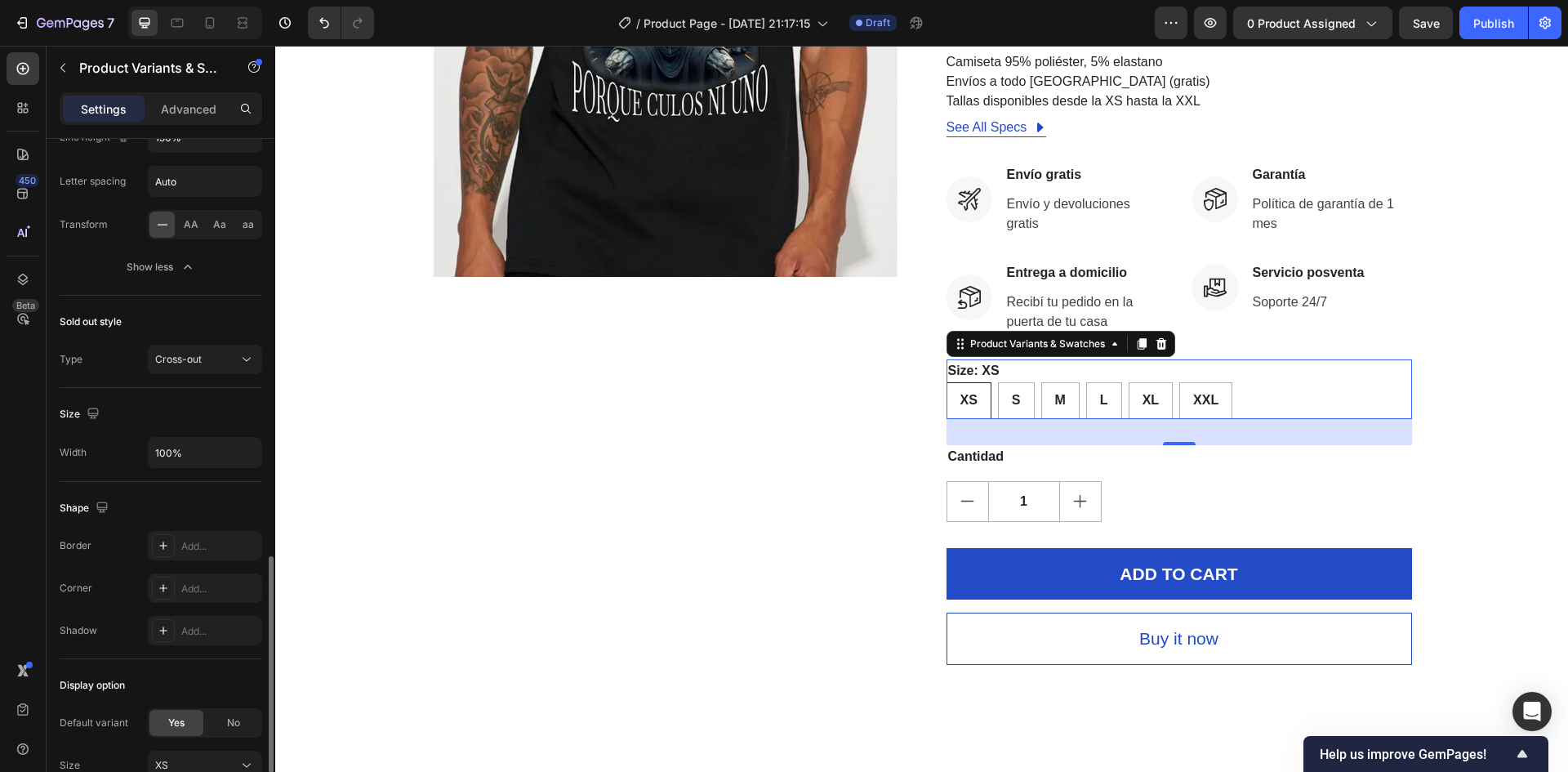
scroll to position [1449, 0]
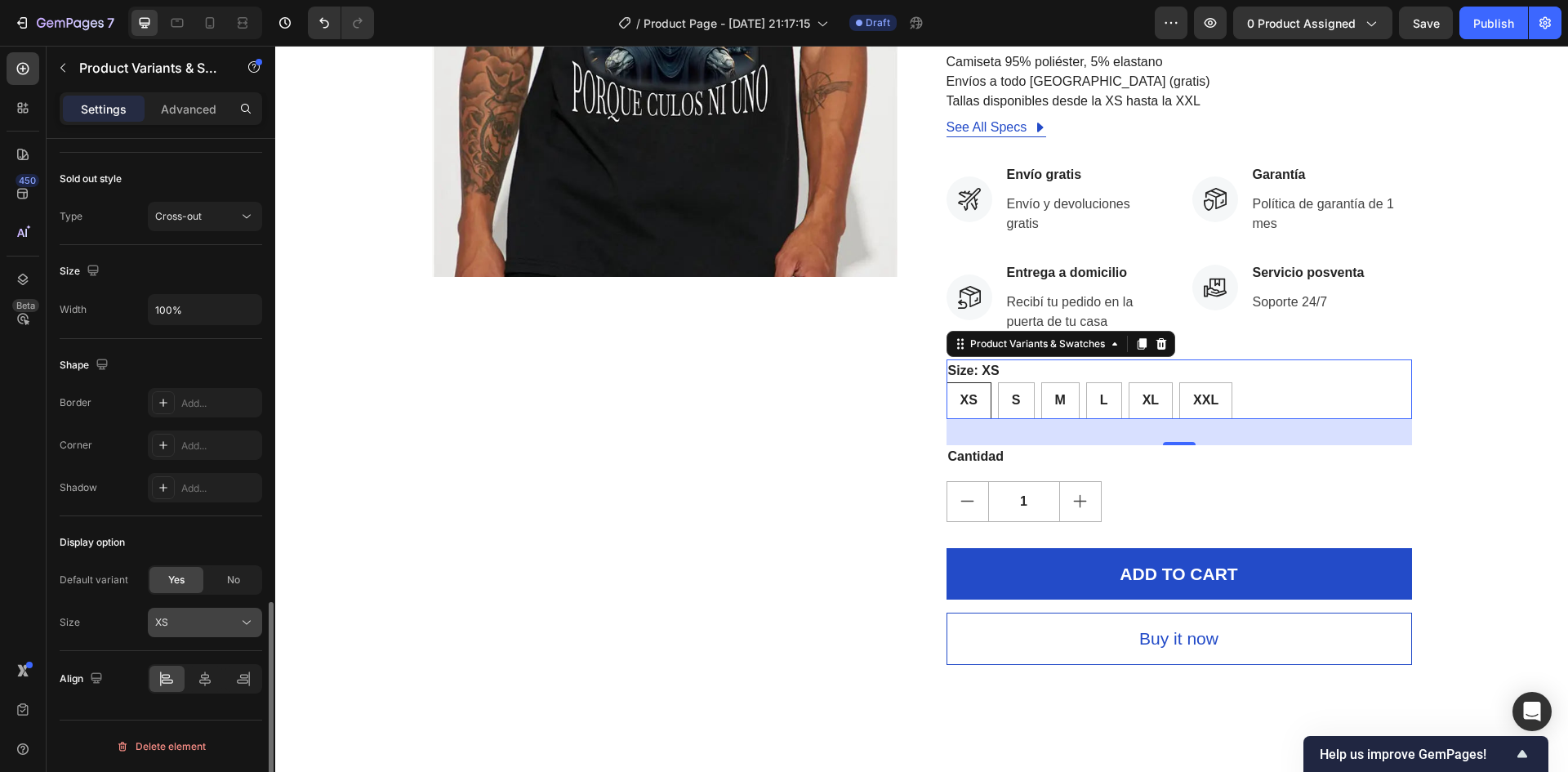
click at [187, 622] on div "XS" at bounding box center [195, 622] width 80 height 15
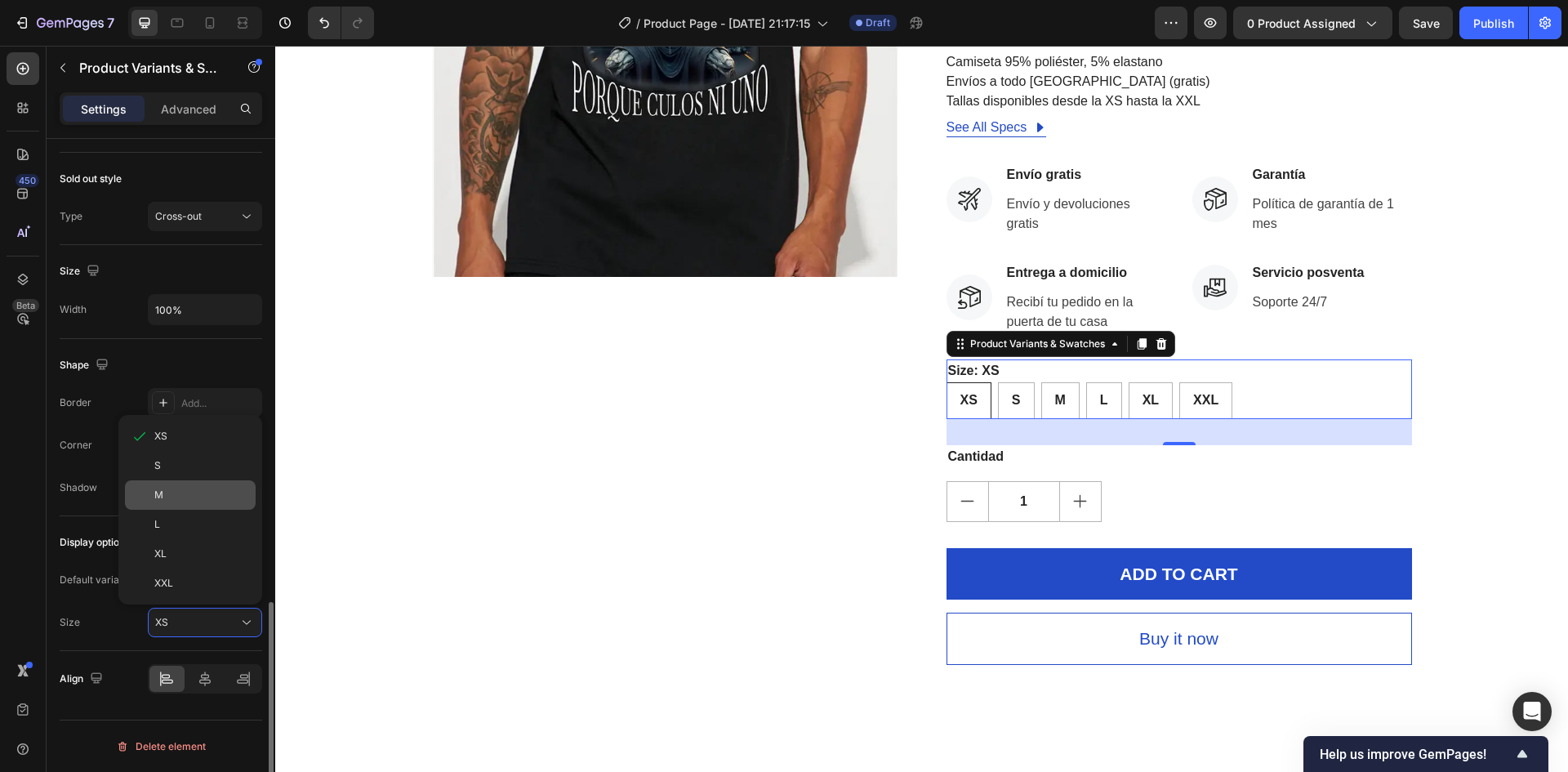
click at [162, 504] on div "M" at bounding box center [190, 495] width 131 height 30
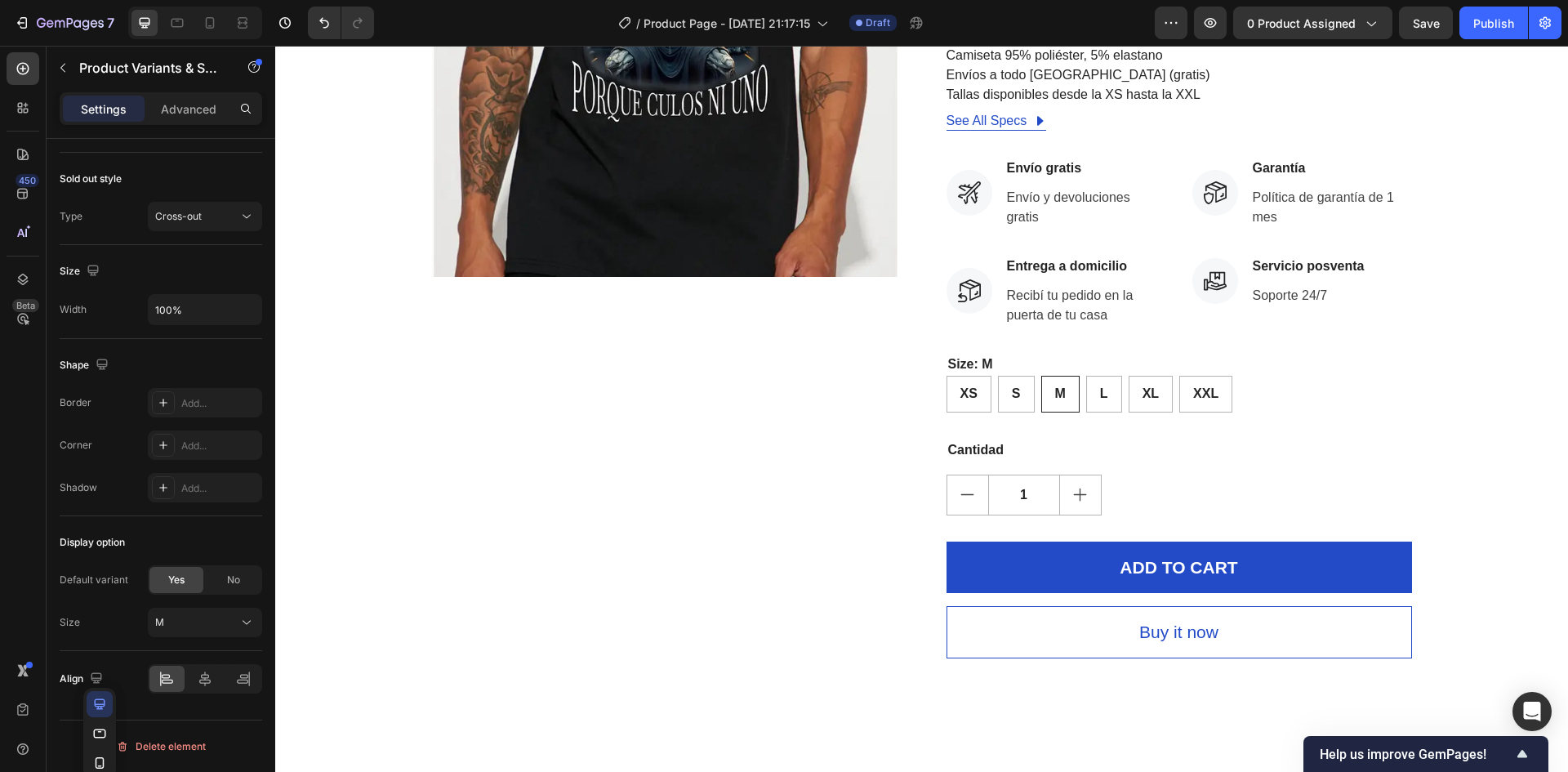
click at [973, 366] on legend "Size: M" at bounding box center [970, 364] width 49 height 23
click at [983, 362] on legend "Size: M" at bounding box center [970, 364] width 49 height 23
click at [969, 362] on legend "Size: M" at bounding box center [970, 364] width 49 height 23
click at [954, 363] on legend "Size: M" at bounding box center [970, 364] width 49 height 23
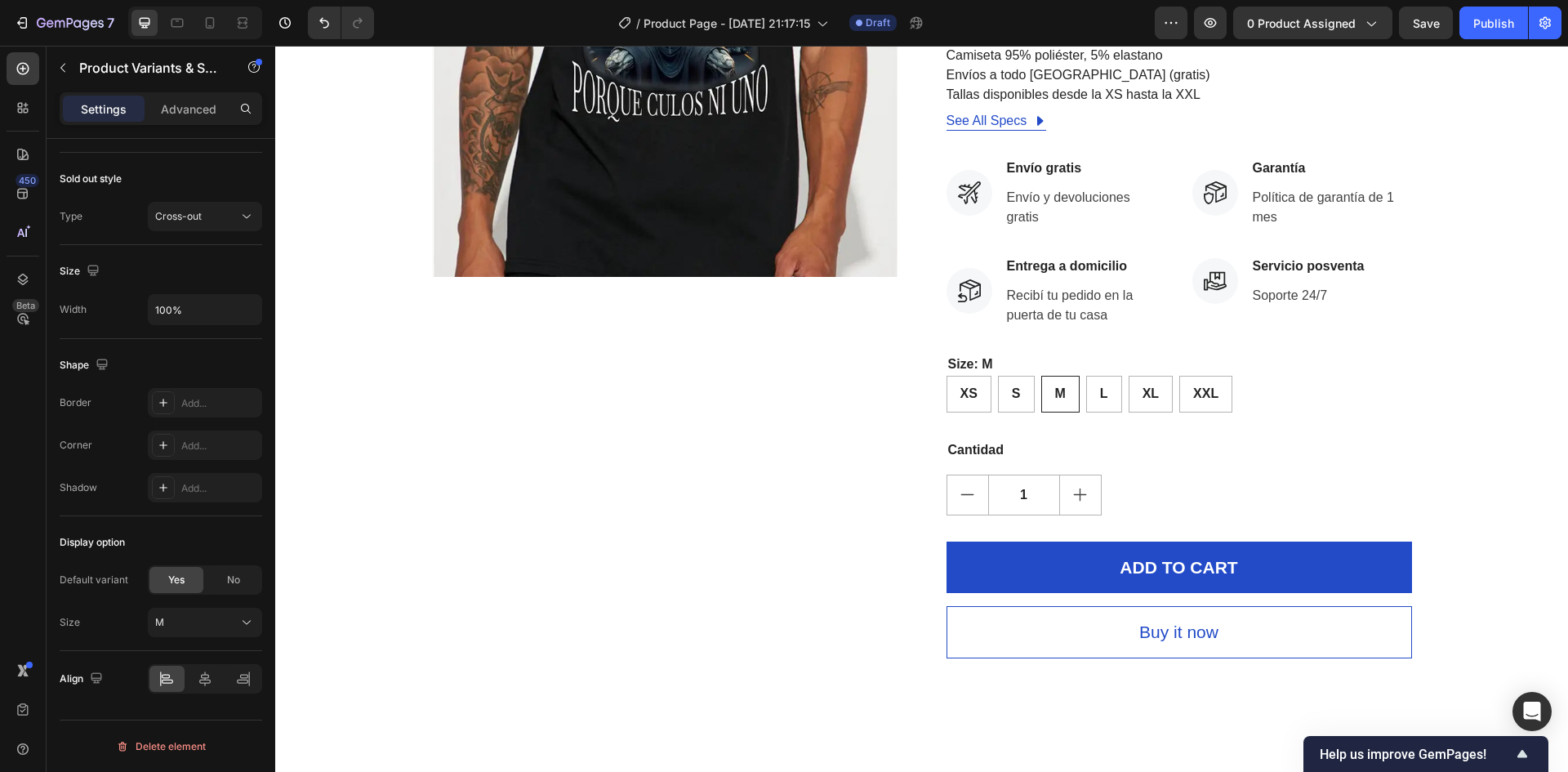
click at [954, 363] on legend "Size: M" at bounding box center [970, 364] width 49 height 23
click at [975, 451] on p "Cantidad" at bounding box center [1179, 450] width 462 height 20
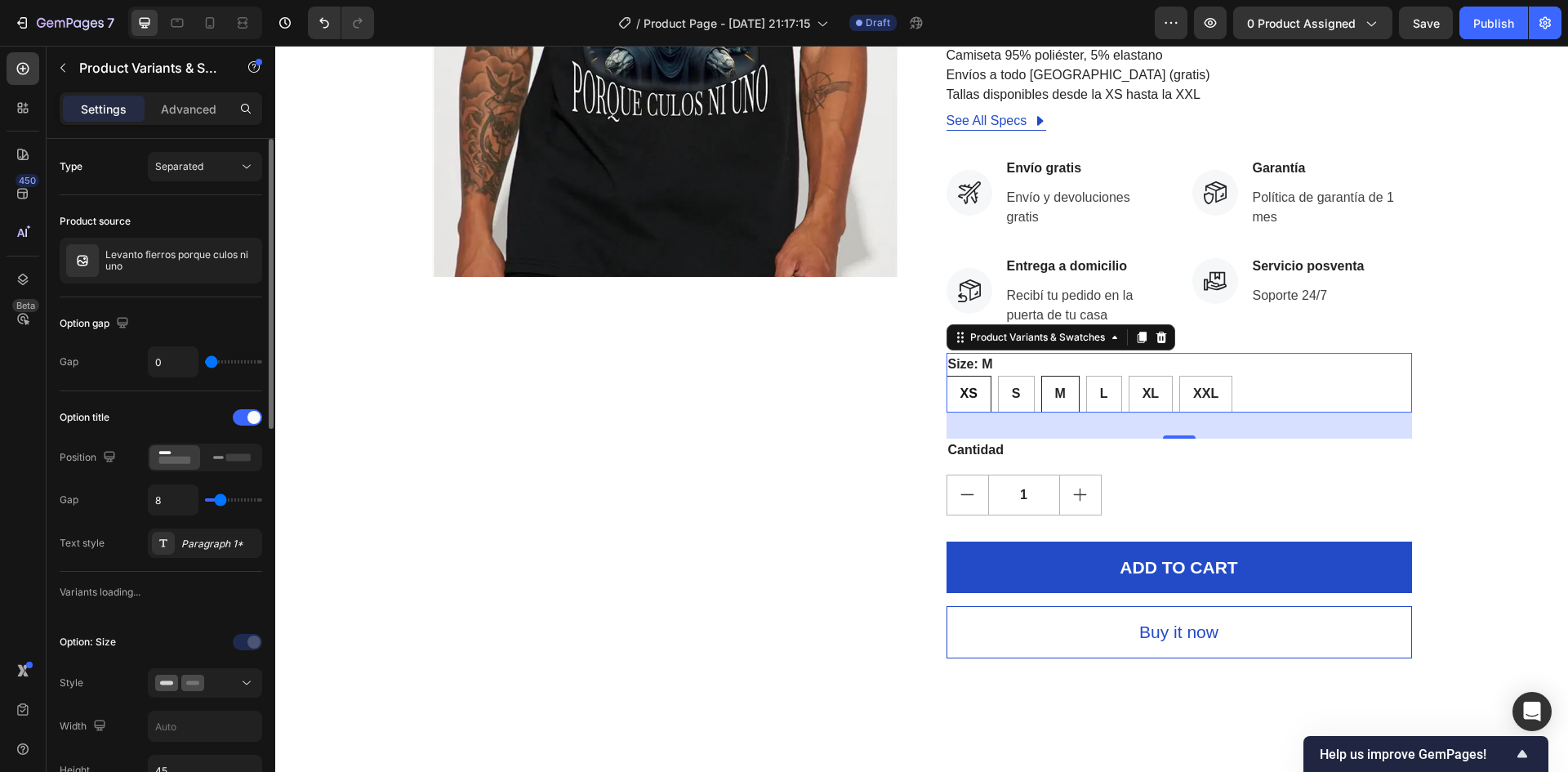
click at [960, 386] on div "XS" at bounding box center [969, 394] width 44 height 33
click at [946, 376] on input "XS XS XS" at bounding box center [946, 375] width 1 height 1
radio input "true"
click at [965, 366] on legend "Size: XS" at bounding box center [974, 364] width 55 height 23
click at [1115, 372] on div "Size: XS XS XS XS S S S M M M L L L XL XL XL XXL XXL XXL" at bounding box center [1179, 382] width 465 height 60
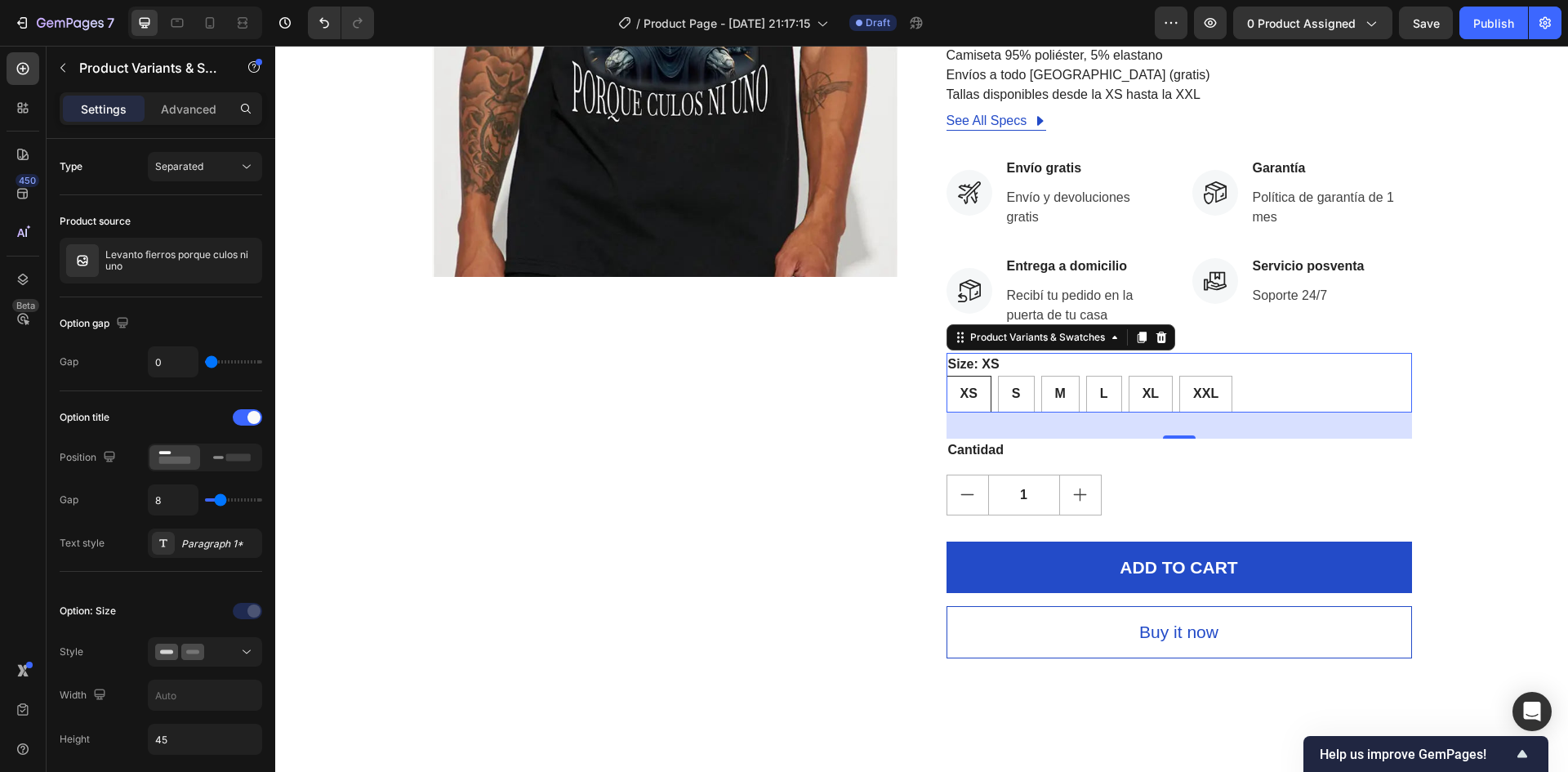
click at [999, 362] on div "Size: XS XS XS XS S S S M M M L L L XL XL XL XXL XXL XXL" at bounding box center [1179, 382] width 465 height 60
click at [969, 362] on legend "Size: XS" at bounding box center [974, 364] width 55 height 23
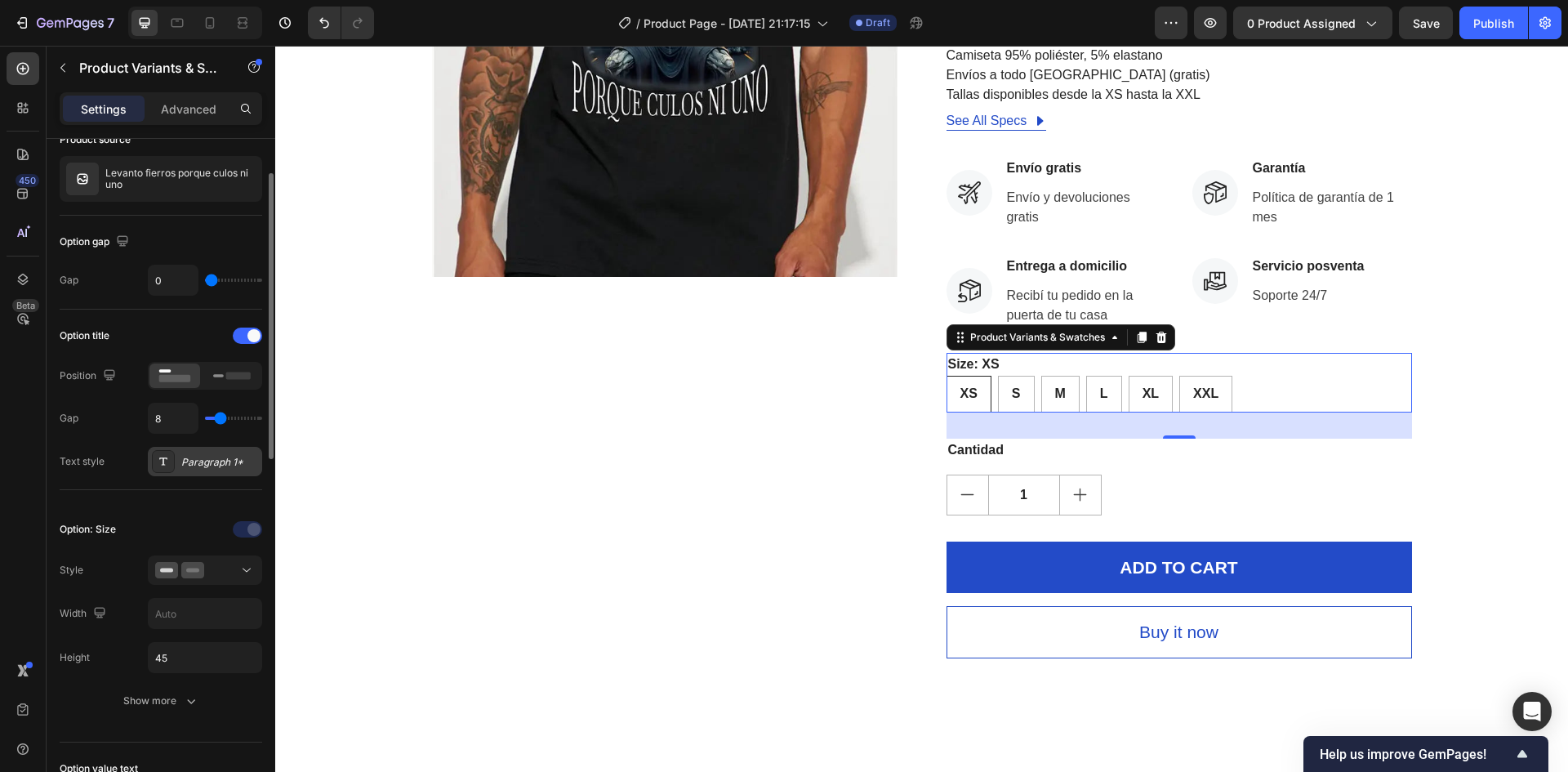
click at [235, 455] on div "Paragraph 1*" at bounding box center [220, 462] width 76 height 15
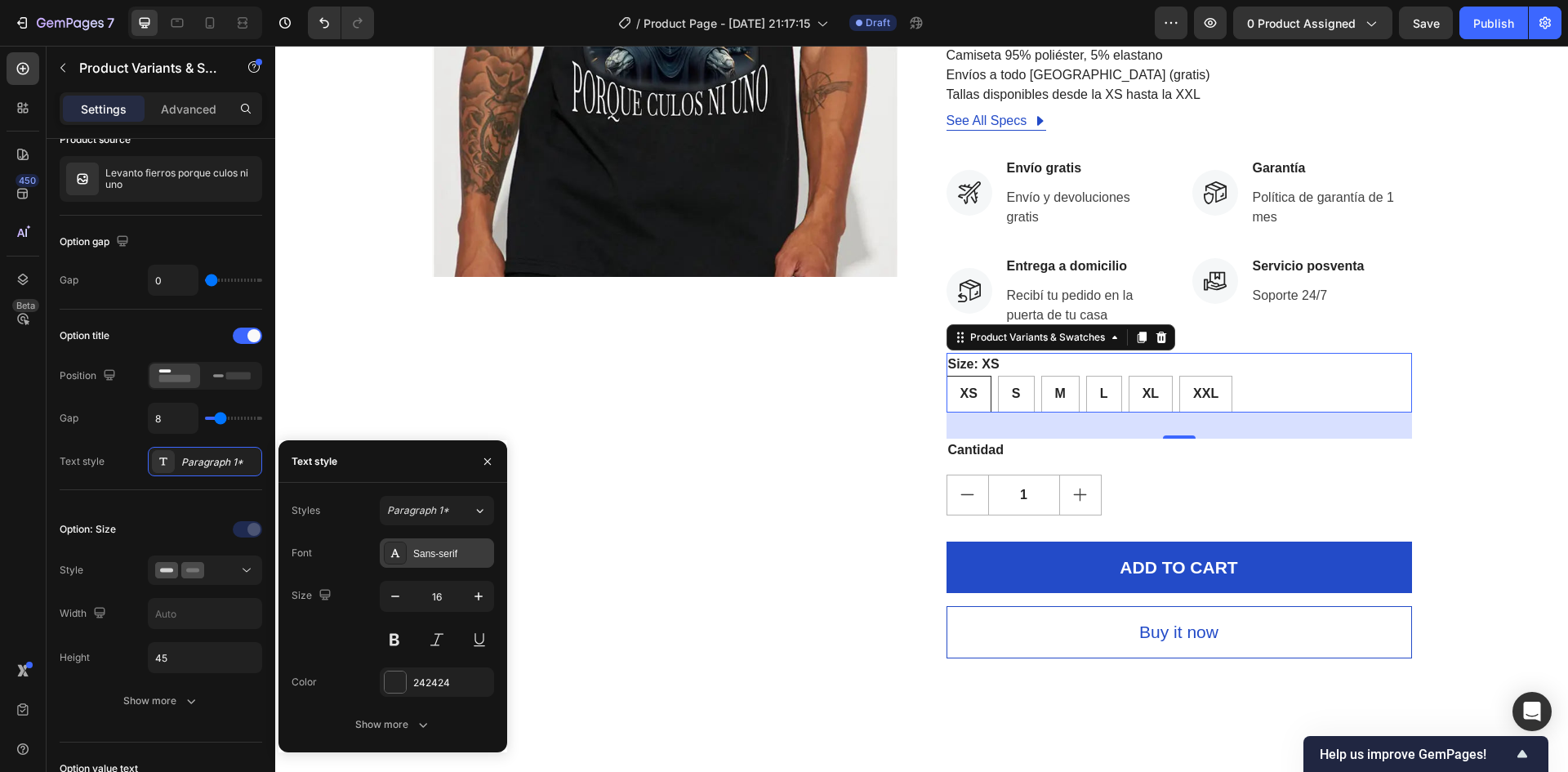
click at [426, 547] on div "Sans-serif" at bounding box center [451, 554] width 76 height 15
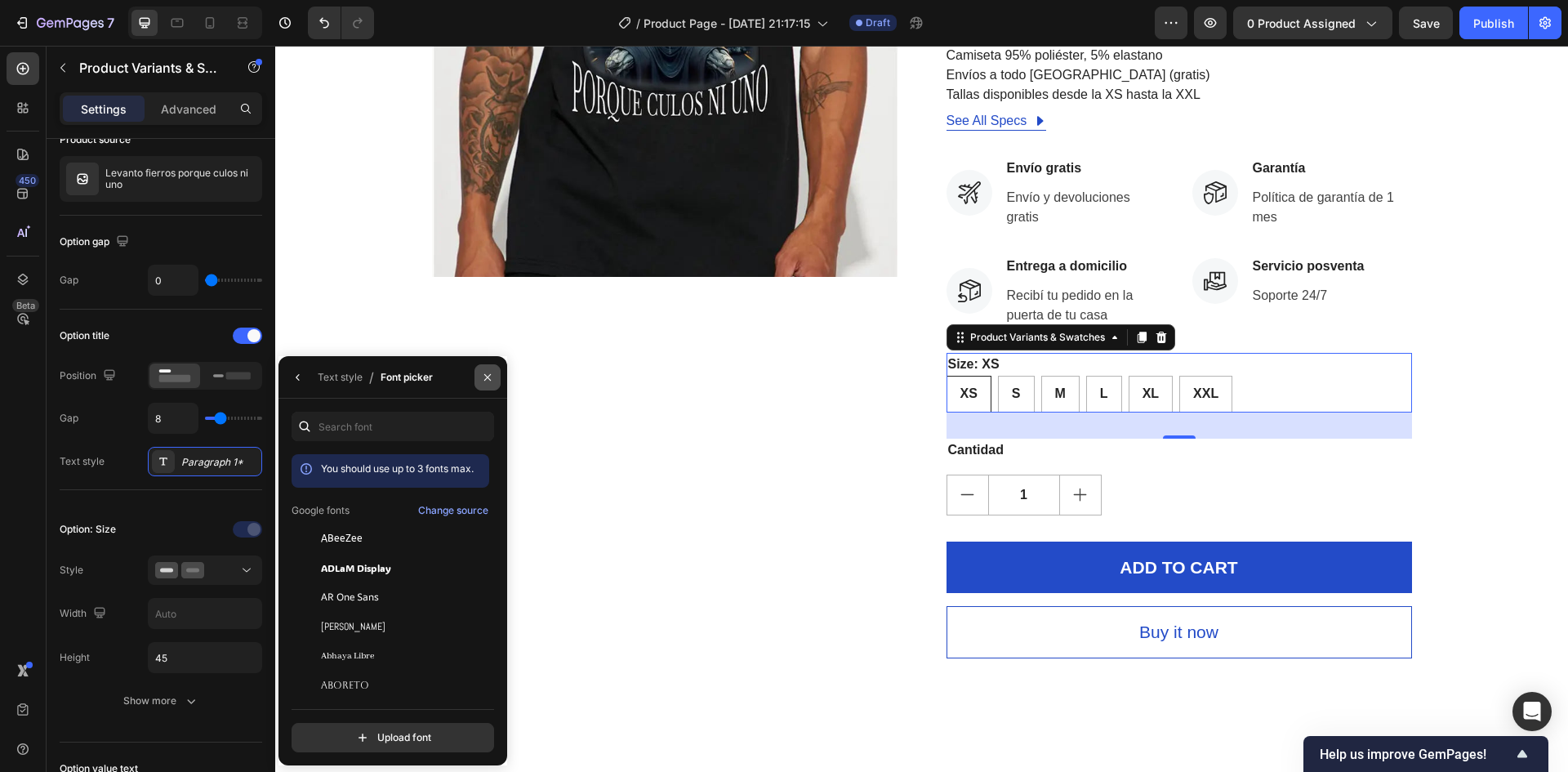
click at [483, 385] on button "button" at bounding box center [488, 377] width 26 height 26
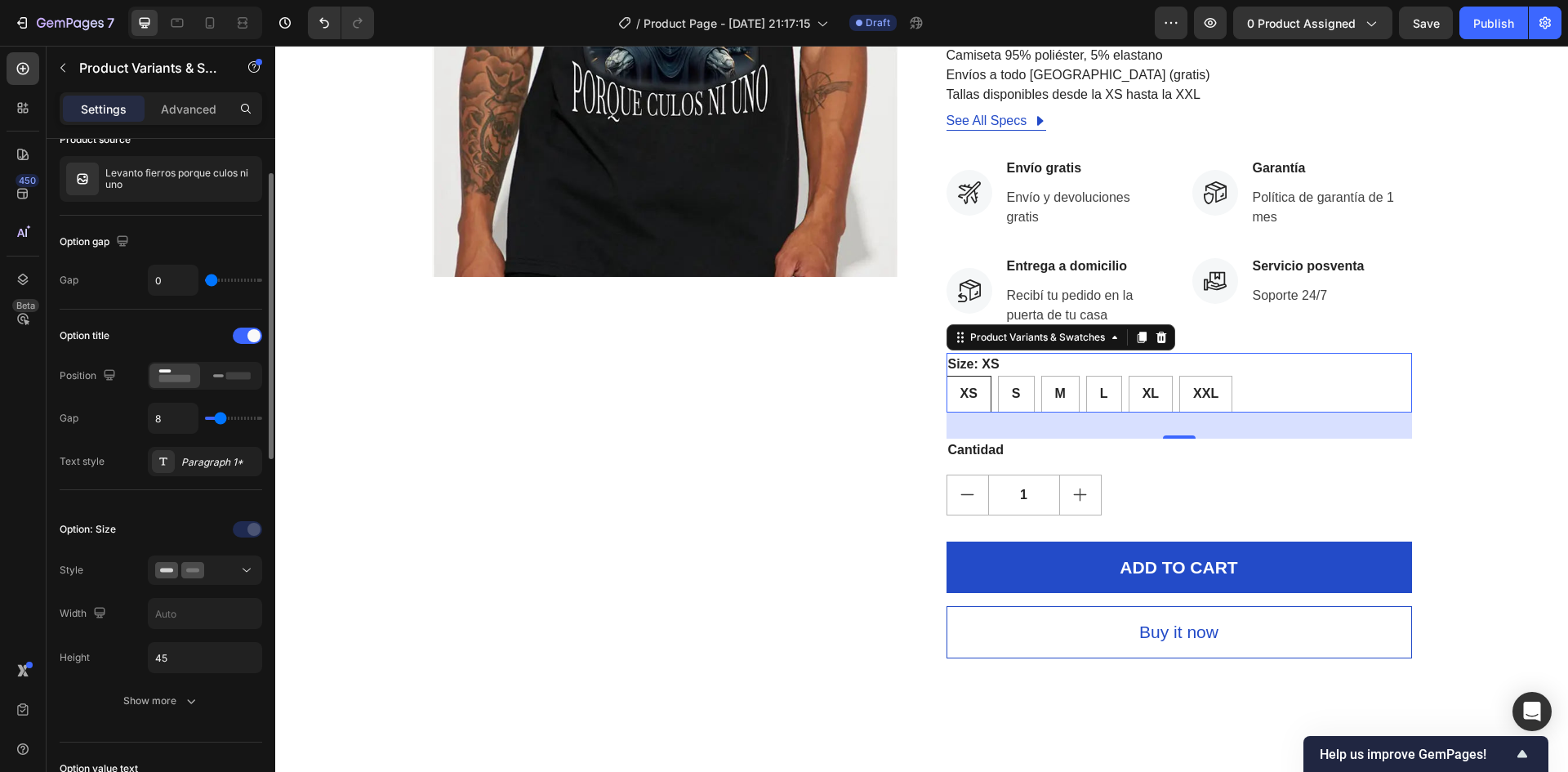
scroll to position [0, 0]
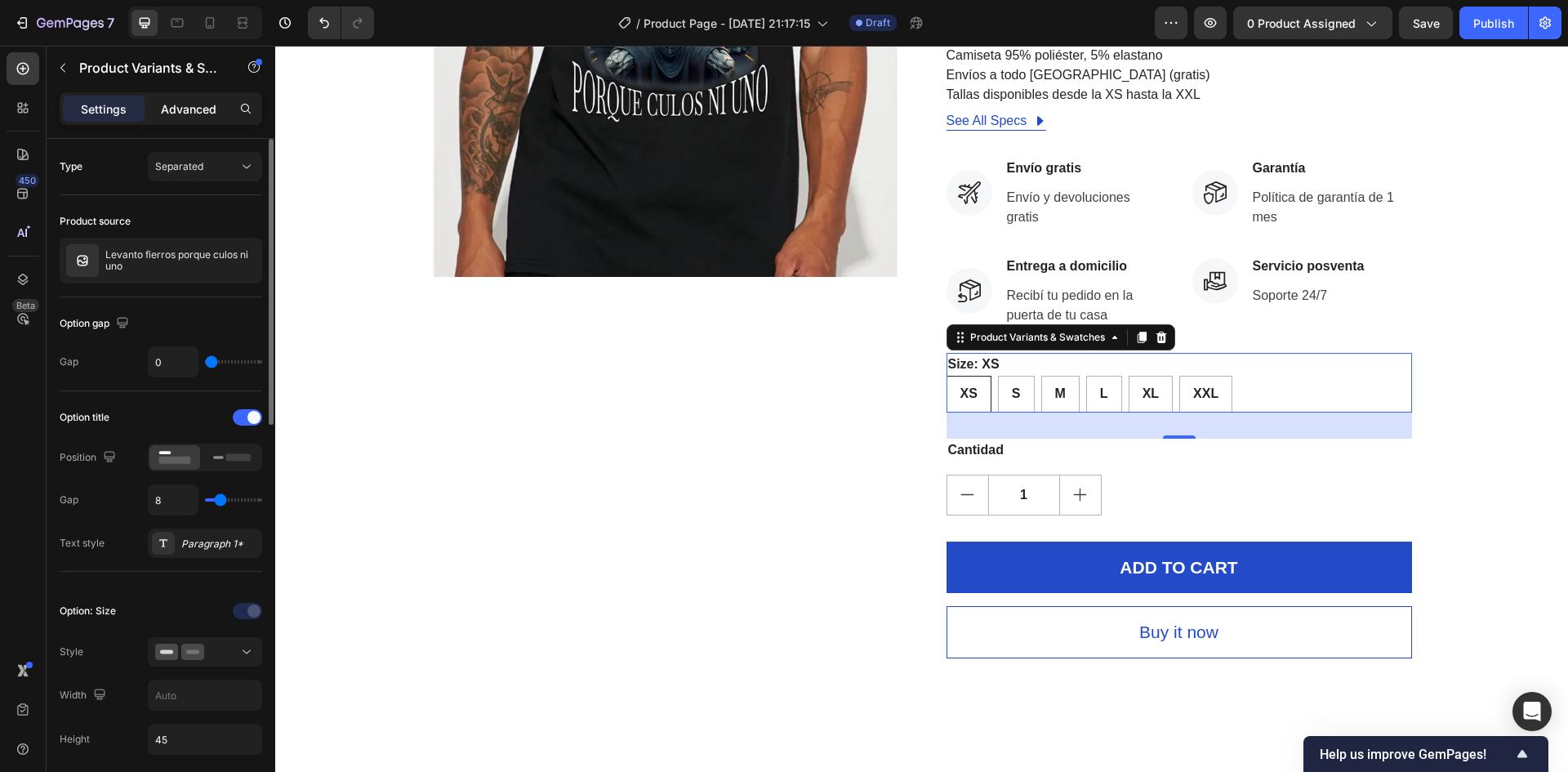
click at [187, 104] on p "Advanced" at bounding box center [189, 109] width 56 height 17
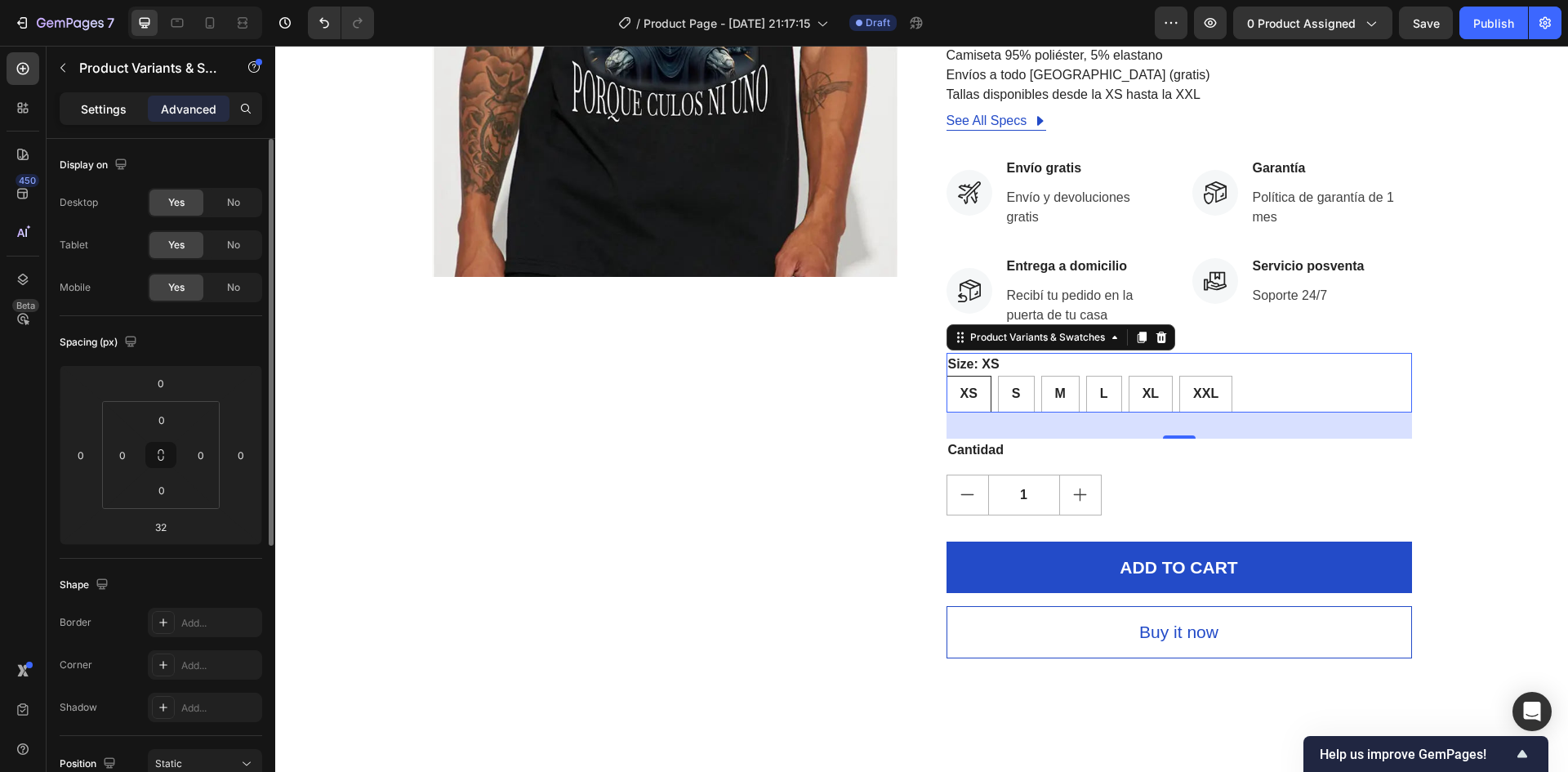
drag, startPoint x: 100, startPoint y: 98, endPoint x: 103, endPoint y: 106, distance: 8.5
click at [103, 105] on div "Settings" at bounding box center [103, 109] width 81 height 26
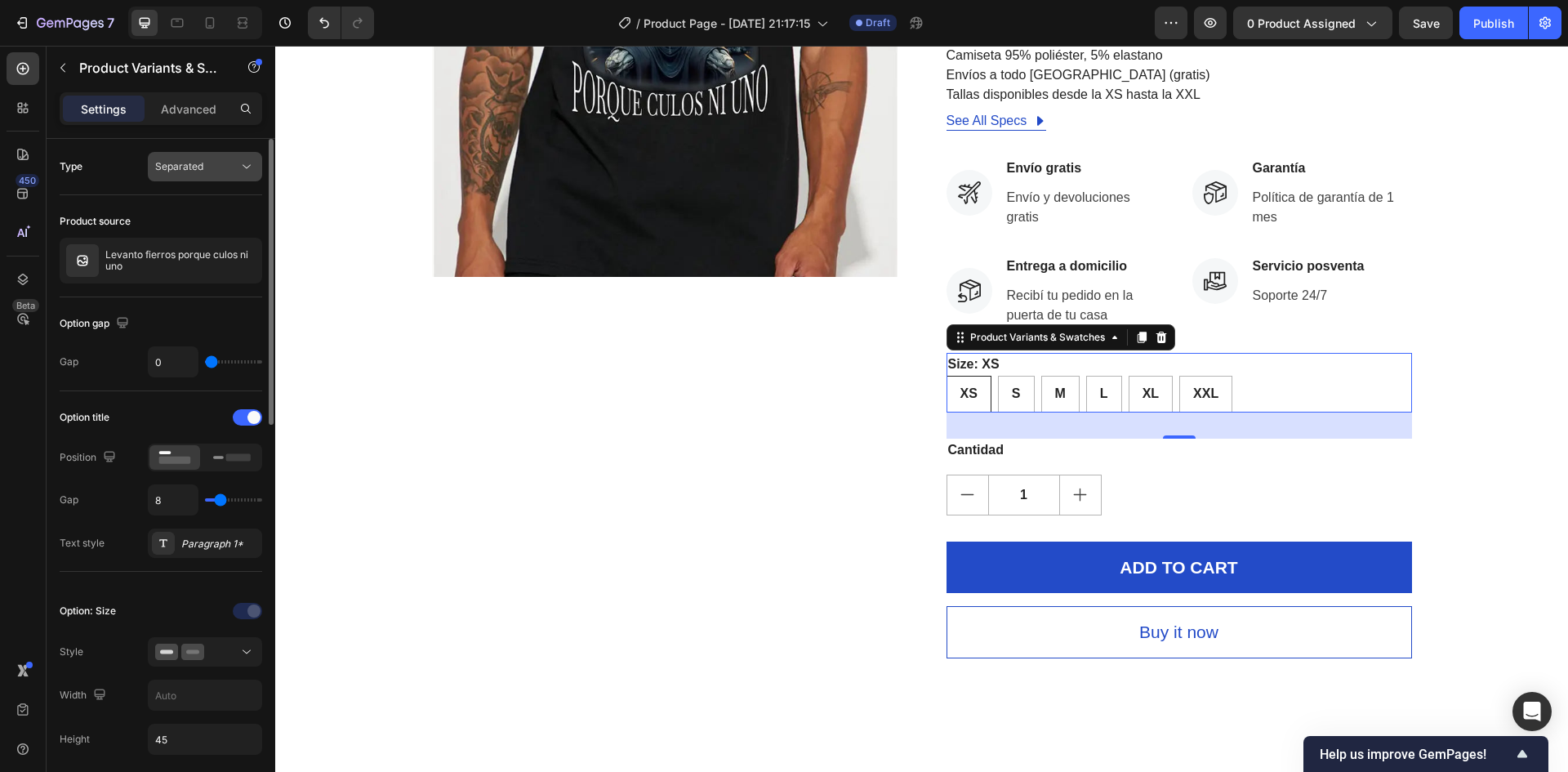
click at [217, 169] on div "Separated" at bounding box center [197, 167] width 83 height 15
click at [216, 169] on div "Separated" at bounding box center [197, 167] width 83 height 15
click at [226, 270] on div at bounding box center [239, 261] width 46 height 46
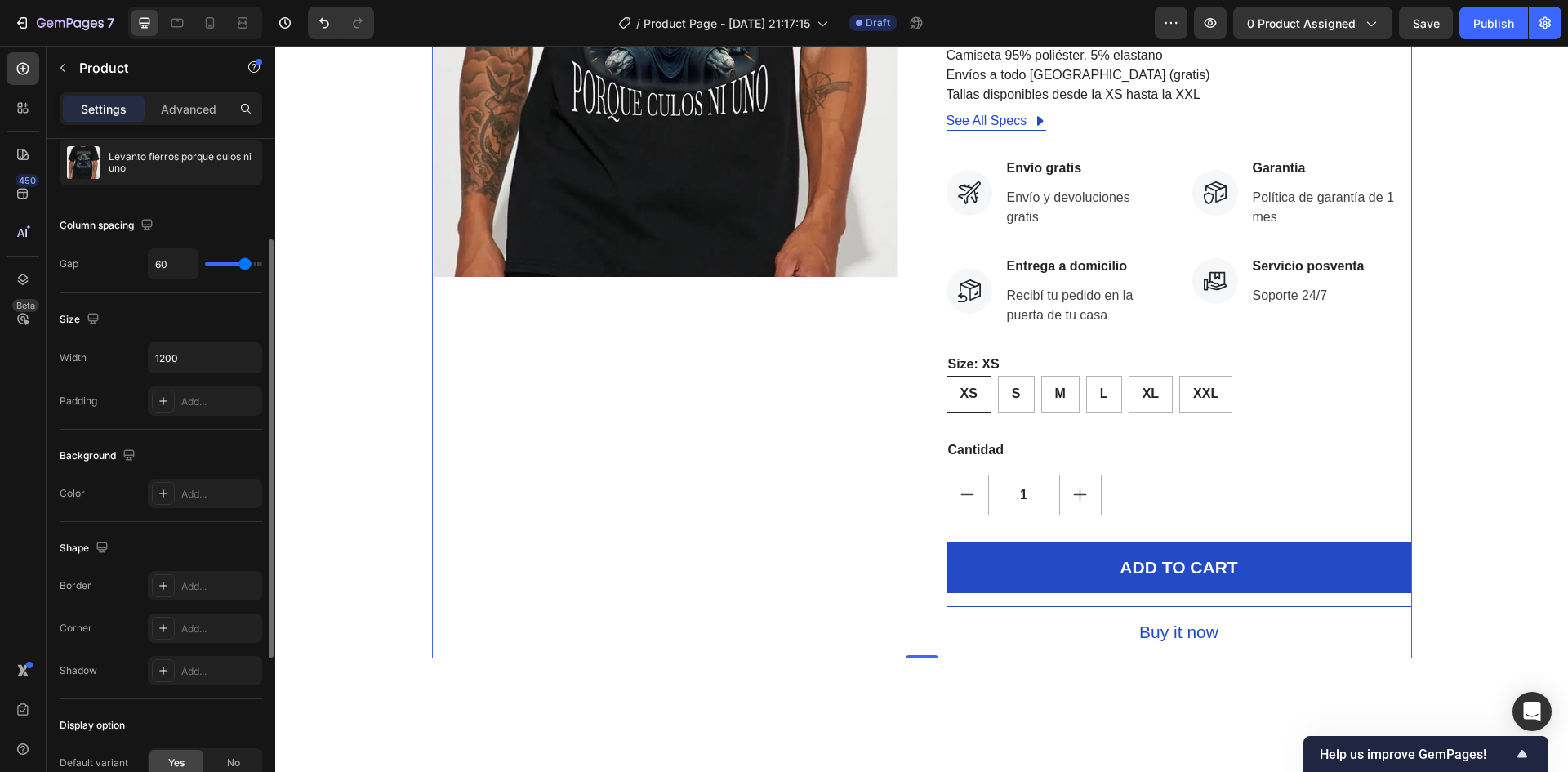
scroll to position [409, 0]
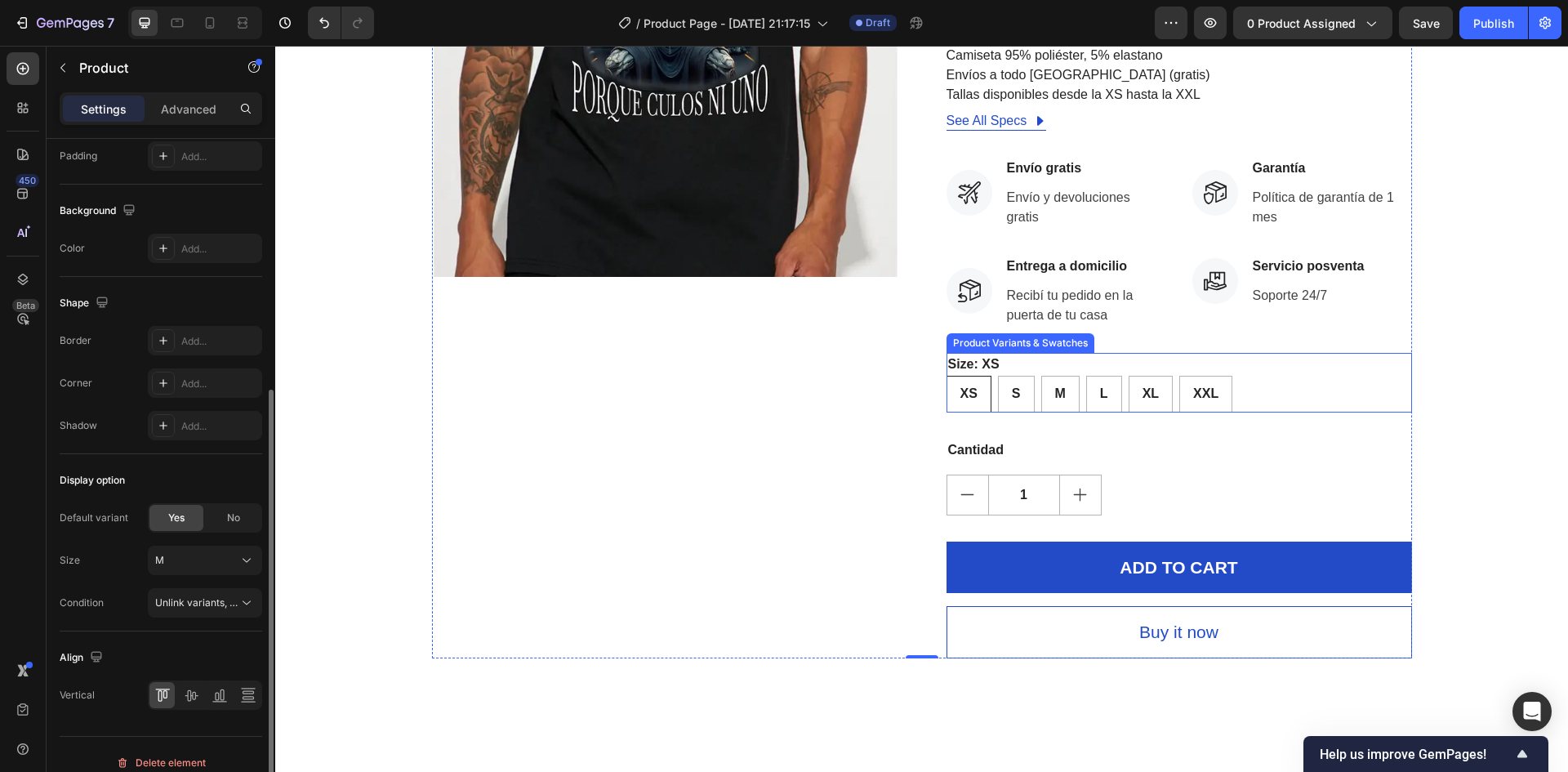
click at [961, 365] on legend "Size: XS" at bounding box center [974, 364] width 55 height 23
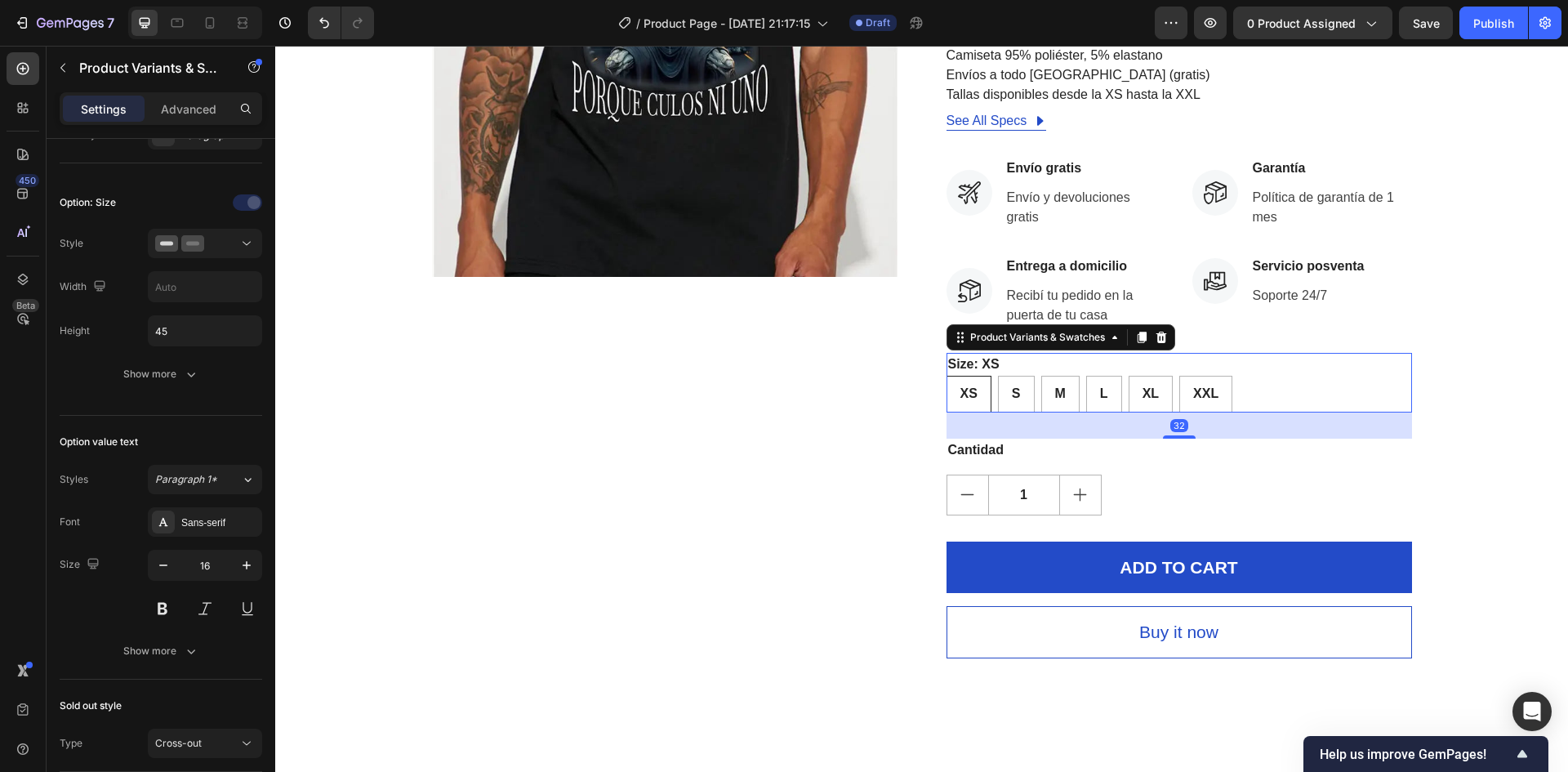
scroll to position [0, 0]
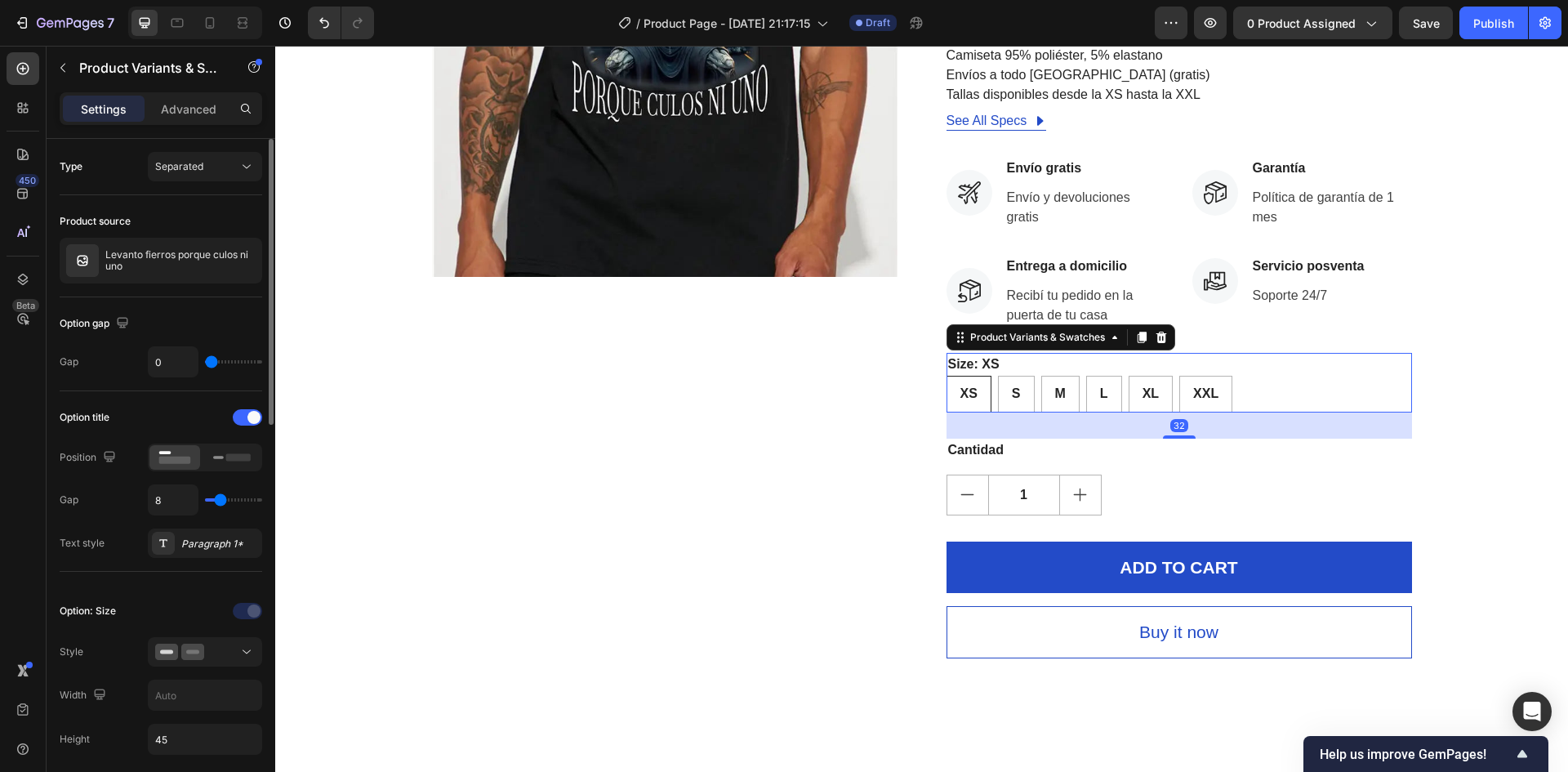
click at [1020, 357] on div "Size: XS XS XS XS S S S M M M L L L XL XL XL XXL XXL XXL" at bounding box center [1179, 382] width 465 height 60
click at [1021, 335] on div "Product Variants & Swatches" at bounding box center [1038, 337] width 141 height 15
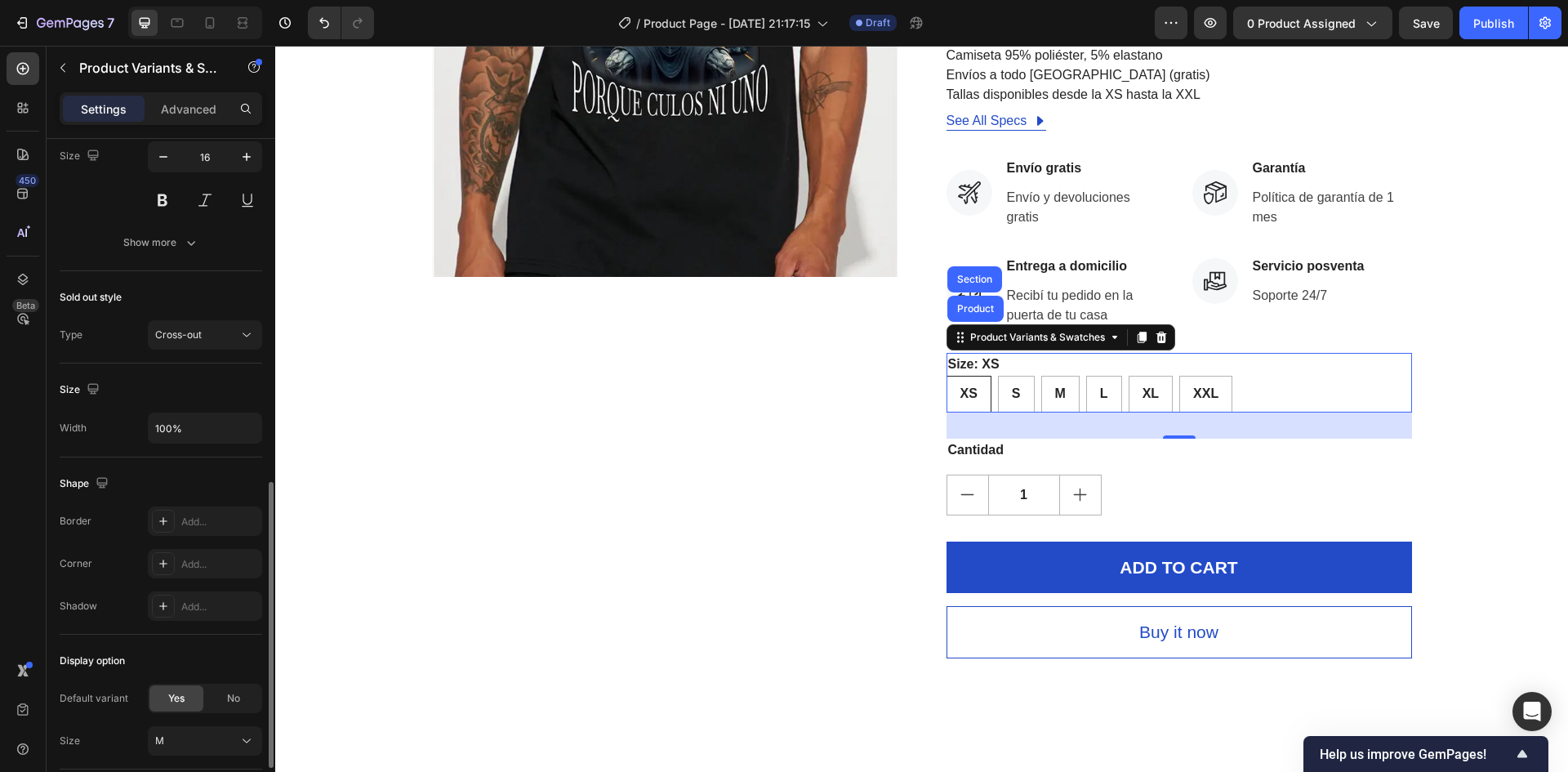
scroll to position [935, 0]
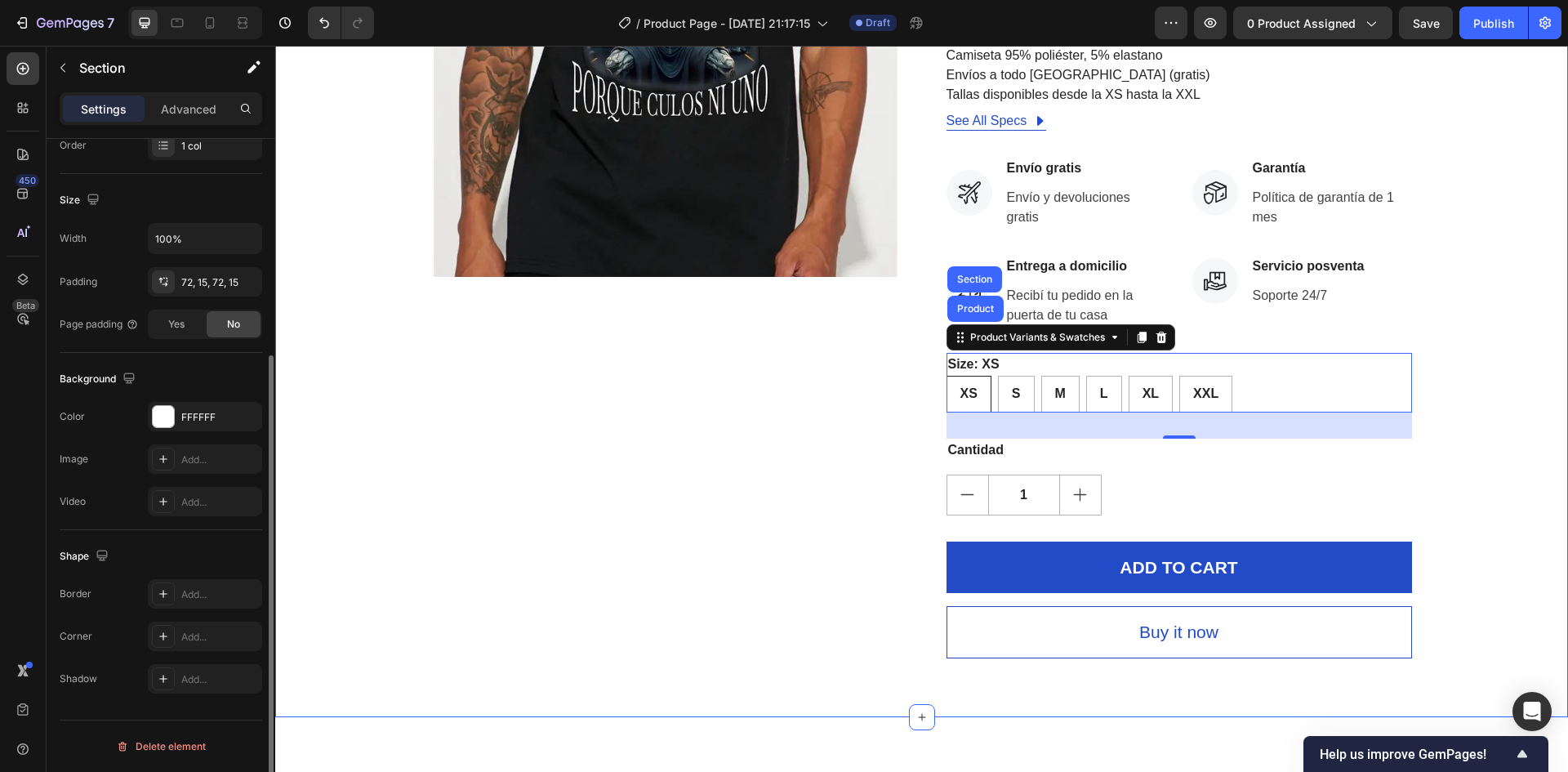
click at [1499, 437] on div "Product Images ¡Date prisa! ¡COMPRE YA! Stock Counter Levanto fierros porque cu…" at bounding box center [922, 235] width 1269 height 847
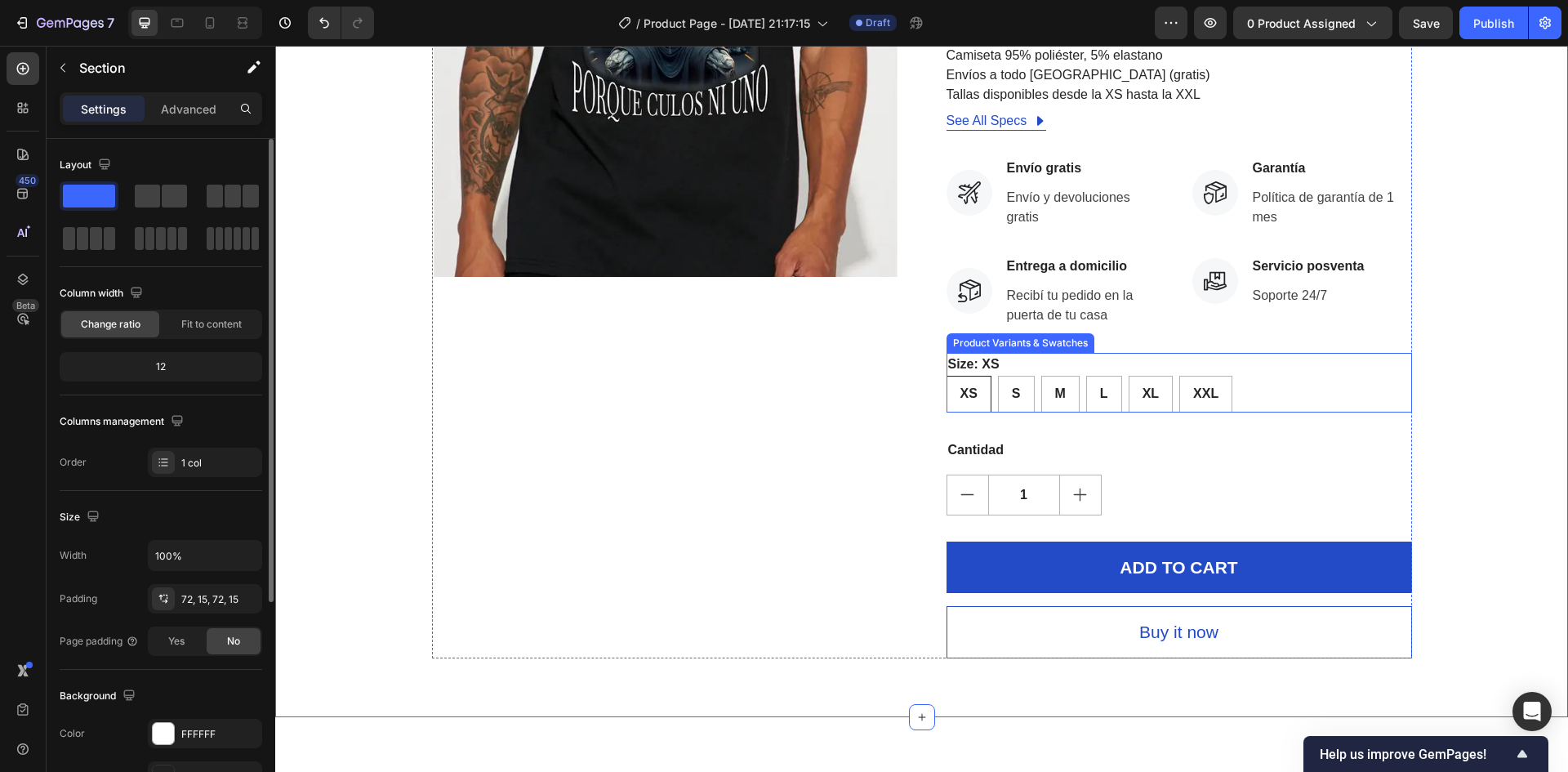
click at [960, 363] on div "XS" at bounding box center [969, 357] width 26 height 21
click at [946, 375] on input "XS XS XS" at bounding box center [946, 375] width 1 height 1
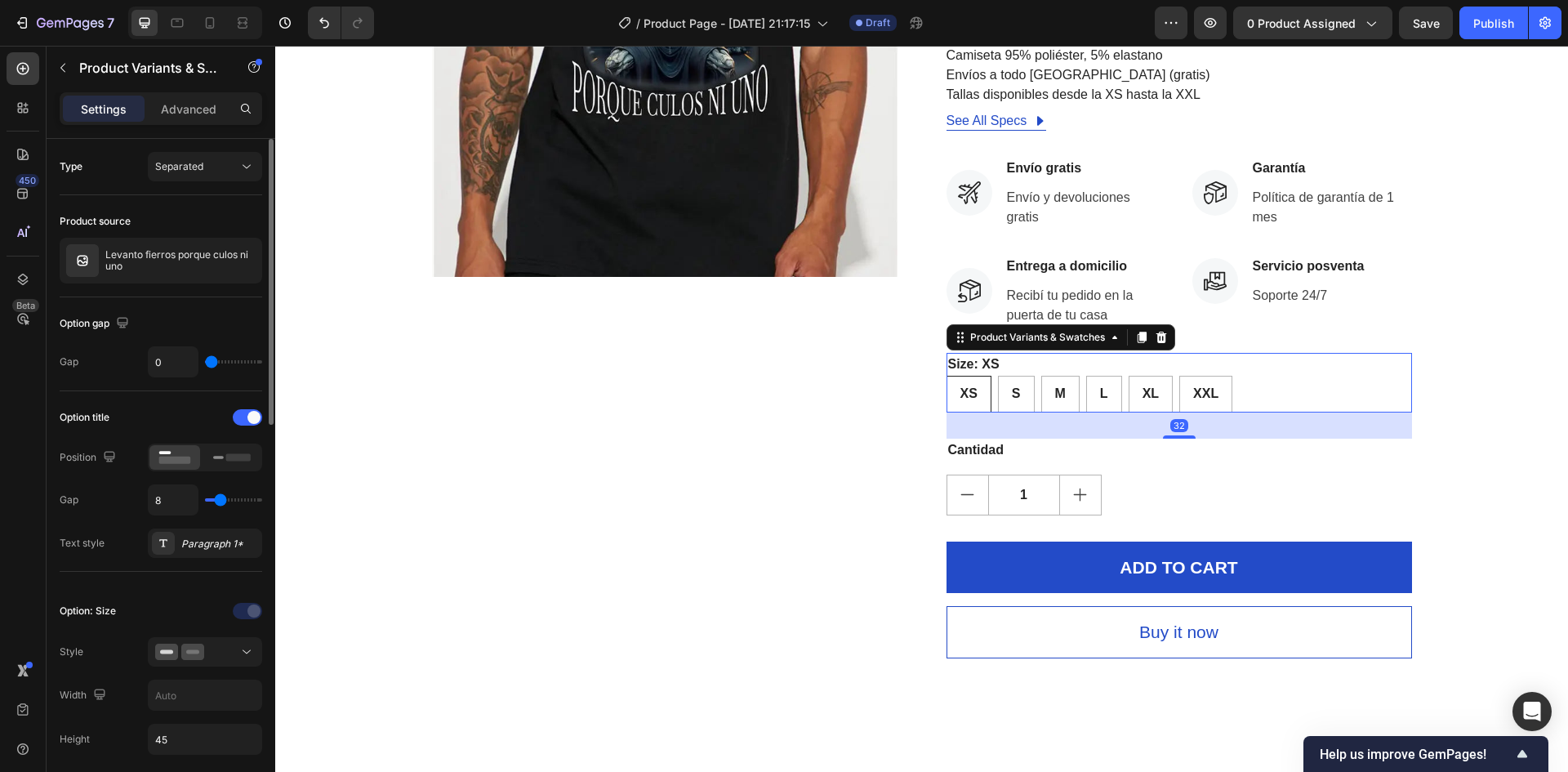
click at [1039, 368] on div "Size: XS XS XS XS S S S M M M L L L XL XL XL XXL XXL XXL" at bounding box center [1179, 382] width 465 height 60
click at [976, 386] on div "XS" at bounding box center [969, 394] width 44 height 33
click at [946, 376] on input "XS XS XS" at bounding box center [946, 375] width 1 height 1
click at [1023, 386] on div "S" at bounding box center [1016, 394] width 35 height 33
click at [998, 376] on input "S S S" at bounding box center [997, 375] width 1 height 1
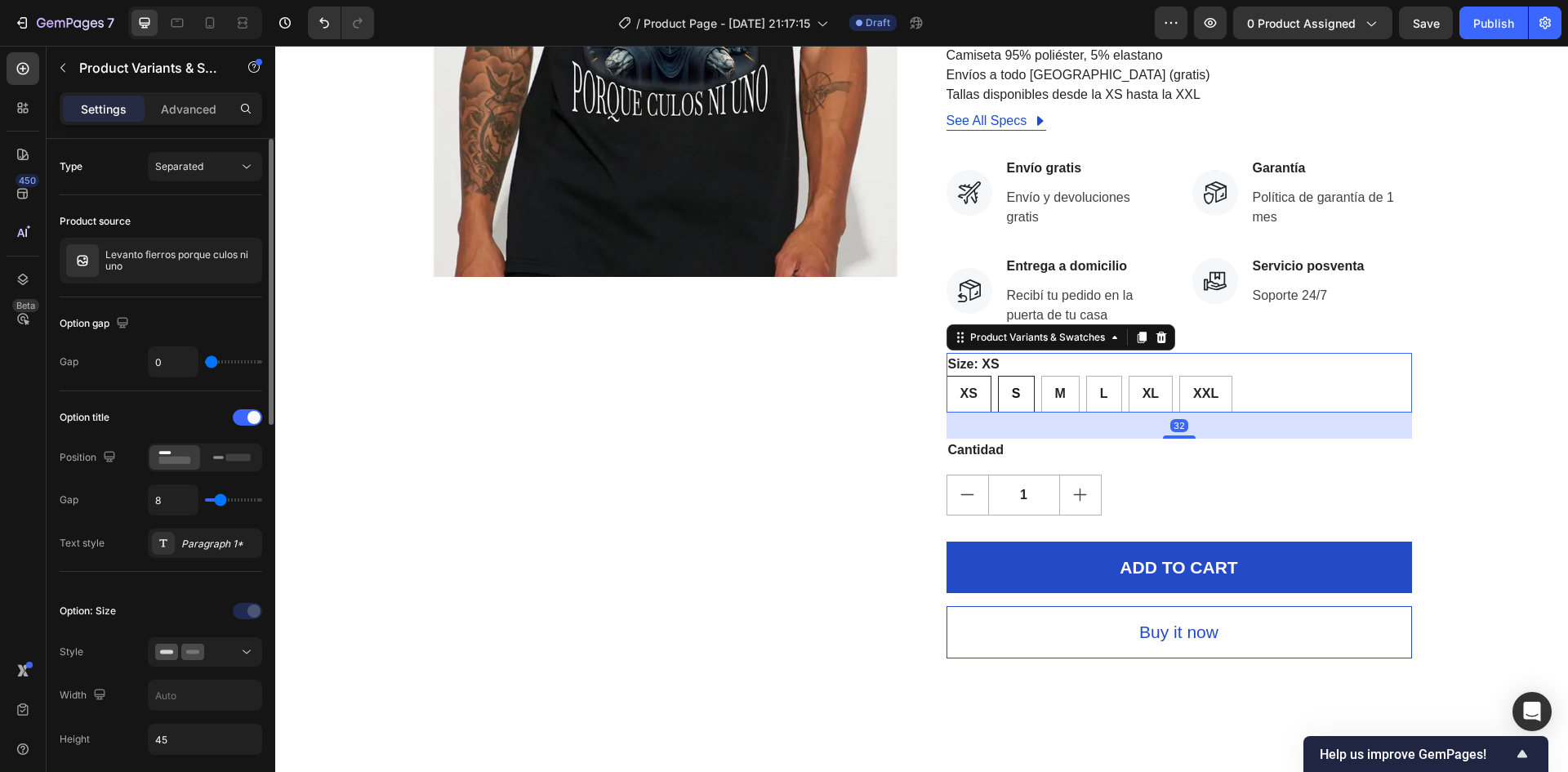
radio input "true"
drag, startPoint x: 1052, startPoint y: 384, endPoint x: 1088, endPoint y: 387, distance: 36.1
click at [1052, 385] on div "M" at bounding box center [1060, 394] width 37 height 33
click at [1041, 376] on input "M M M" at bounding box center [1040, 375] width 1 height 1
radio input "true"
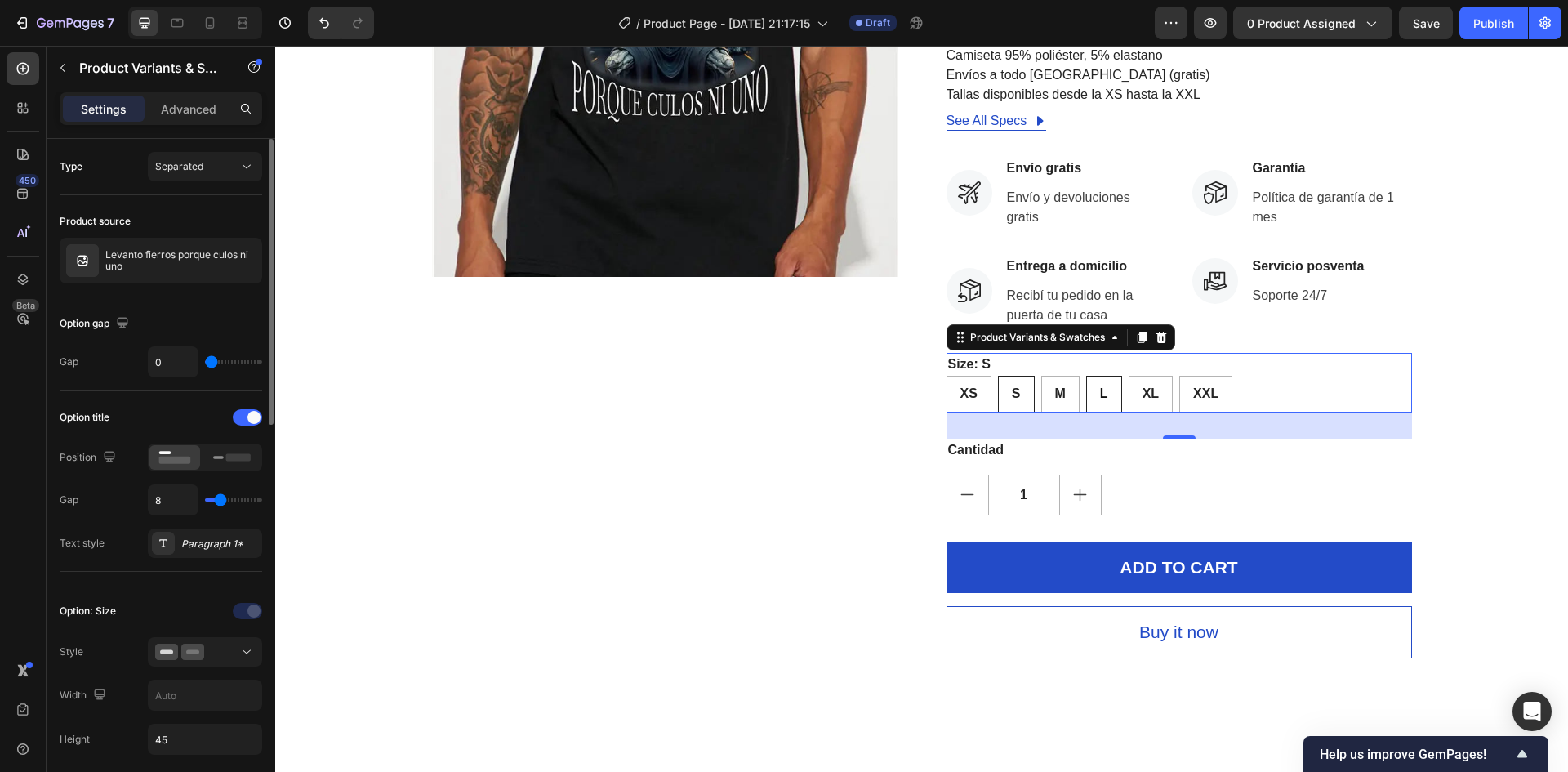
click at [1089, 387] on div "L" at bounding box center [1104, 394] width 35 height 33
click at [1086, 376] on input "L L L" at bounding box center [1085, 375] width 1 height 1
radio input "true"
drag, startPoint x: 1145, startPoint y: 397, endPoint x: 1188, endPoint y: 397, distance: 43.0
click at [1146, 397] on span "XL" at bounding box center [1151, 393] width 16 height 14
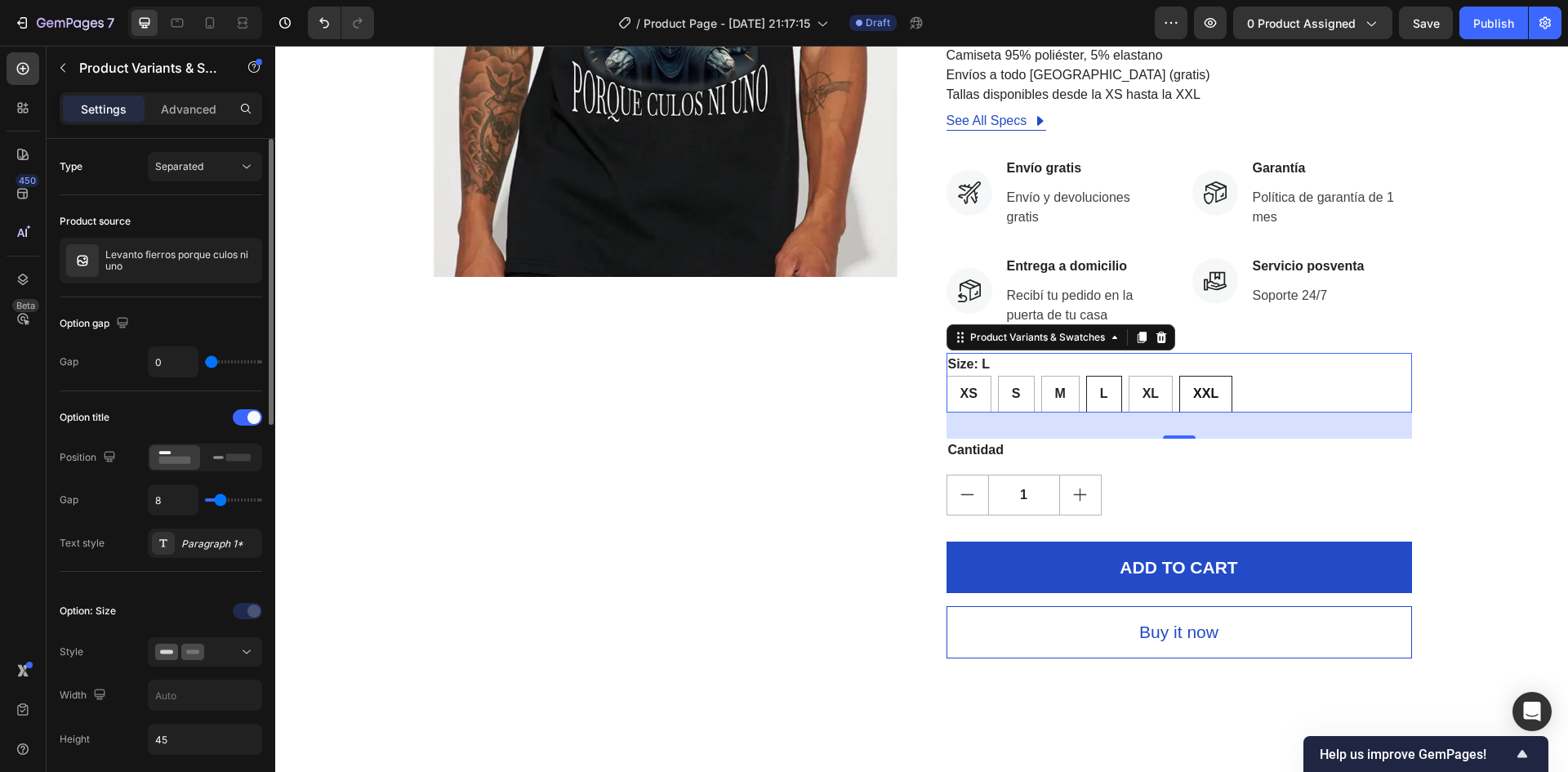
click at [1129, 376] on input "XL XL XL" at bounding box center [1128, 375] width 1 height 1
radio input "true"
click at [1201, 397] on span "XXL" at bounding box center [1205, 393] width 25 height 14
click at [1179, 376] on input "XXL XXL XXL" at bounding box center [1178, 375] width 1 height 1
radio input "true"
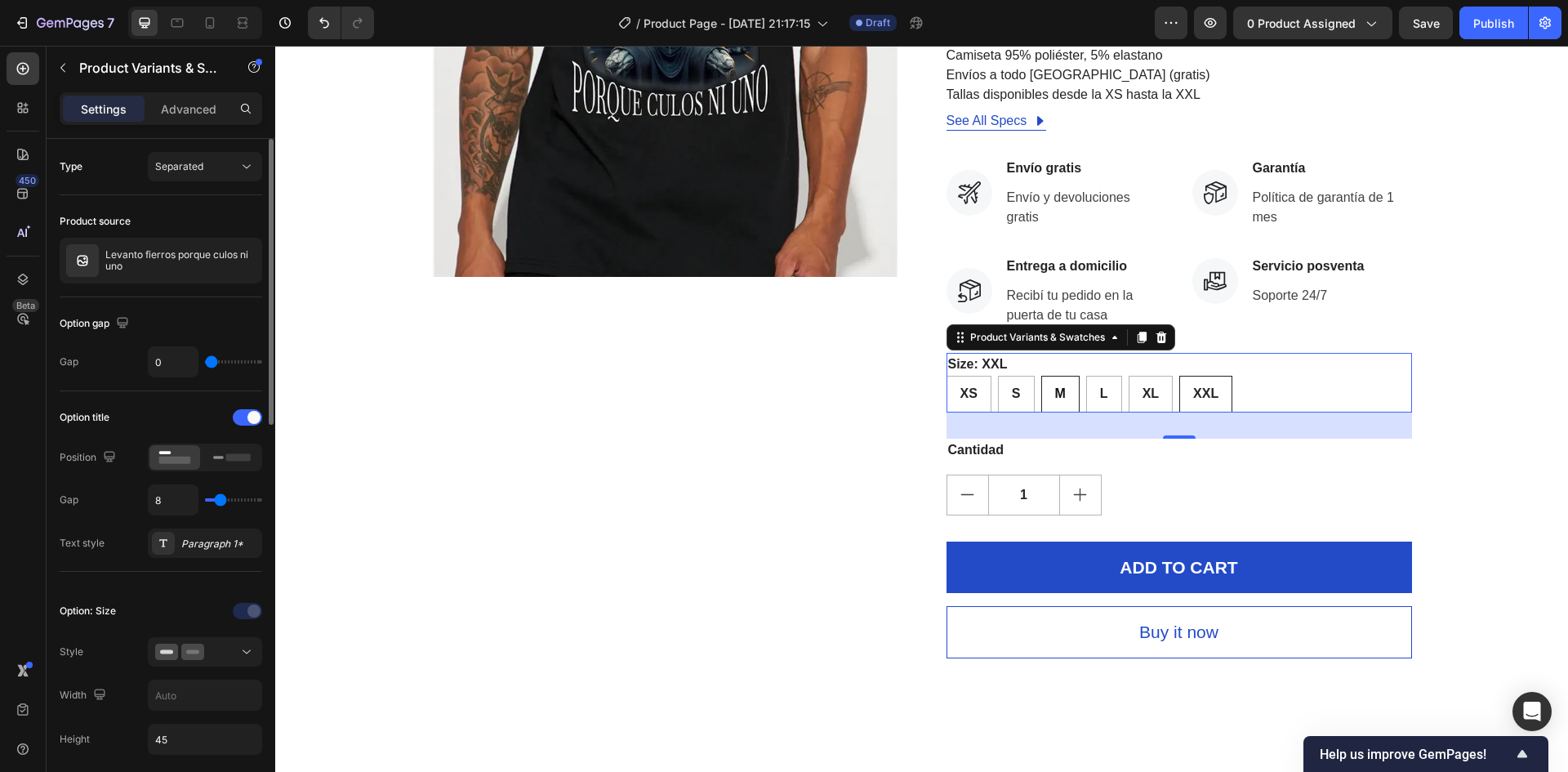
click at [1064, 393] on div "XS XS XS S S S M M M L L L XL XL XL XXL XXL XXL" at bounding box center [1179, 394] width 465 height 37
drag, startPoint x: 1020, startPoint y: 391, endPoint x: 973, endPoint y: 384, distance: 47.5
click at [1016, 390] on div "XS XS XS S S S M M M L L L XL XL XL XXL XXL XXL" at bounding box center [1179, 394] width 465 height 37
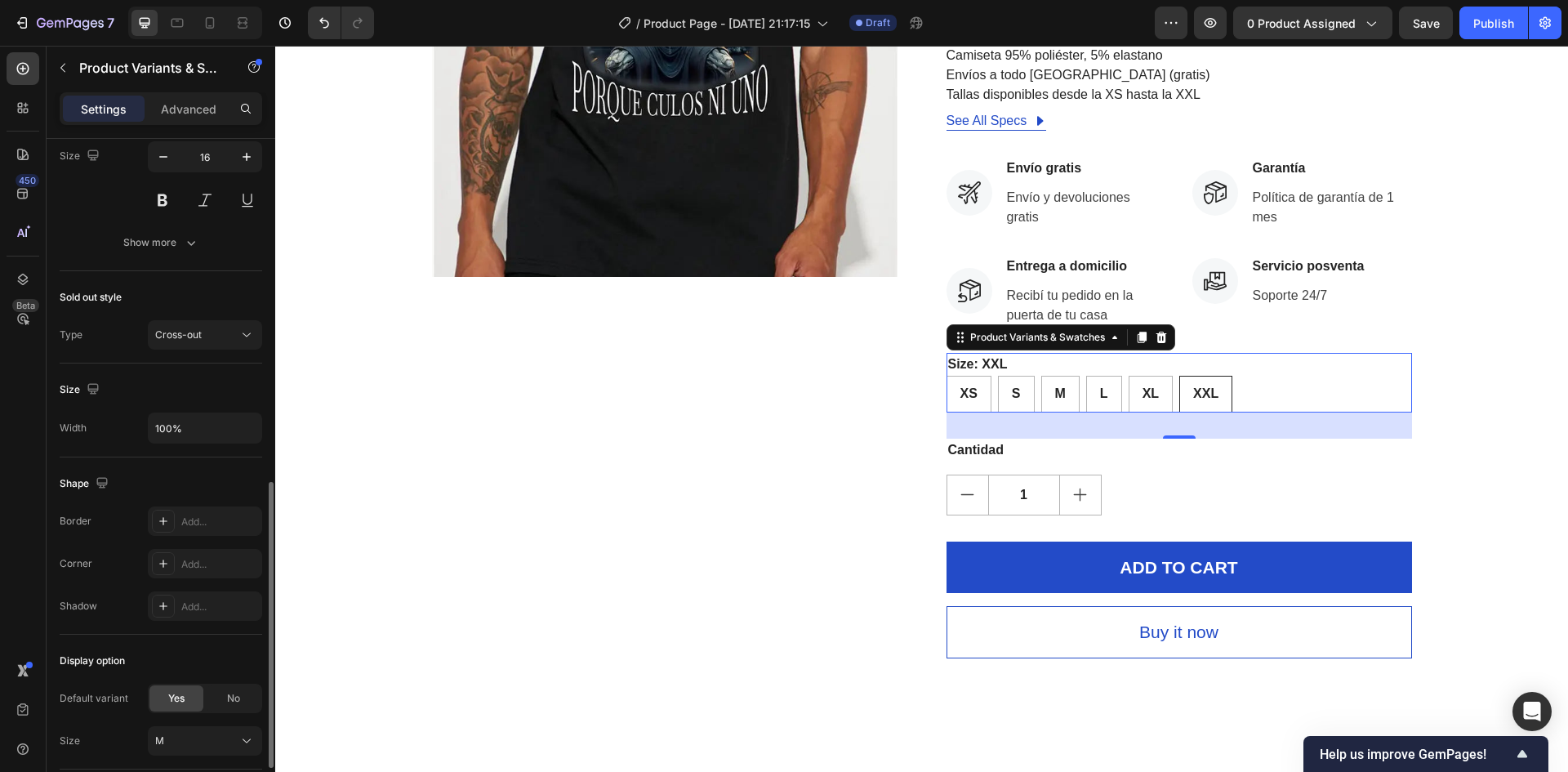
scroll to position [899, 0]
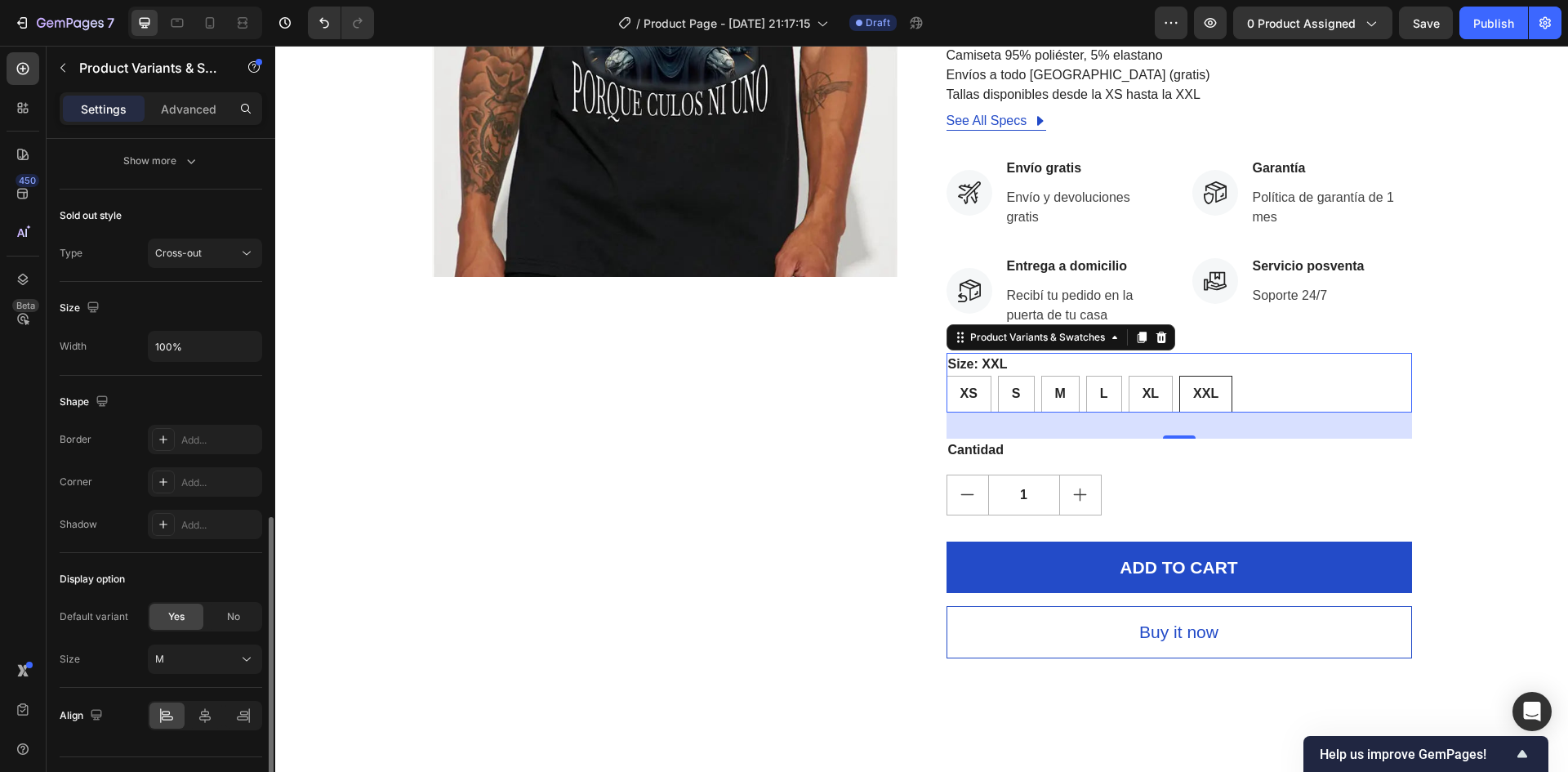
click at [207, 238] on div "Sold out style Type Cross-out" at bounding box center [161, 235] width 202 height 92
click at [206, 244] on button "Cross-out" at bounding box center [205, 253] width 114 height 30
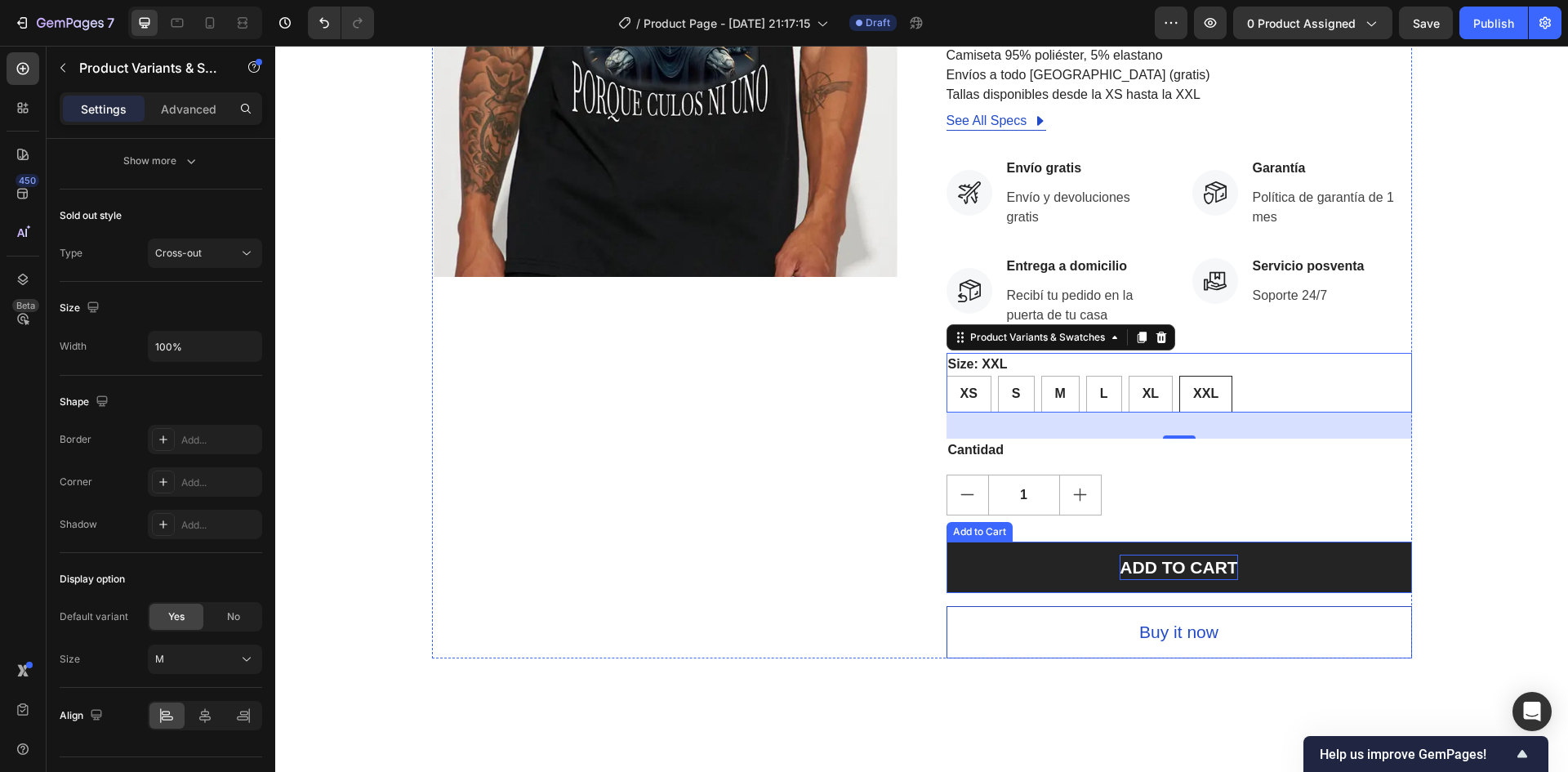
click at [1184, 571] on div "ADD TO CART" at bounding box center [1178, 567] width 118 height 26
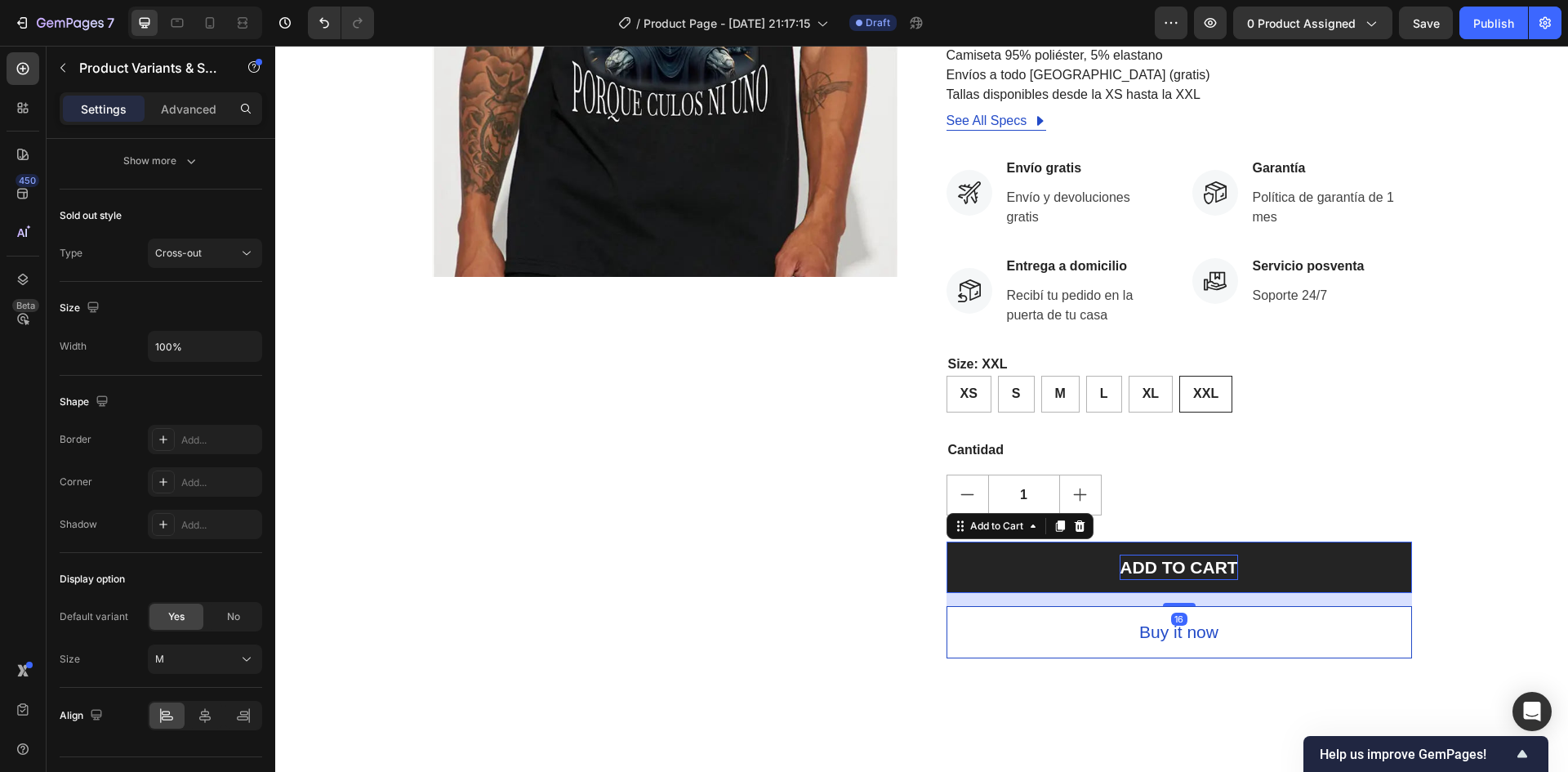
scroll to position [0, 0]
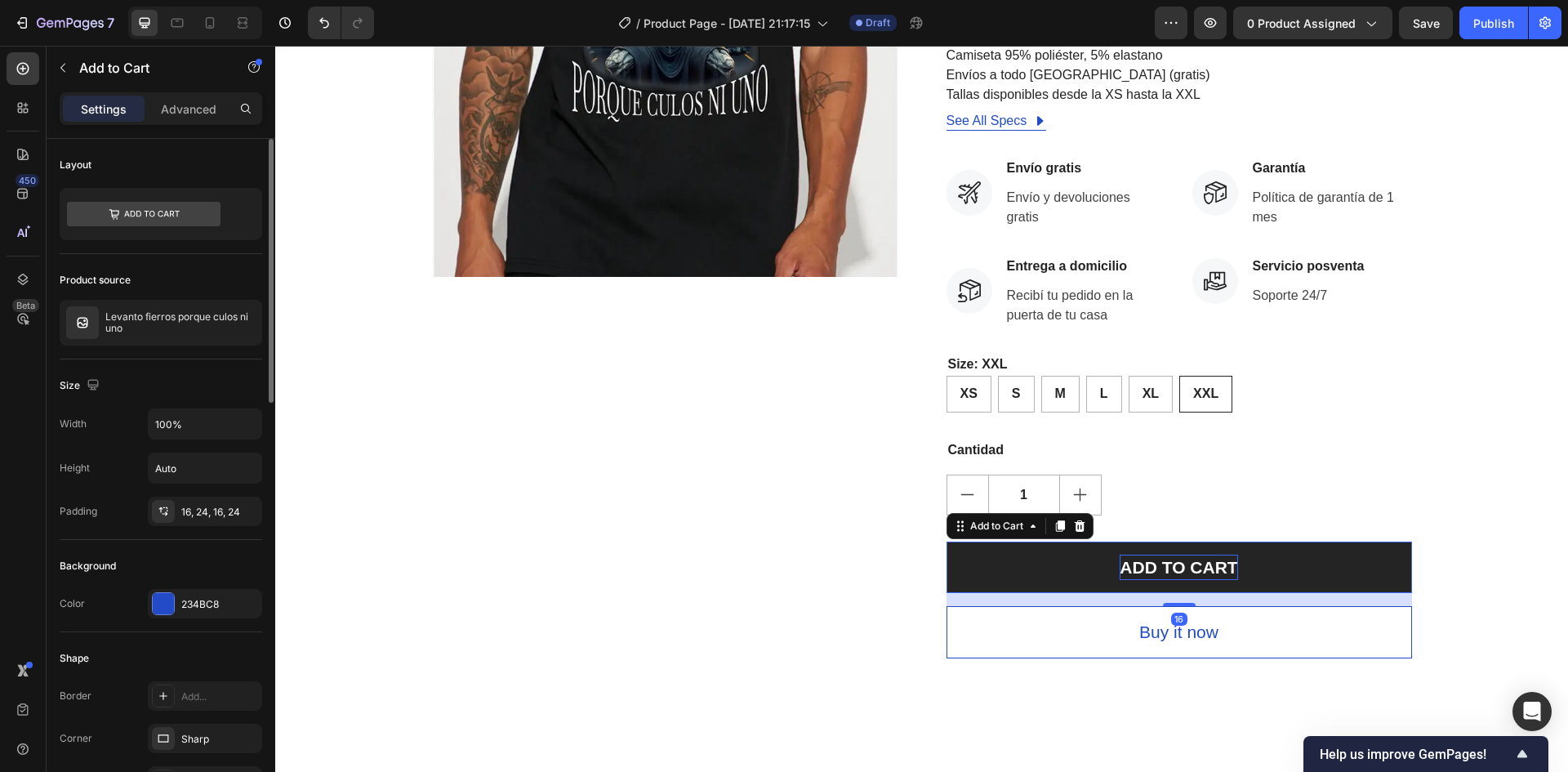
click at [1184, 570] on div "ADD TO CART" at bounding box center [1178, 567] width 118 height 26
click at [1184, 570] on p "ADD TO CART" at bounding box center [1178, 567] width 118 height 26
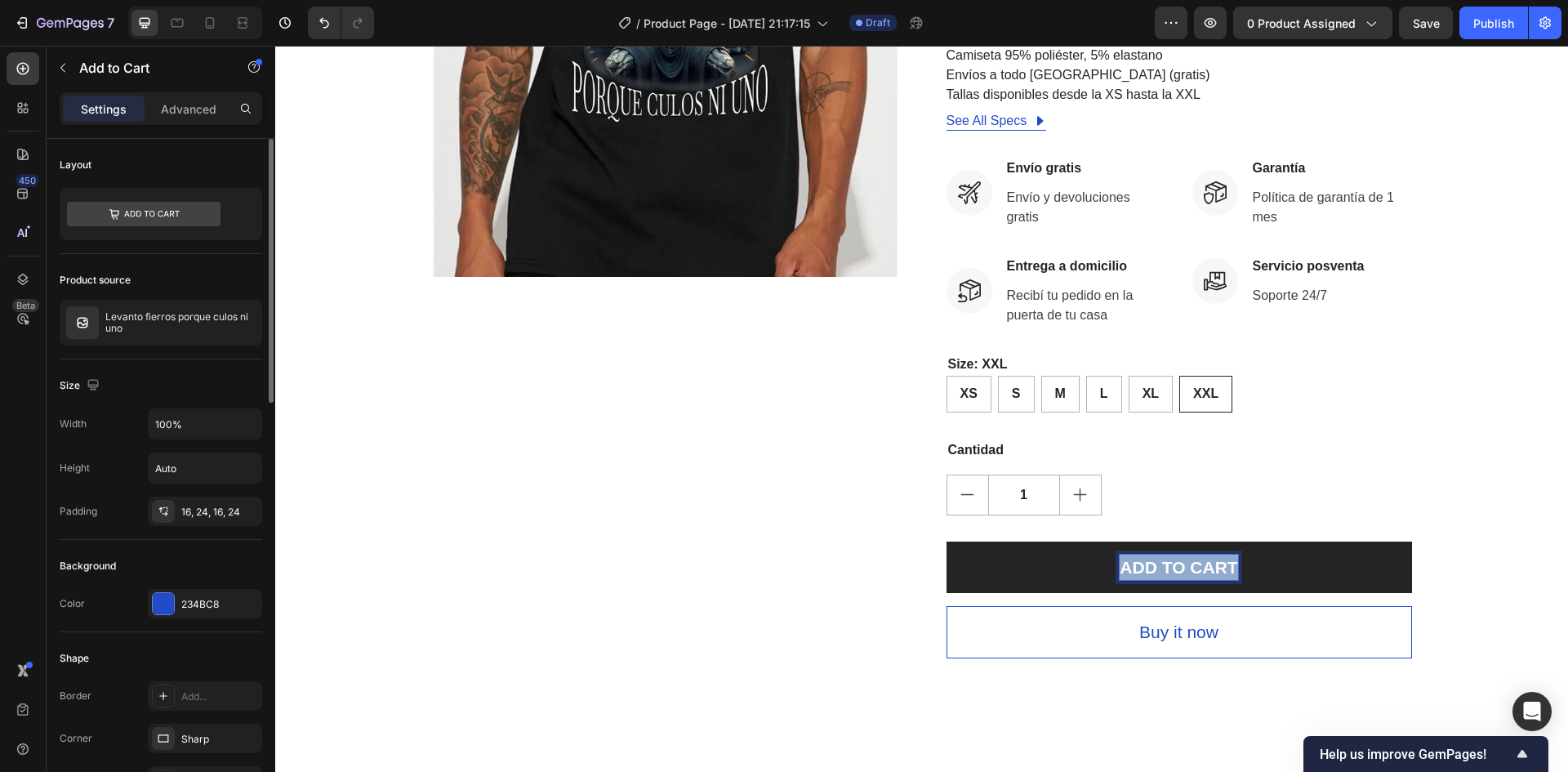
click at [1184, 570] on p "ADD TO CART" at bounding box center [1178, 567] width 118 height 26
click at [1148, 564] on p "añadir al carrito" at bounding box center [1179, 567] width 129 height 26
click at [1147, 564] on p "añadir al carrito" at bounding box center [1179, 567] width 129 height 26
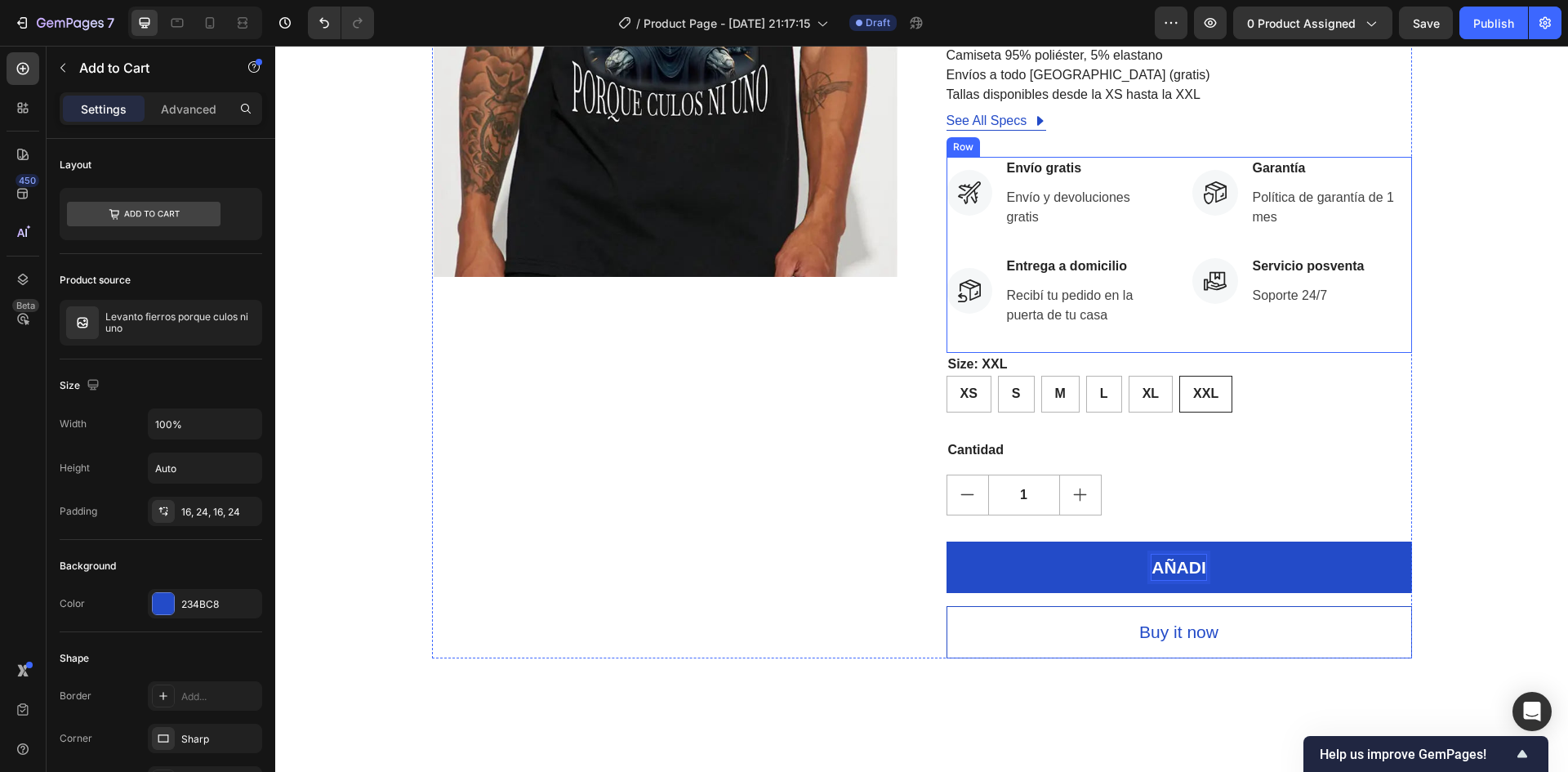
click at [946, 542] on button "AÑADI" at bounding box center [1179, 568] width 465 height 53
click at [946, 542] on button "AÑADIR AL" at bounding box center [1179, 568] width 465 height 53
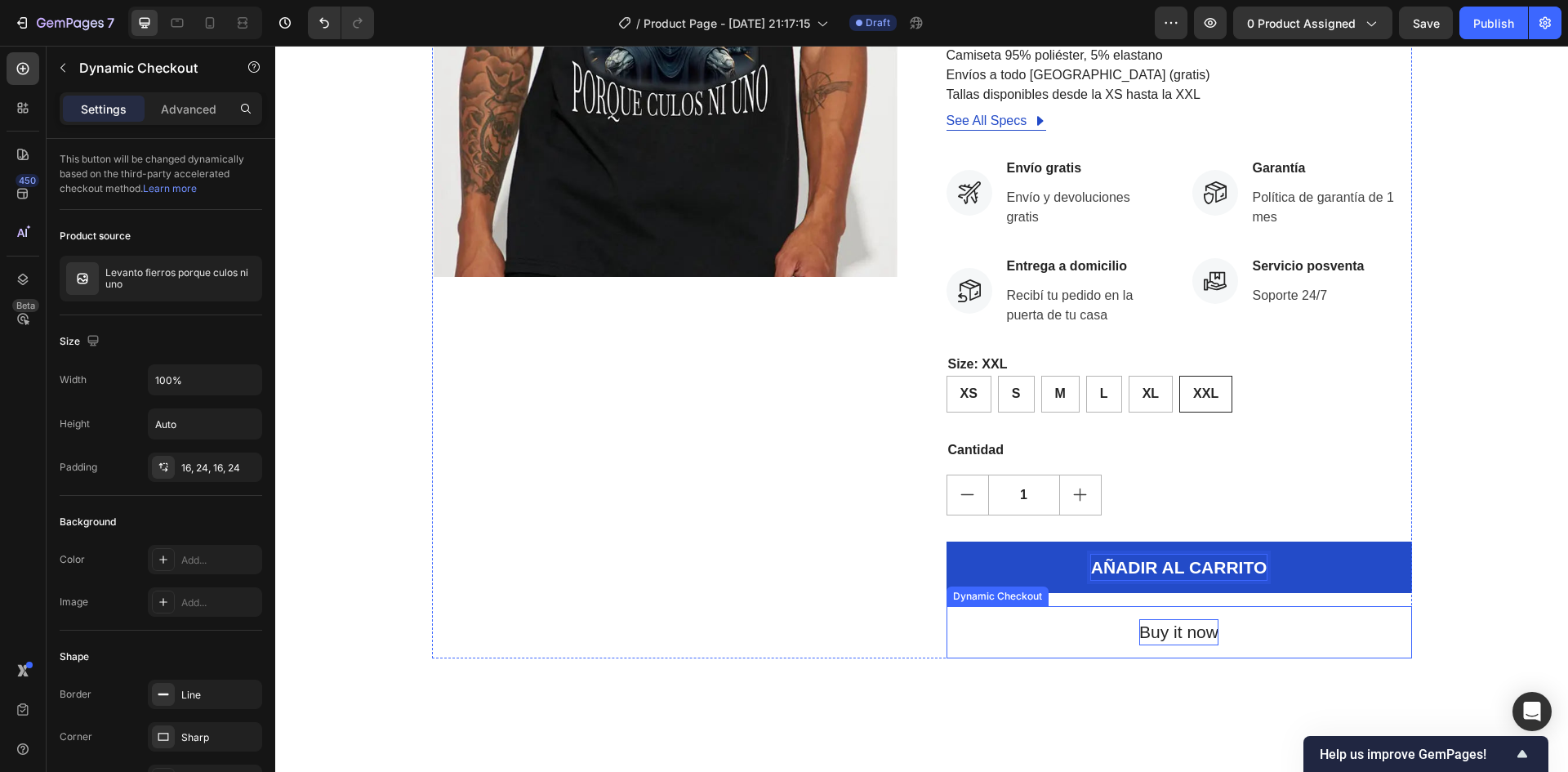
click at [1202, 632] on div "Buy it now" at bounding box center [1179, 632] width 79 height 26
click at [1202, 632] on p "Buy it now" at bounding box center [1179, 632] width 79 height 26
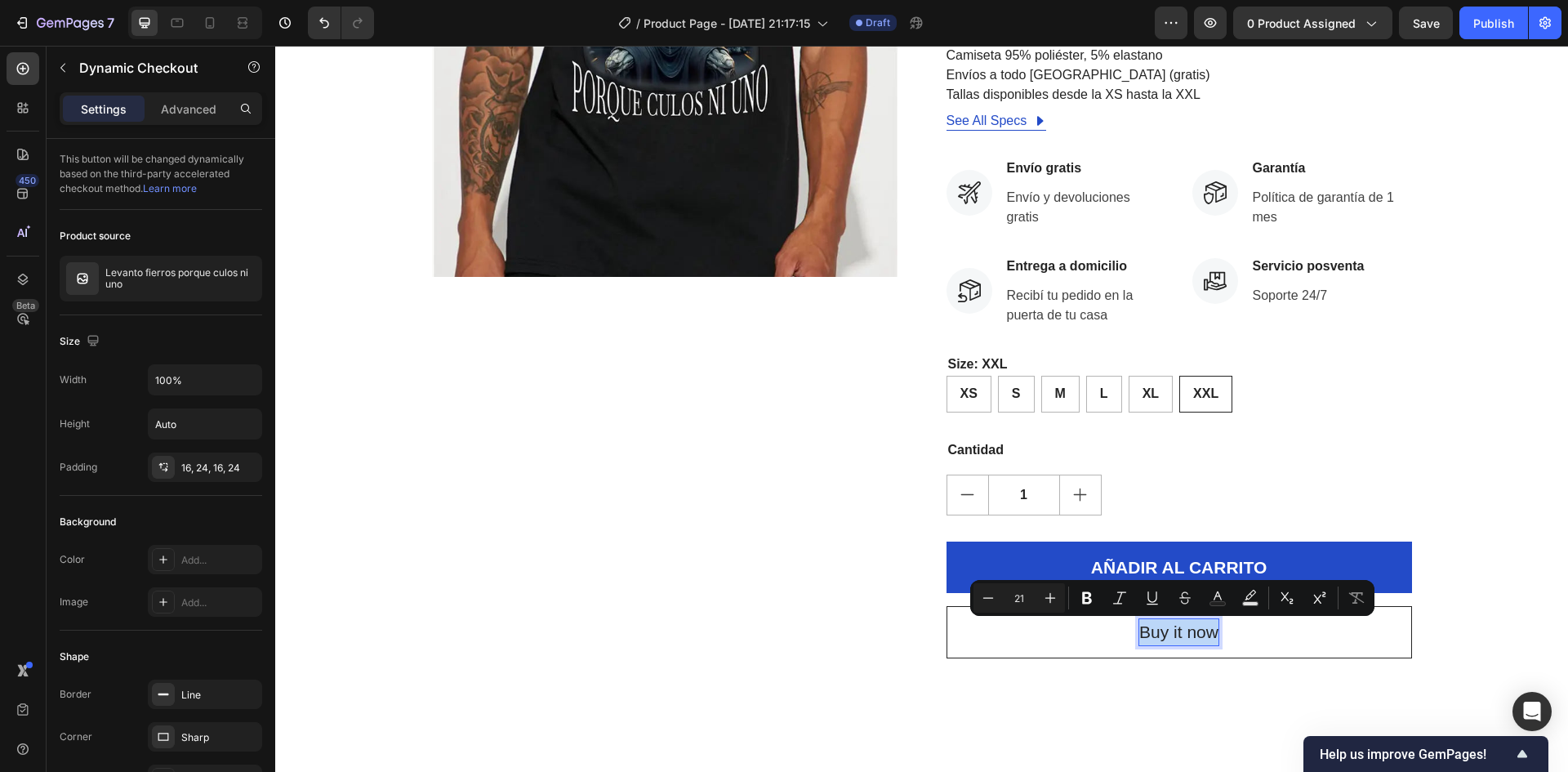
copy p "Buy it now"
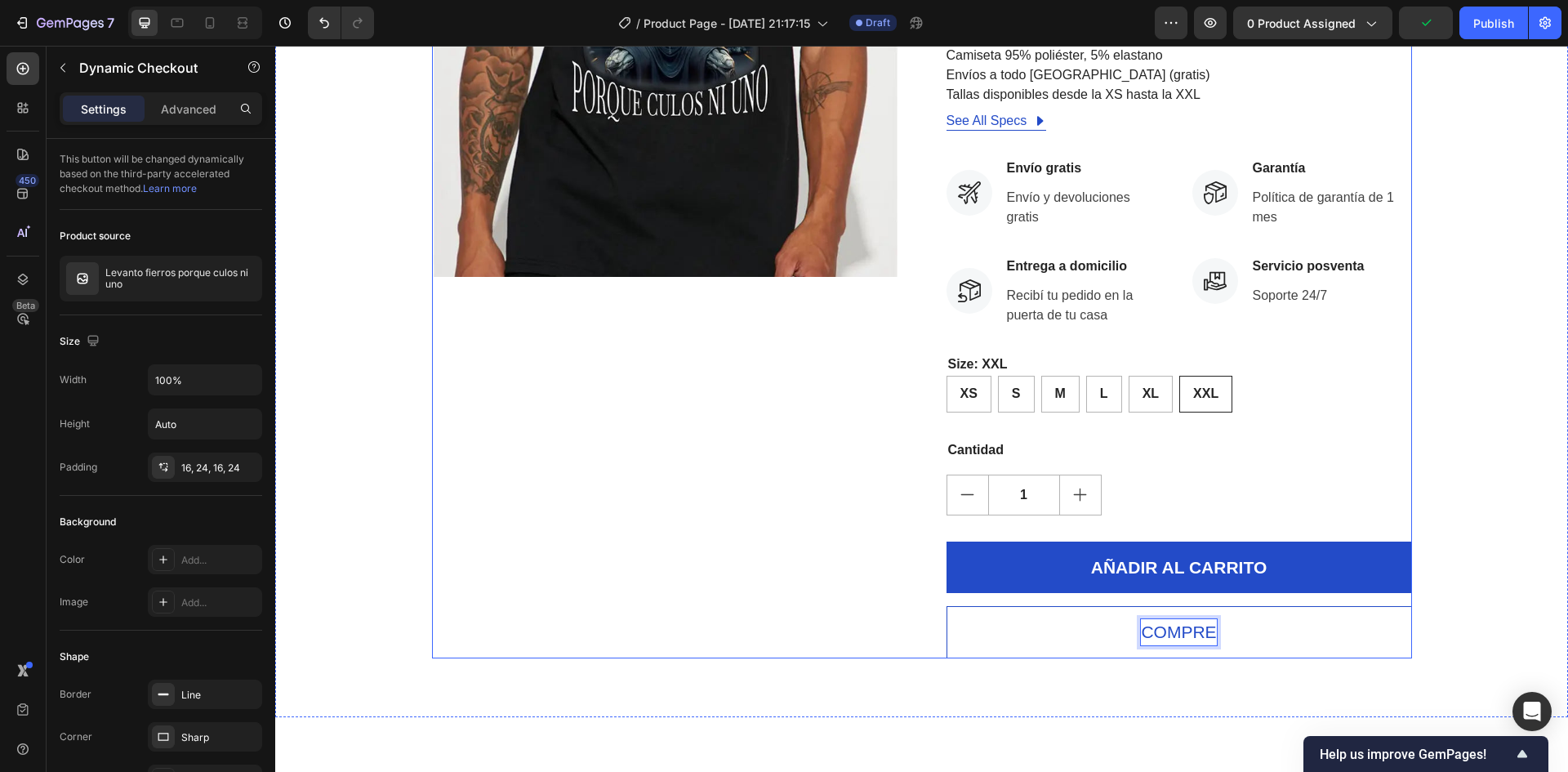
click at [946, 606] on button "COMPRE" at bounding box center [1179, 632] width 465 height 53
click at [1510, 449] on div "Product Images ¡Date prisa! ¡COMPRE YA! Stock Counter Levanto fierros porque cu…" at bounding box center [922, 235] width 1269 height 847
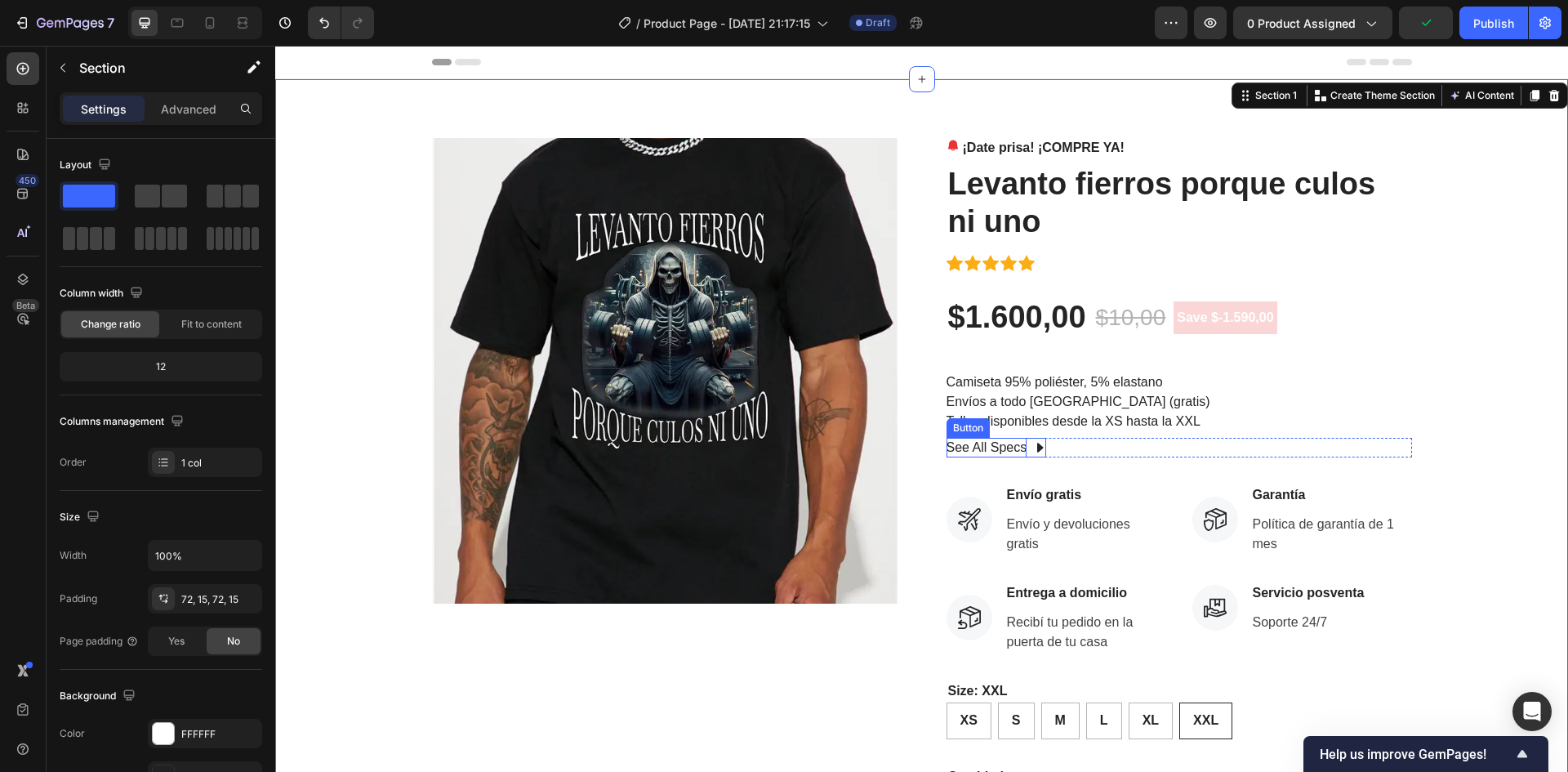
click at [992, 444] on div "See All Specs" at bounding box center [987, 447] width 81 height 20
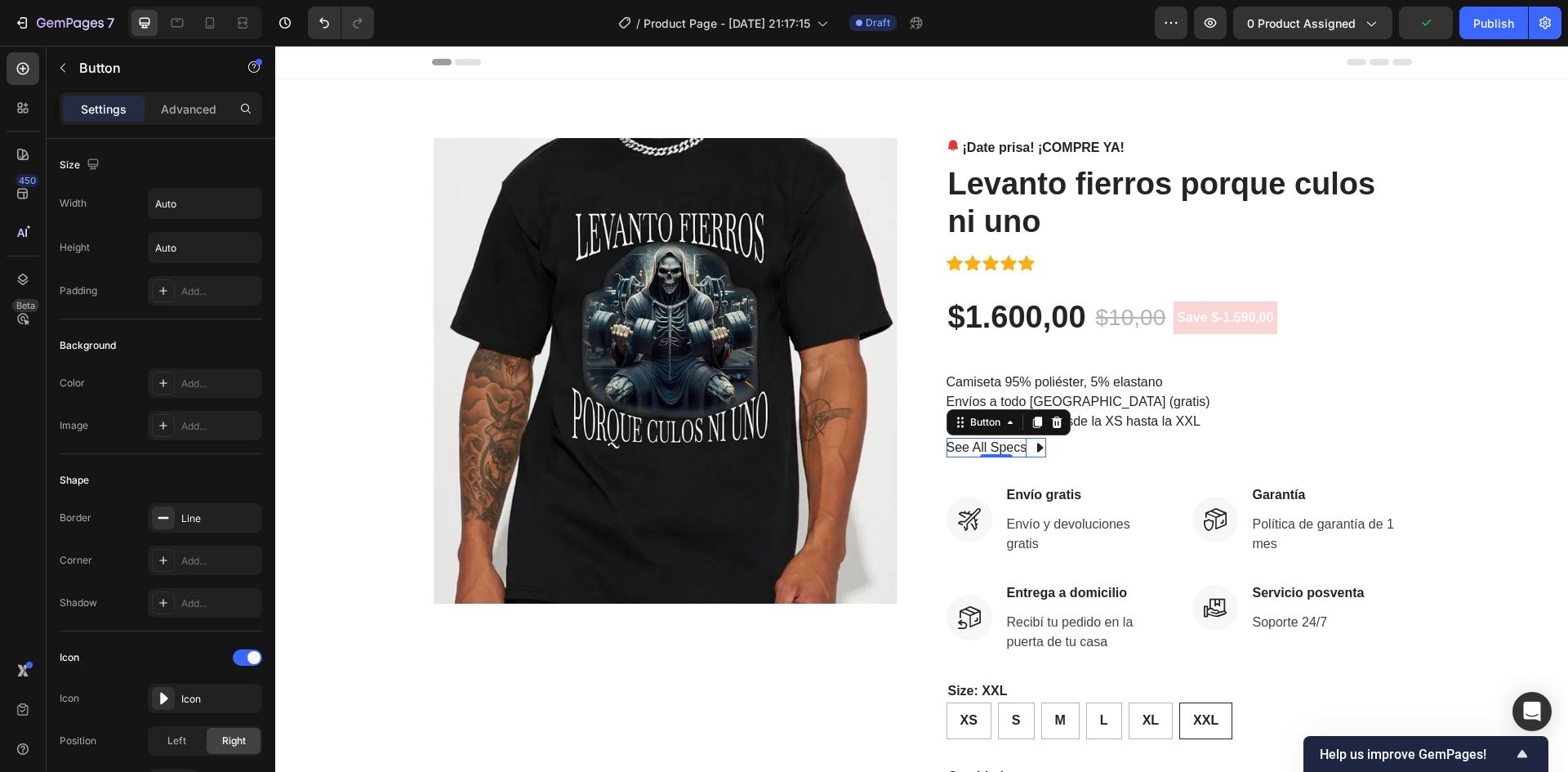
click at [992, 444] on div "See All Specs" at bounding box center [987, 447] width 81 height 20
click at [992, 444] on p "See All Specs" at bounding box center [987, 447] width 81 height 20
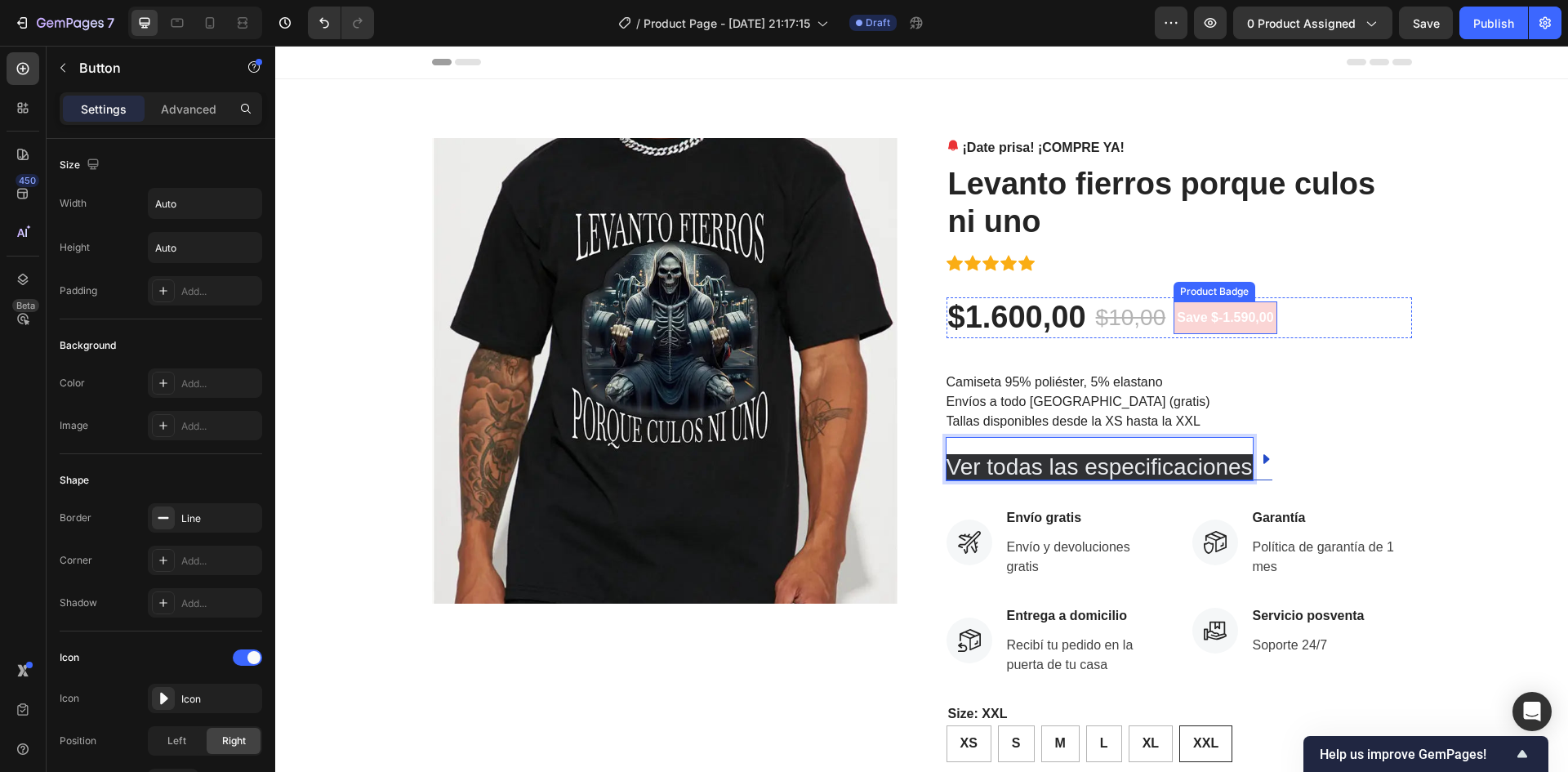
click at [1436, 312] on div "Product Images ¡Date prisa! ¡COMPRE YA! Stock Counter Levanto fierros porque cu…" at bounding box center [922, 573] width 1269 height 870
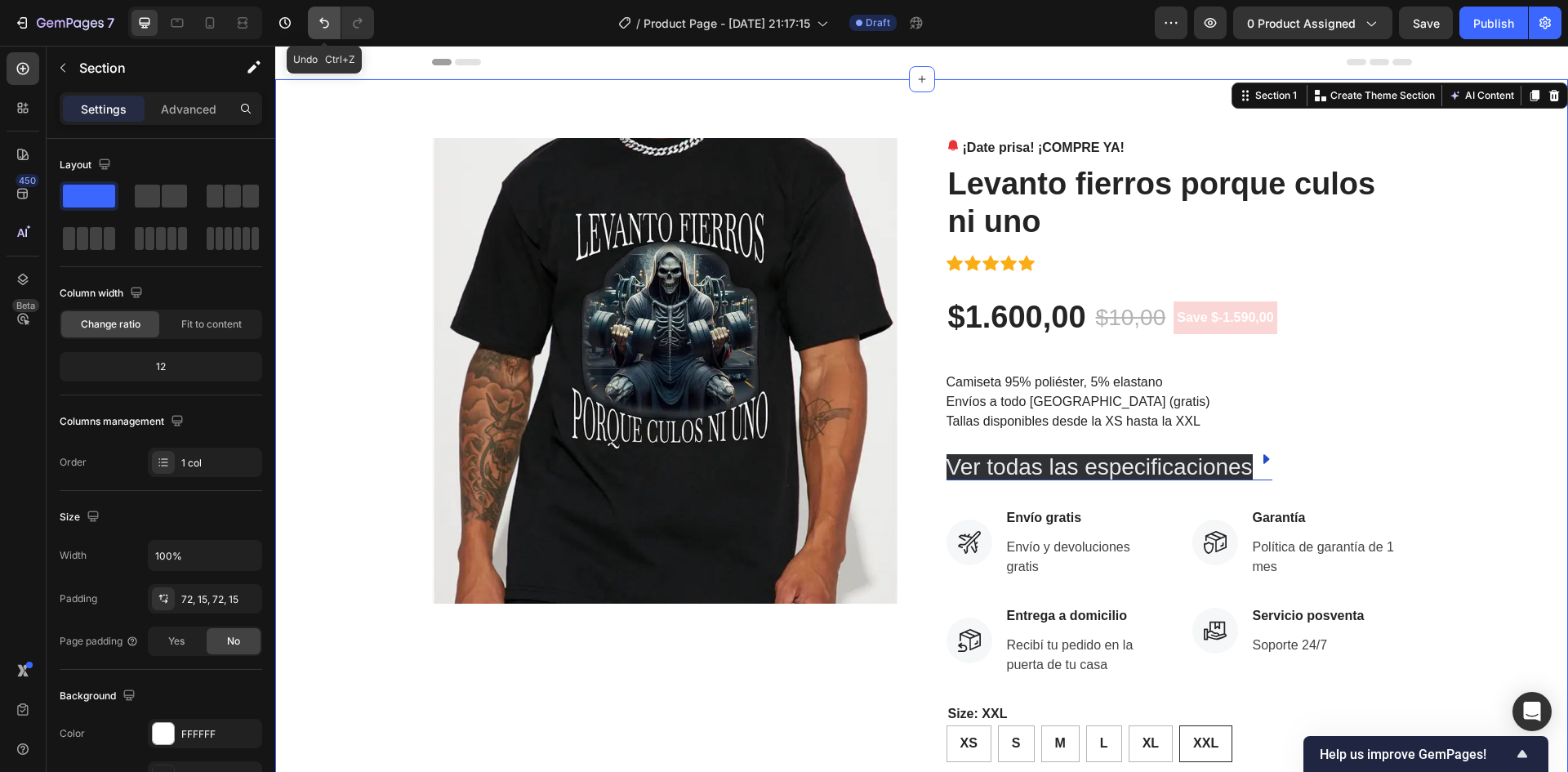
click at [326, 21] on icon "Undo/Redo" at bounding box center [324, 23] width 10 height 11
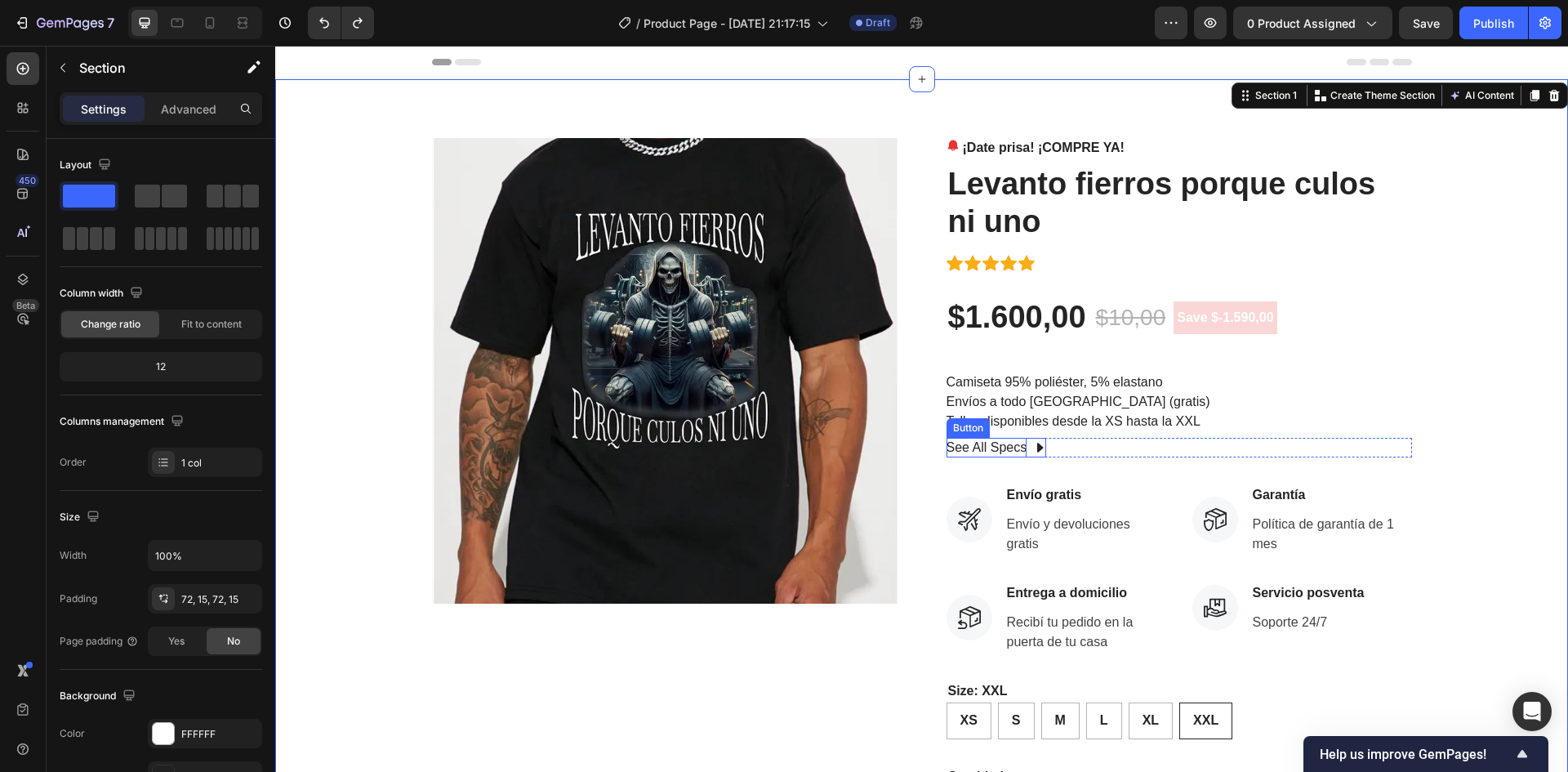
click at [1000, 444] on div "See All Specs" at bounding box center [987, 447] width 81 height 20
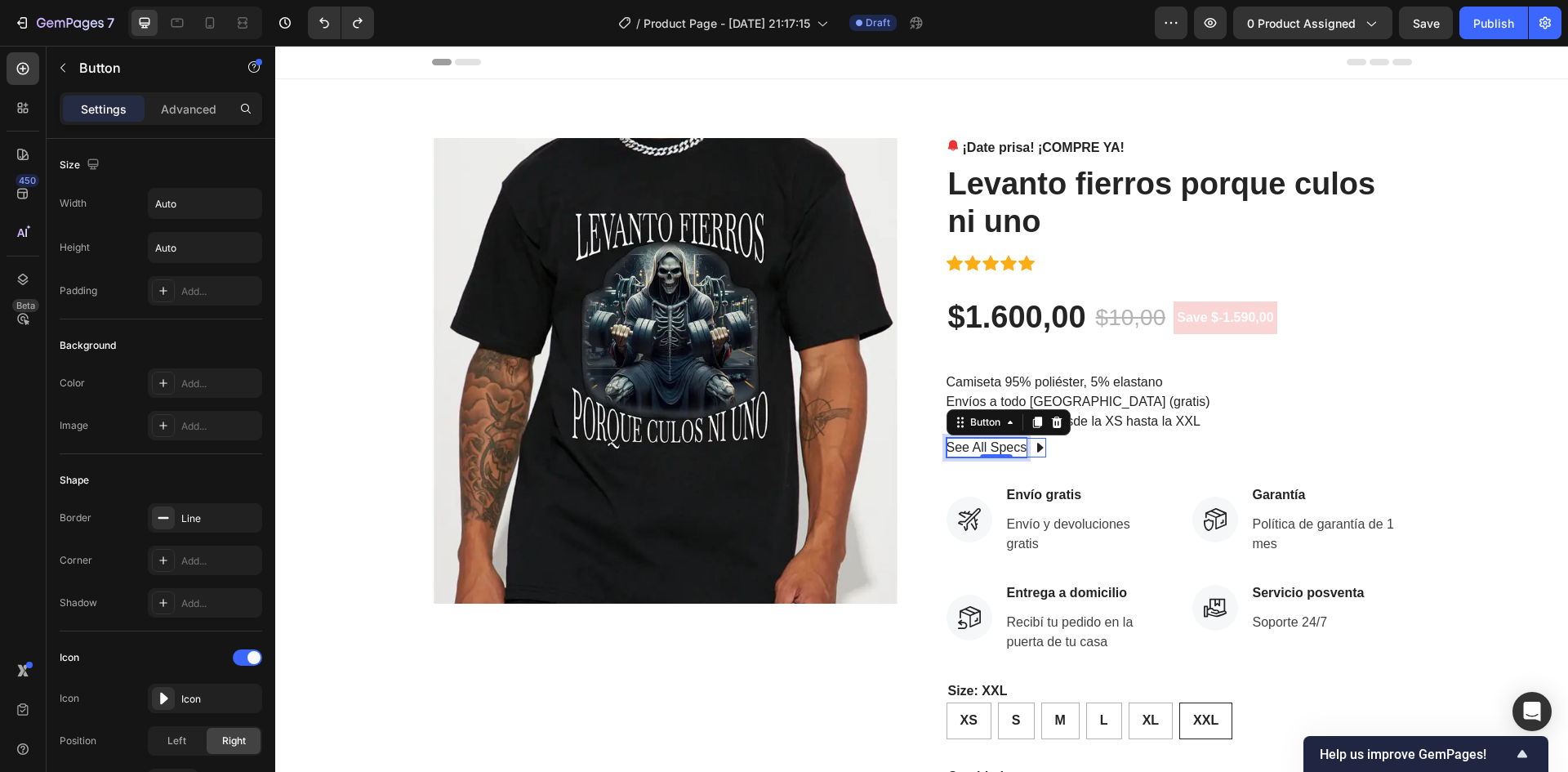
click at [1000, 444] on div "See All Specs" at bounding box center [987, 447] width 81 height 20
click at [1000, 444] on p "See All Specs" at bounding box center [987, 447] width 81 height 20
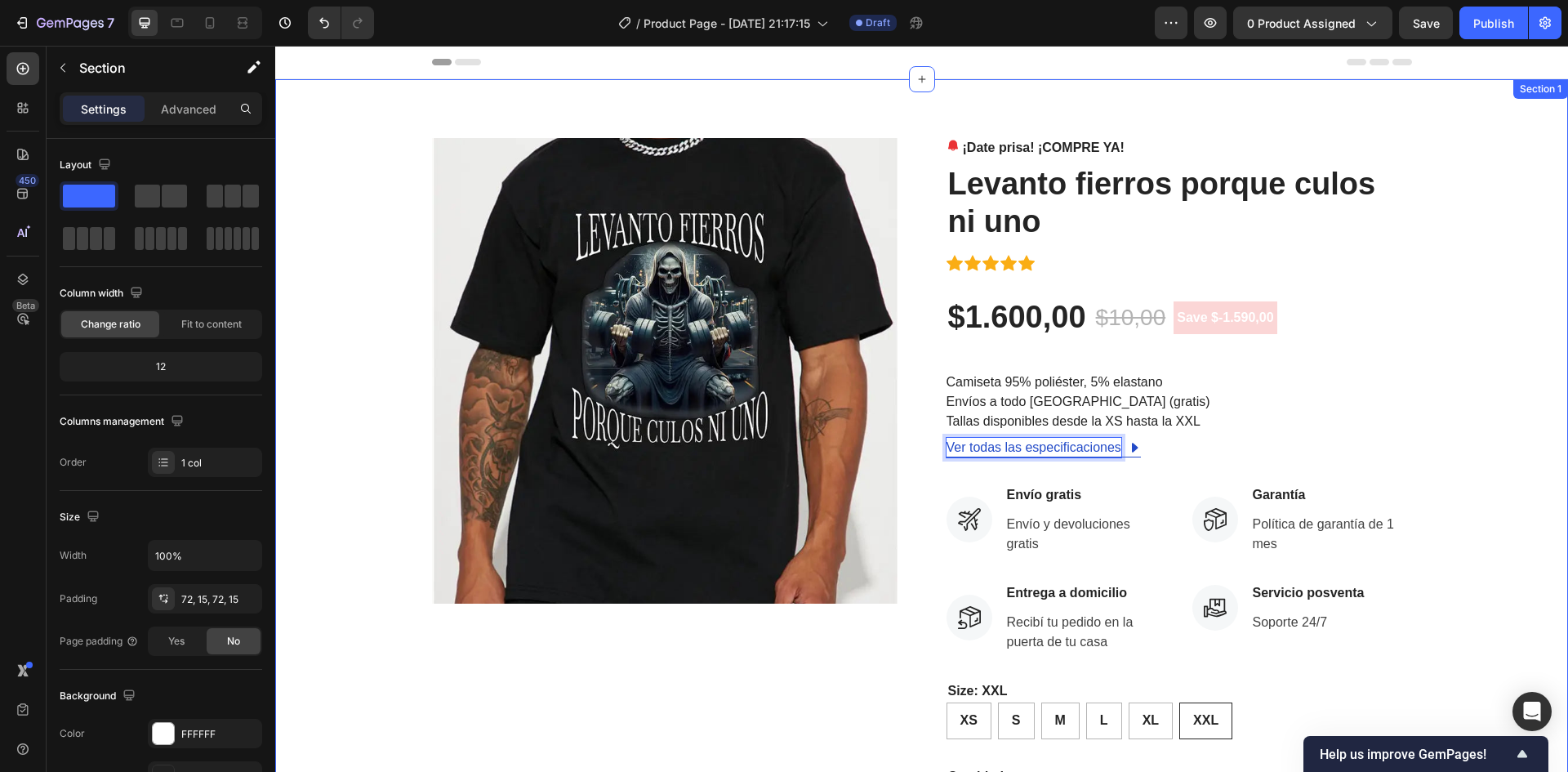
click at [1417, 401] on div "Product Images ¡Date prisa! ¡COMPRE YA! Stock Counter Levanto fierros porque cu…" at bounding box center [922, 562] width 1269 height 847
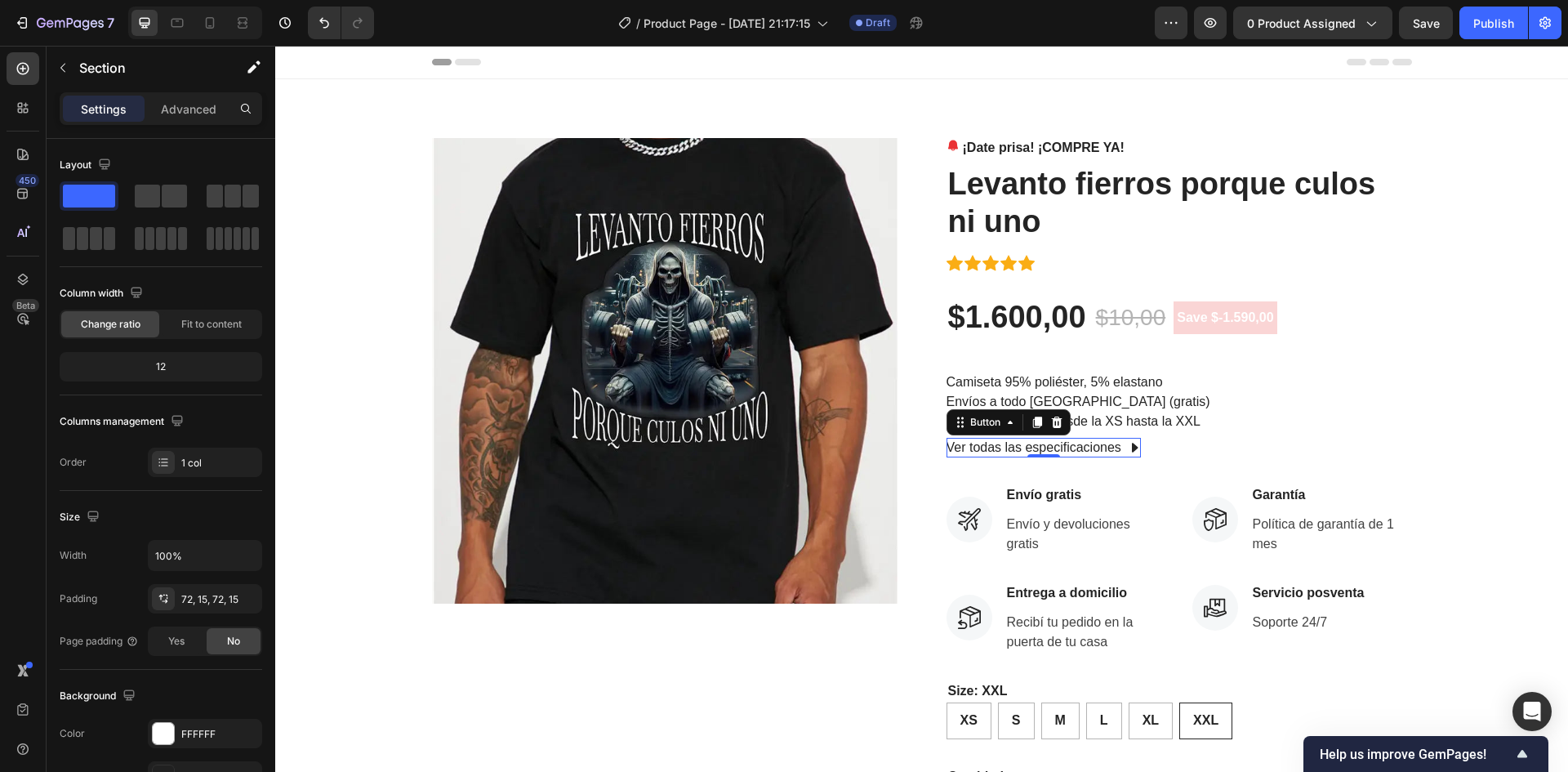
click at [1135, 451] on icon at bounding box center [1135, 447] width 13 height 13
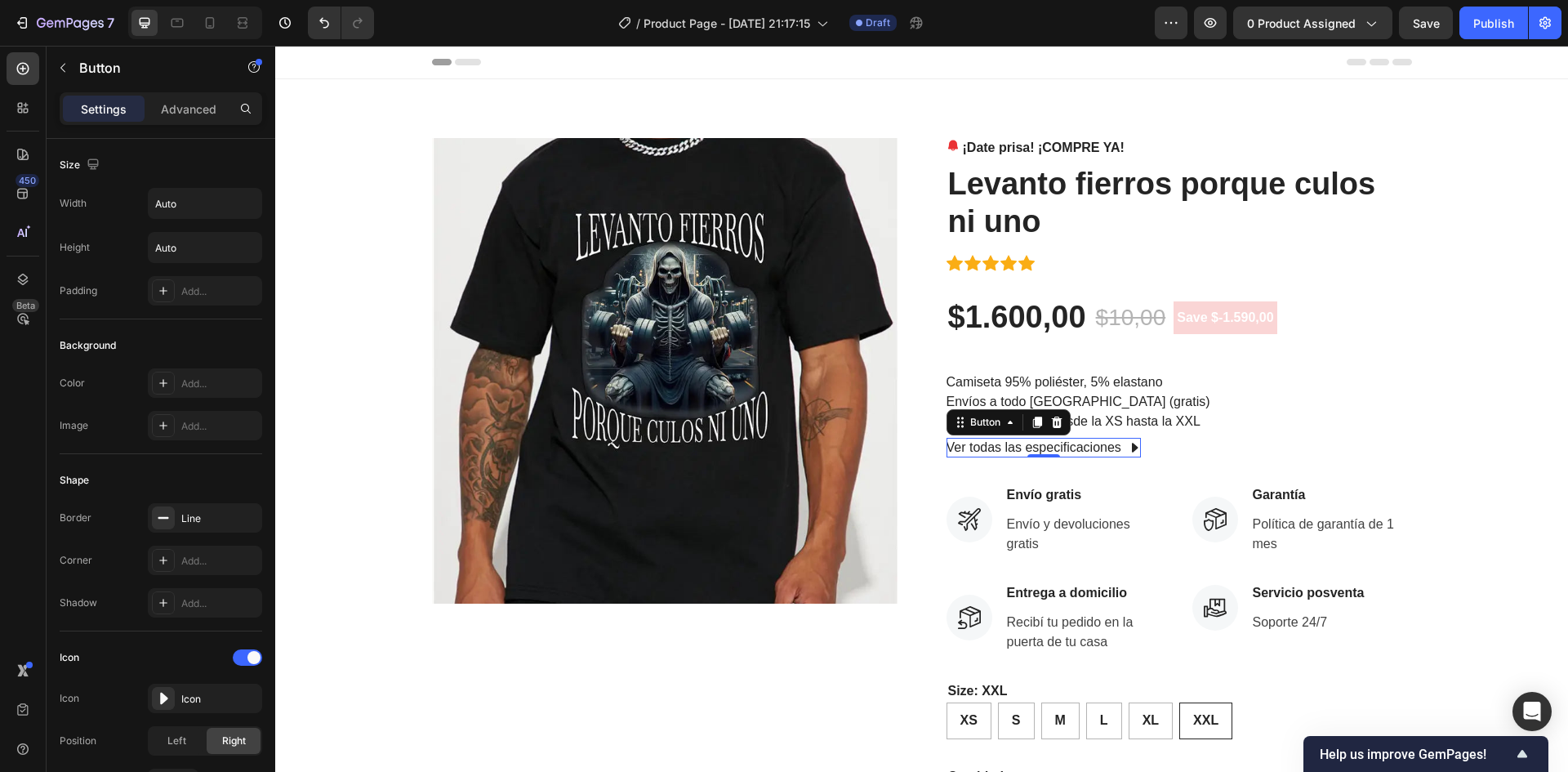
click at [1132, 448] on icon at bounding box center [1135, 447] width 6 height 10
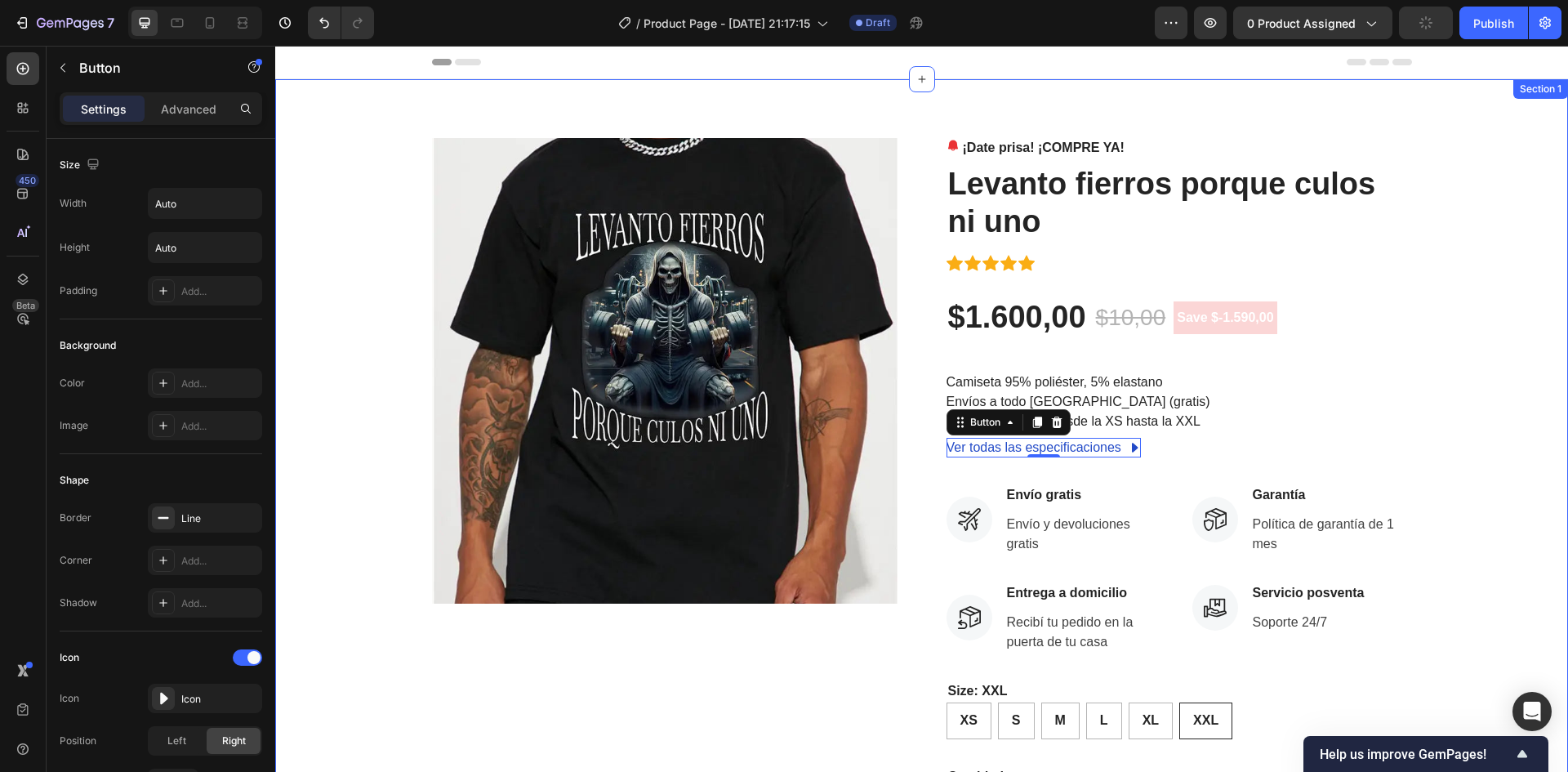
click at [1543, 303] on div "Product Images ¡Date prisa! ¡COMPRE YA! Stock Counter Levanto fierros porque cu…" at bounding box center [922, 561] width 1293 height 964
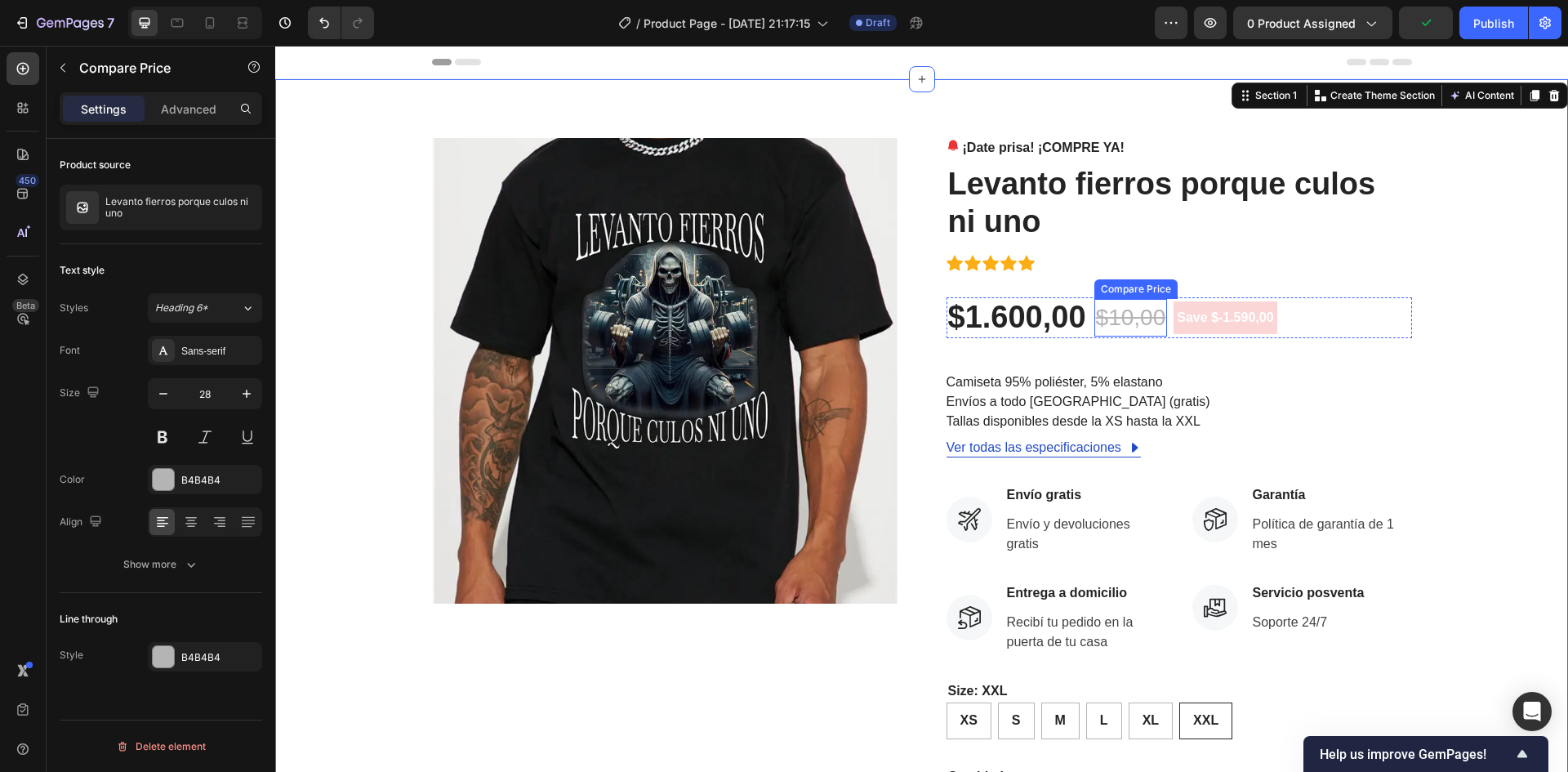
click at [1134, 326] on div "$10,00" at bounding box center [1131, 318] width 73 height 38
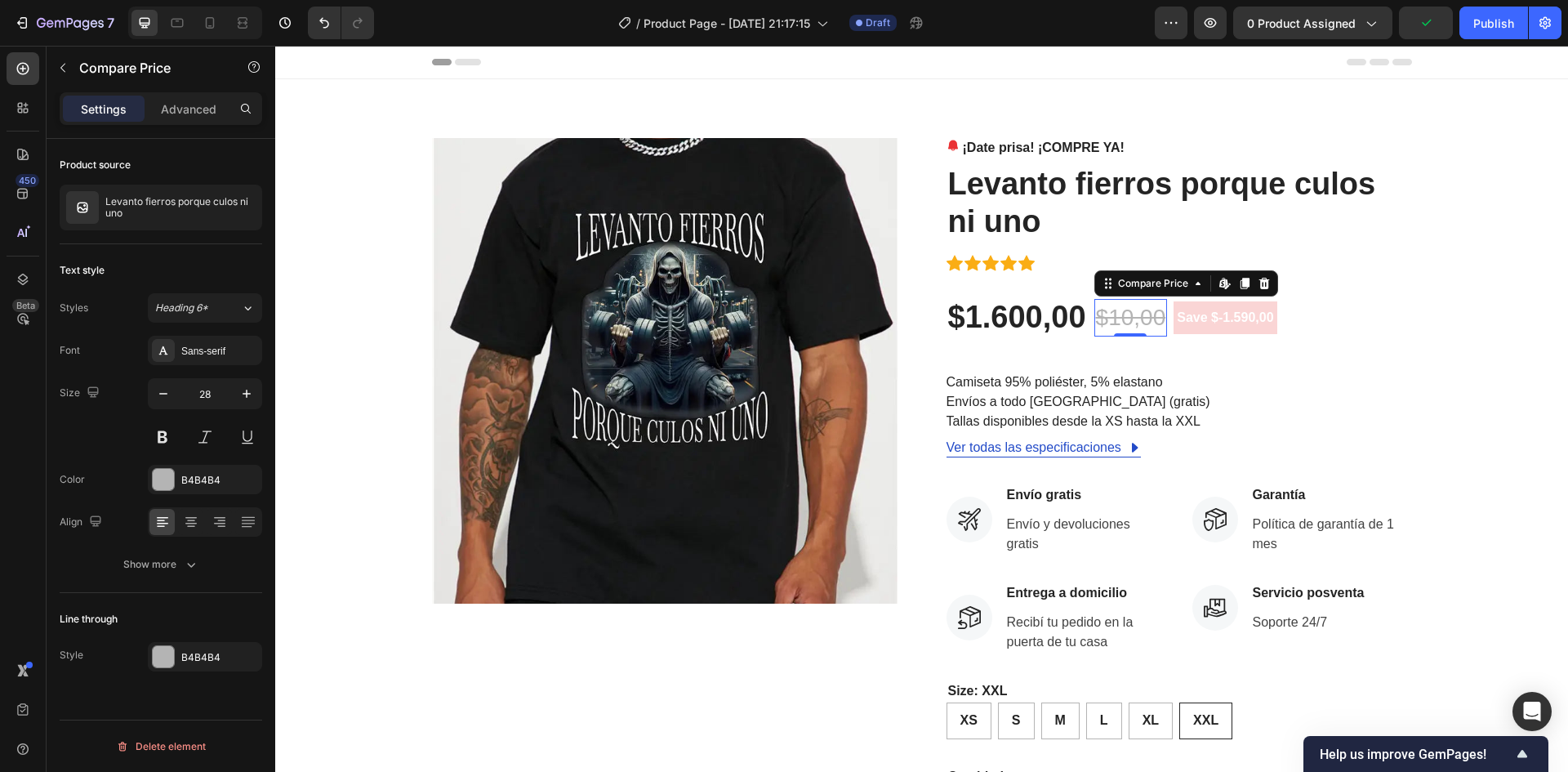
click at [1115, 321] on div "$10,00" at bounding box center [1131, 318] width 73 height 38
click at [1099, 314] on div "$10,00" at bounding box center [1131, 318] width 73 height 38
click at [1133, 317] on div "$10,00" at bounding box center [1131, 318] width 73 height 38
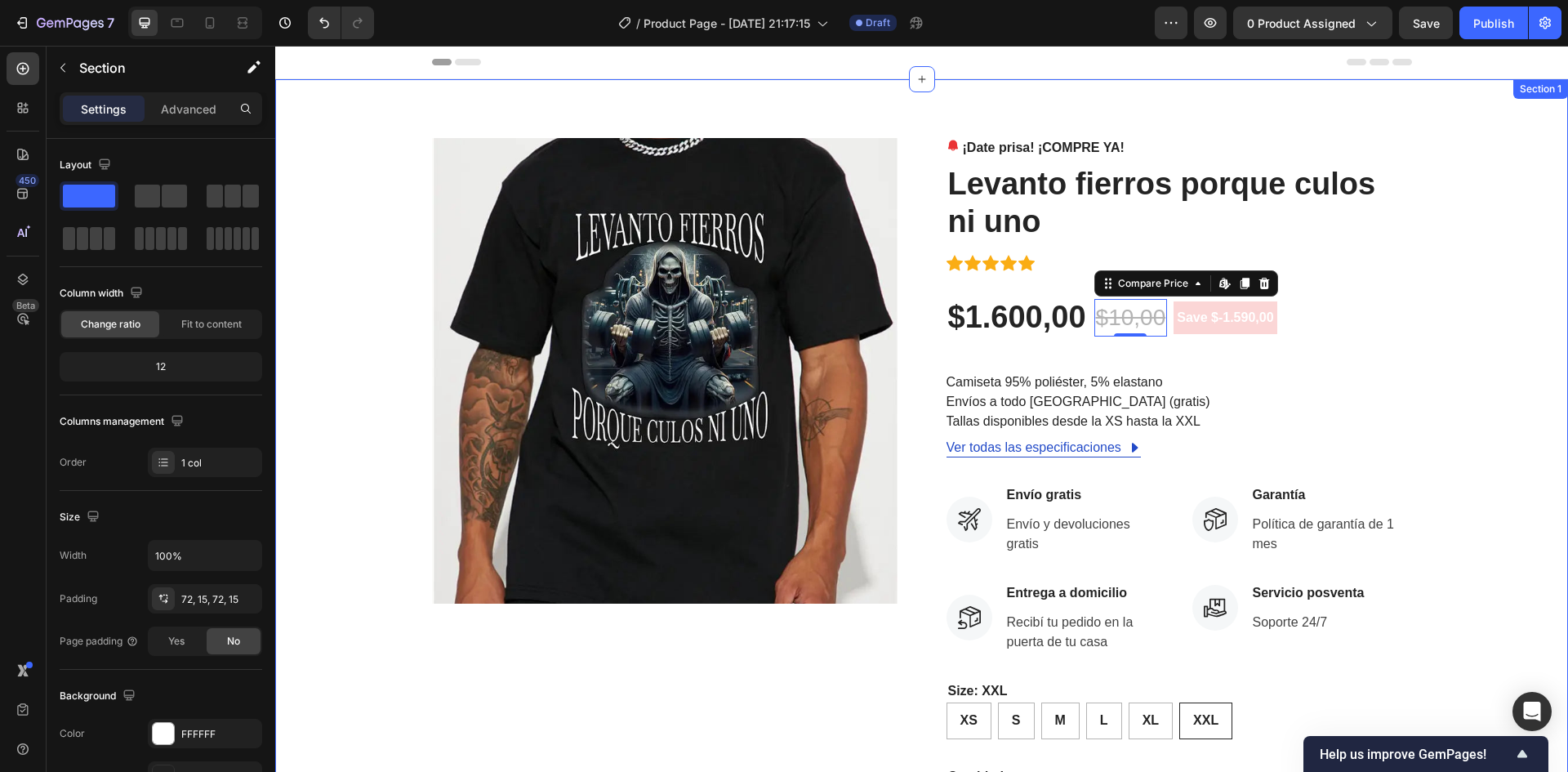
click at [1518, 307] on div "Product Images ¡Date prisa! ¡COMPRE YA! Stock Counter Levanto fierros porque cu…" at bounding box center [922, 562] width 1269 height 847
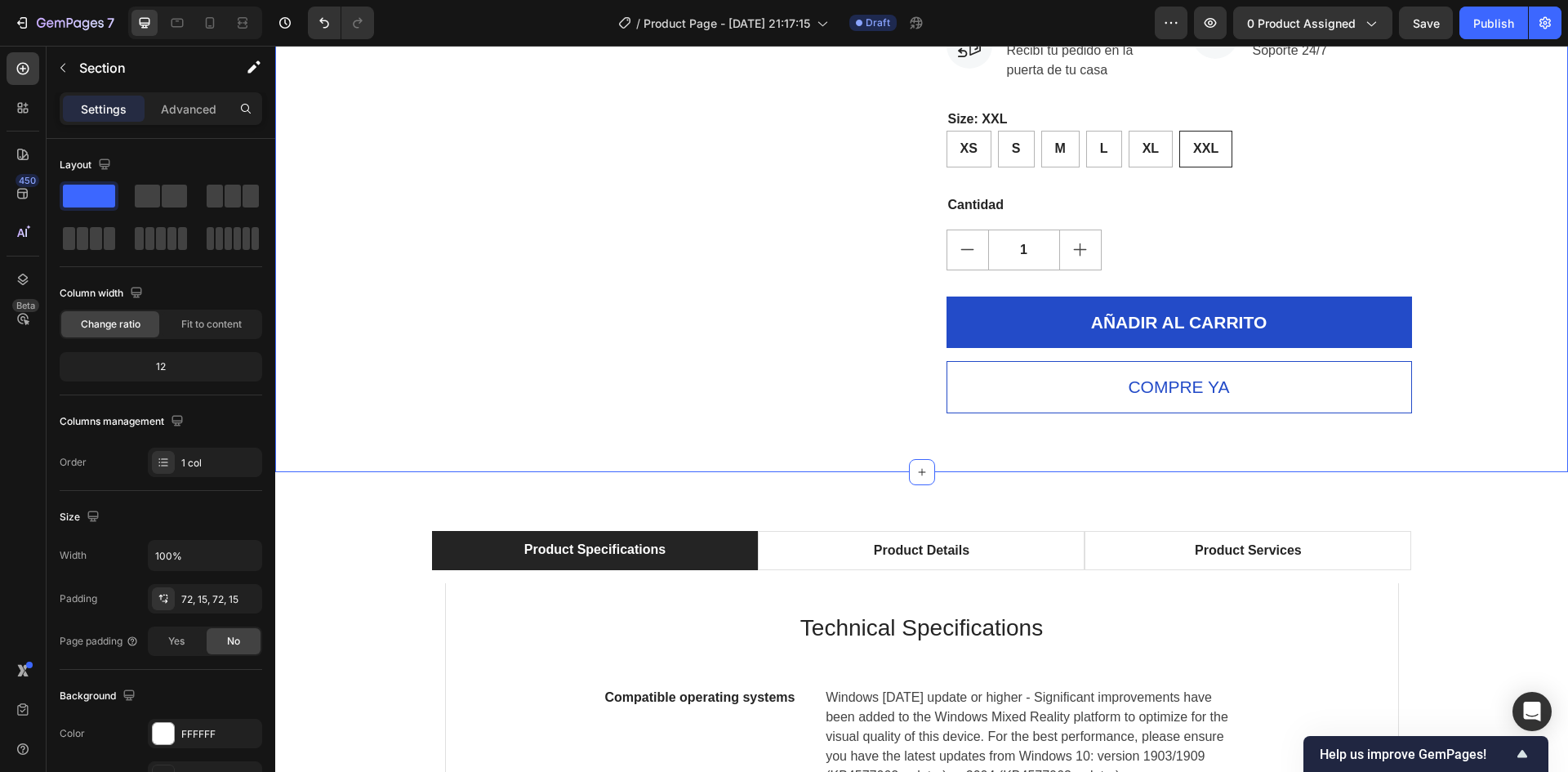
scroll to position [816, 0]
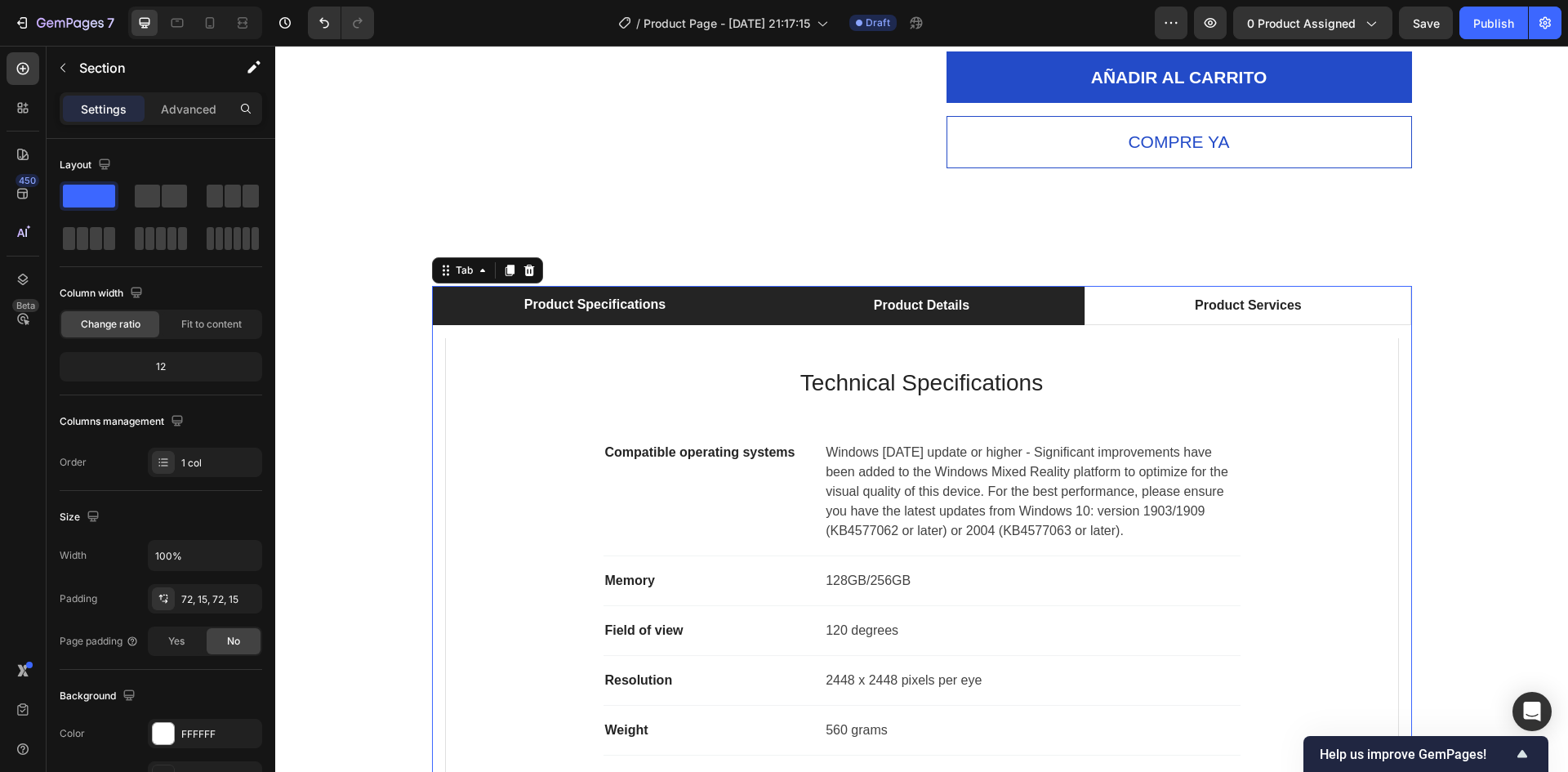
click at [901, 314] on div "Product Details" at bounding box center [922, 306] width 100 height 25
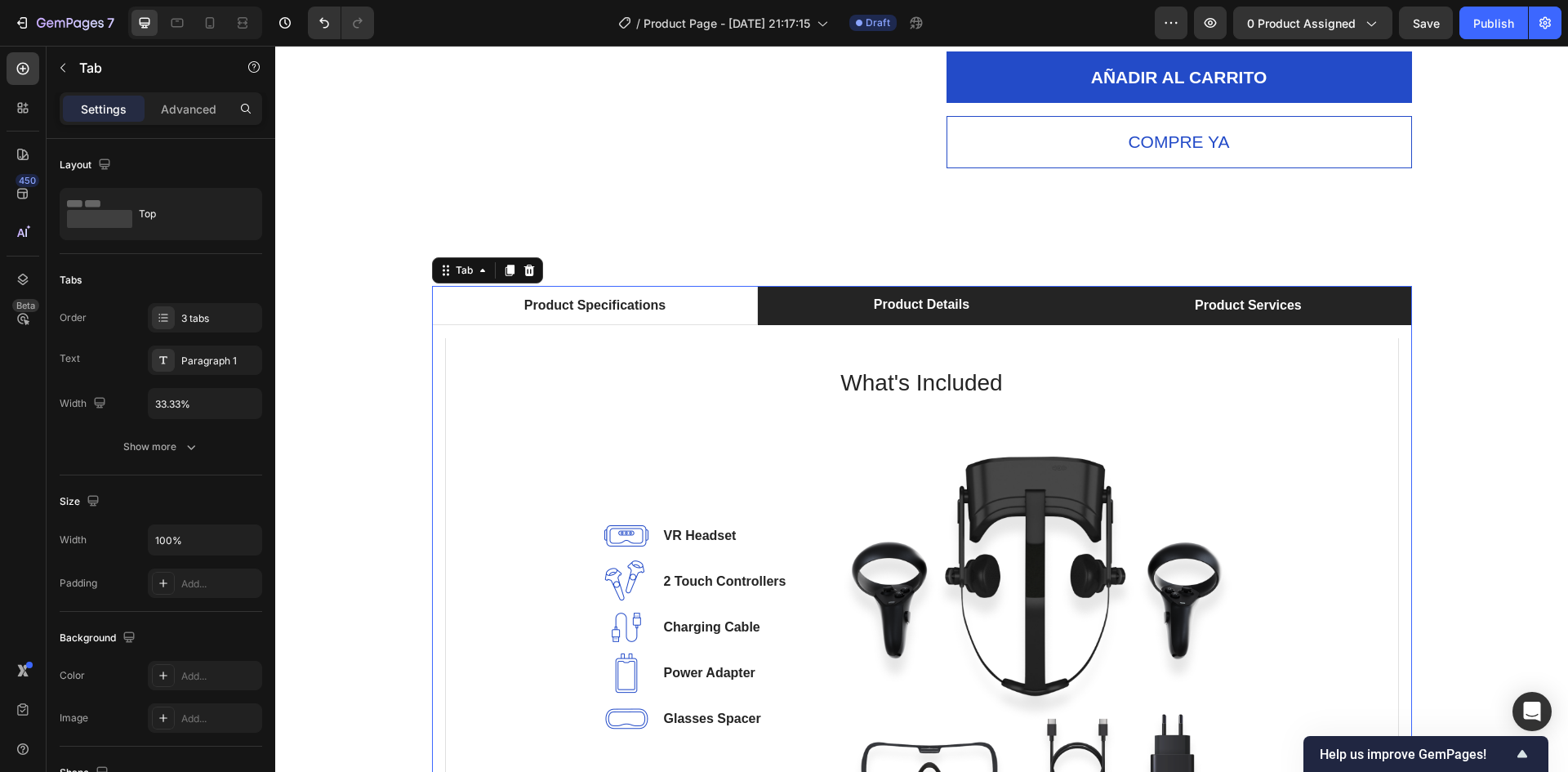
click at [1200, 307] on div "Product Services" at bounding box center [1248, 306] width 112 height 25
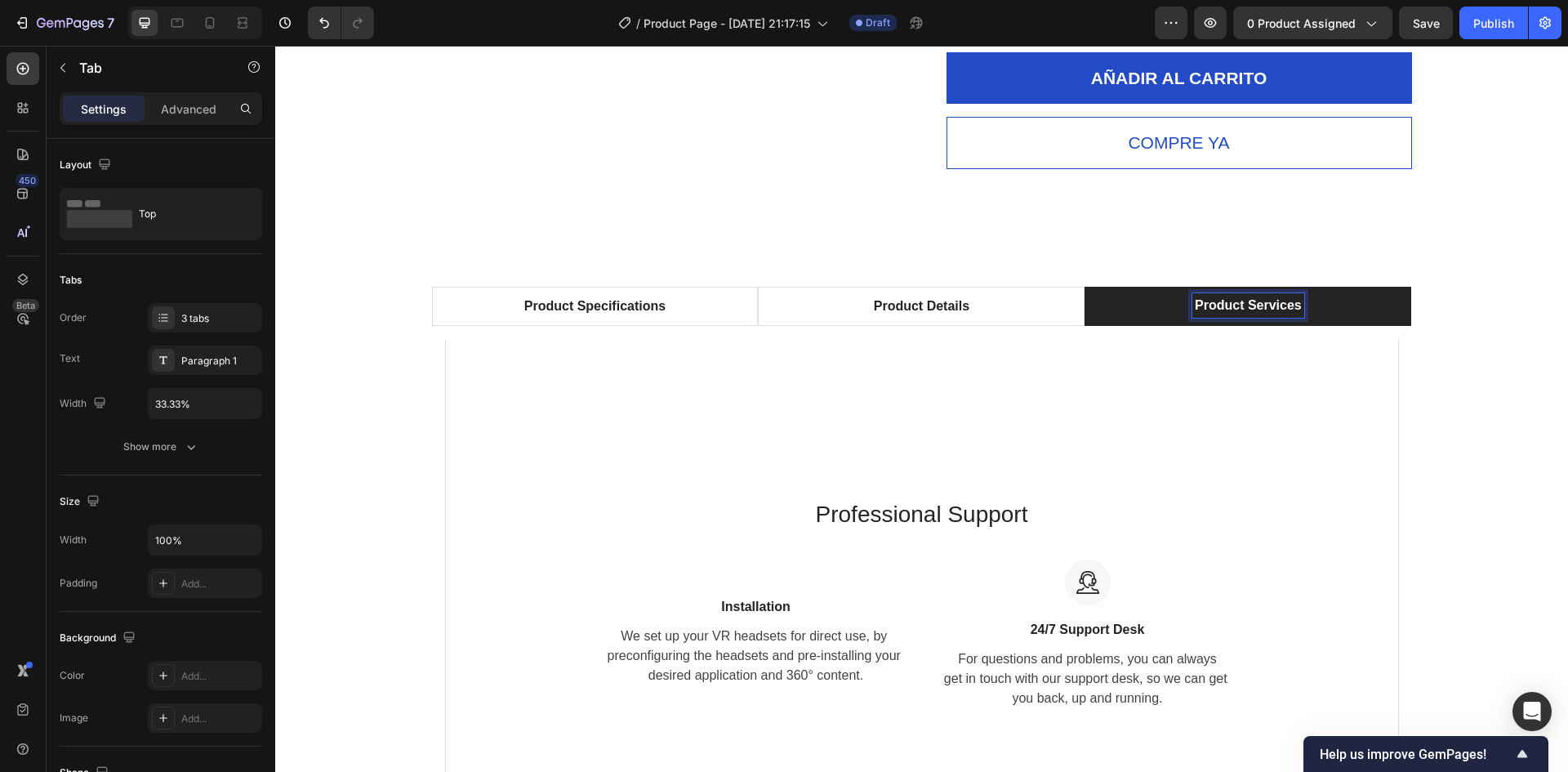
scroll to position [979, 0]
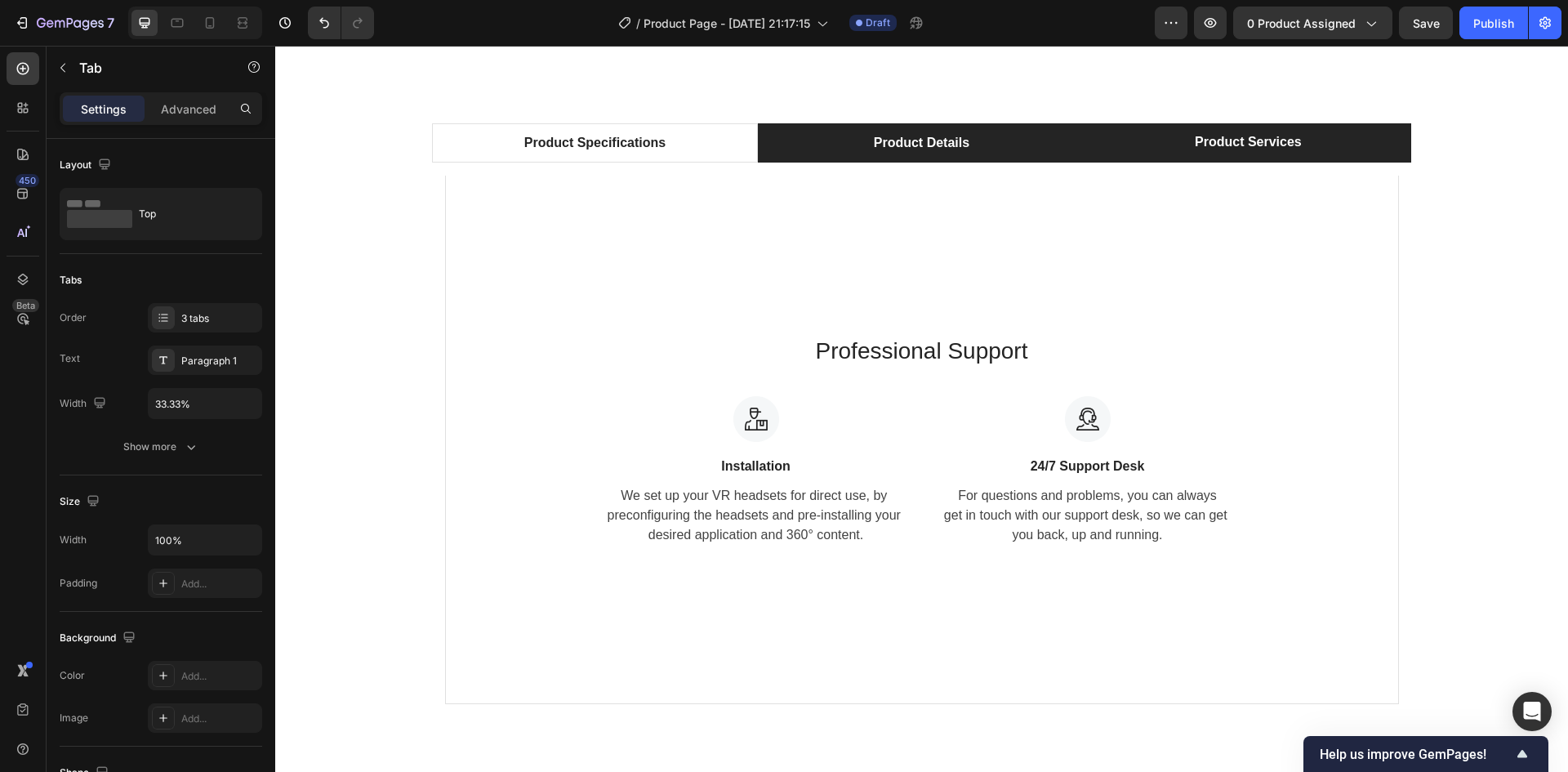
click at [973, 138] on li "Product Details" at bounding box center [921, 143] width 326 height 39
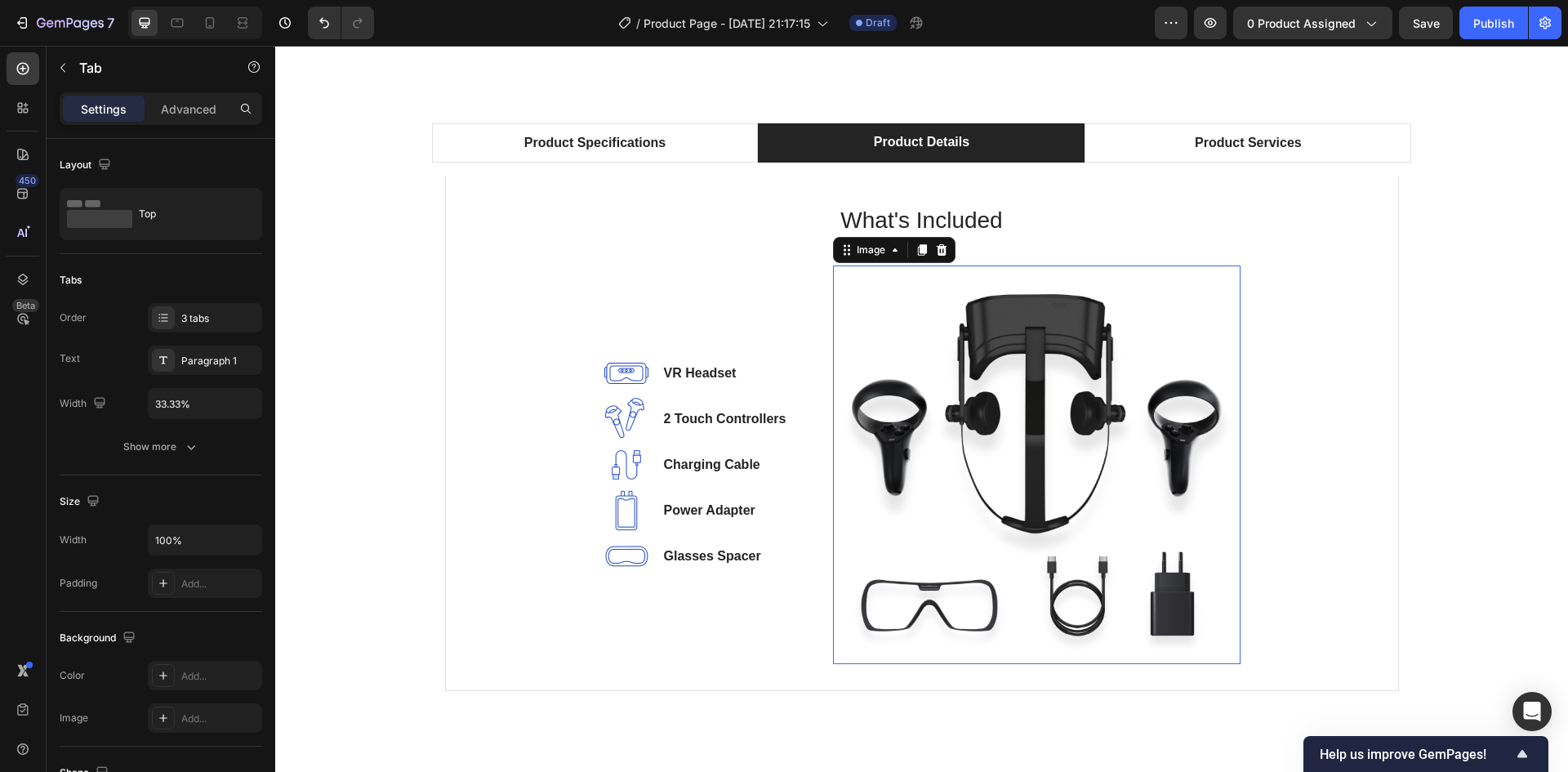
click at [935, 328] on img at bounding box center [1037, 465] width 408 height 399
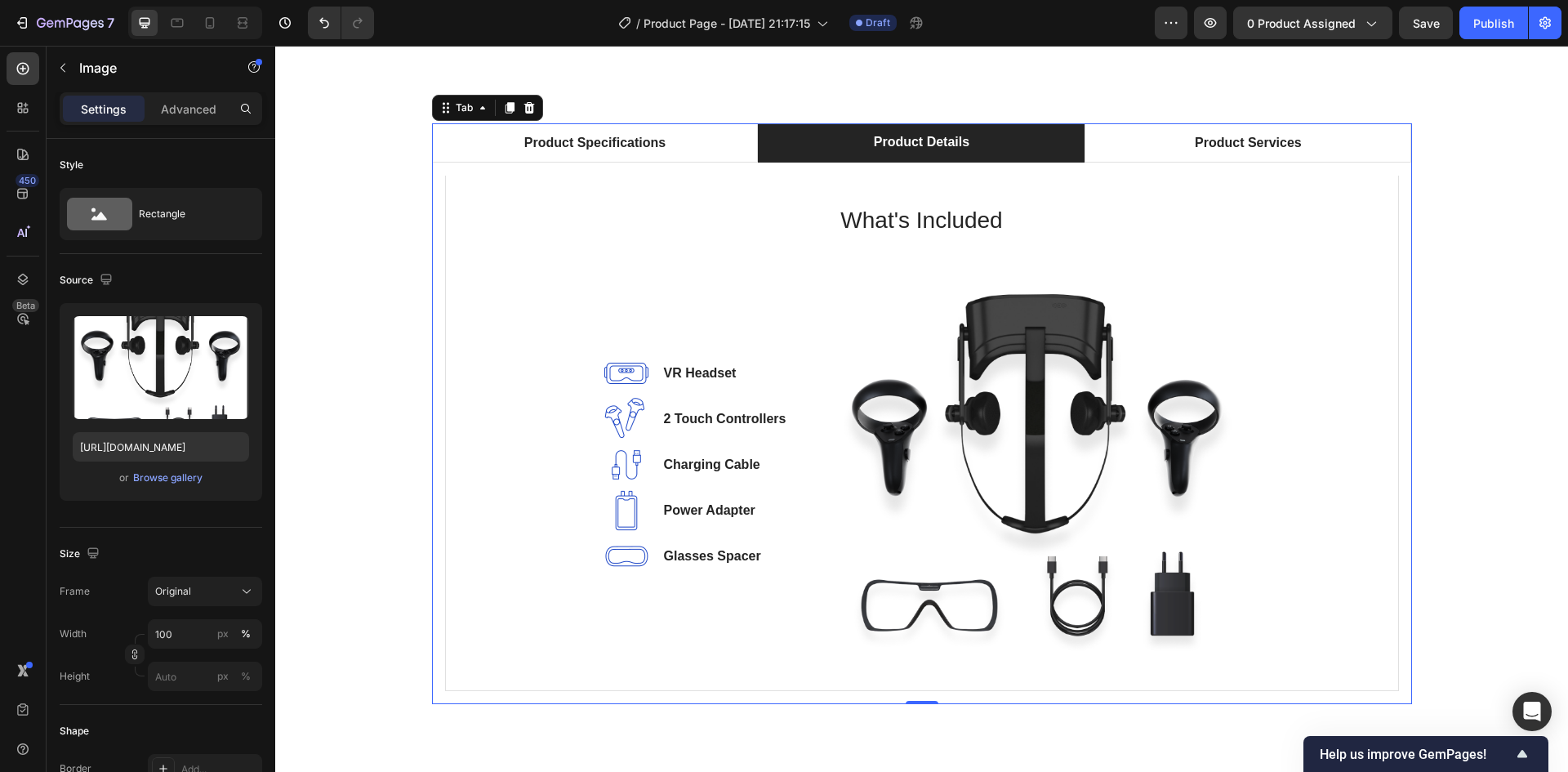
click at [939, 152] on div "Product Details" at bounding box center [922, 142] width 100 height 25
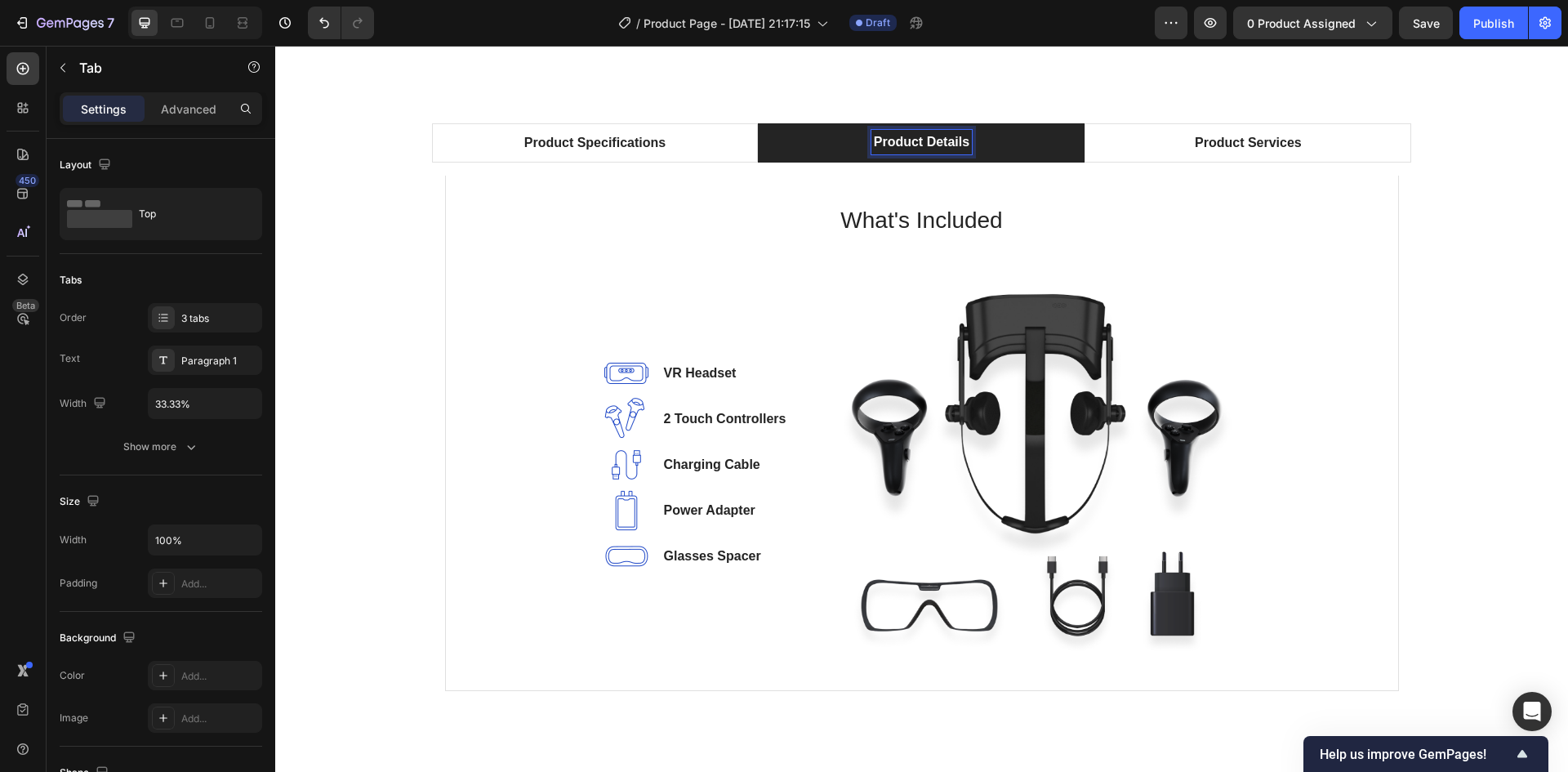
click at [956, 141] on p "Product Details" at bounding box center [922, 142] width 95 height 20
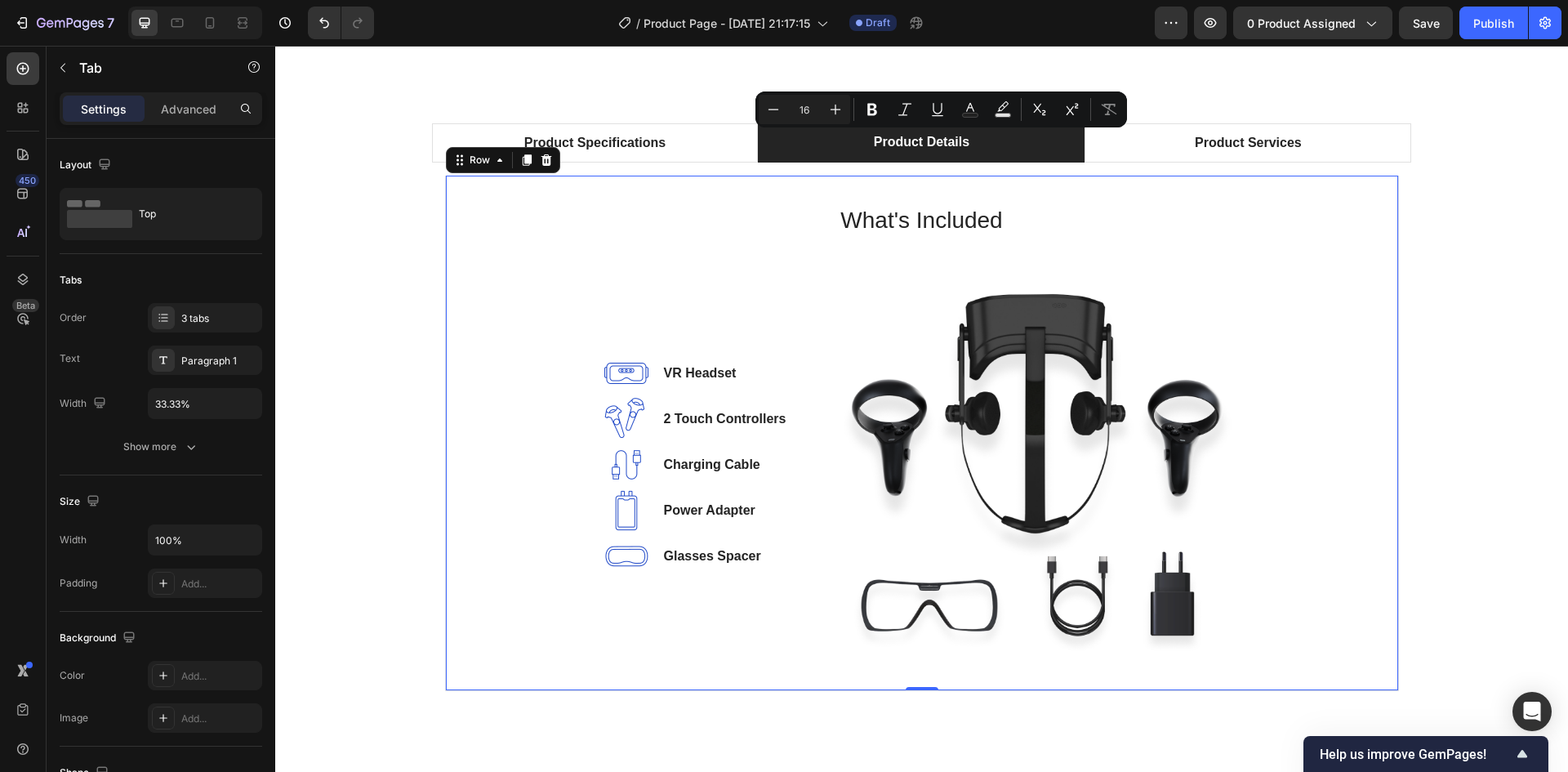
click at [974, 197] on div "What's Included Heading Image VR Headset Text block Image 2 Touch Controllers T…" at bounding box center [922, 433] width 954 height 515
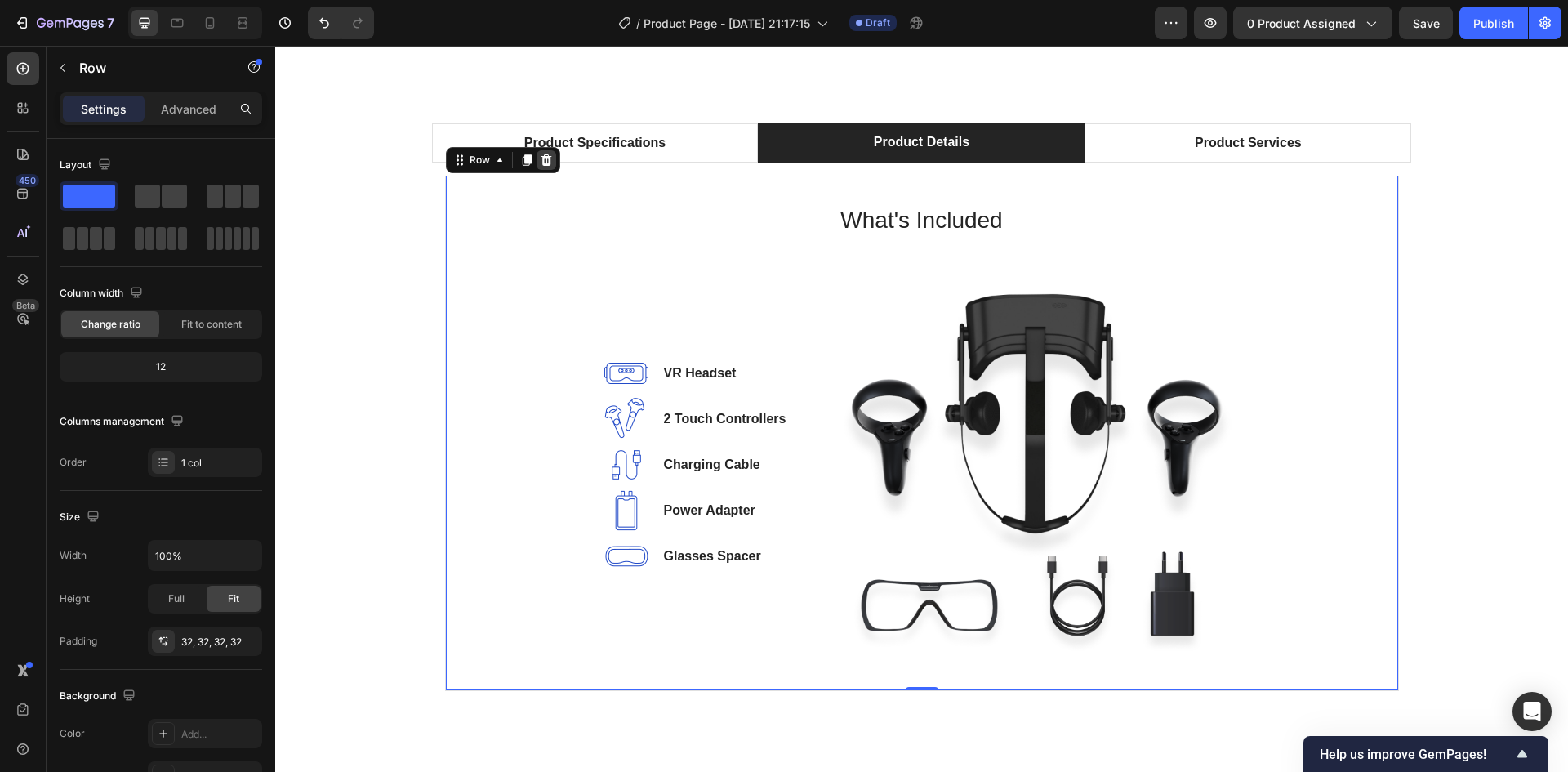
click at [543, 164] on icon at bounding box center [546, 160] width 11 height 12
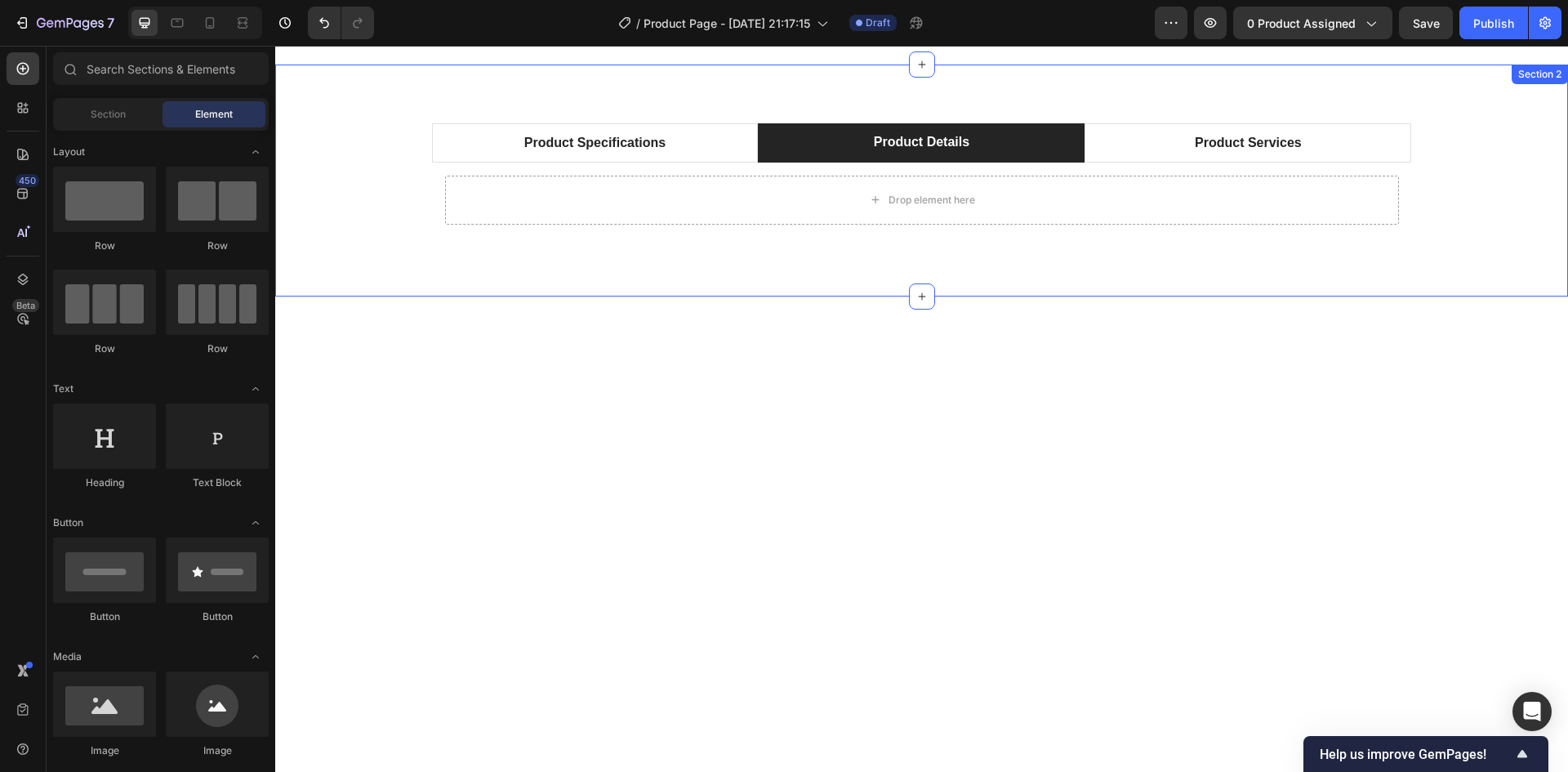
click at [958, 104] on div "Product Specifications Product Details Product Services Technical Specification…" at bounding box center [922, 180] width 1293 height 232
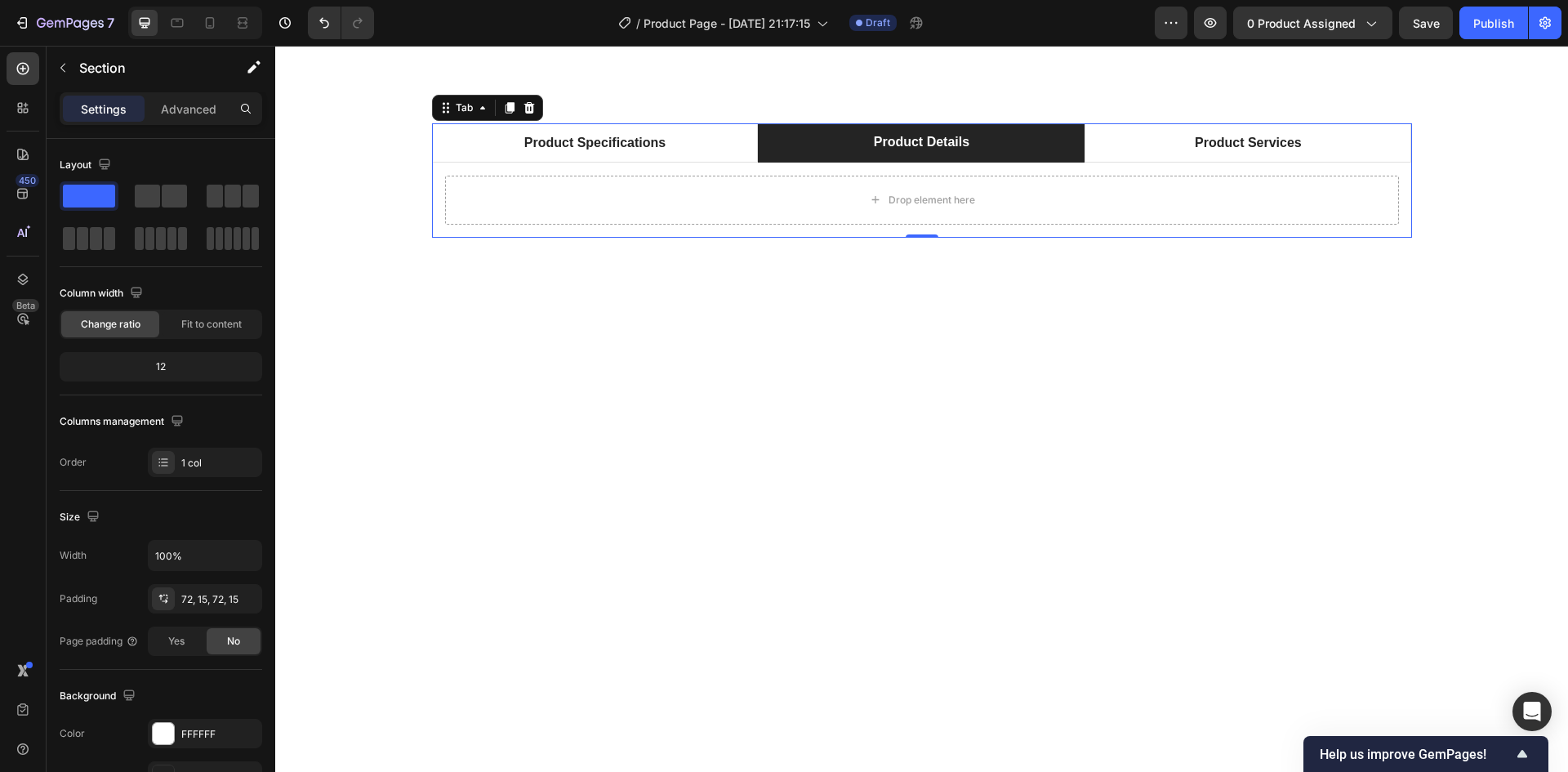
click at [958, 132] on p "Product Details" at bounding box center [922, 142] width 95 height 20
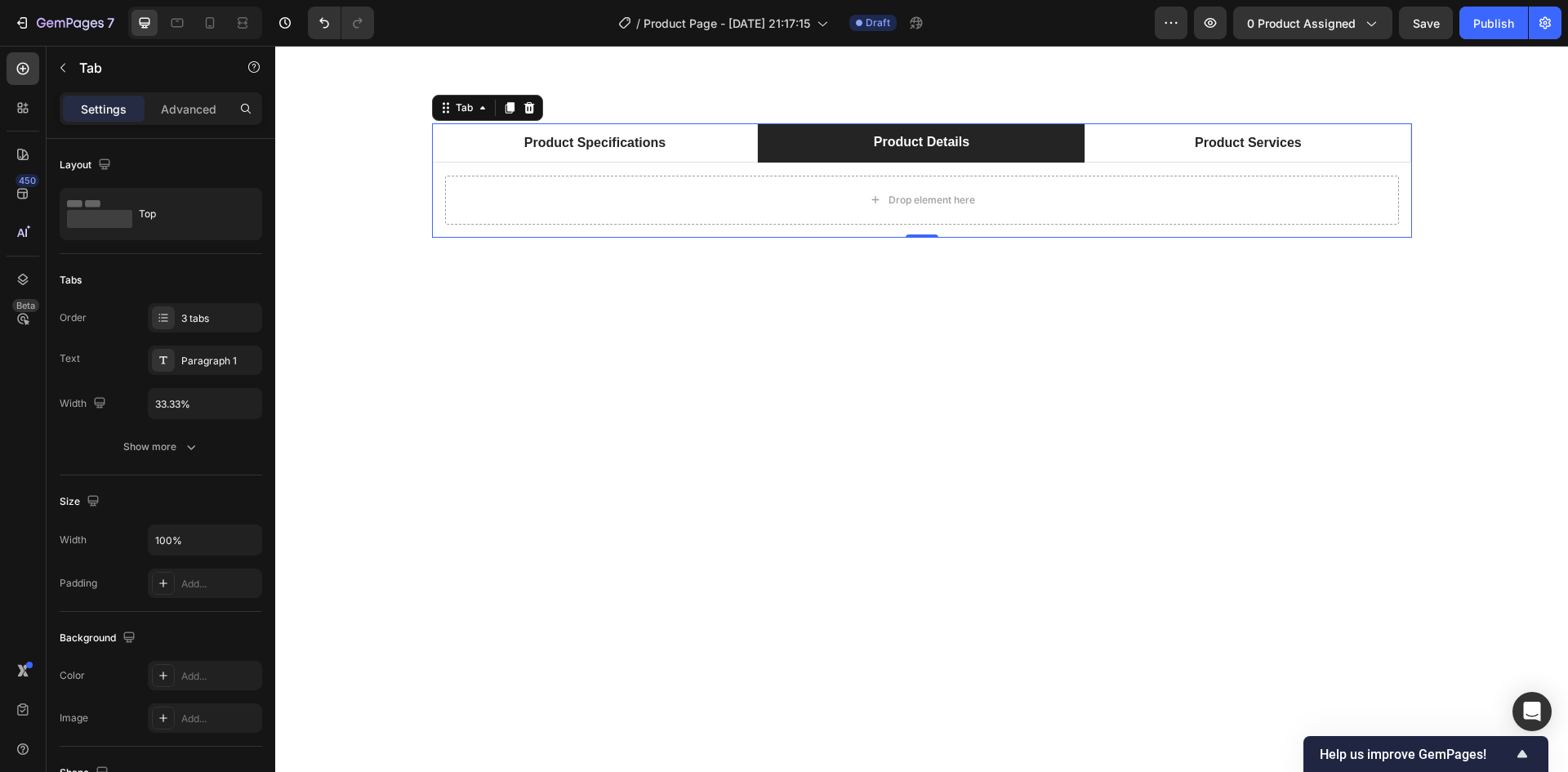
click at [533, 99] on div "Tab" at bounding box center [487, 108] width 111 height 26
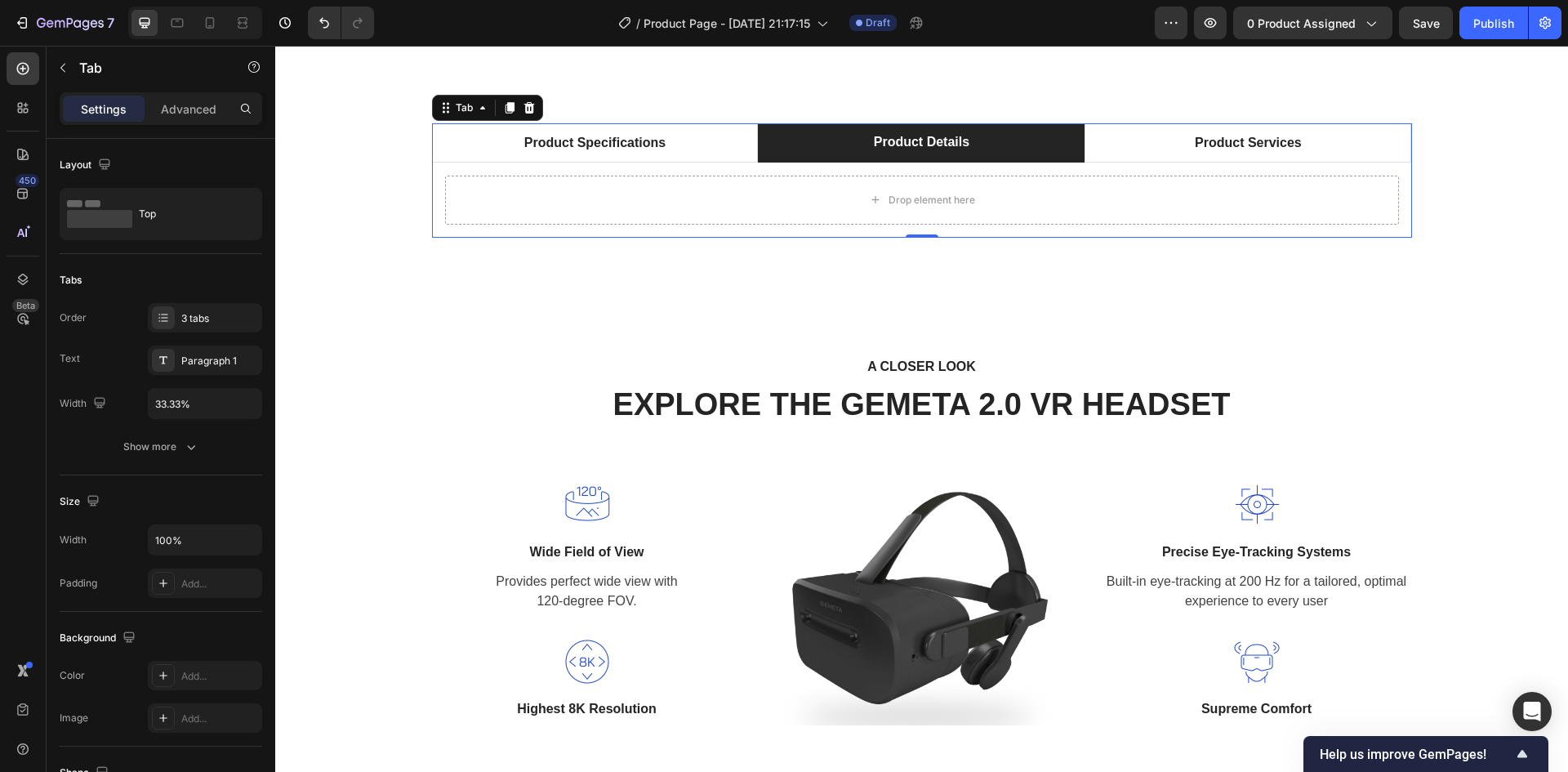
scroll to position [734, 0]
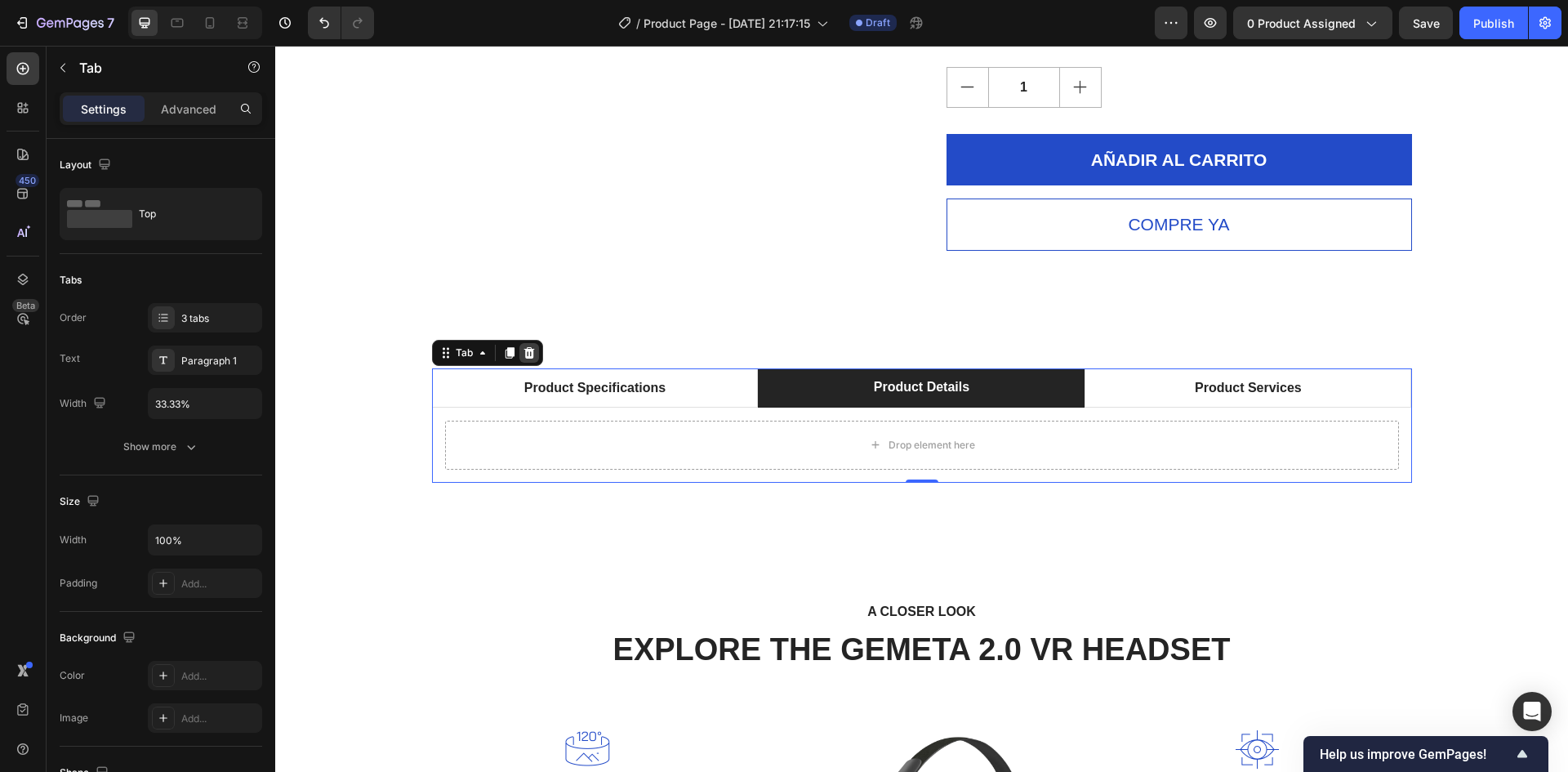
click at [524, 355] on icon at bounding box center [529, 353] width 11 height 12
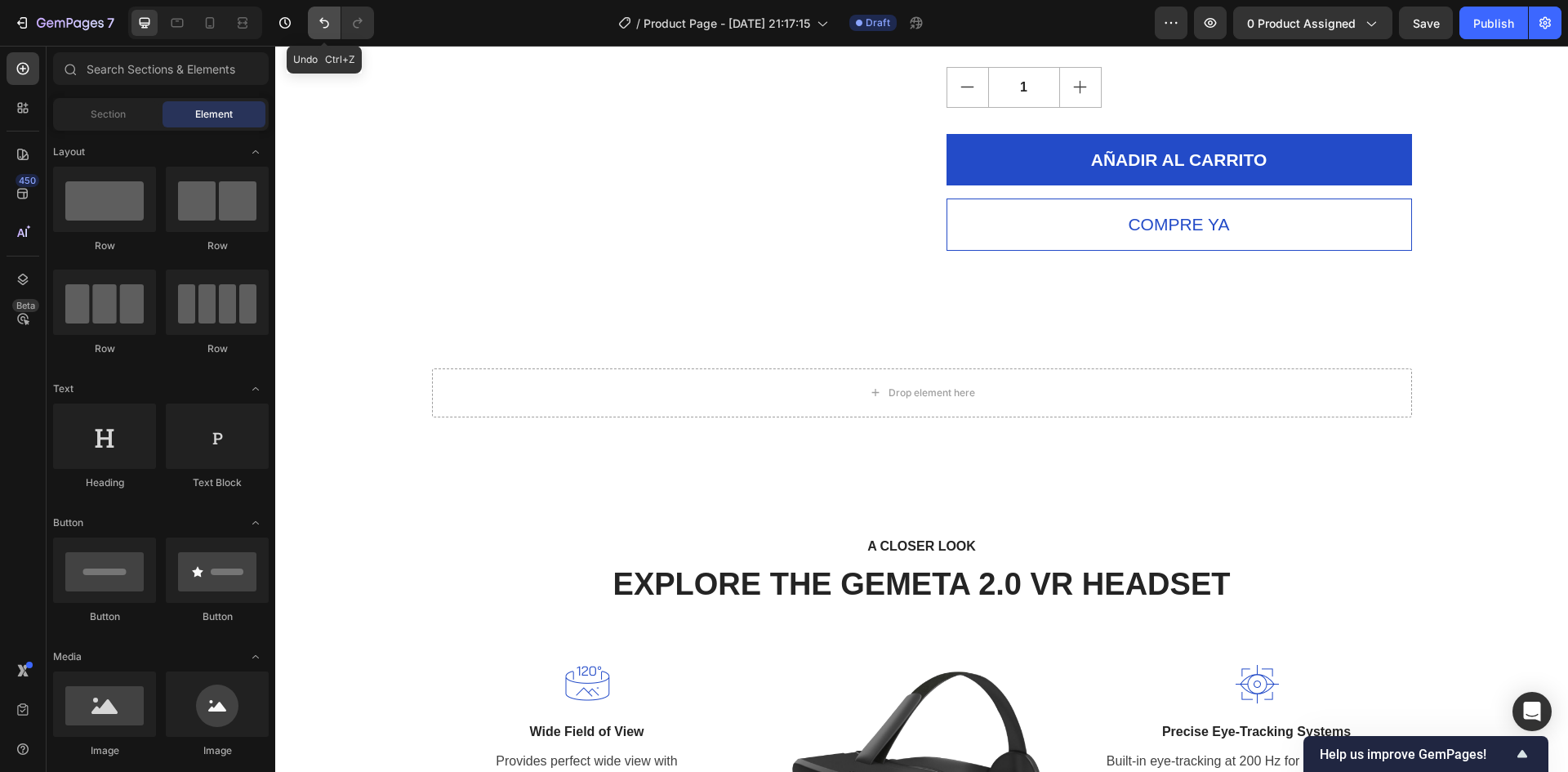
click at [331, 30] on icon "Undo/Redo" at bounding box center [324, 23] width 16 height 16
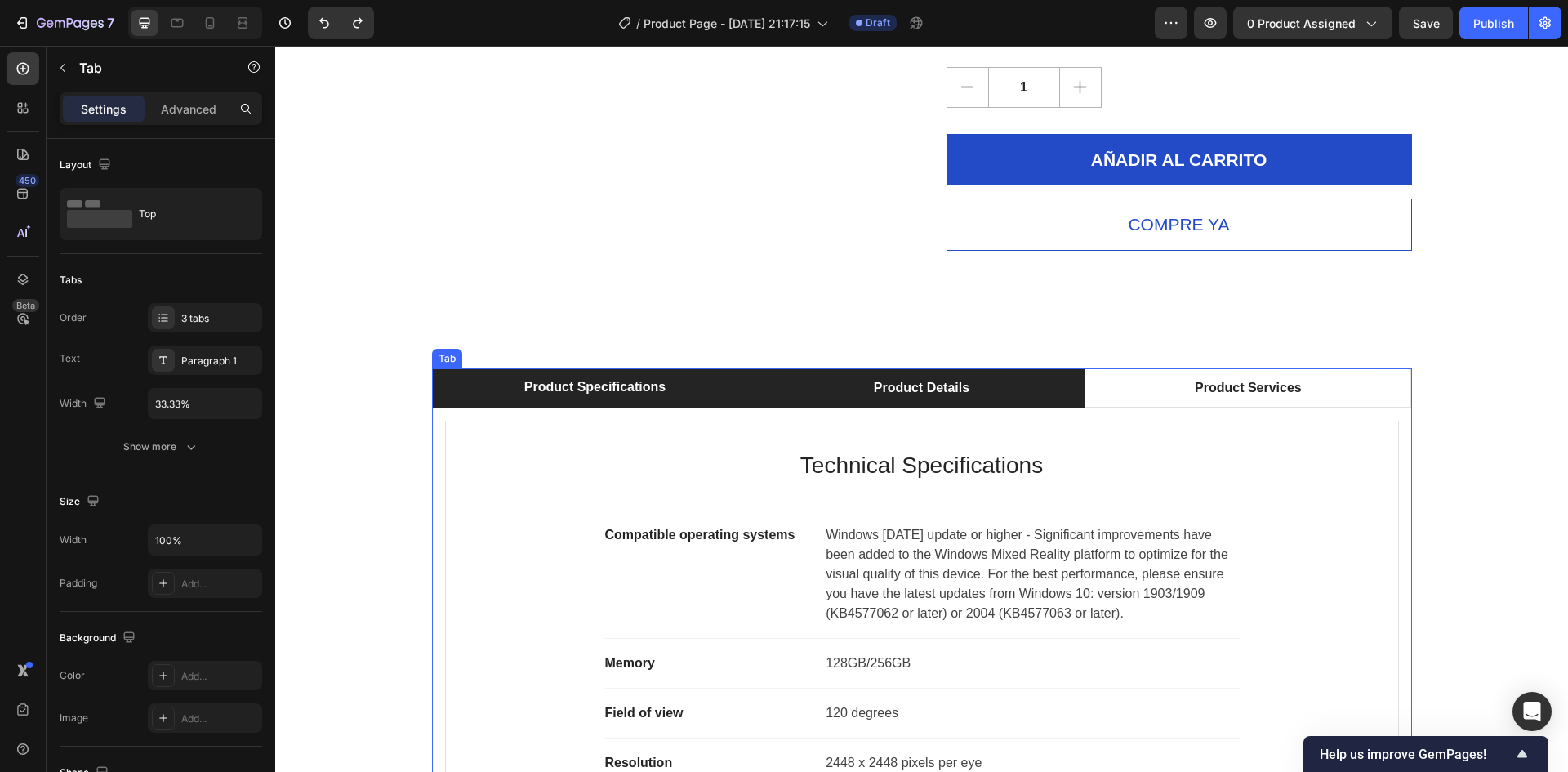
click at [864, 395] on li "Product Details" at bounding box center [921, 388] width 326 height 39
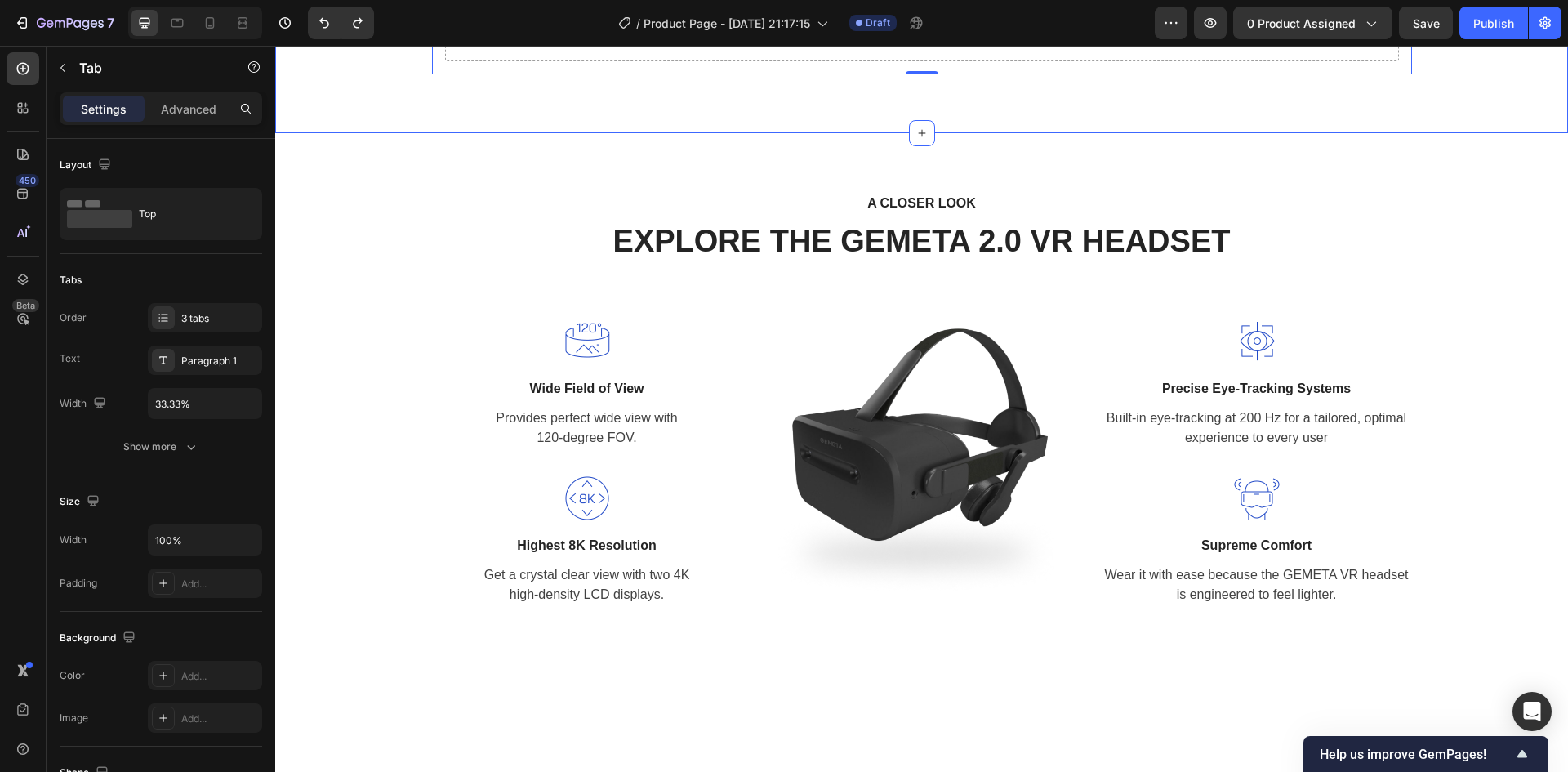
scroll to position [898, 0]
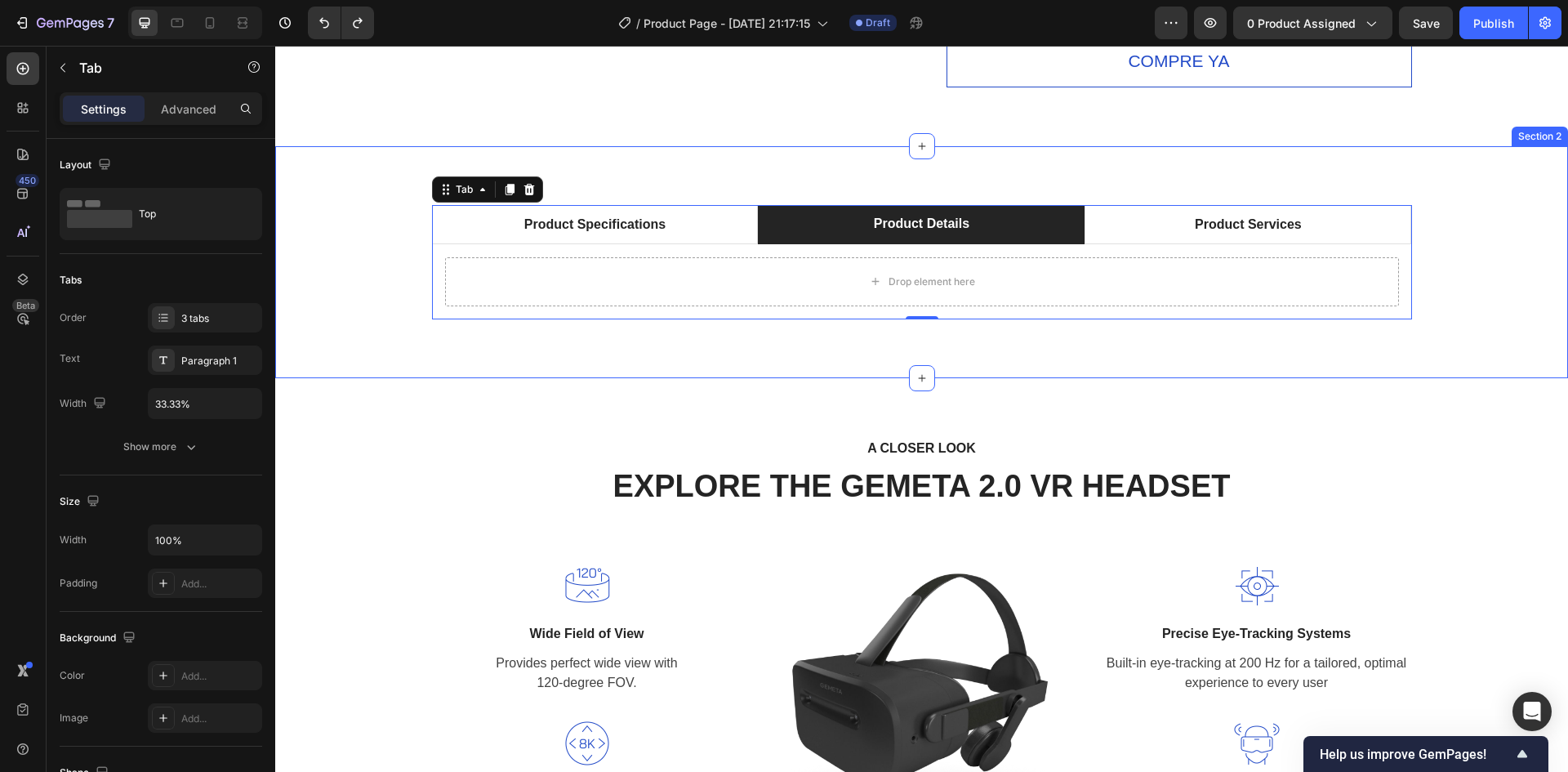
click at [730, 178] on div "Product Specifications Product Details Product Services Technical Specification…" at bounding box center [922, 262] width 1293 height 232
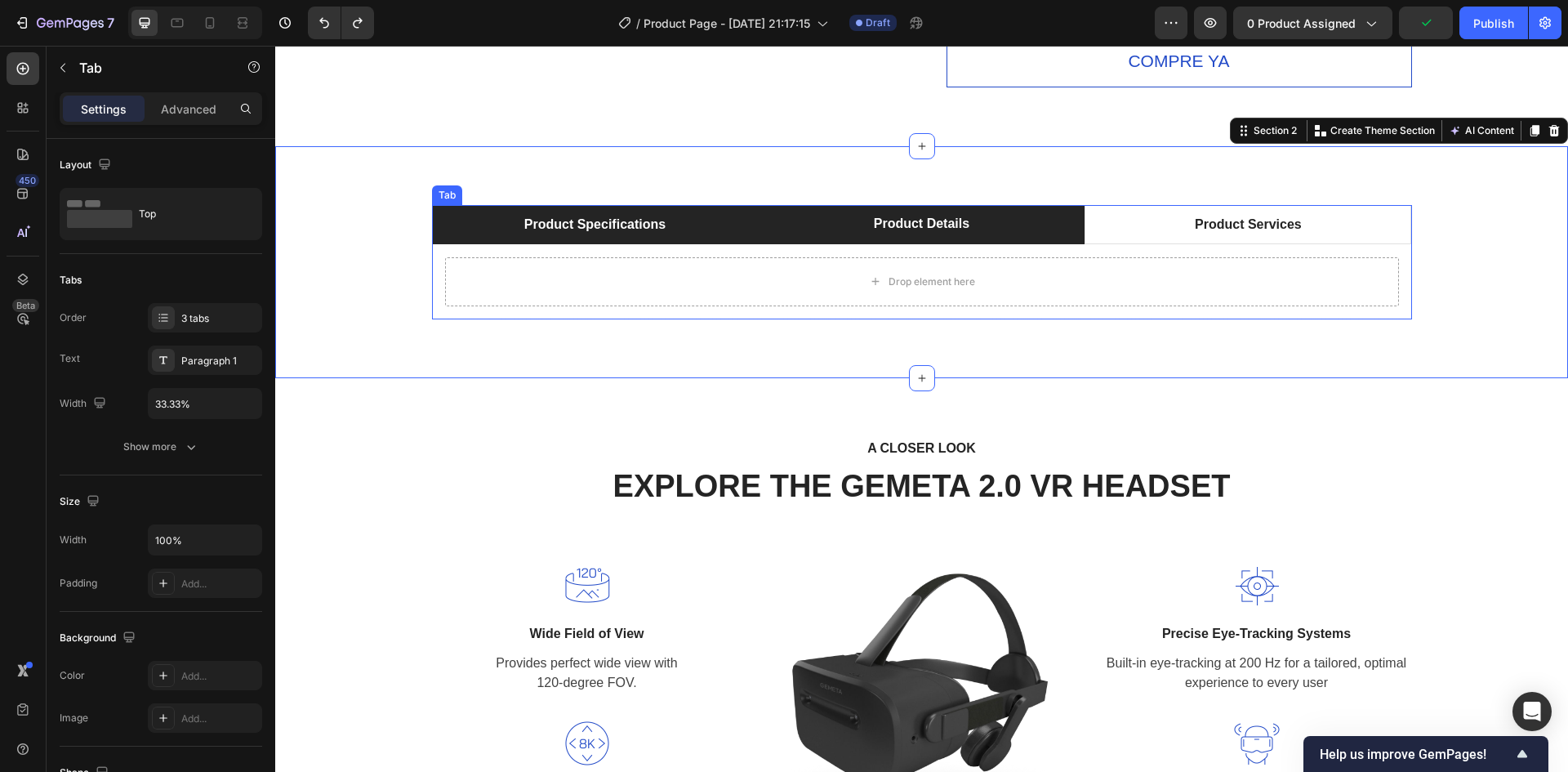
click at [662, 219] on div "Product Specifications" at bounding box center [595, 224] width 146 height 25
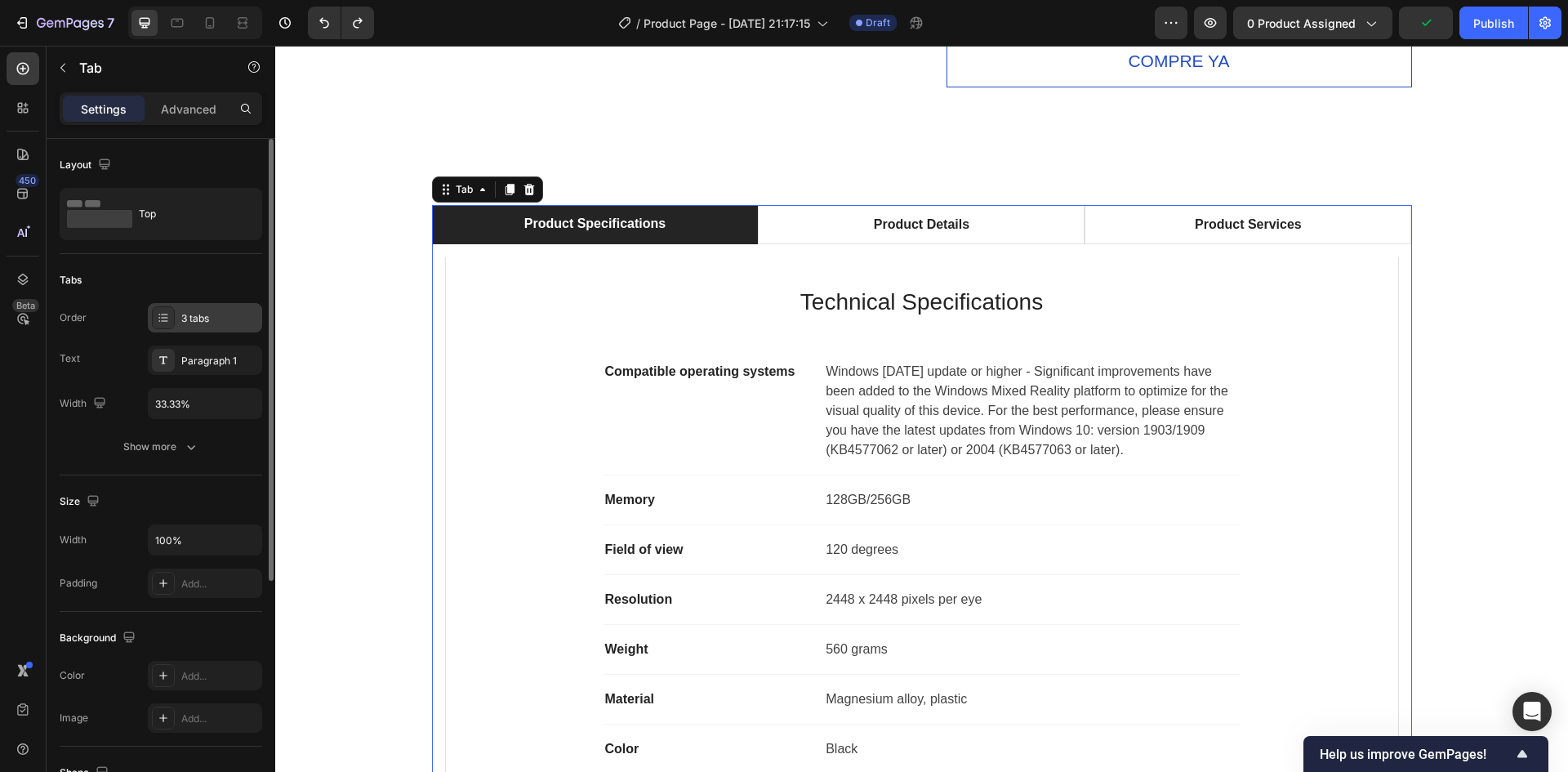
click at [202, 315] on div "3 tabs" at bounding box center [220, 318] width 76 height 15
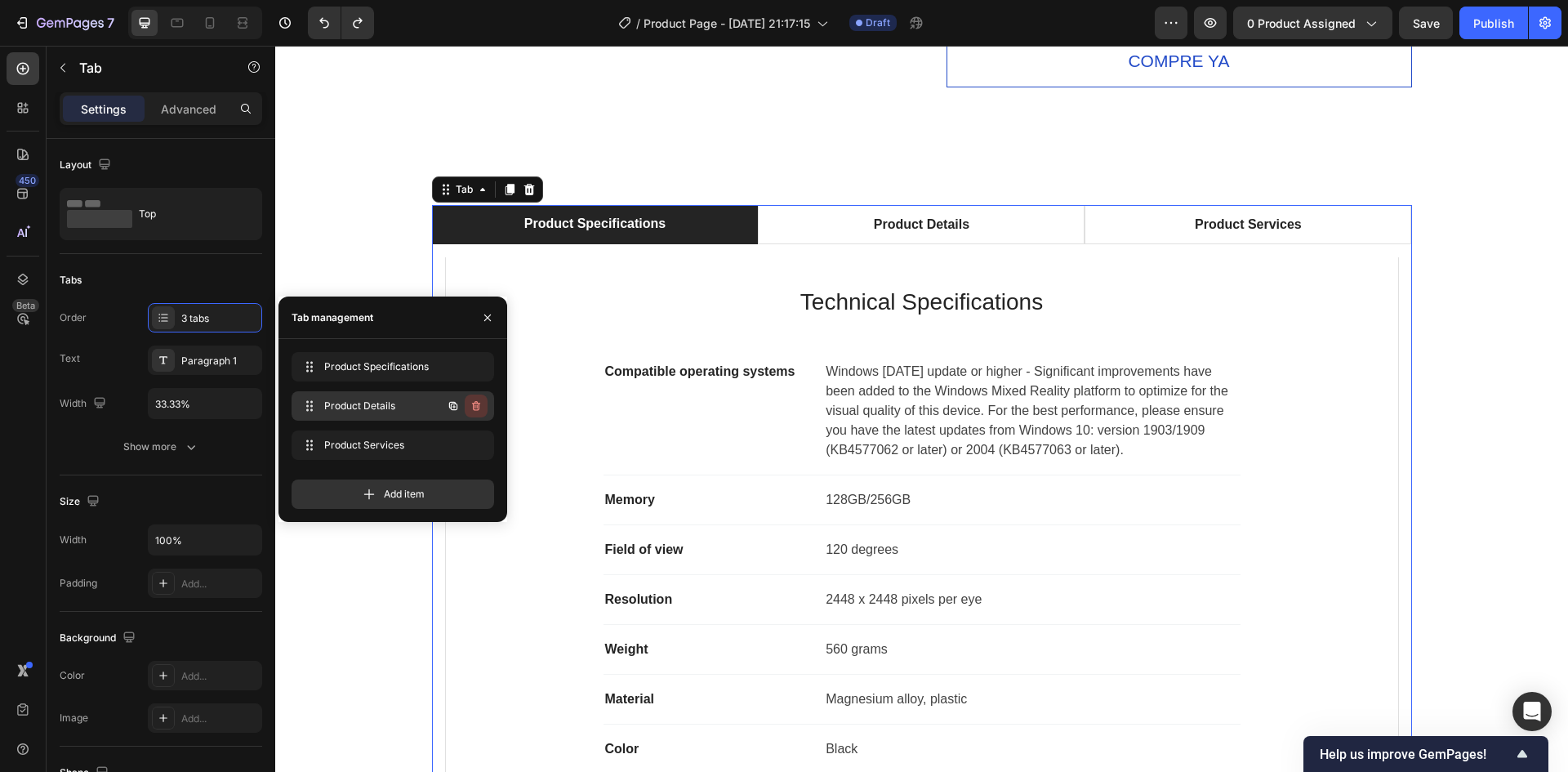
click at [479, 410] on icon "button" at bounding box center [476, 406] width 13 height 13
click at [467, 409] on div "Delete" at bounding box center [465, 406] width 30 height 15
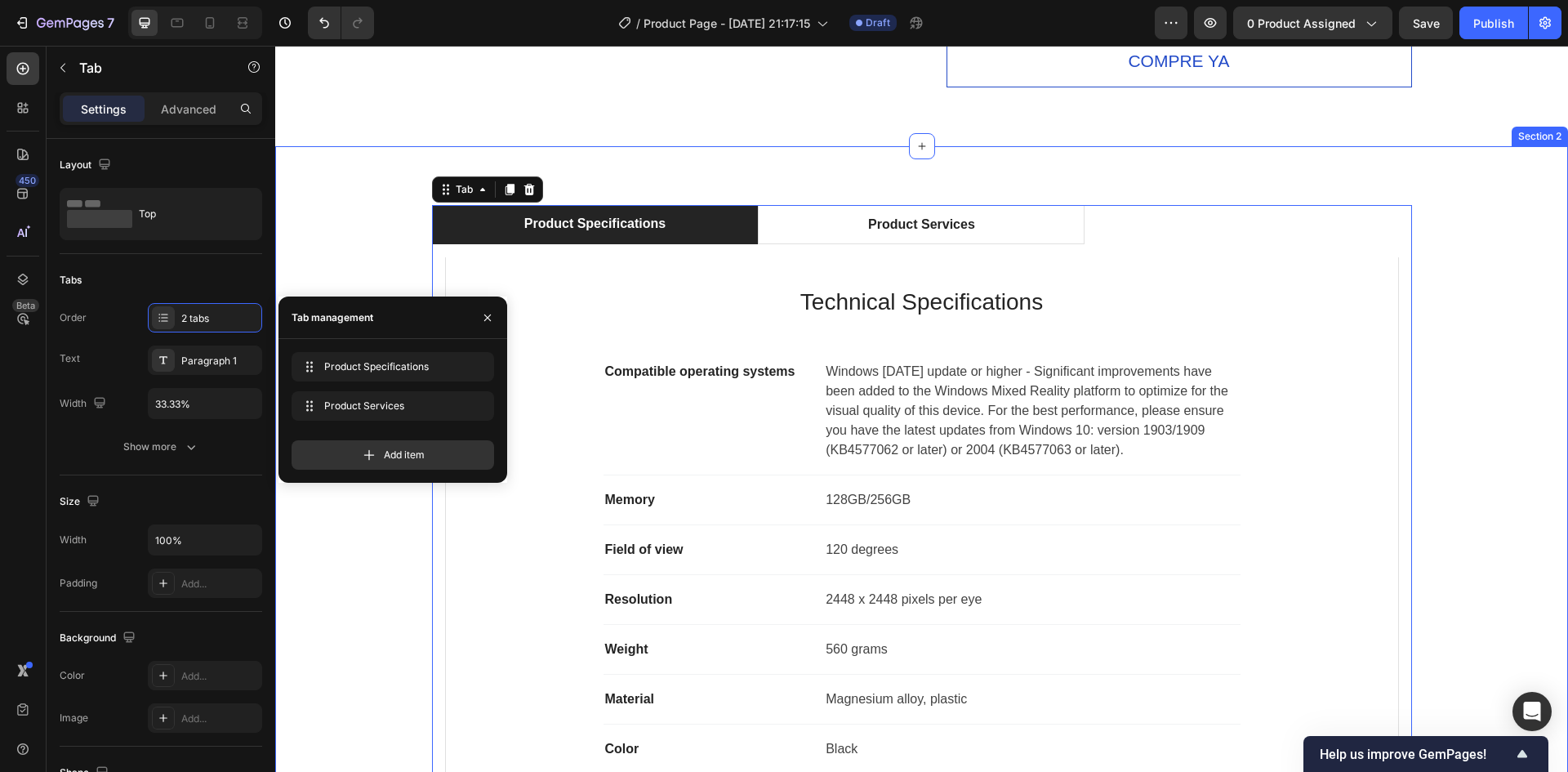
click at [836, 150] on div "Product Specifications Product Services Technical Specifications Heading Compat…" at bounding box center [922, 509] width 1293 height 726
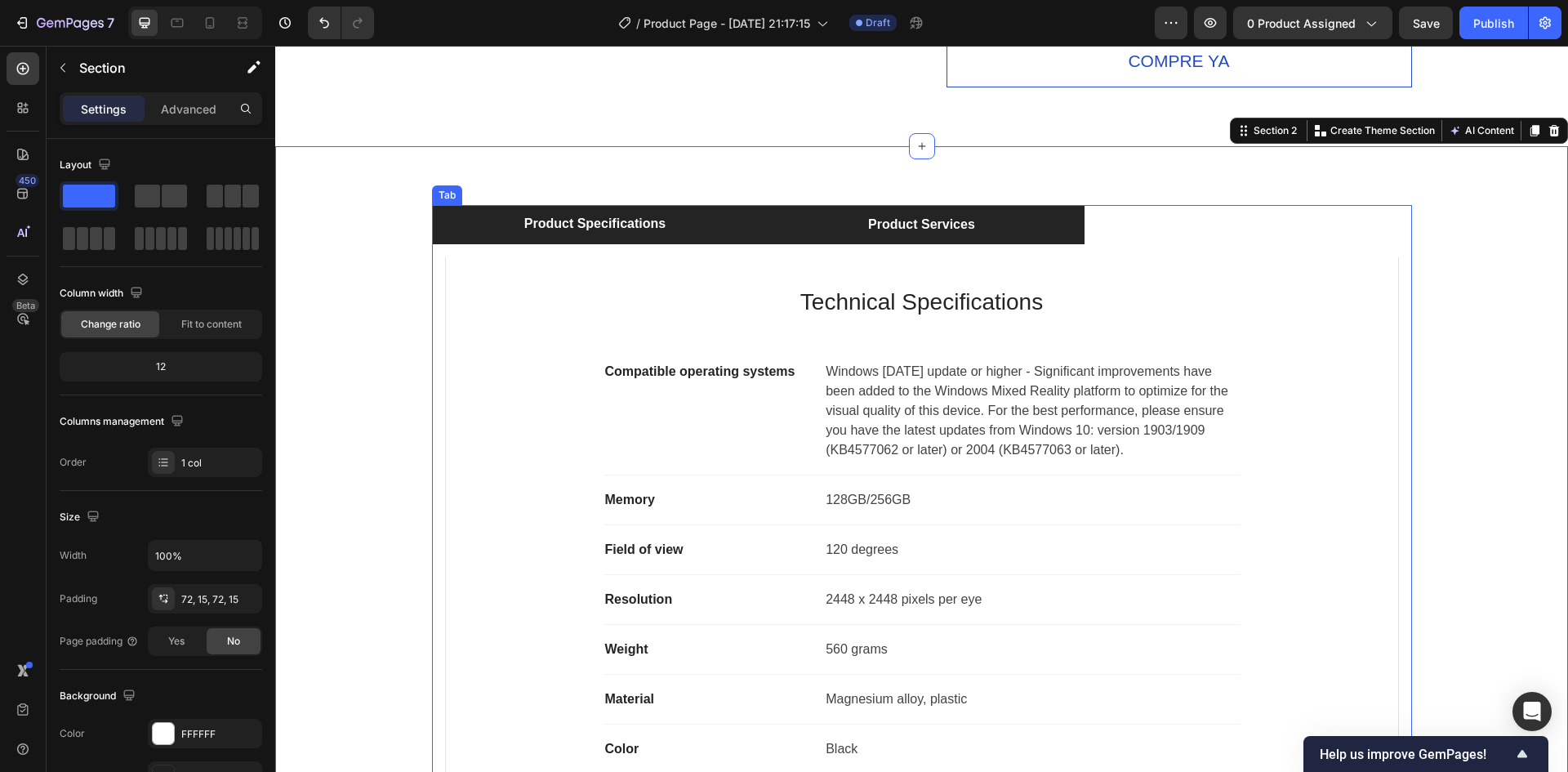
click at [940, 239] on li "Product Services" at bounding box center [921, 224] width 326 height 39
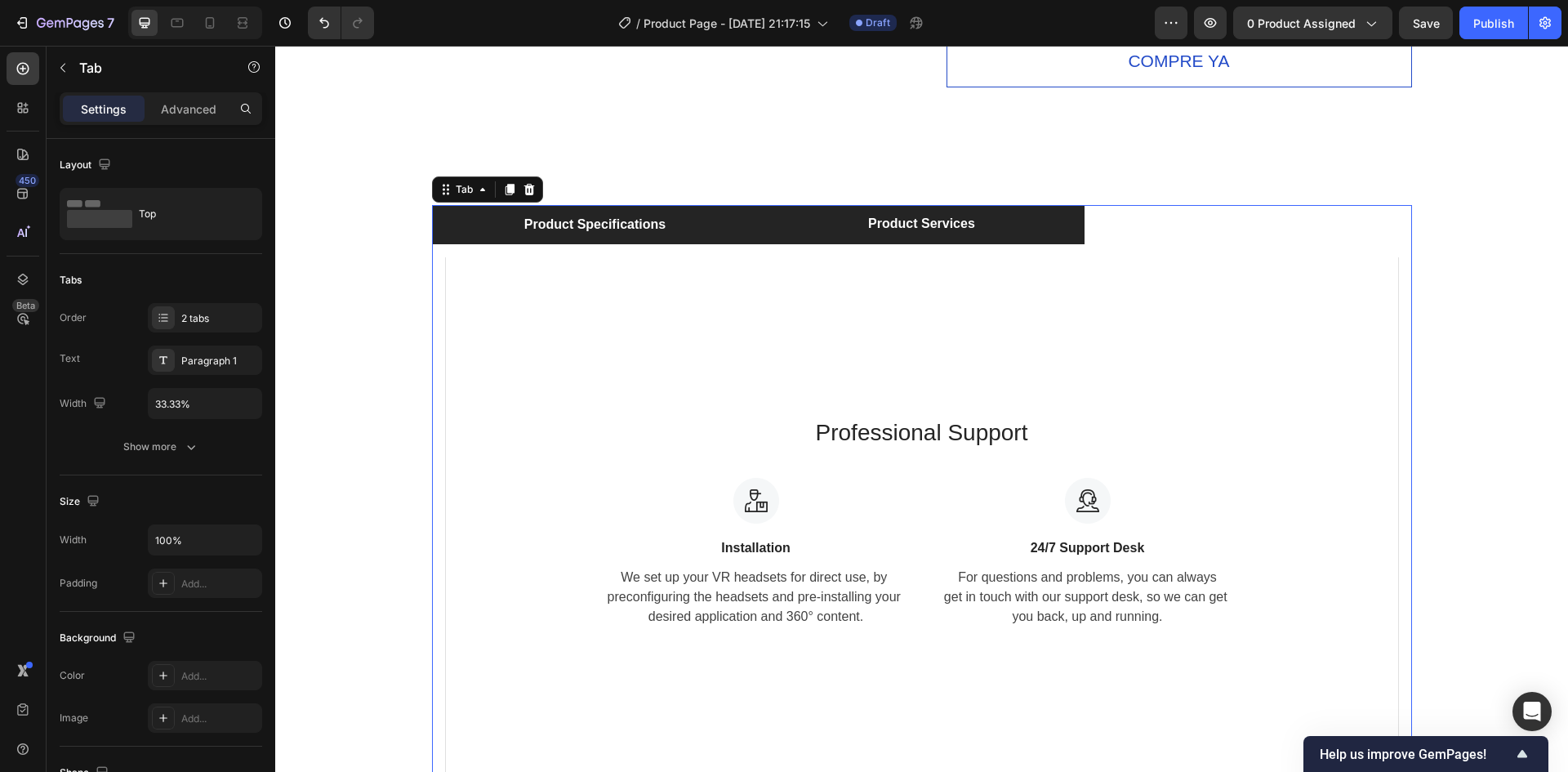
click at [726, 236] on li "Product Specifications" at bounding box center [594, 224] width 326 height 39
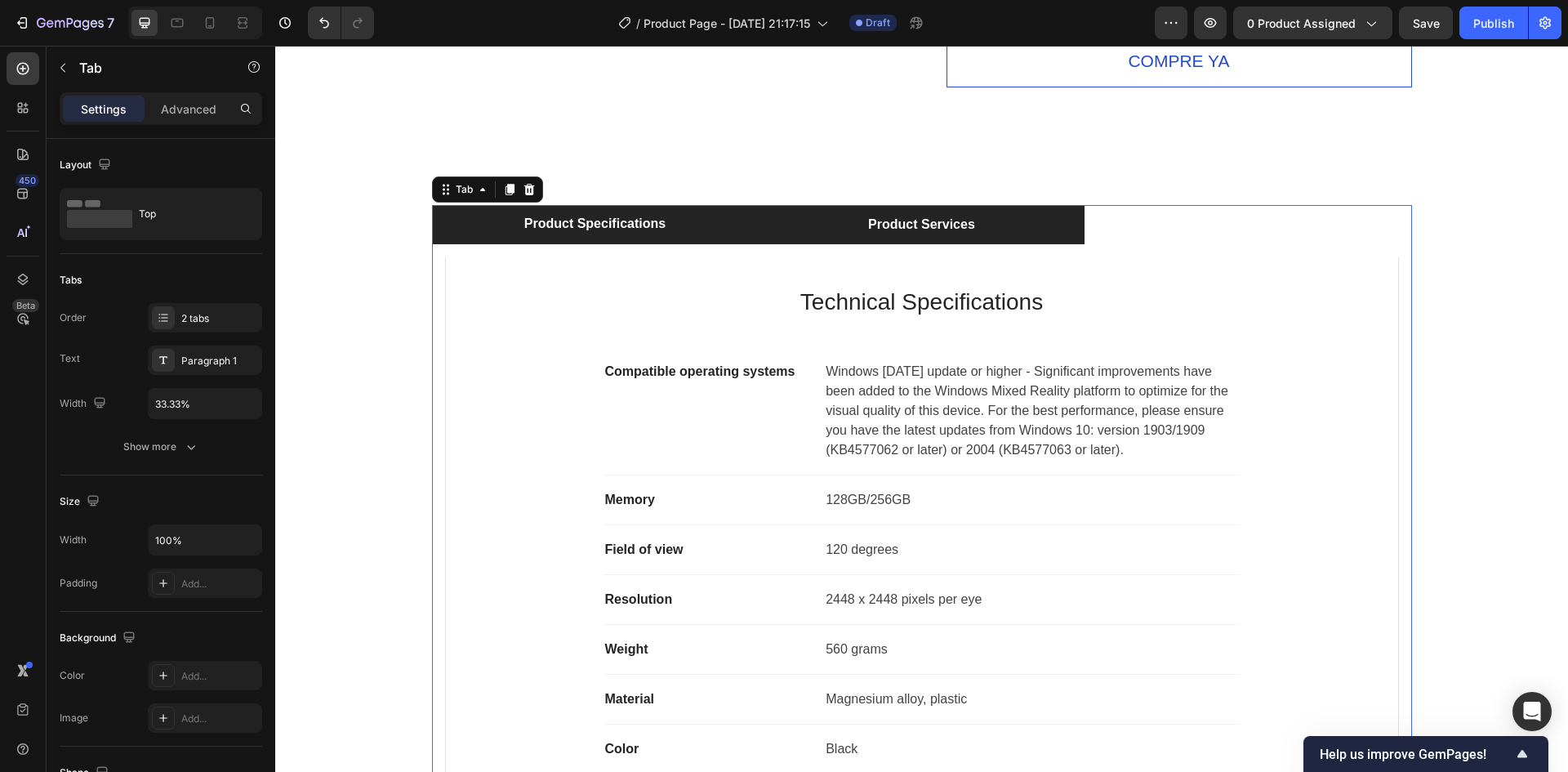
click at [876, 238] on li "Product Services" at bounding box center [921, 224] width 326 height 39
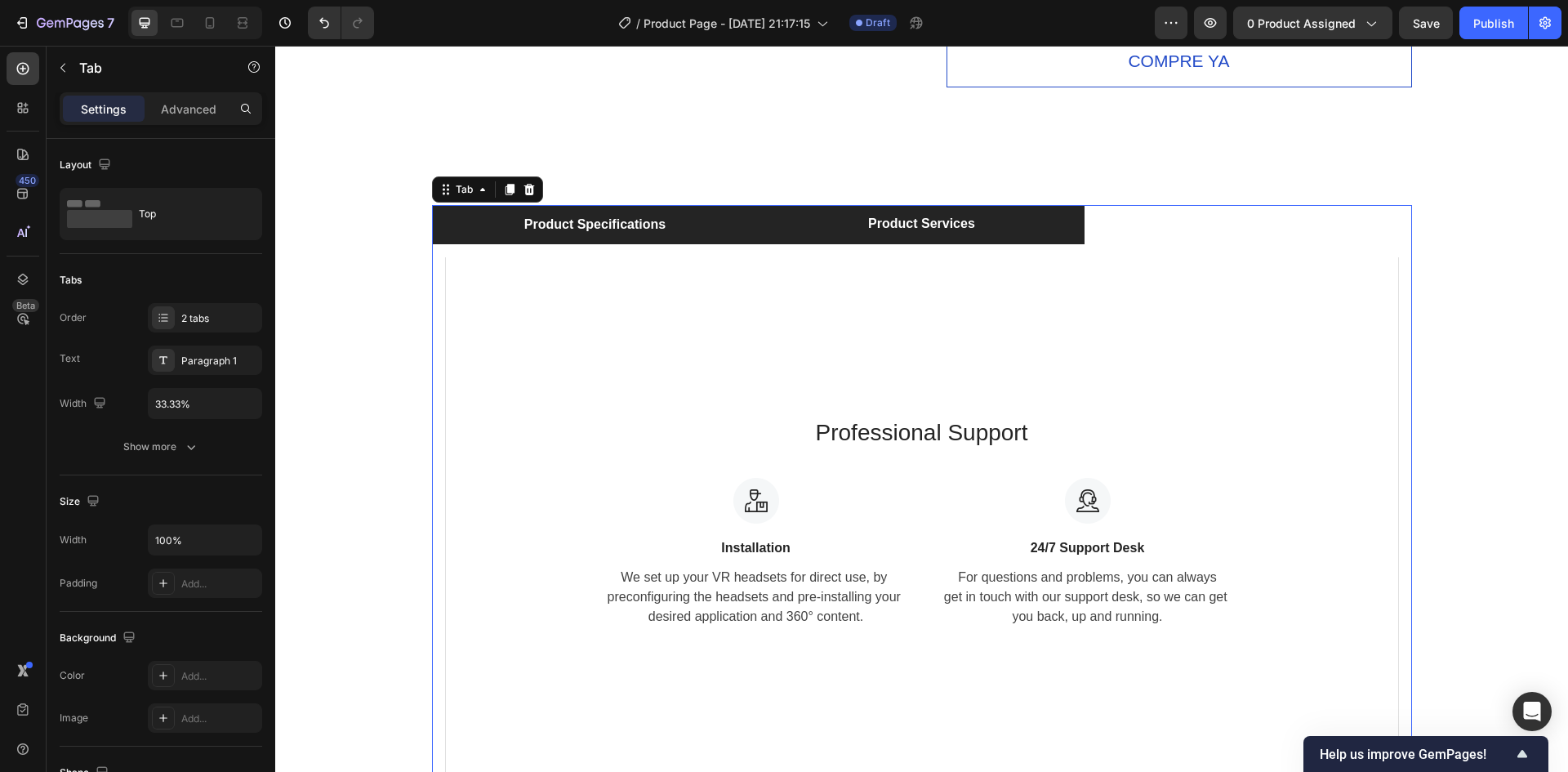
click at [683, 227] on li "Product Specifications" at bounding box center [594, 224] width 326 height 39
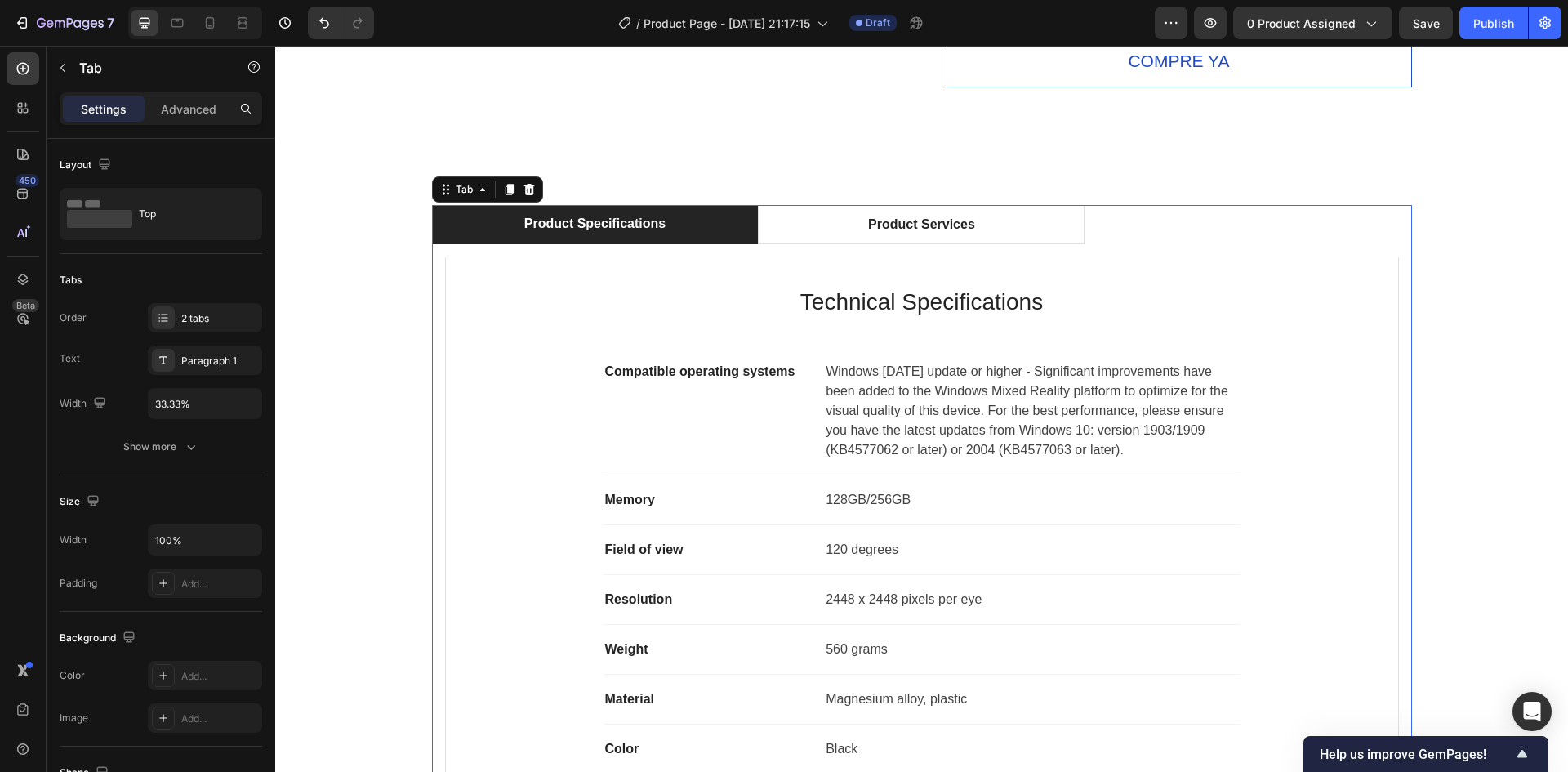
click at [563, 210] on li "Product Specifications" at bounding box center [594, 224] width 326 height 39
click at [576, 223] on div "Product Specifications" at bounding box center [595, 224] width 146 height 25
click at [576, 224] on p "Product Specifications" at bounding box center [595, 224] width 141 height 20
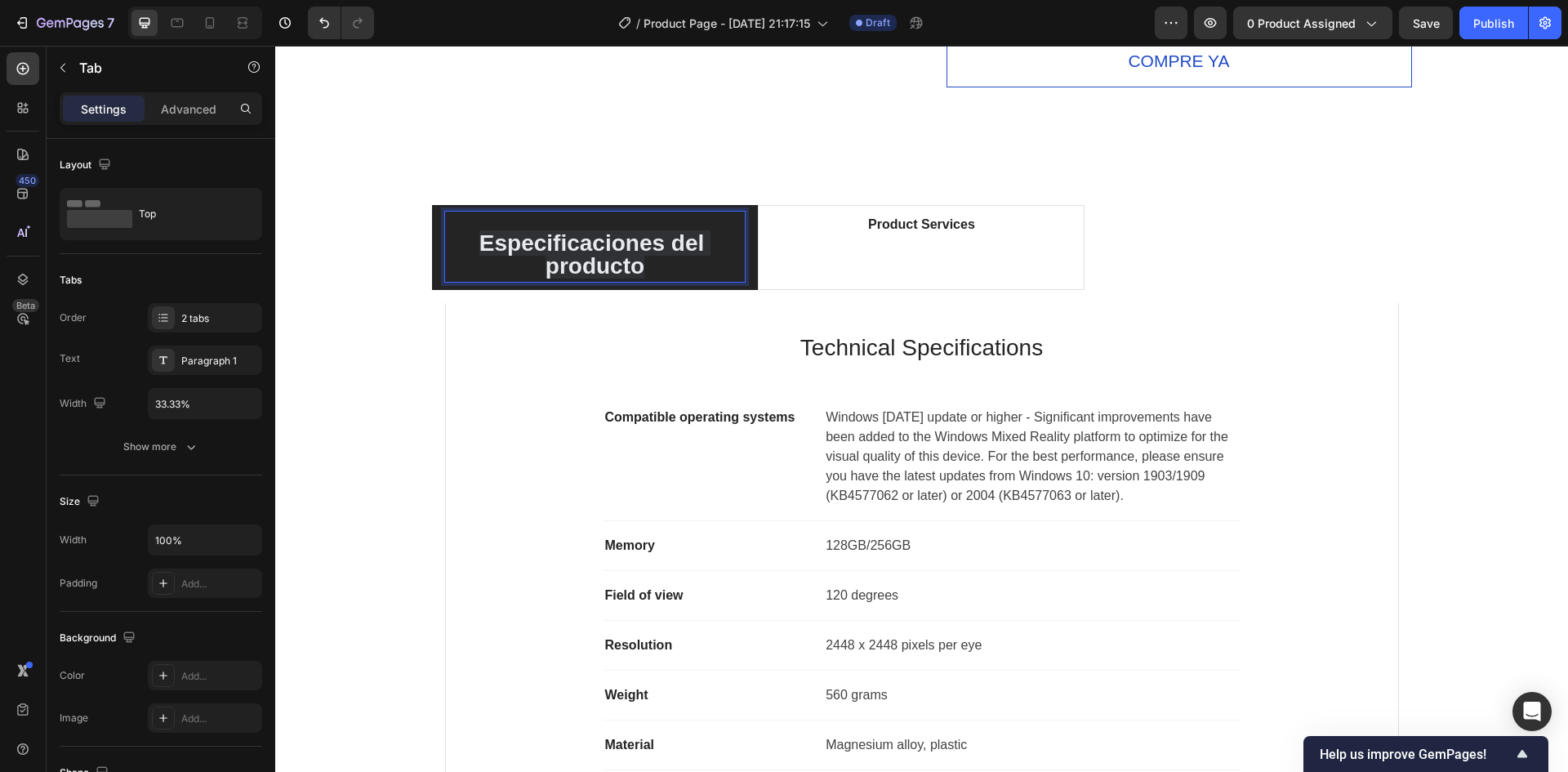
click at [1474, 195] on div "Especificaciones del producto Product Services Technical Specifications Heading…" at bounding box center [922, 532] width 1293 height 772
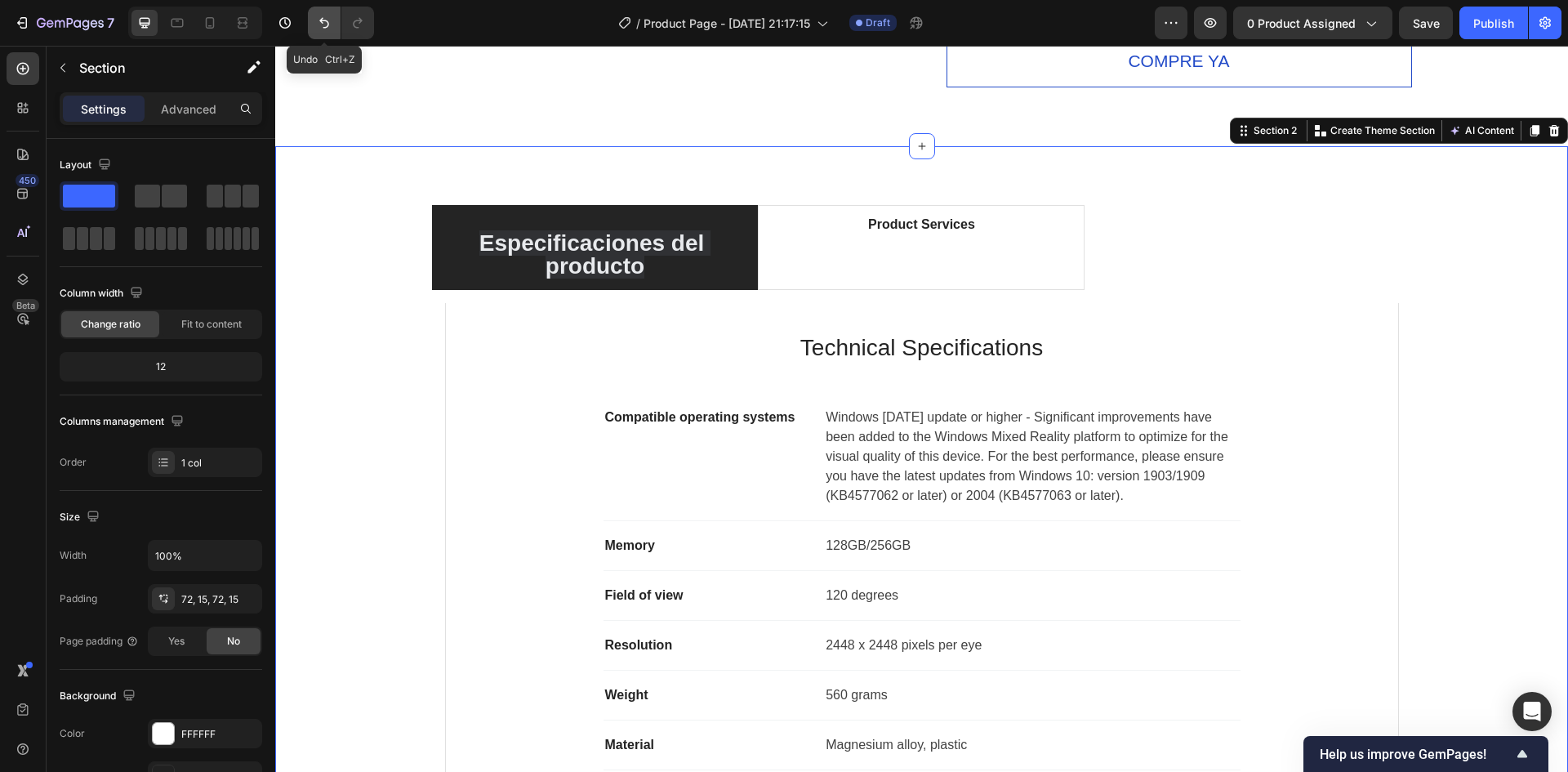
click at [314, 27] on button "Undo/Redo" at bounding box center [324, 23] width 33 height 33
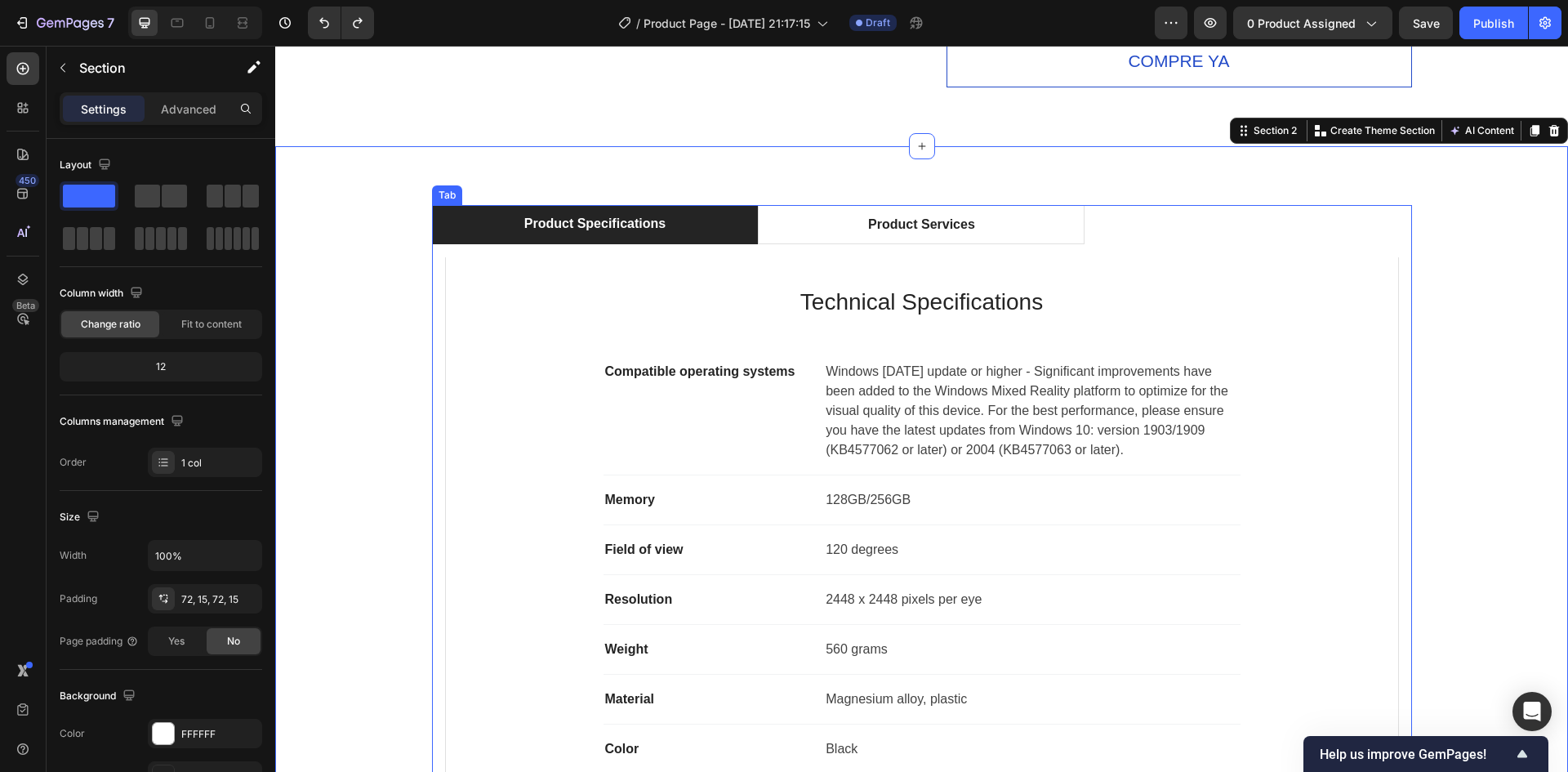
click at [597, 220] on div "Product Specifications" at bounding box center [595, 224] width 146 height 25
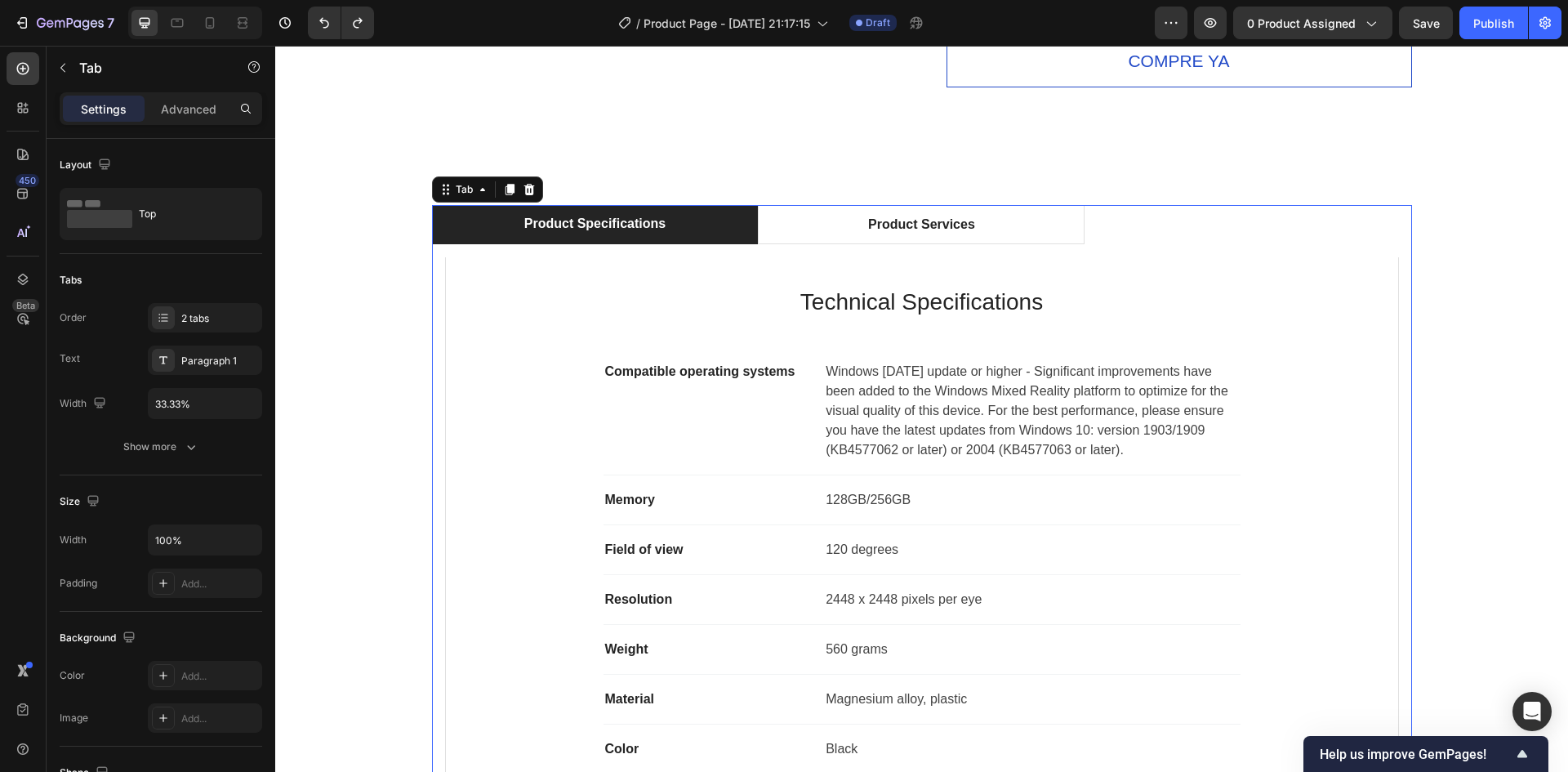
click at [597, 220] on div "Product Specifications" at bounding box center [595, 224] width 146 height 25
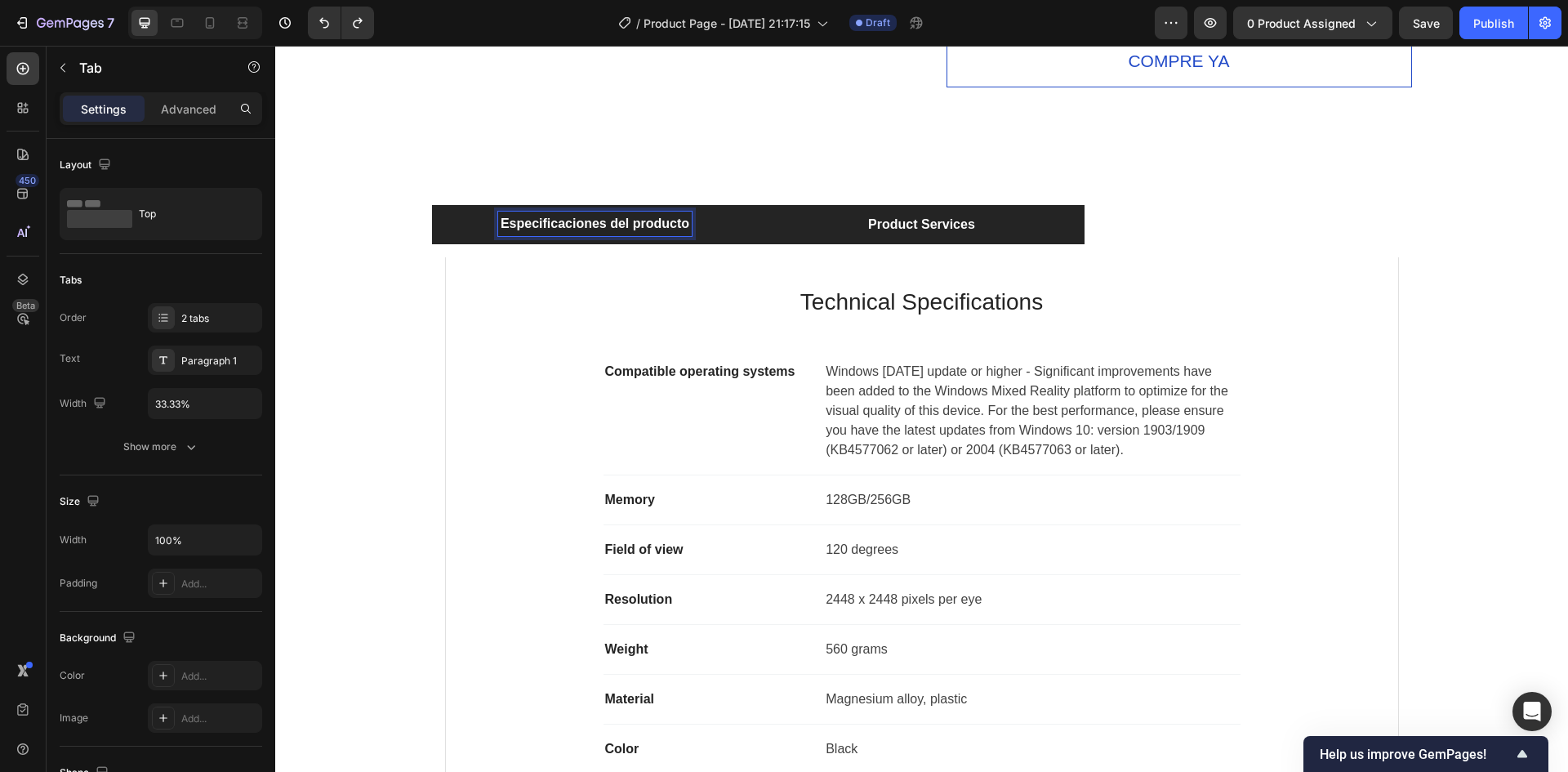
click at [899, 227] on p "Product Services" at bounding box center [922, 224] width 107 height 20
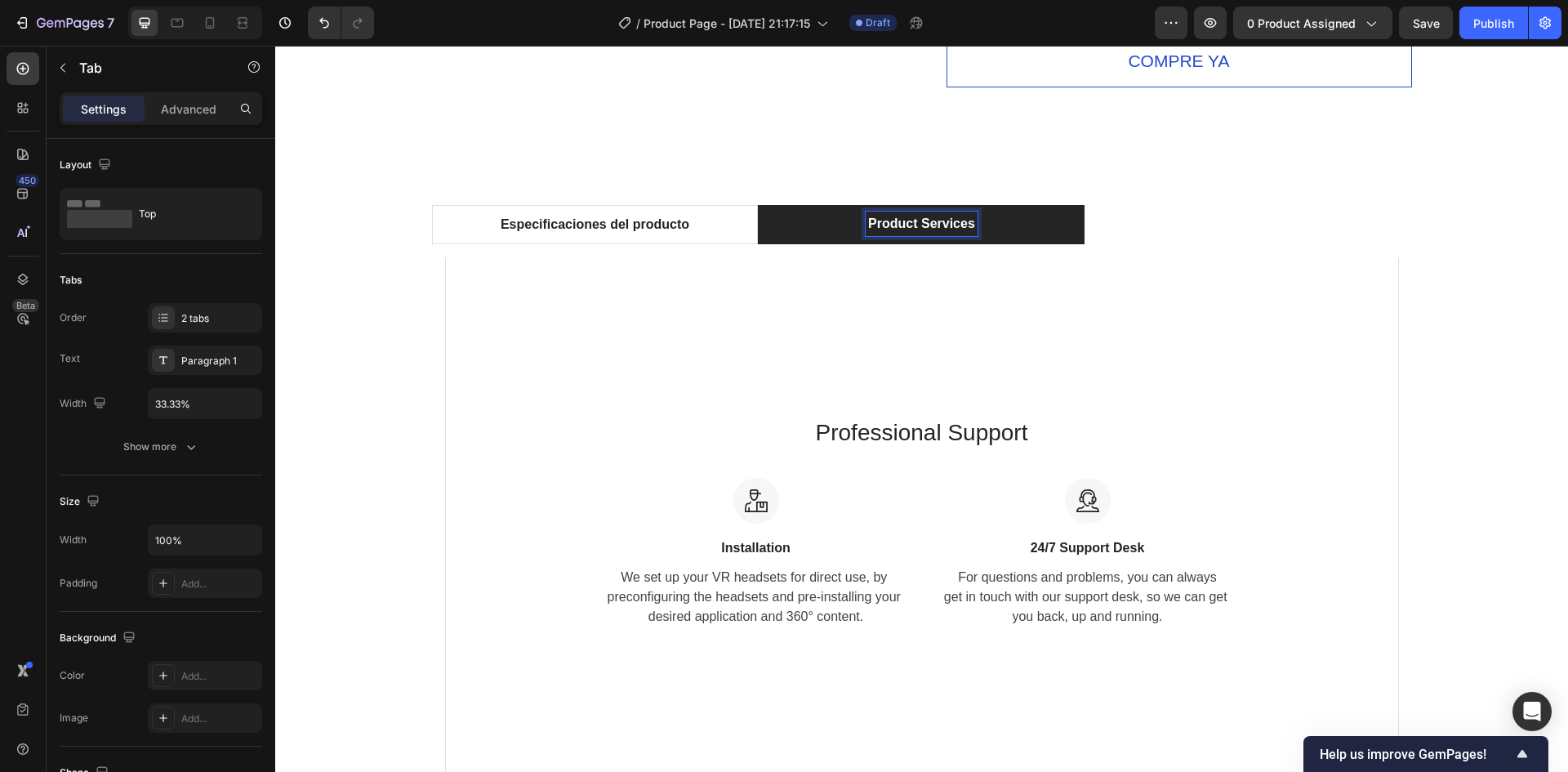
scroll to position [897, 0]
click at [899, 227] on p "Product Services" at bounding box center [922, 224] width 107 height 20
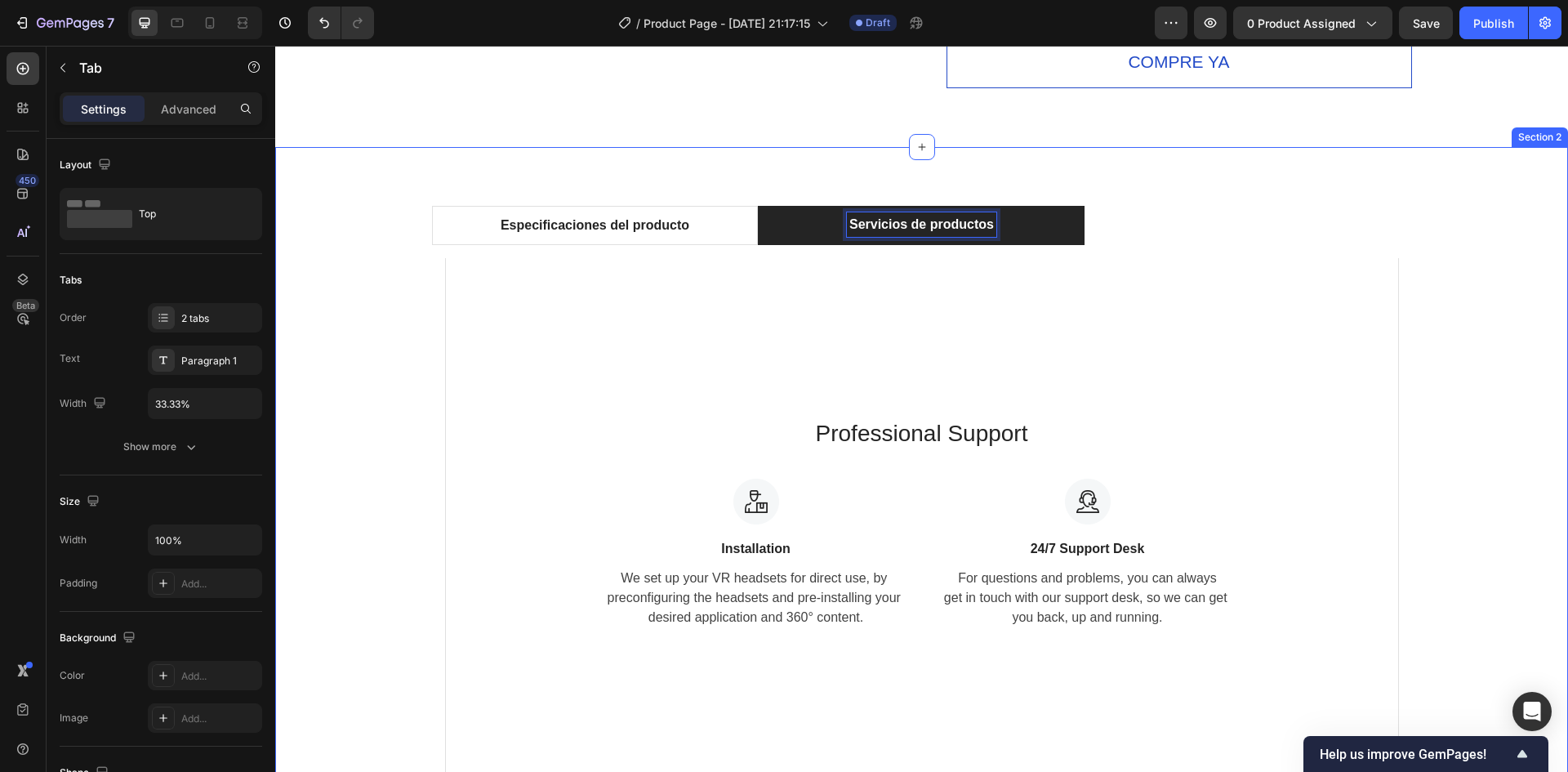
scroll to position [978, 0]
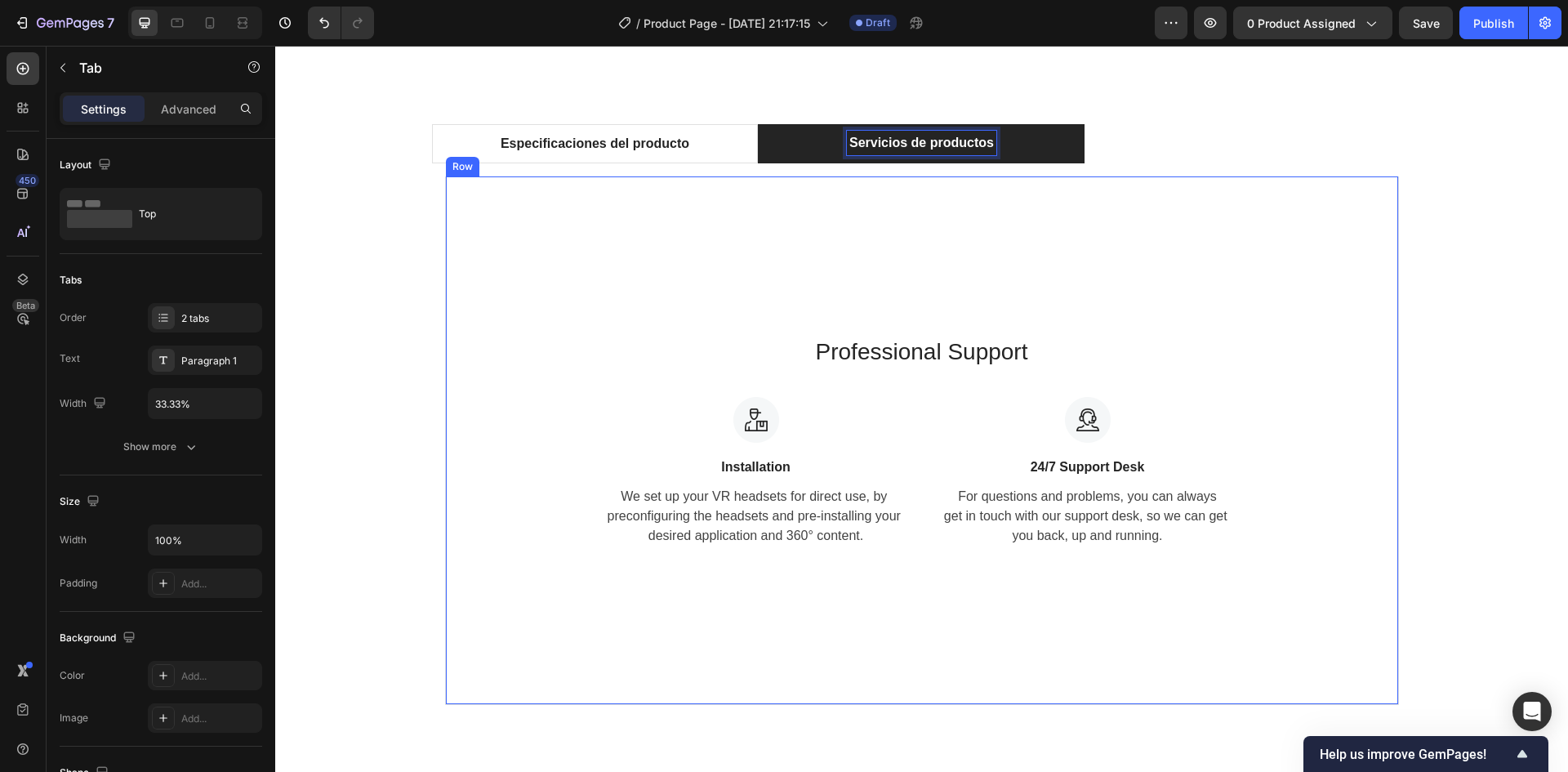
click at [953, 343] on p "Professional Support" at bounding box center [922, 352] width 897 height 35
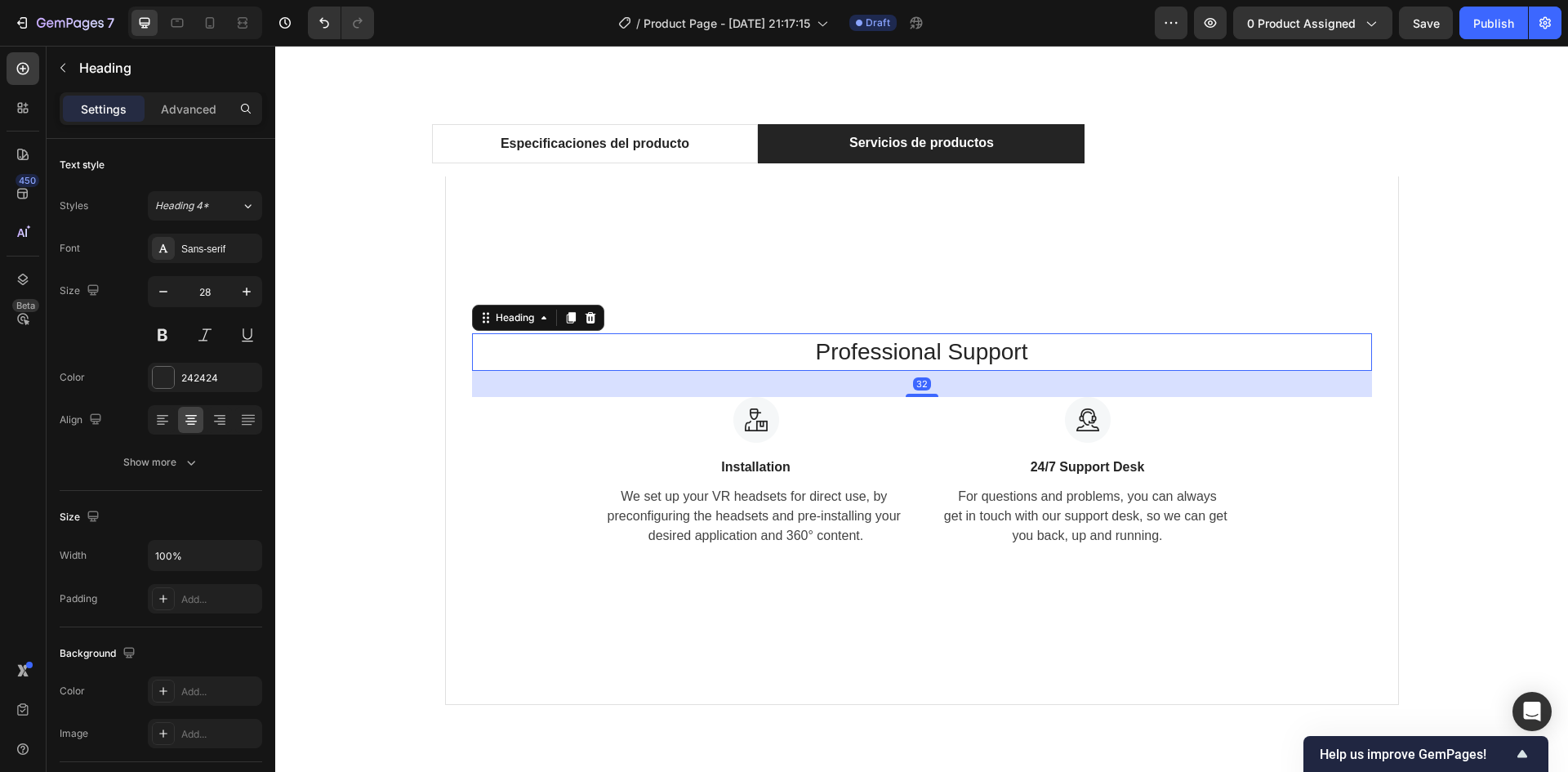
click at [953, 347] on p "Professional Support" at bounding box center [922, 352] width 897 height 35
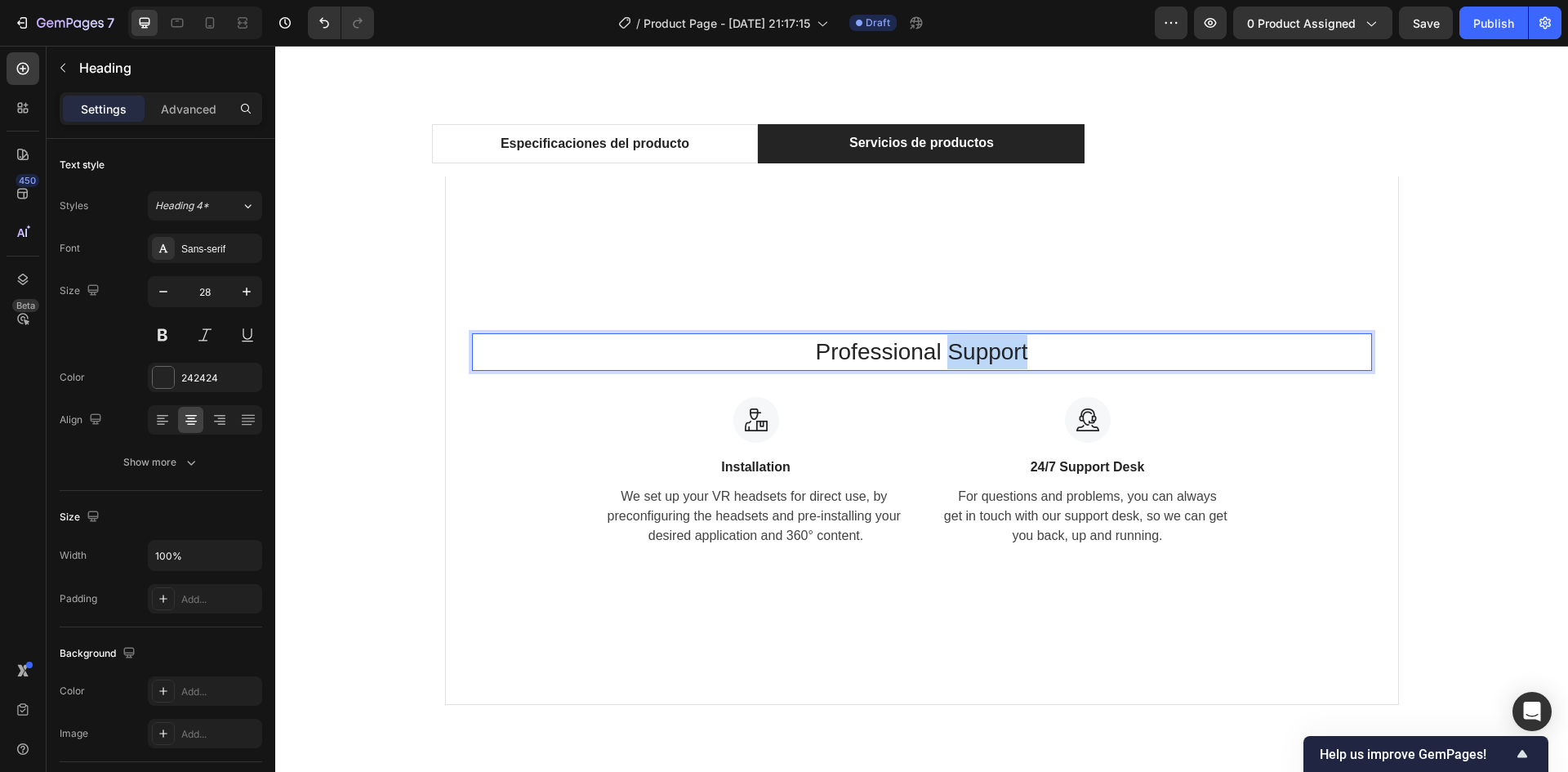
click at [953, 347] on p "Professional Support" at bounding box center [922, 352] width 897 height 35
copy p "Support"
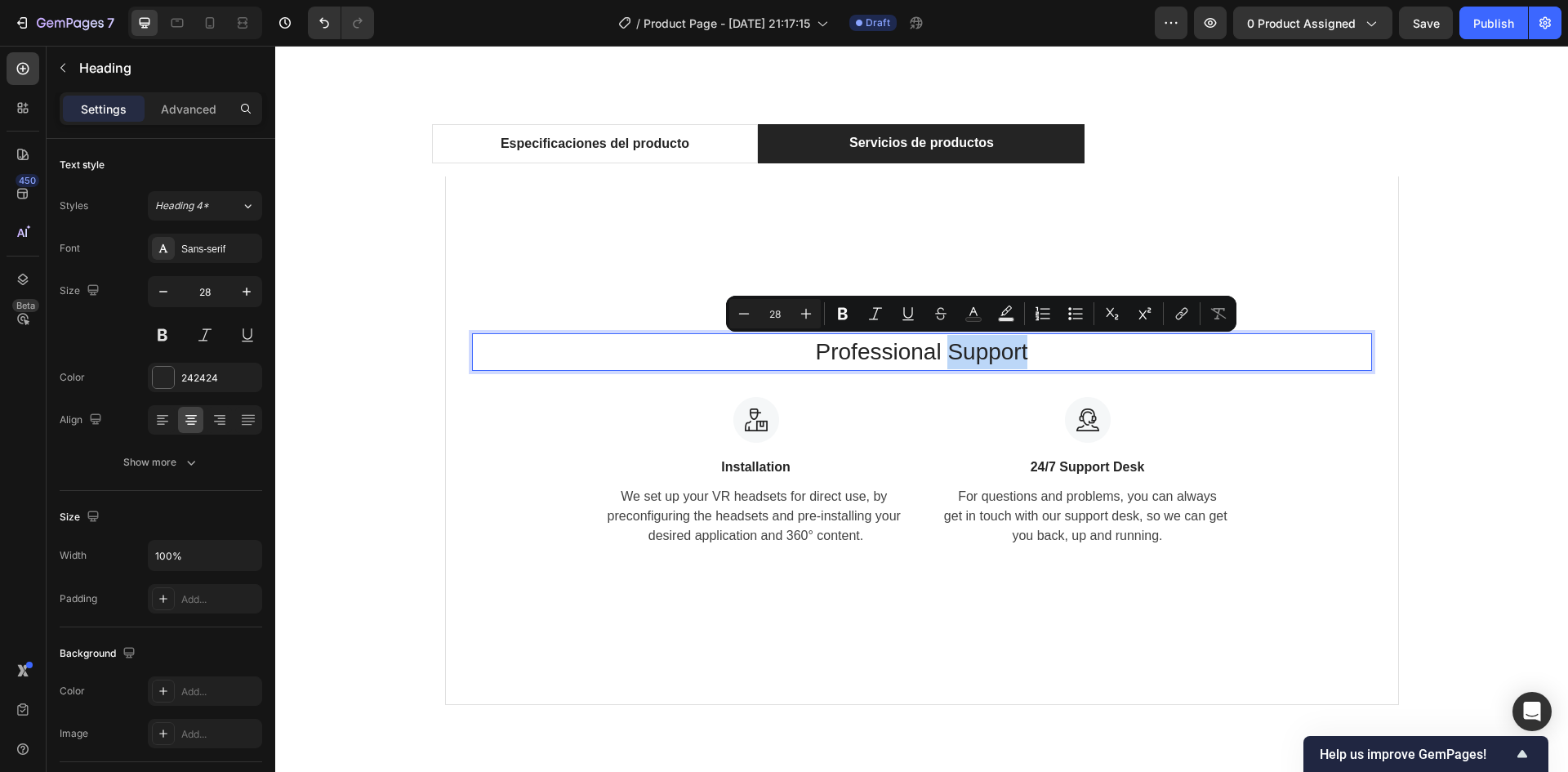
click at [945, 363] on p "Professional Support" at bounding box center [922, 352] width 897 height 35
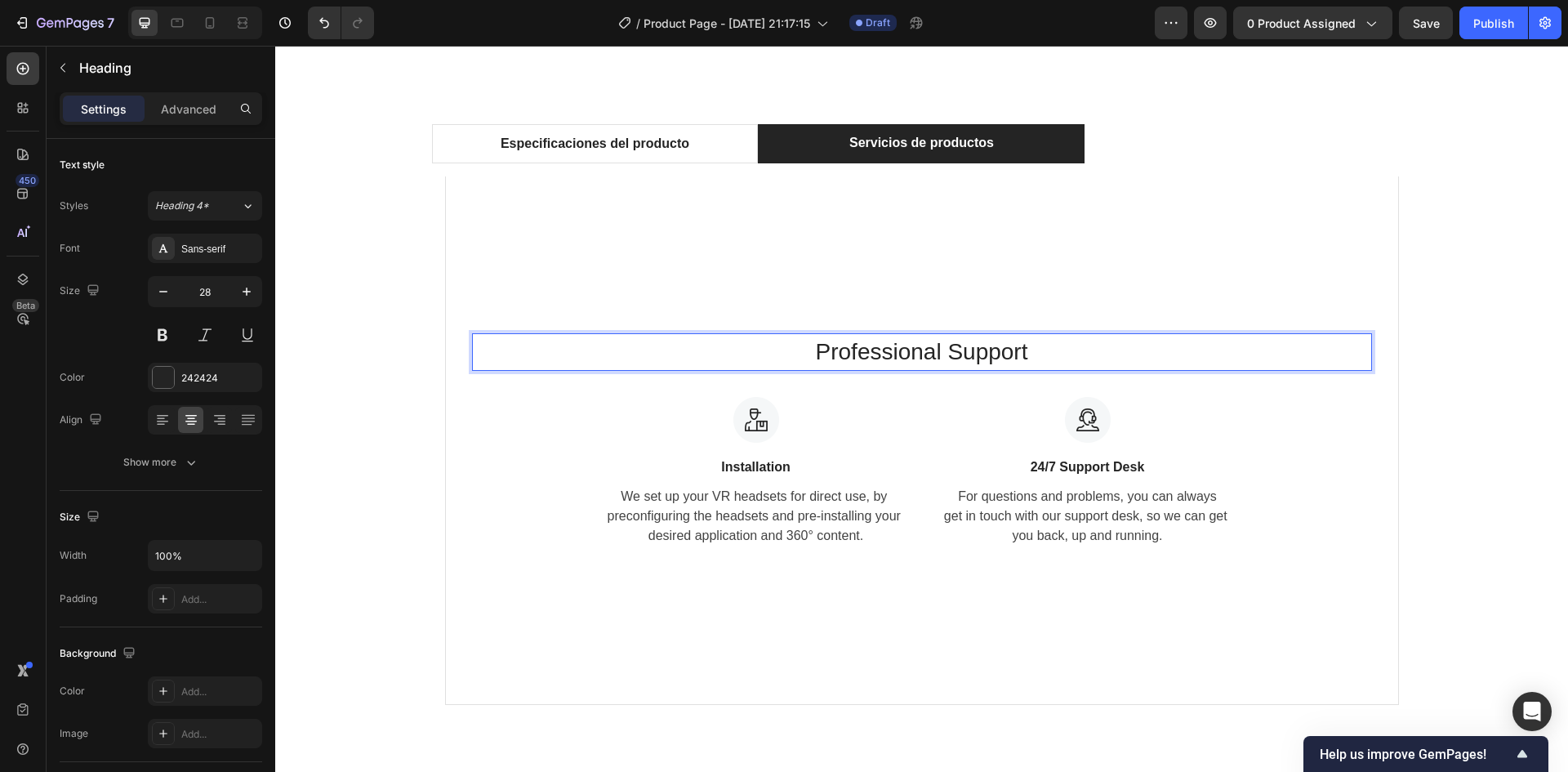
click at [945, 357] on p "Professional Support" at bounding box center [922, 352] width 897 height 35
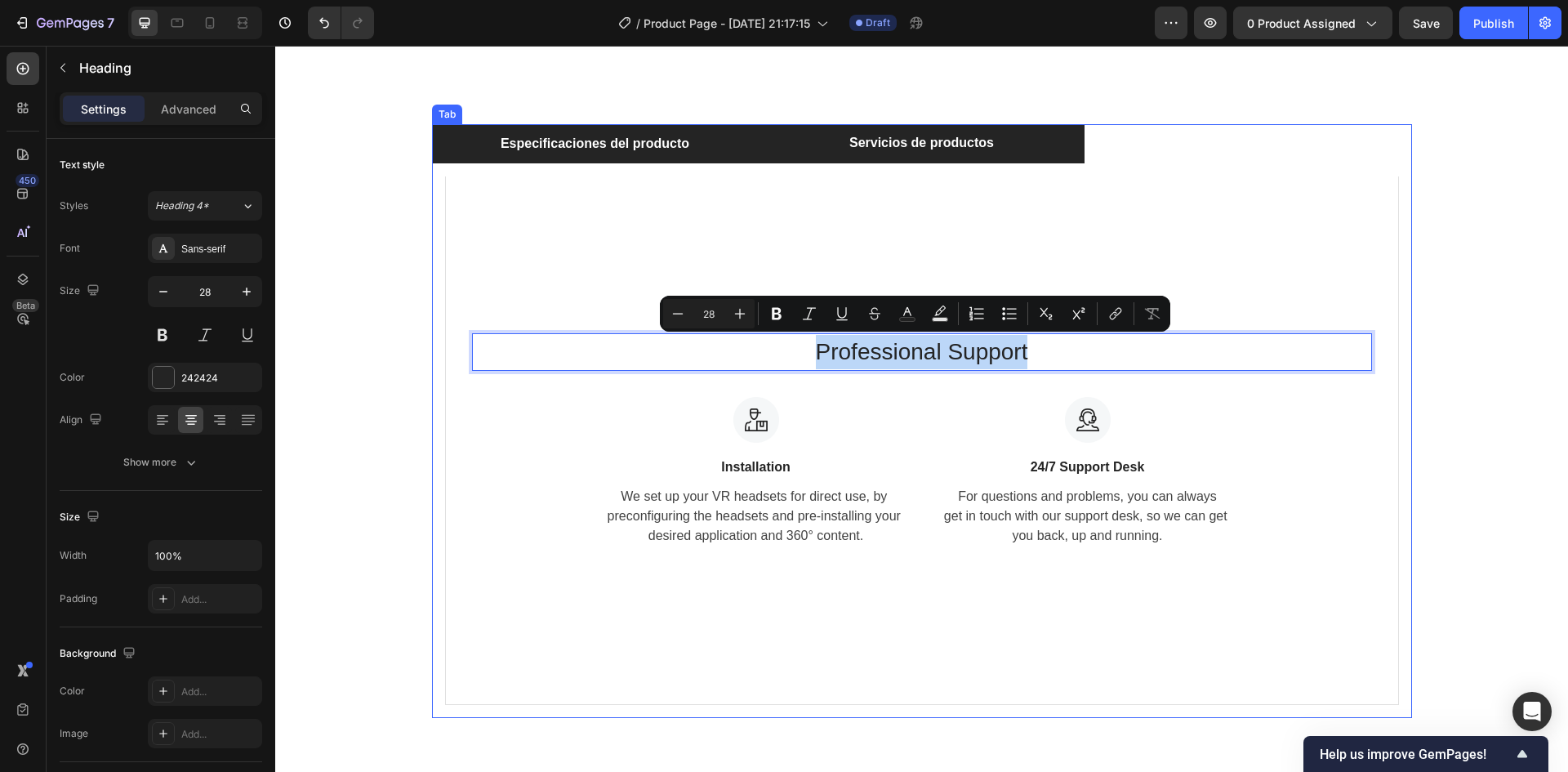
click at [701, 127] on li "Especificaciones del producto" at bounding box center [594, 144] width 326 height 39
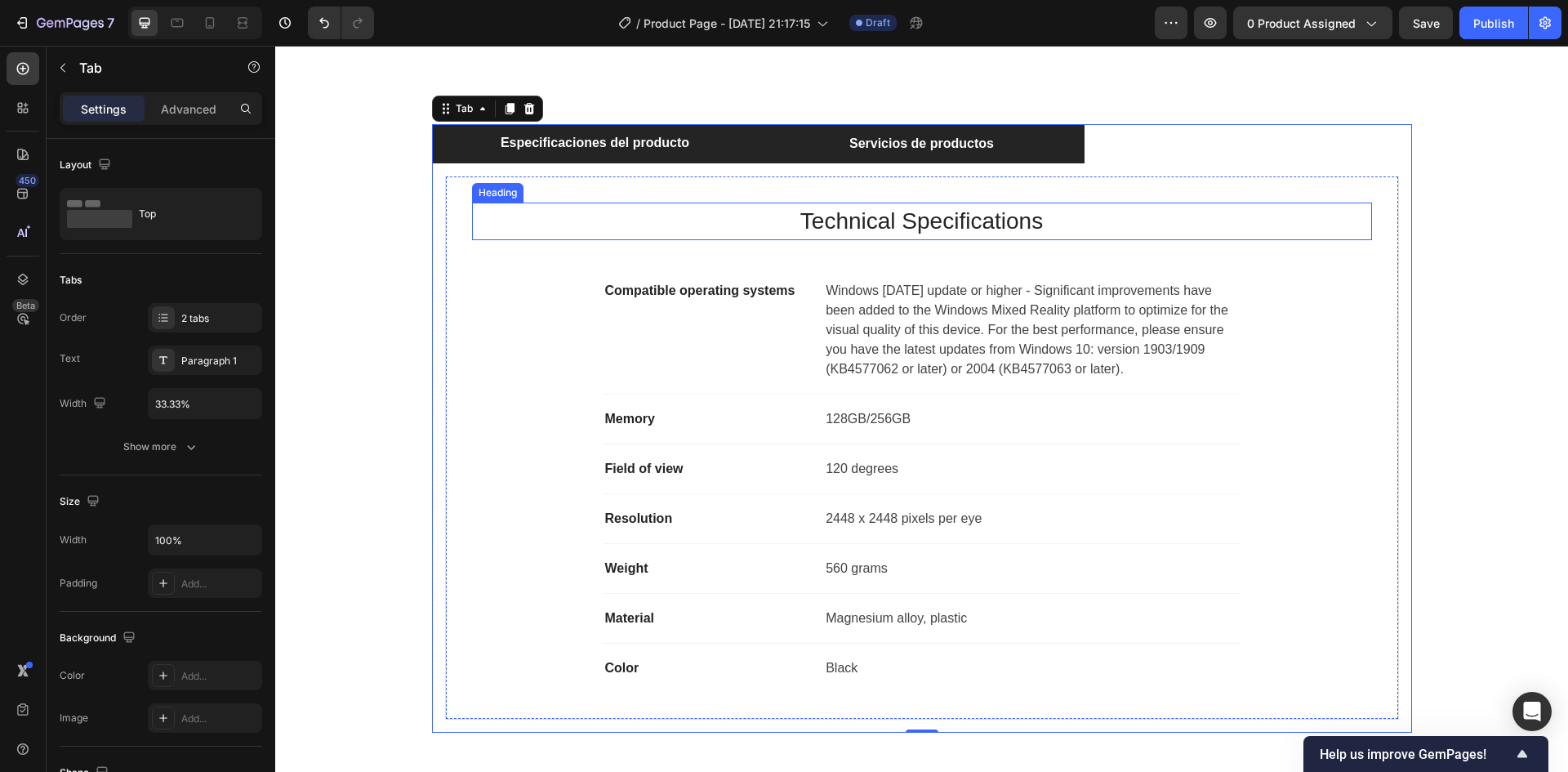
click at [850, 231] on p "Technical Specifications" at bounding box center [922, 221] width 897 height 35
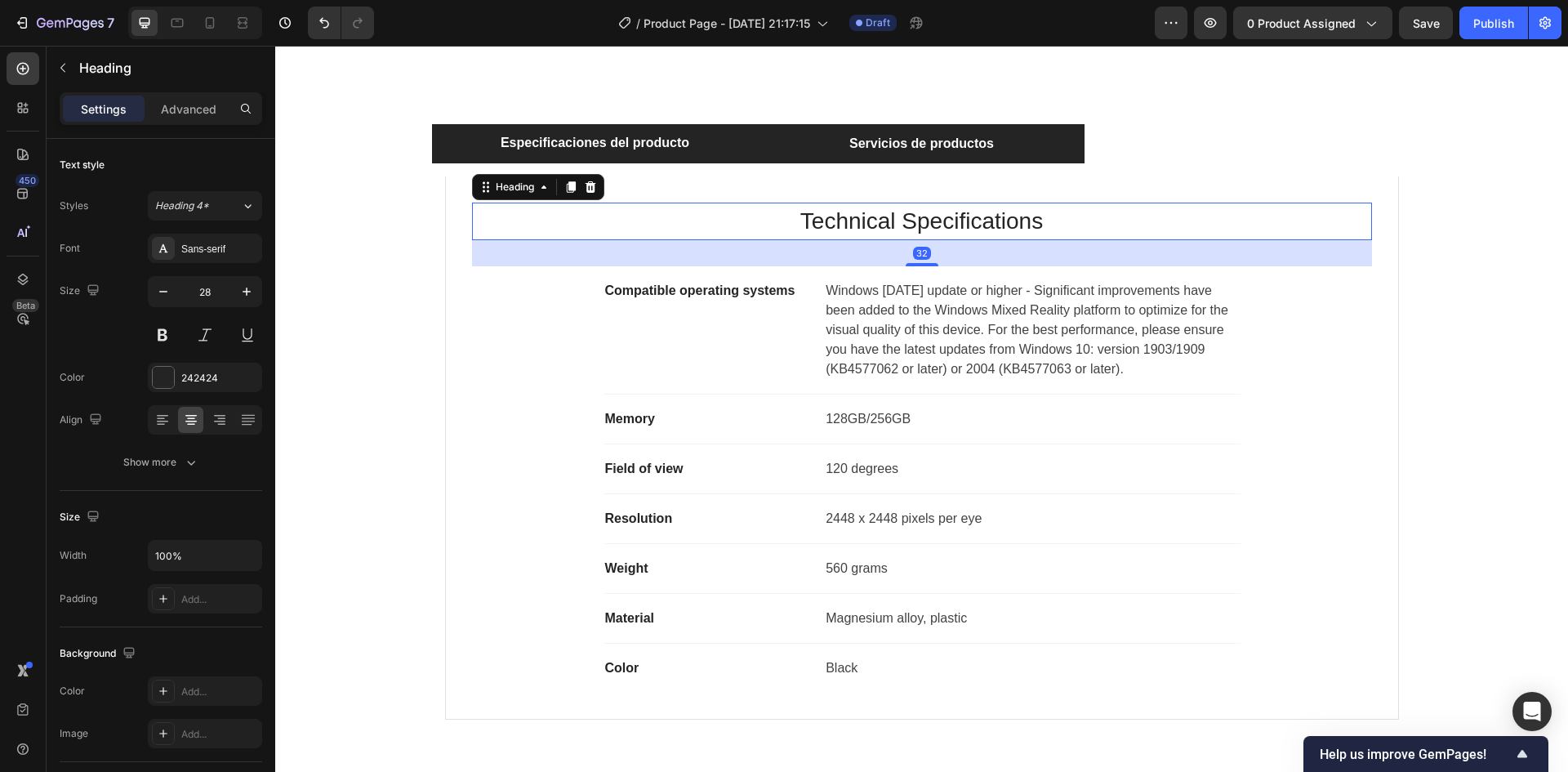
click at [853, 225] on p "Technical Specifications" at bounding box center [922, 221] width 897 height 35
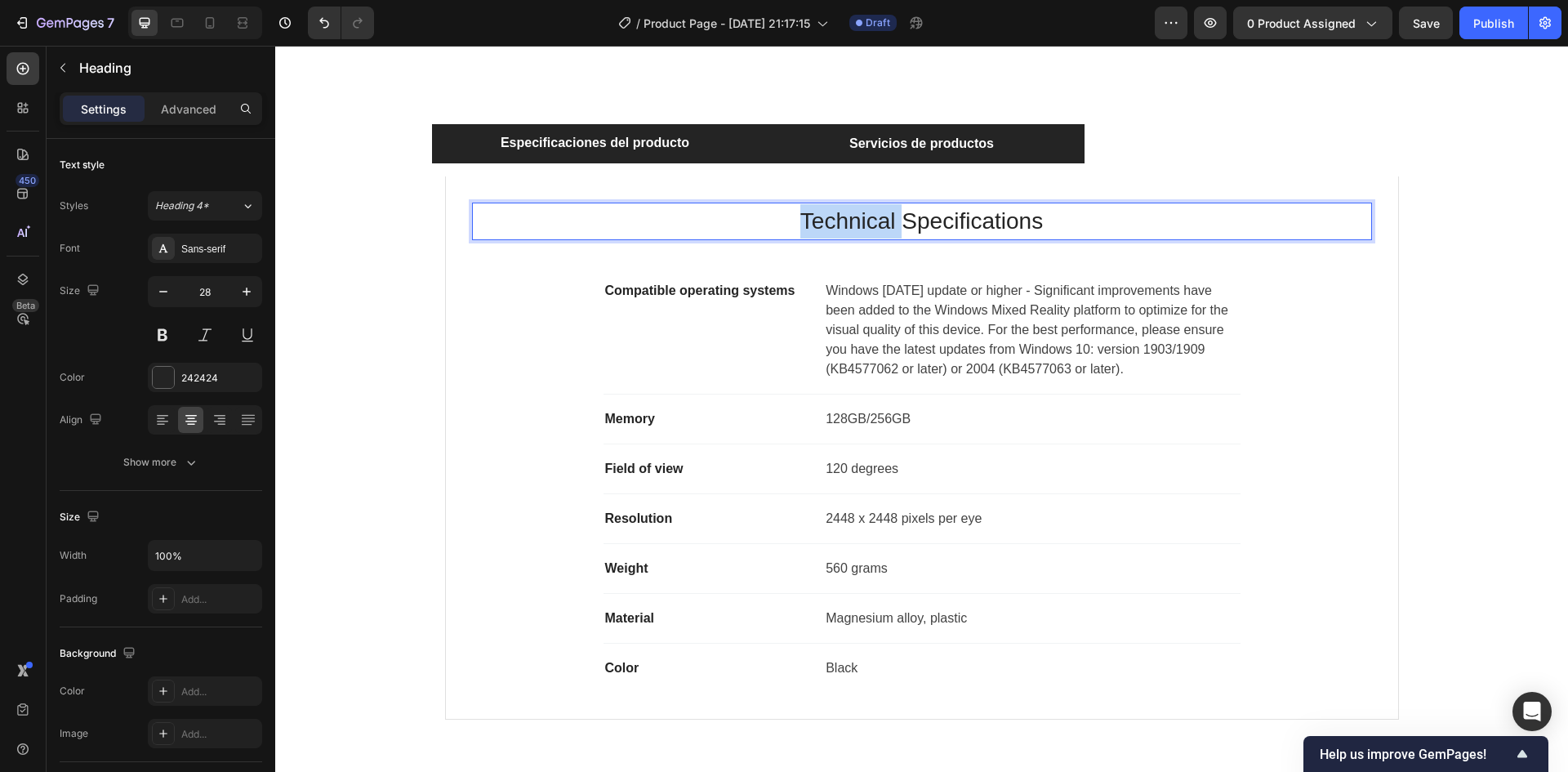
click at [853, 225] on p "Technical Specifications" at bounding box center [922, 221] width 897 height 35
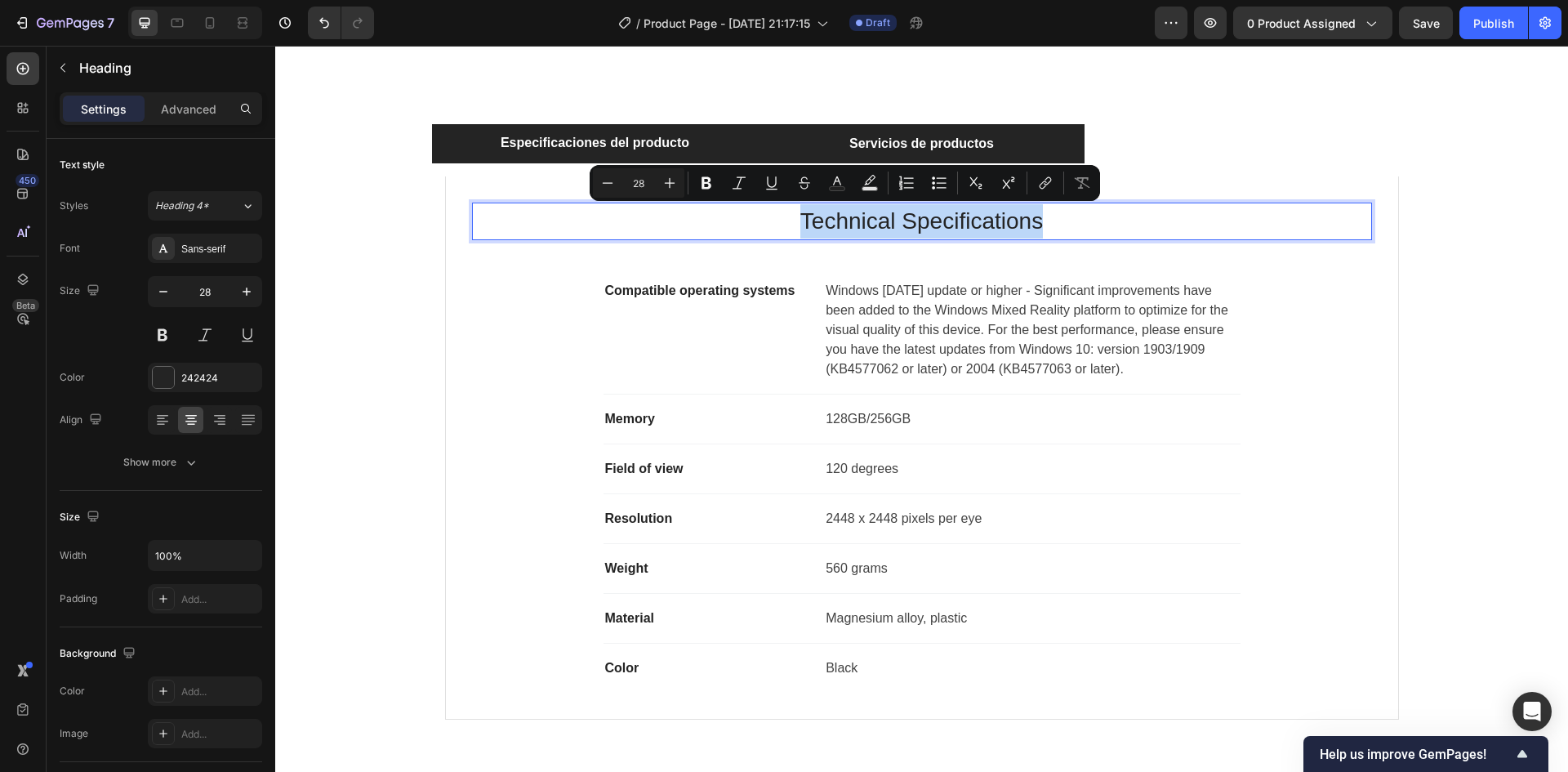
click at [853, 225] on p "Technical Specifications" at bounding box center [922, 221] width 897 height 35
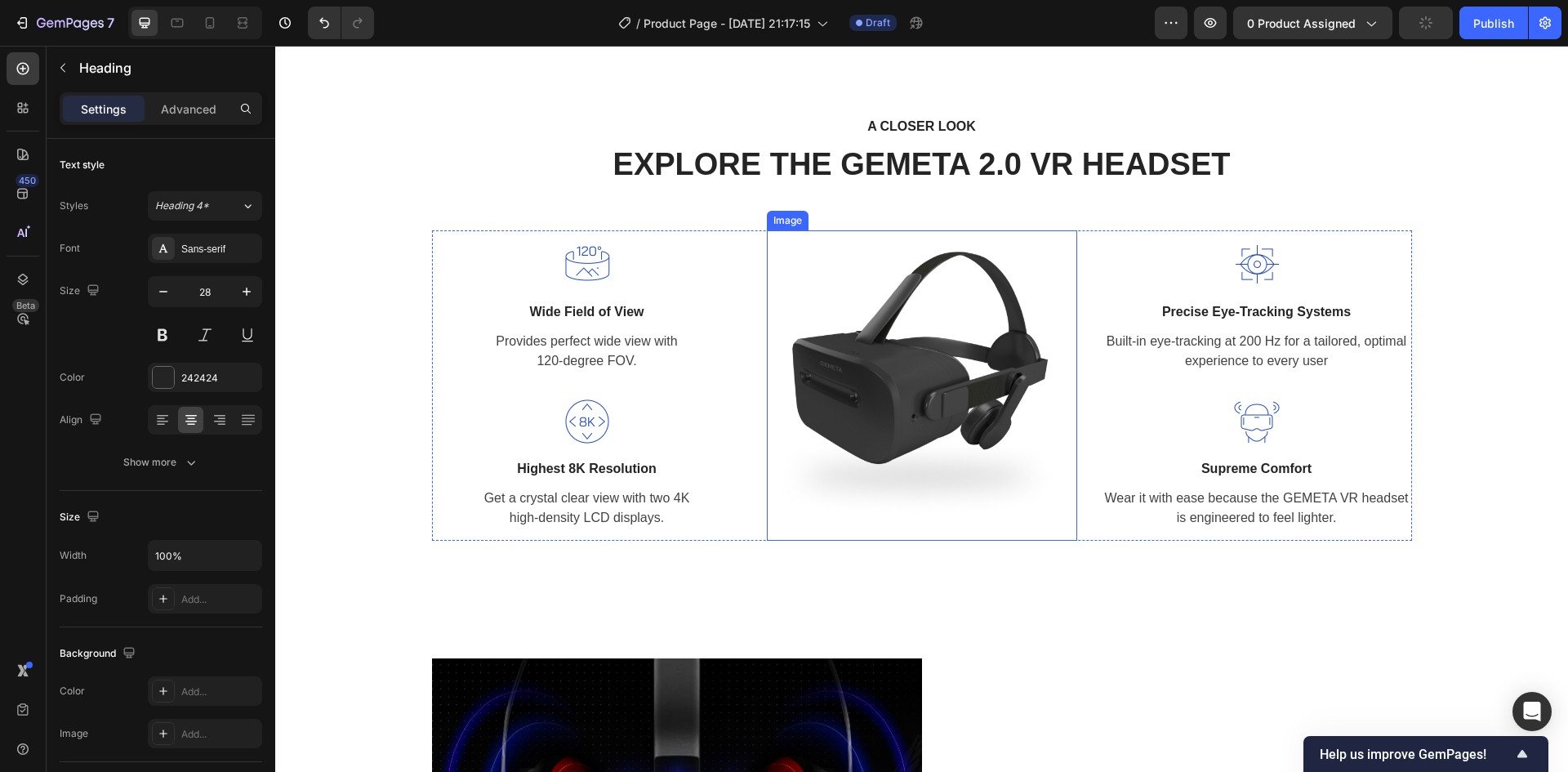
type input "16"
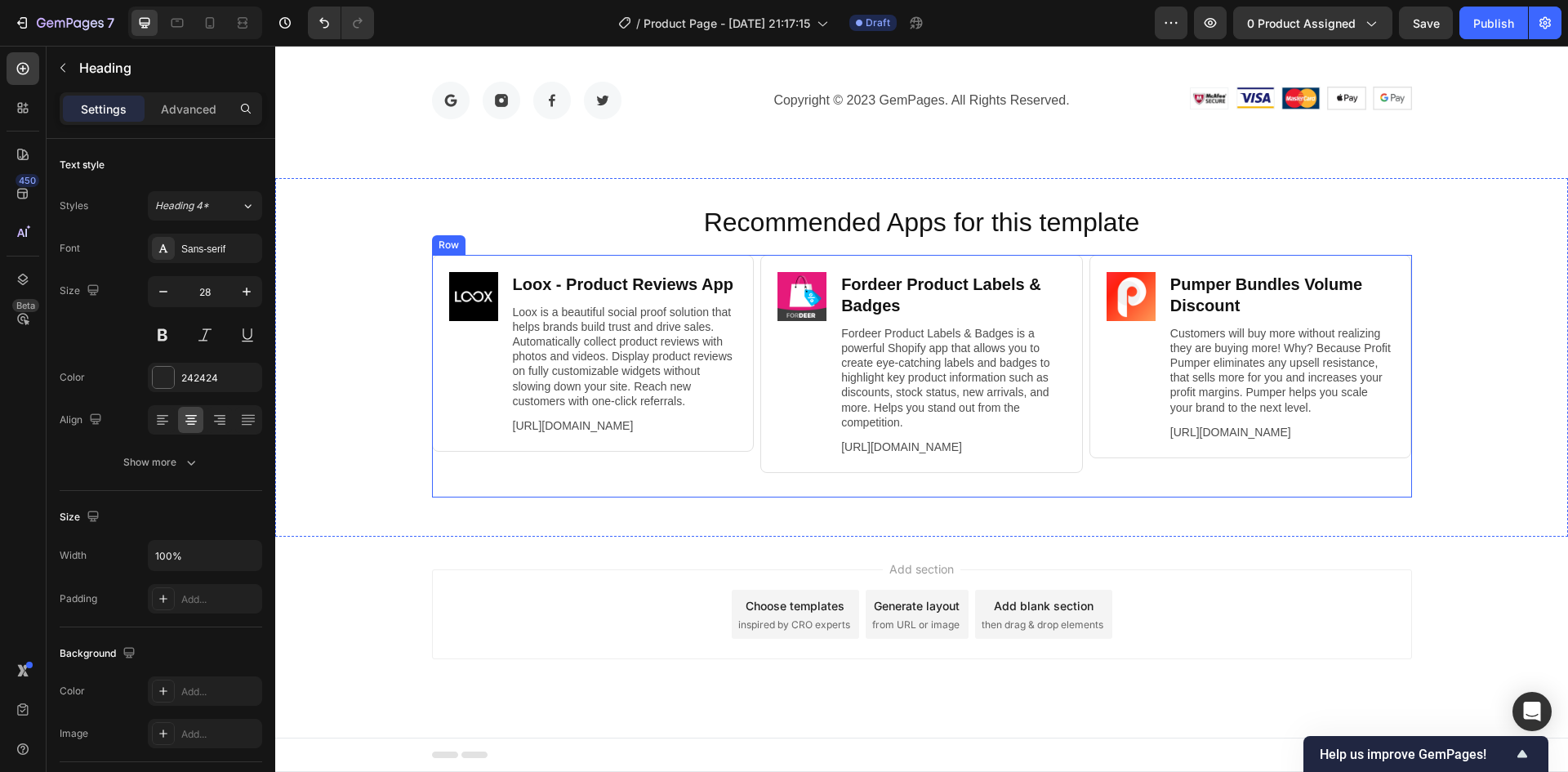
scroll to position [5277, 0]
